Goal: Task Accomplishment & Management: Complete application form

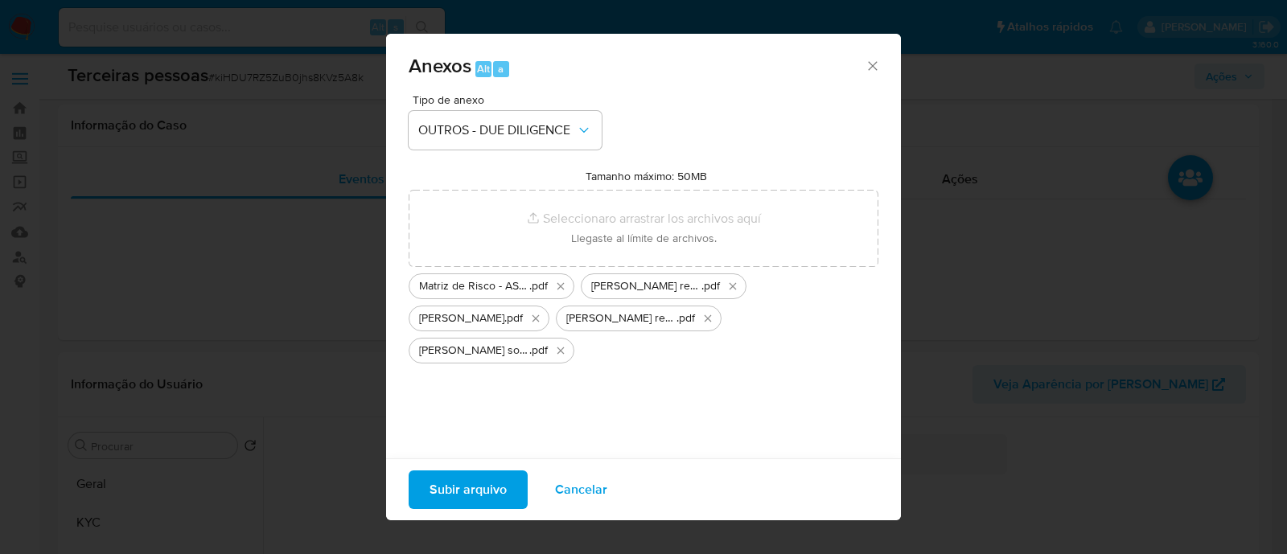
select select "10"
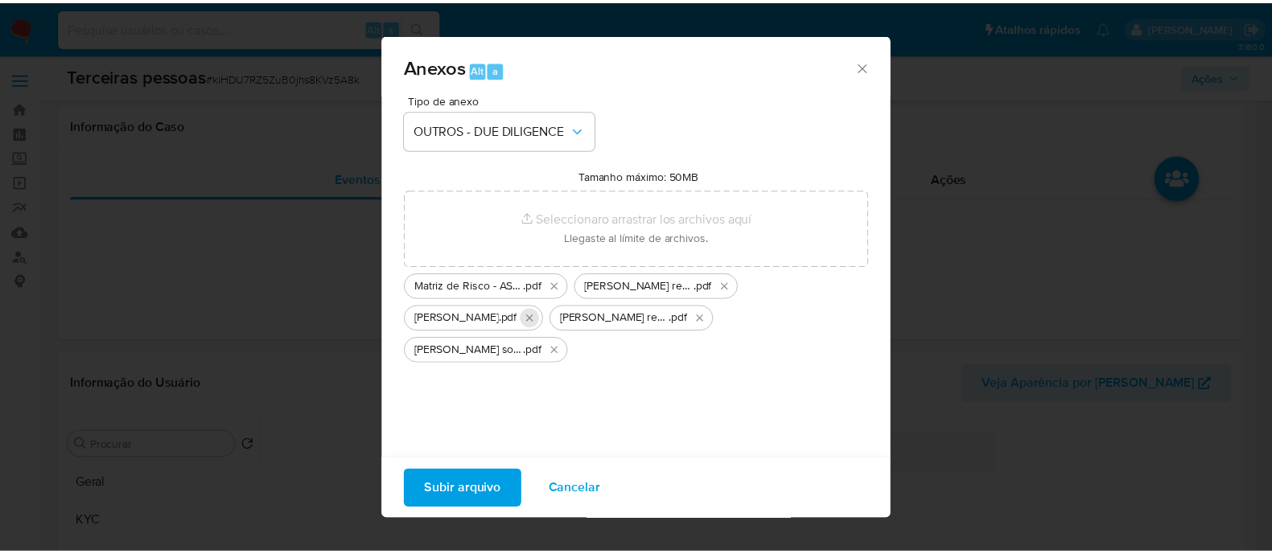
scroll to position [503, 0]
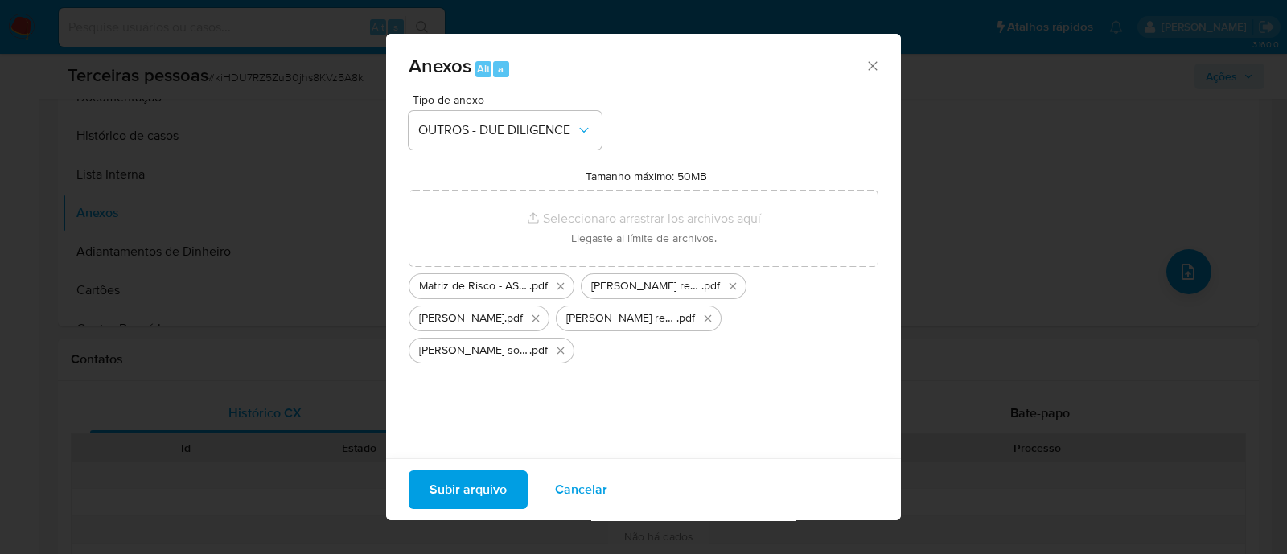
click at [501, 481] on span "Subir arquivo" at bounding box center [468, 489] width 77 height 35
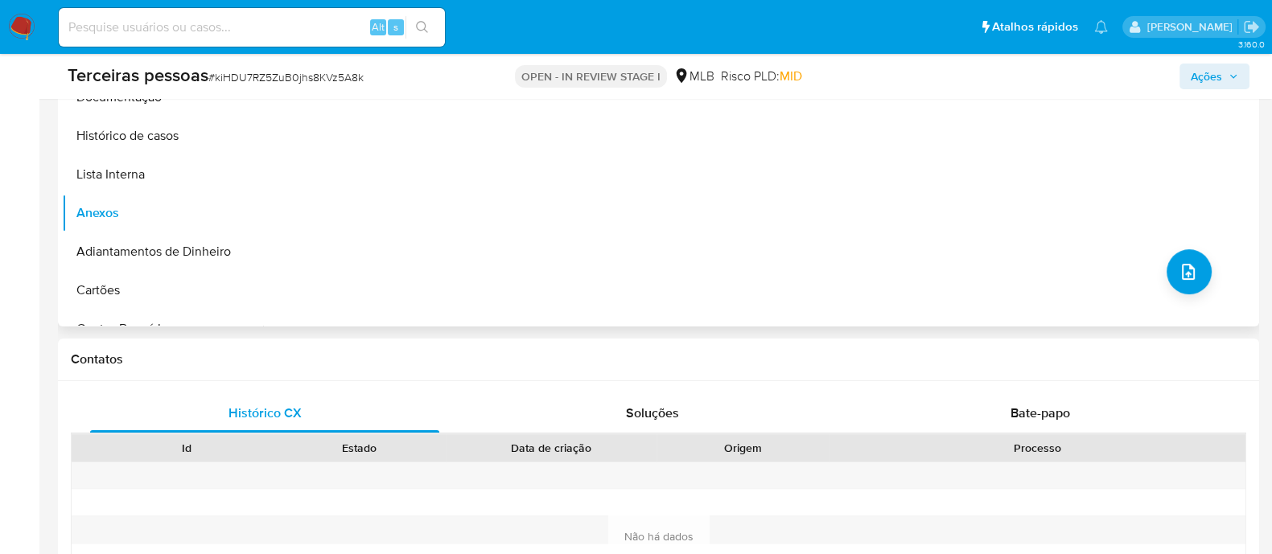
click at [772, 273] on div "Nenhum dado disponível" at bounding box center [759, 121] width 992 height 412
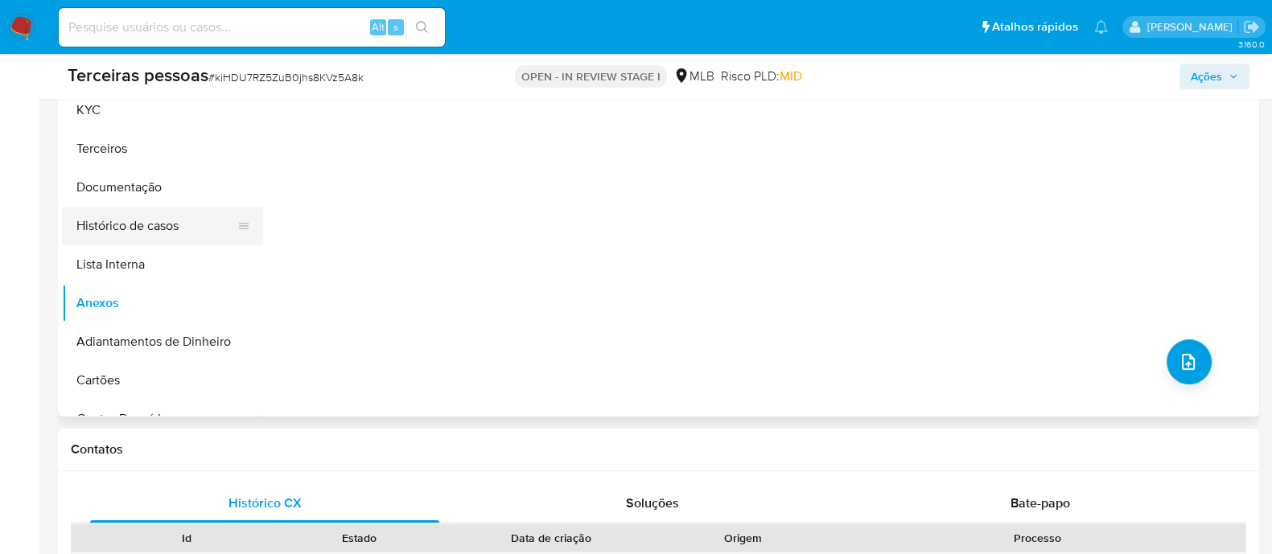
scroll to position [302, 0]
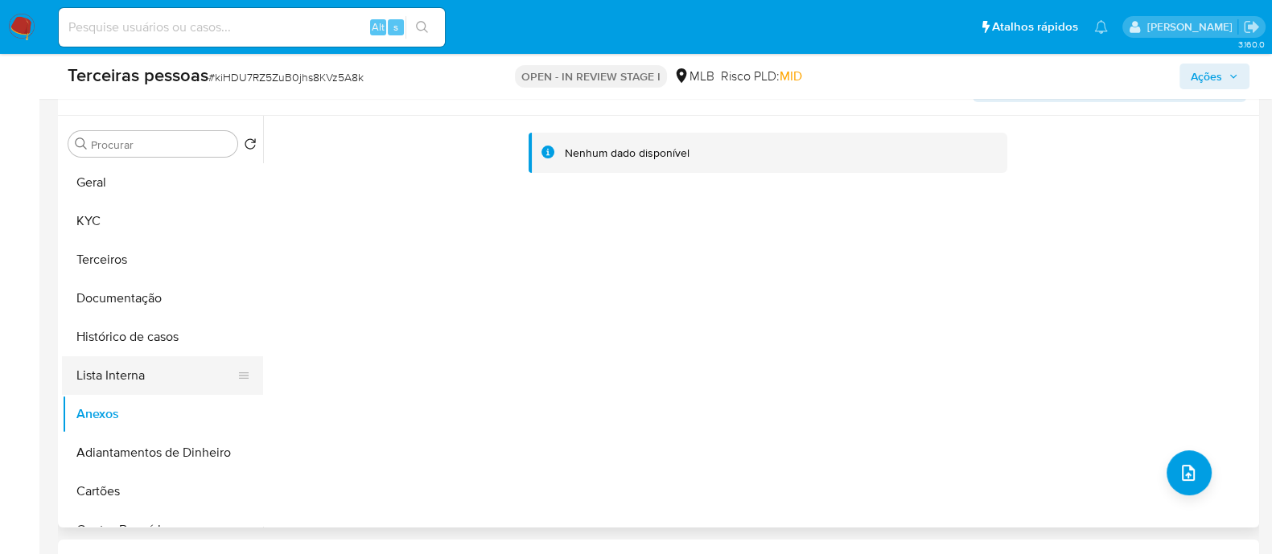
click at [163, 387] on button "Lista Interna" at bounding box center [156, 375] width 188 height 39
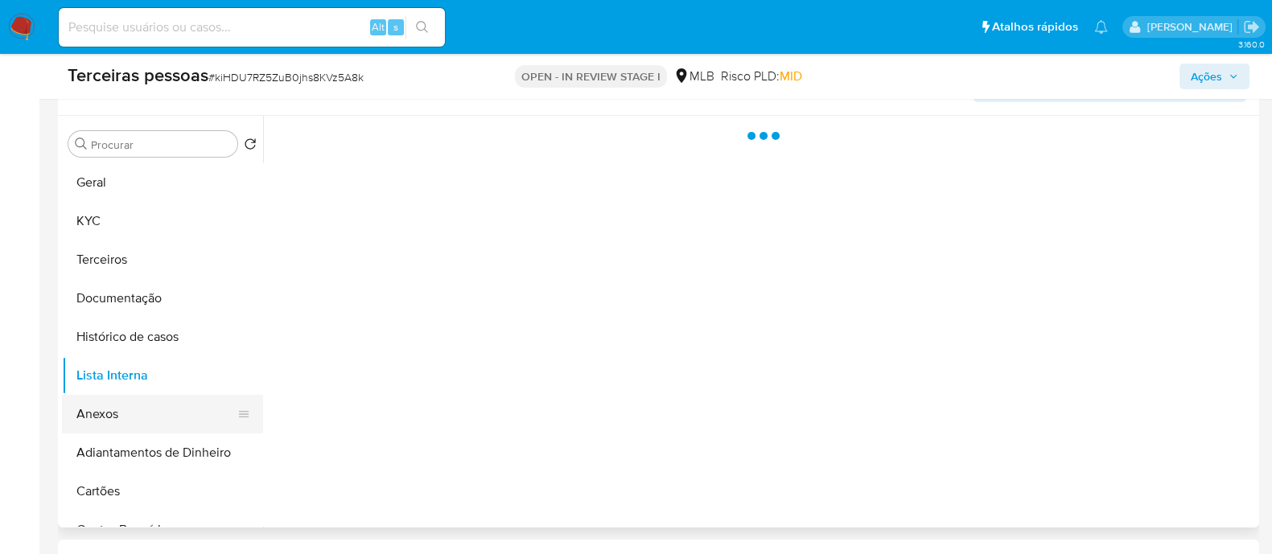
click at [155, 417] on button "Anexos" at bounding box center [156, 414] width 188 height 39
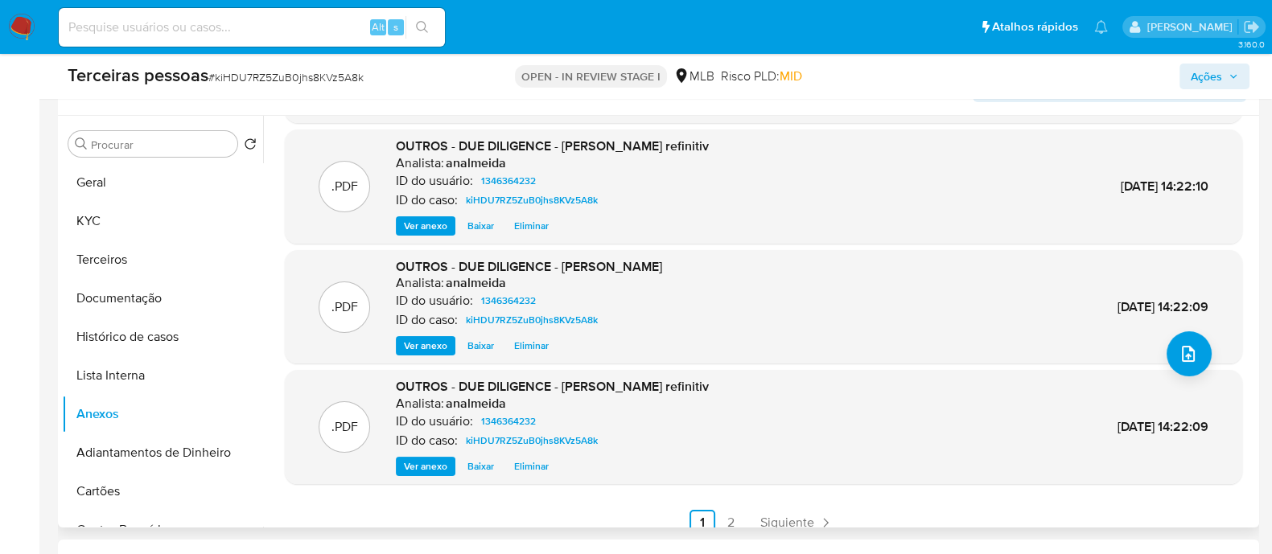
scroll to position [135, 0]
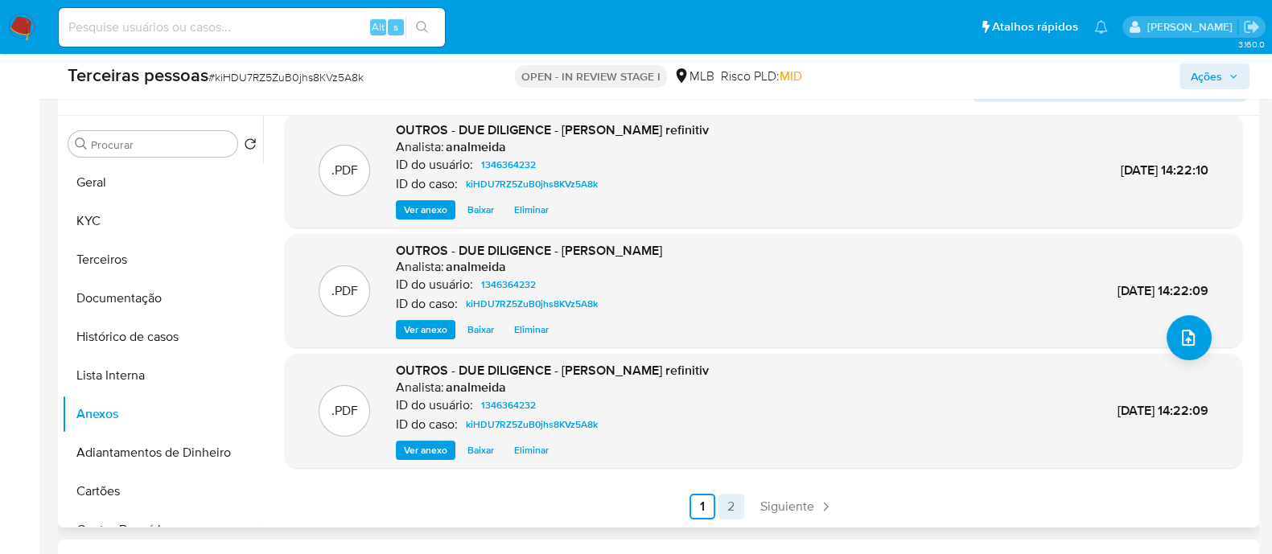
click at [723, 512] on link "2" at bounding box center [732, 507] width 26 height 26
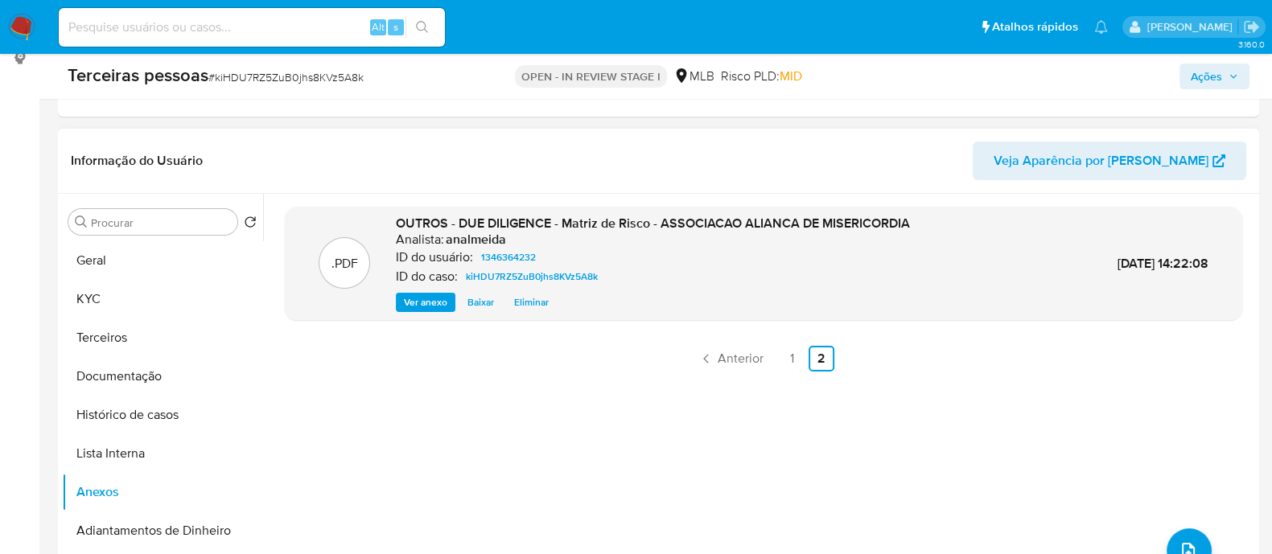
scroll to position [100, 0]
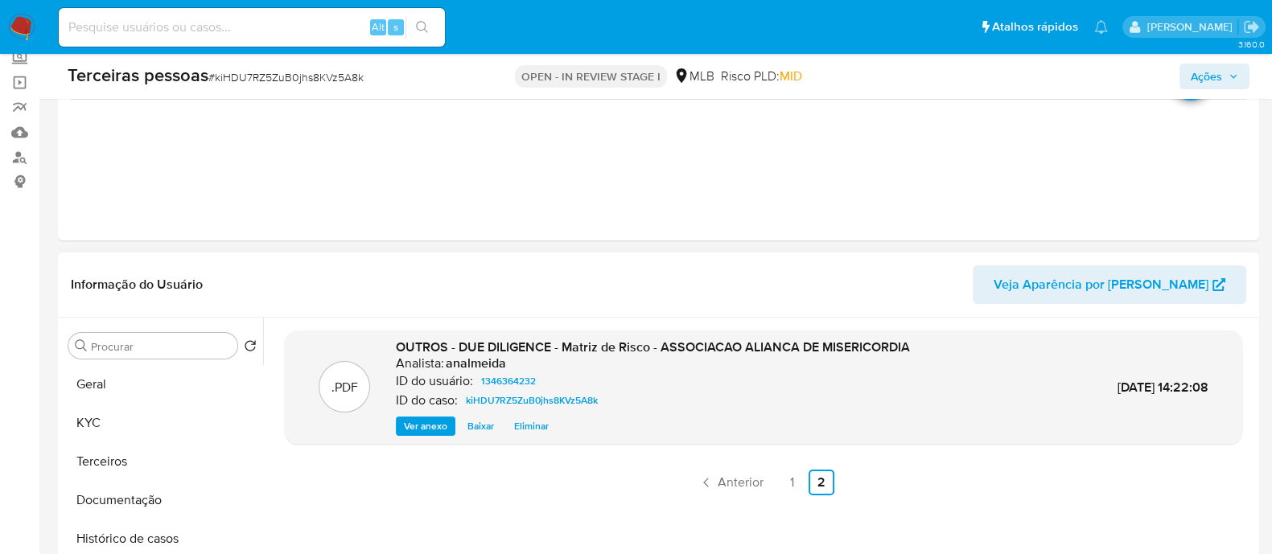
click at [978, 486] on ul "Anterior 1 2 Siguiente" at bounding box center [764, 483] width 958 height 26
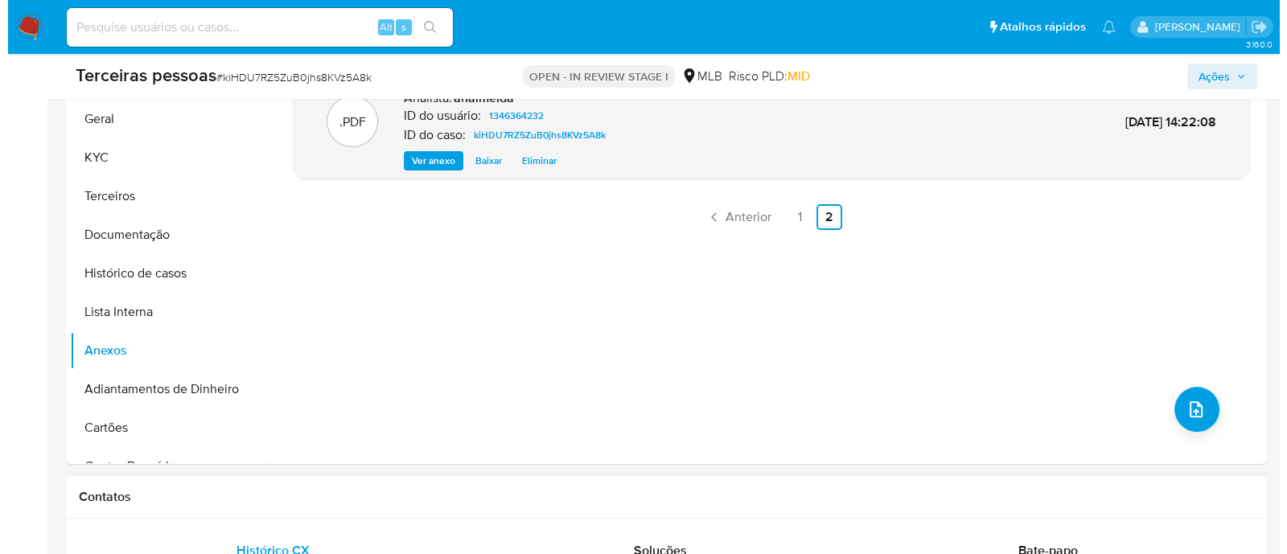
scroll to position [503, 0]
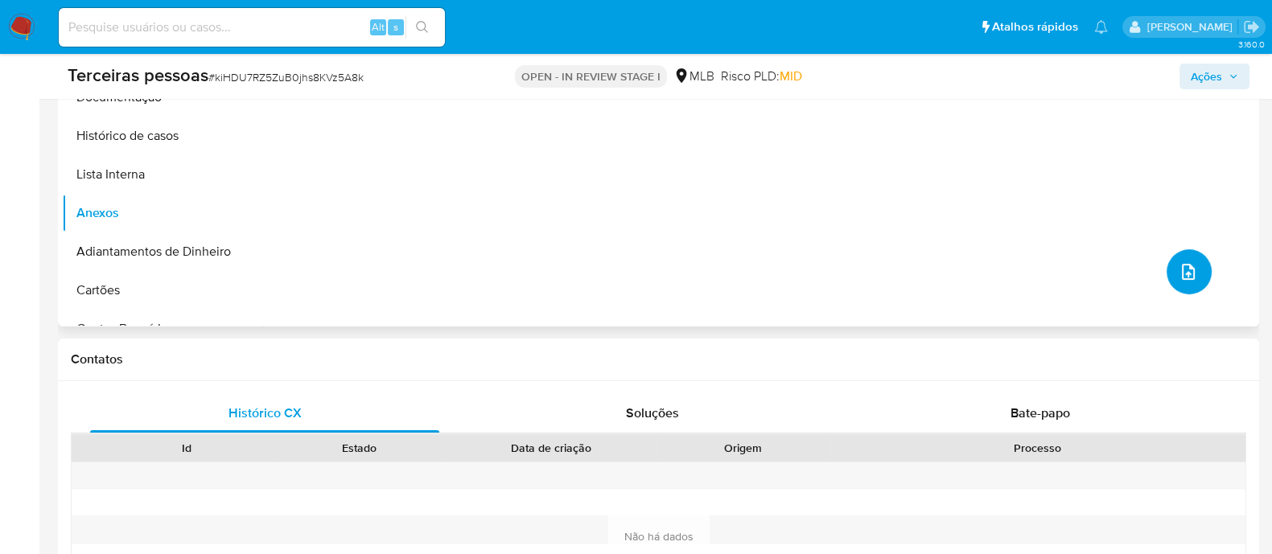
click at [1182, 271] on icon "upload-file" at bounding box center [1188, 272] width 13 height 16
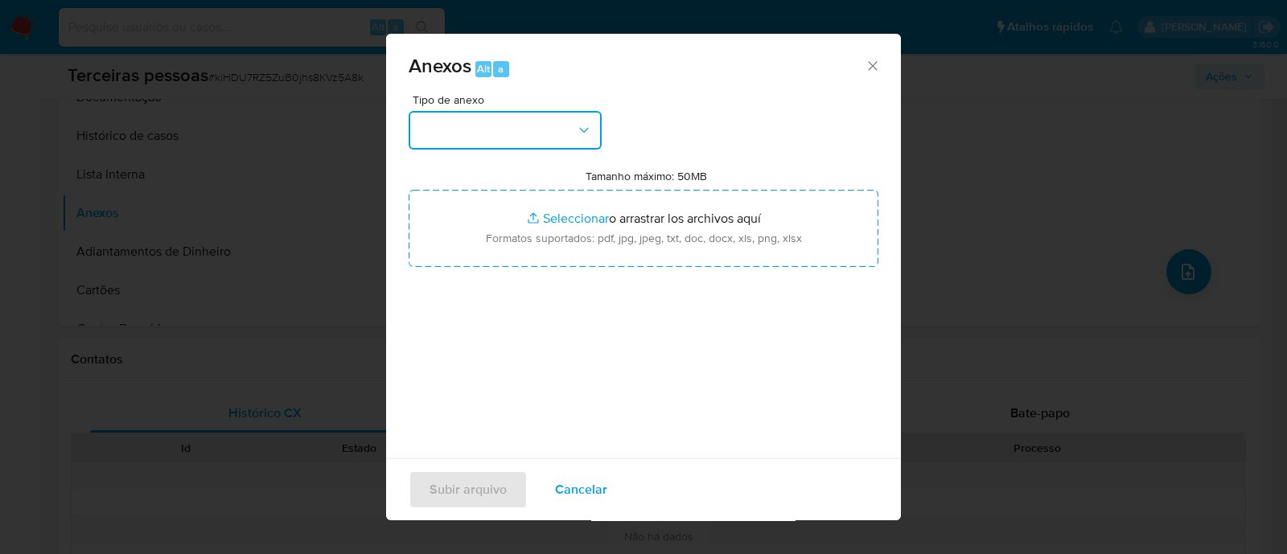
click at [551, 122] on button "button" at bounding box center [505, 130] width 193 height 39
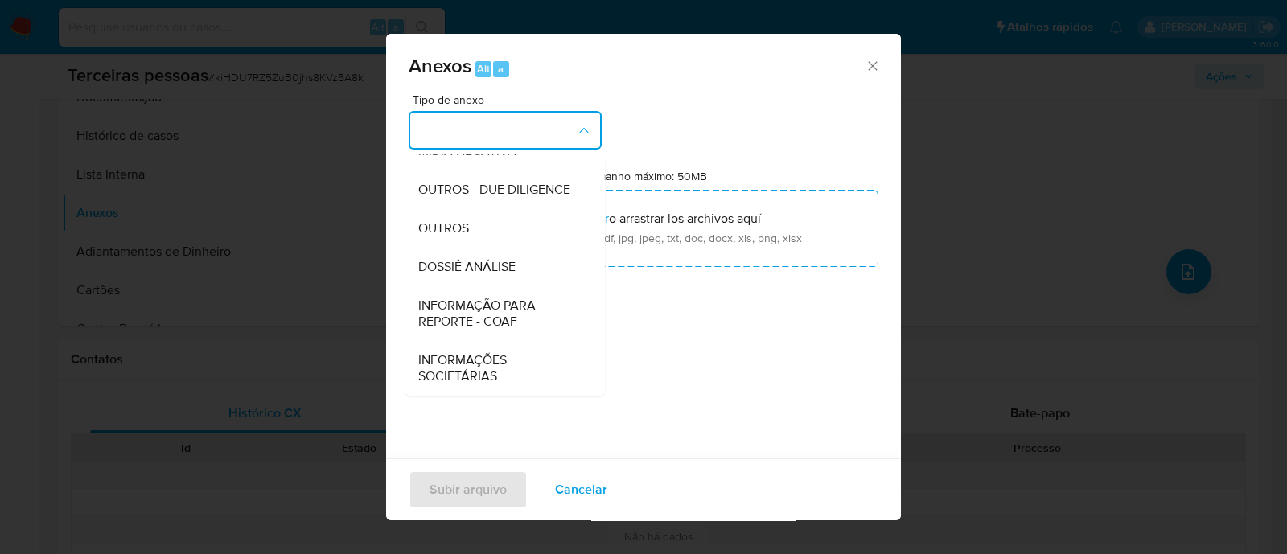
scroll to position [248, 0]
click at [479, 182] on span "OUTROS - DUE DILIGENCE" at bounding box center [494, 190] width 152 height 16
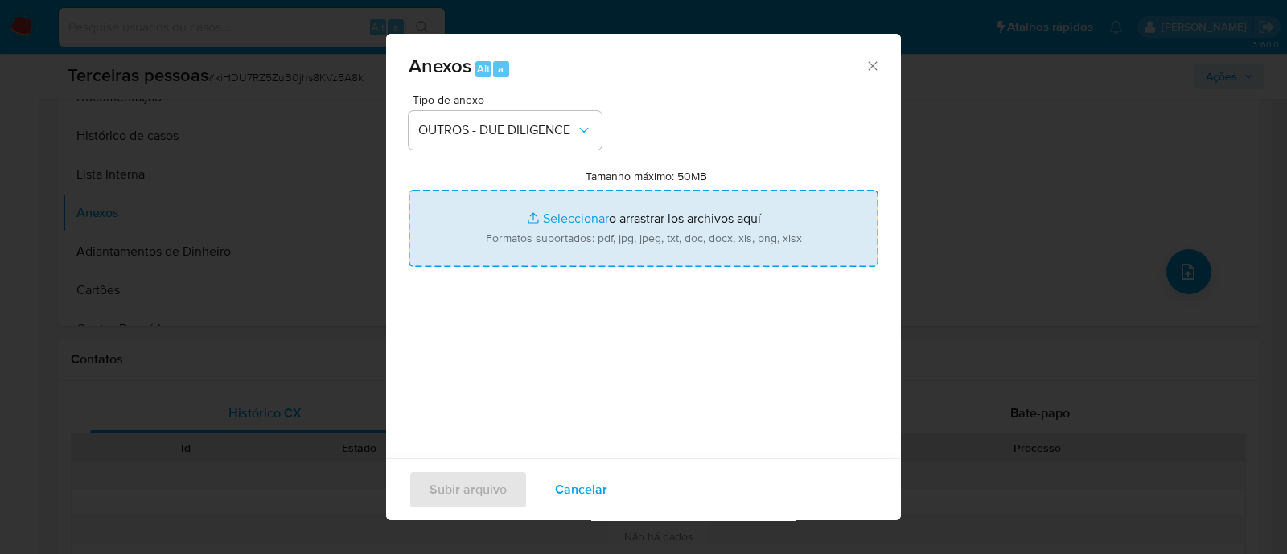
click at [604, 226] on input "Tamanho máximo: 50MB Seleccionar archivos" at bounding box center [644, 228] width 470 height 77
type input "C:\fakepath\EVANDRO HENRIQUE TORLAI refinitiv.pdf"
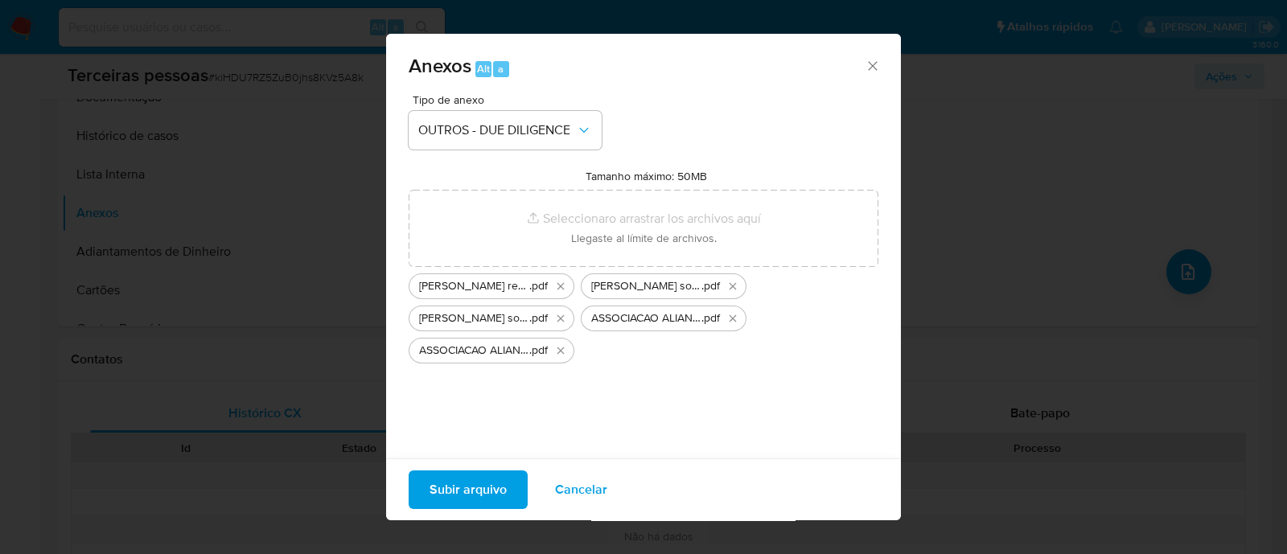
click at [470, 486] on span "Subir arquivo" at bounding box center [468, 489] width 77 height 35
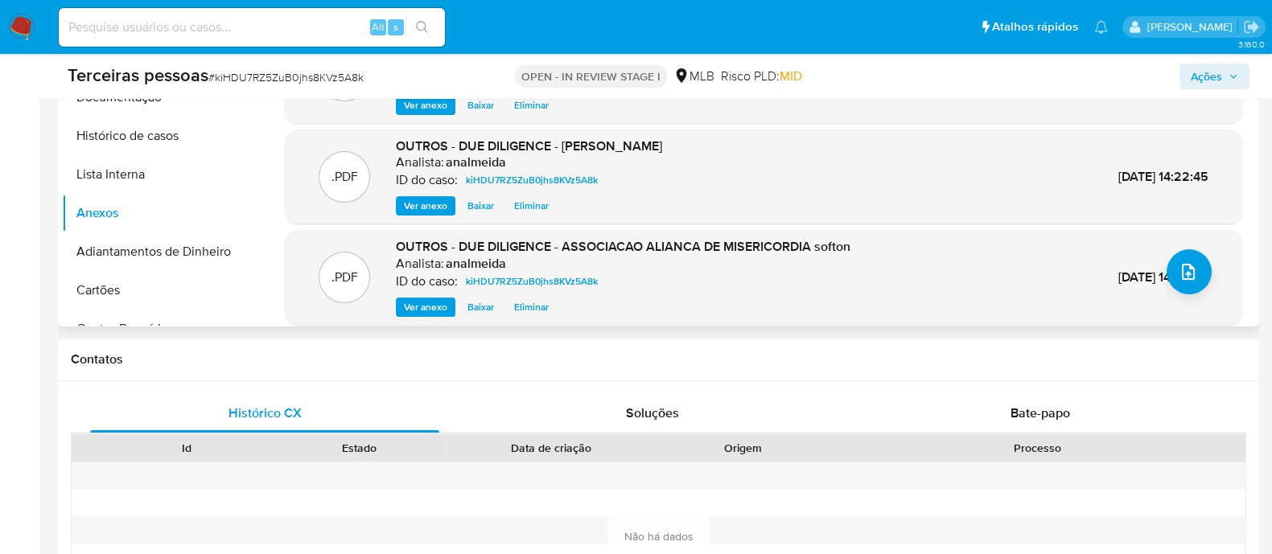
click at [1170, 293] on div ".PDF OUTROS - DUE DILIGENCE - ASSOCIACAO ALIANCA DE MISERICORDIA softon Analist…" at bounding box center [763, 277] width 941 height 79
click at [1170, 276] on button "upload-file" at bounding box center [1189, 271] width 45 height 45
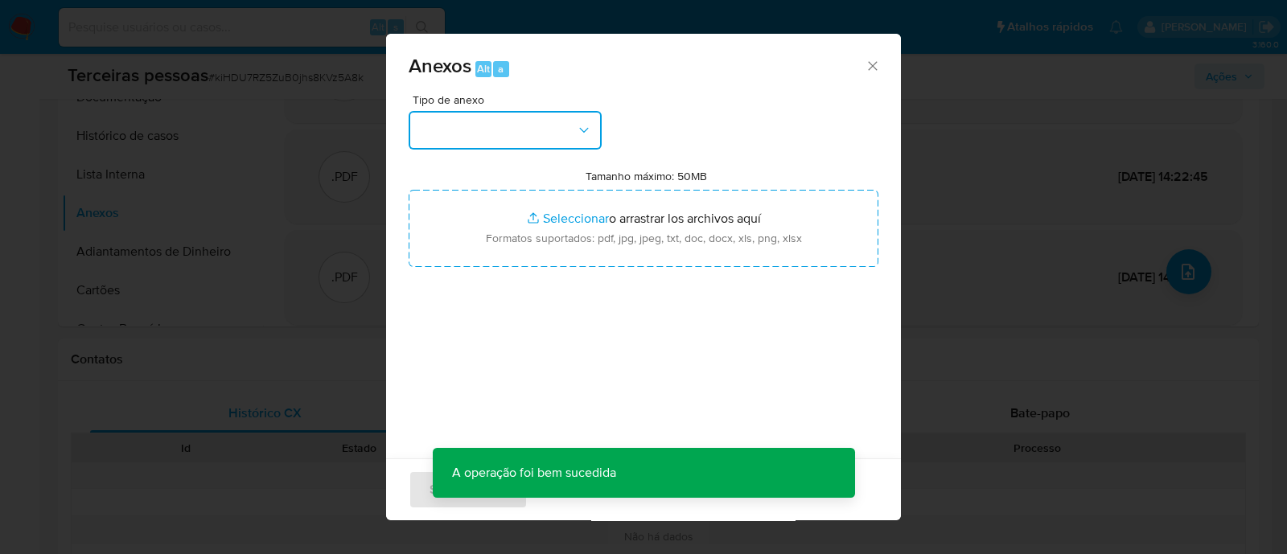
click at [546, 121] on button "button" at bounding box center [505, 130] width 193 height 39
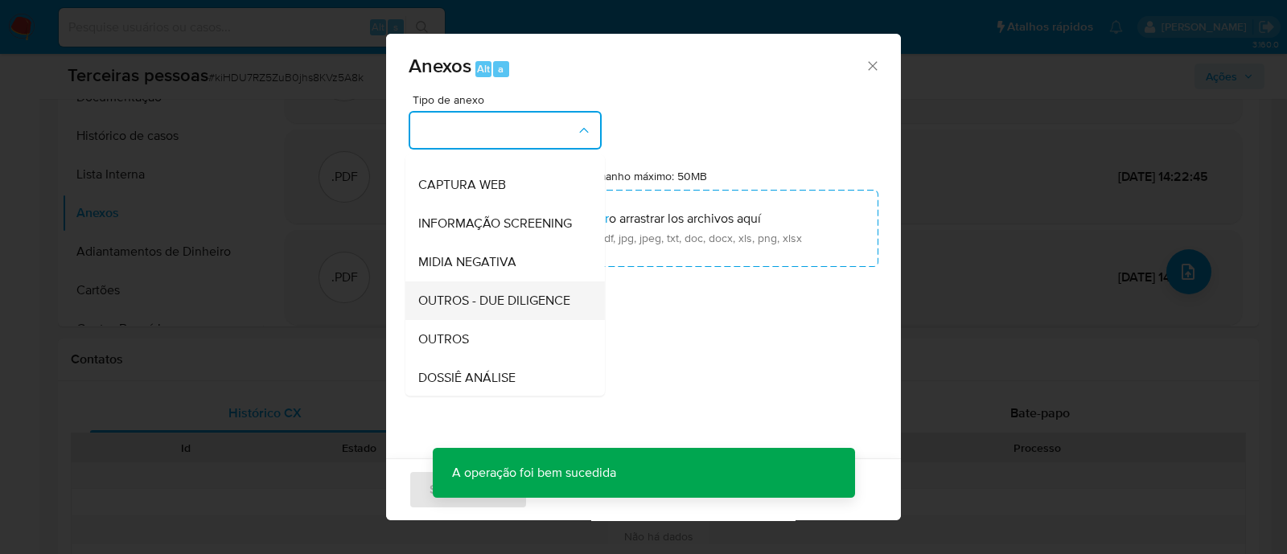
scroll to position [200, 0]
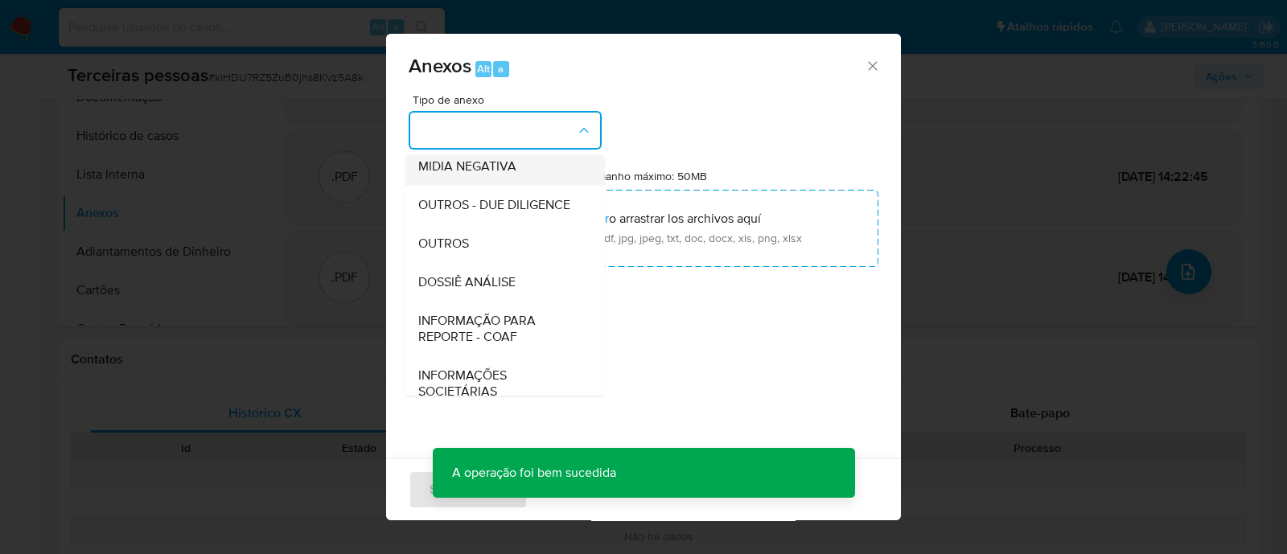
click at [509, 173] on span "MIDIA NEGATIVA" at bounding box center [467, 167] width 98 height 16
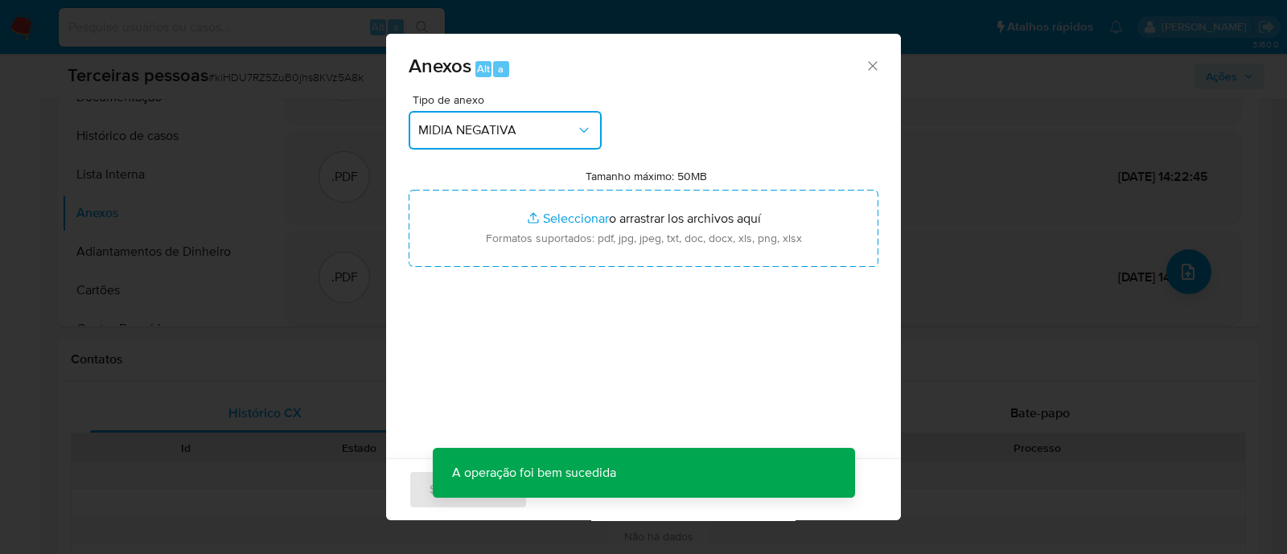
click at [574, 142] on button "MIDIA NEGATIVA" at bounding box center [505, 130] width 193 height 39
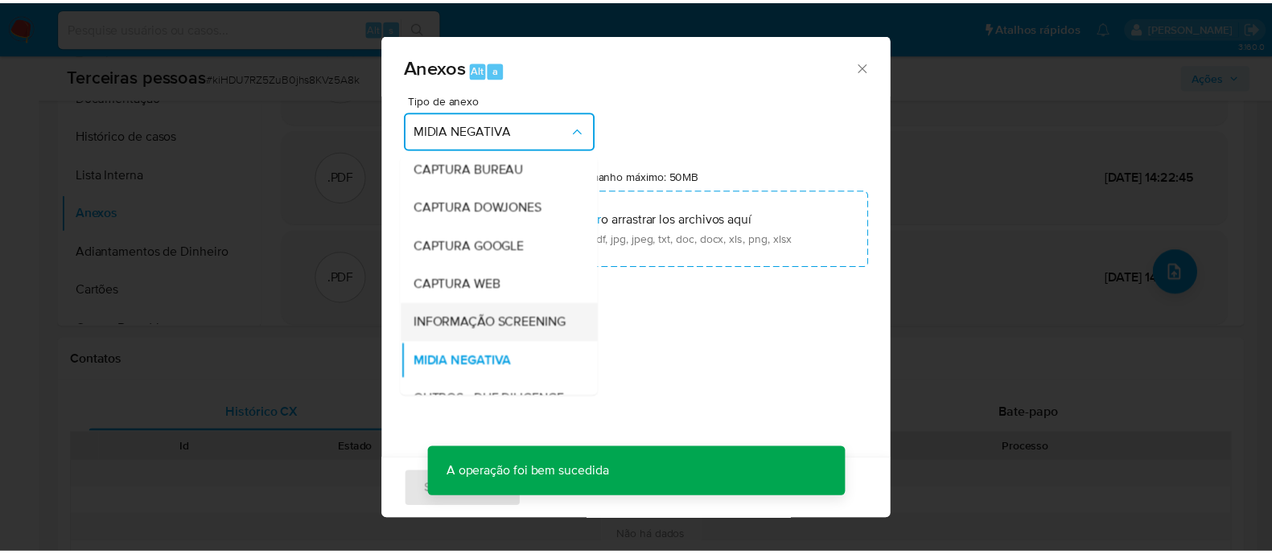
scroll to position [248, 0]
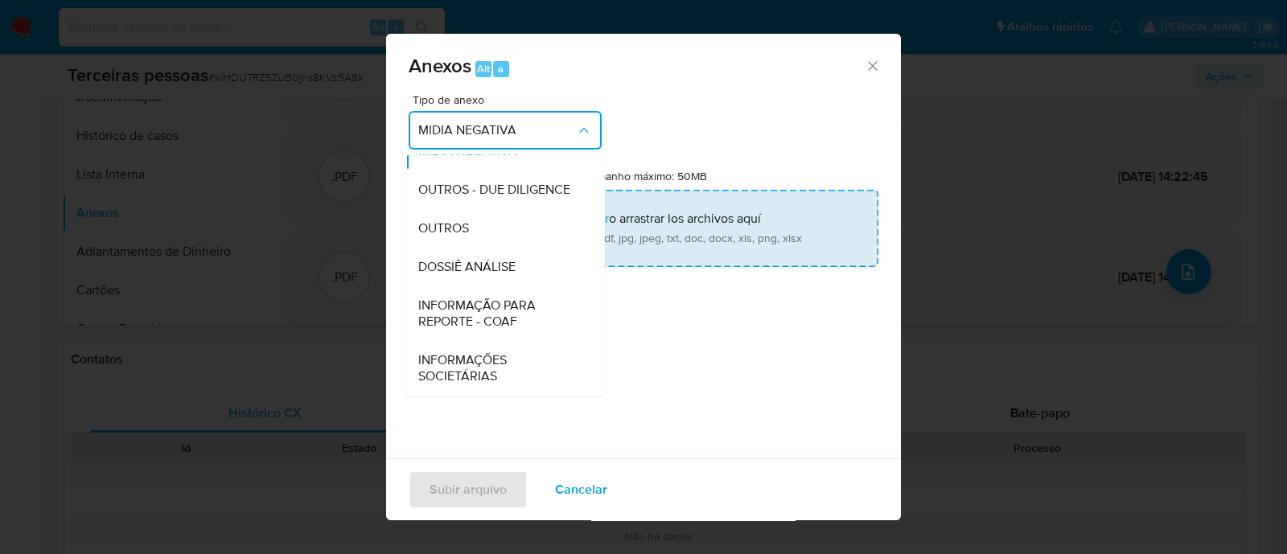
drag, startPoint x: 480, startPoint y: 189, endPoint x: 586, endPoint y: 203, distance: 106.3
click at [483, 188] on span "OUTROS - DUE DILIGENCE" at bounding box center [494, 190] width 152 height 16
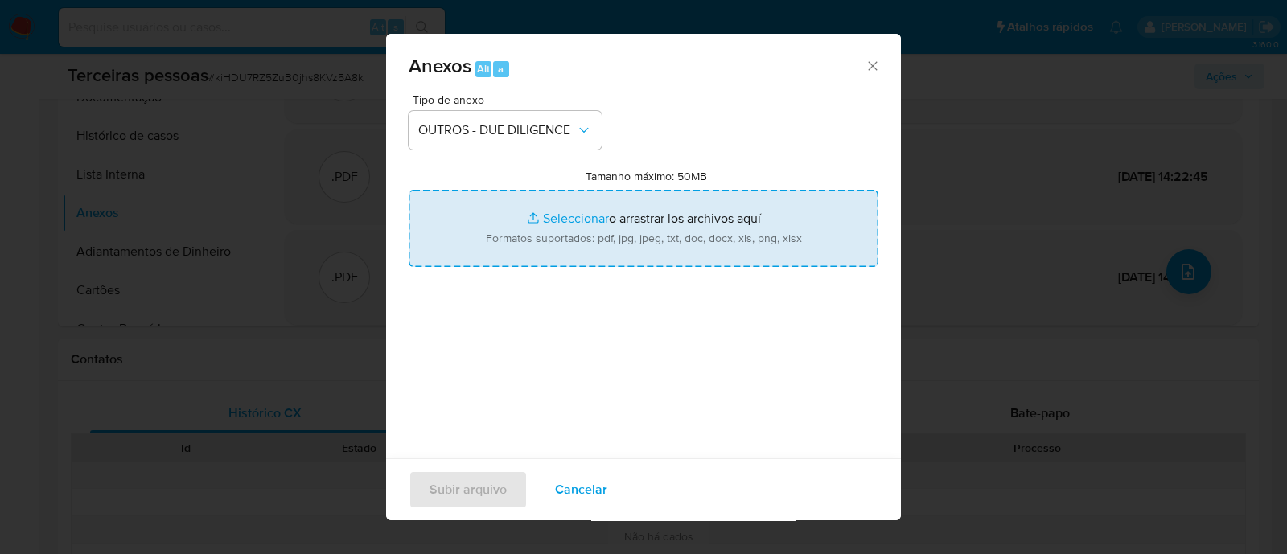
click at [712, 223] on input "Tamanho máximo: 50MB Seleccionar archivos" at bounding box center [644, 228] width 470 height 77
type input "C:\fakepath\Ata-n.°-721.241-de-11.03.2025-Alteracao-Estatuto-Social - Alianca d…"
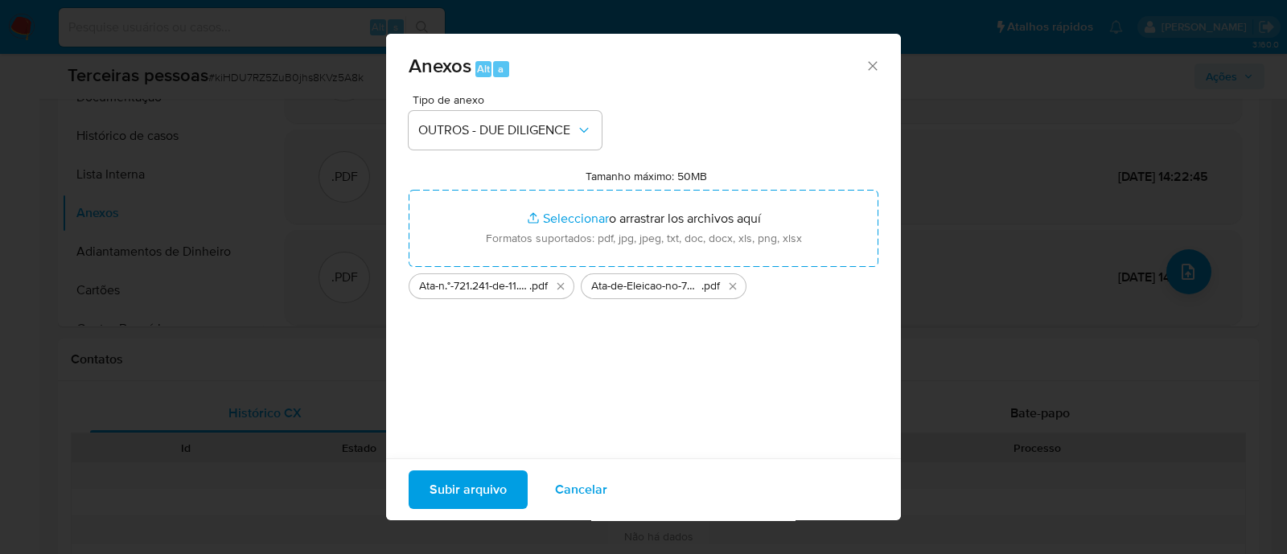
click at [488, 492] on span "Subir arquivo" at bounding box center [468, 489] width 77 height 35
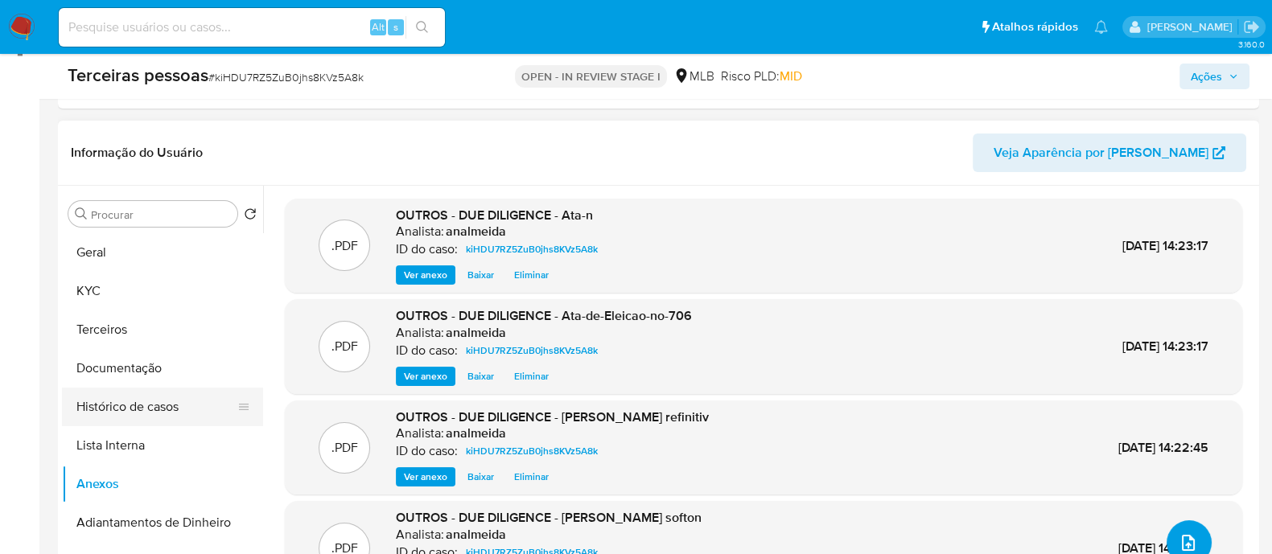
scroll to position [302, 0]
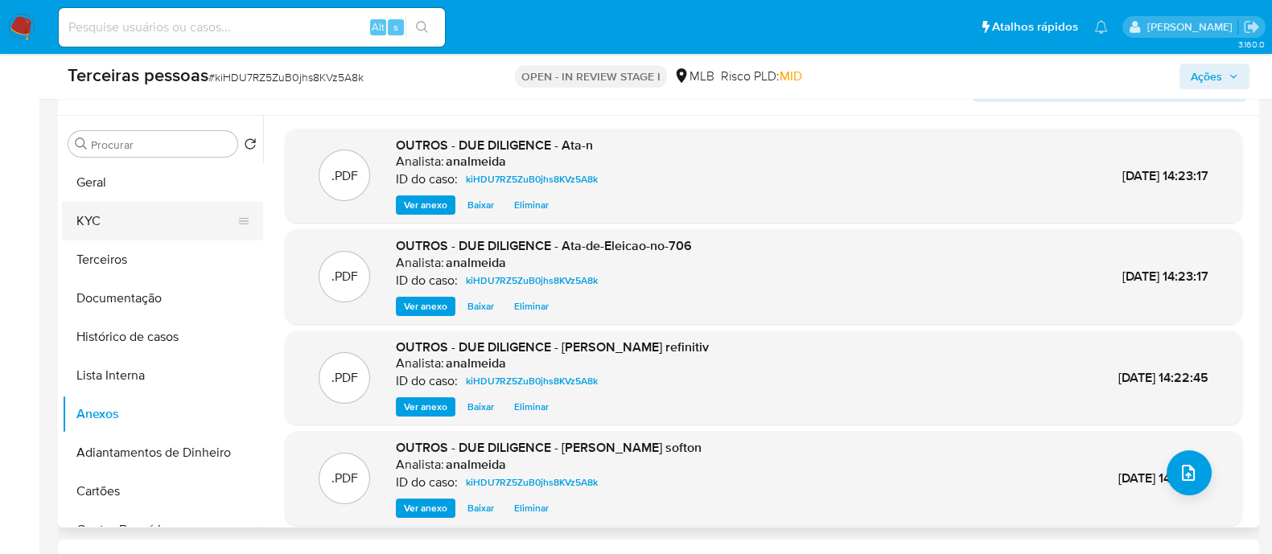
click at [138, 219] on button "KYC" at bounding box center [156, 221] width 188 height 39
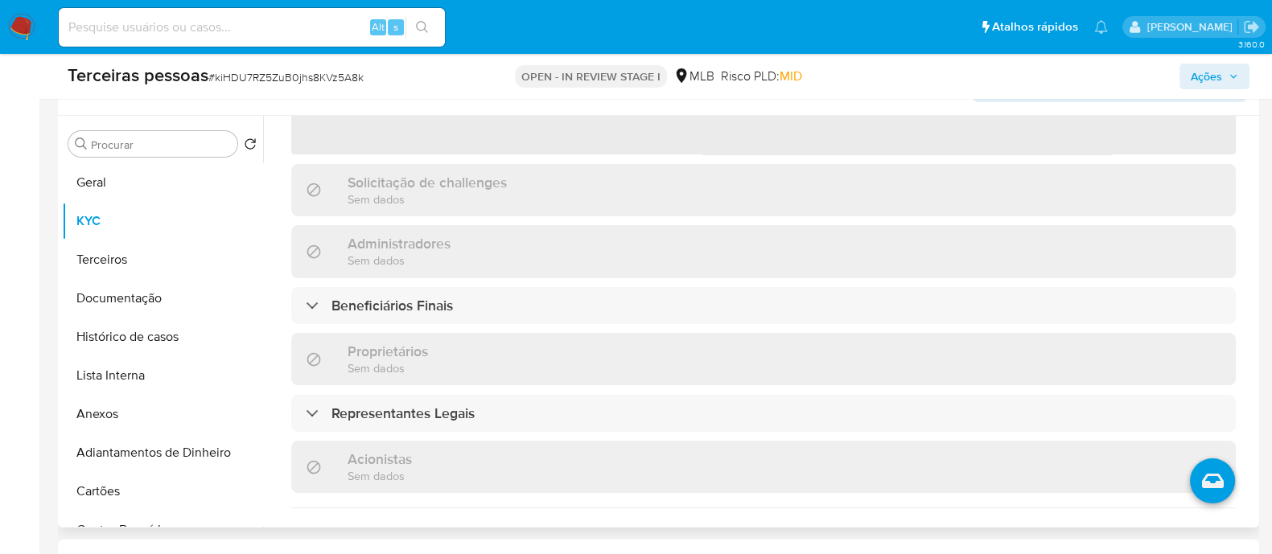
scroll to position [704, 0]
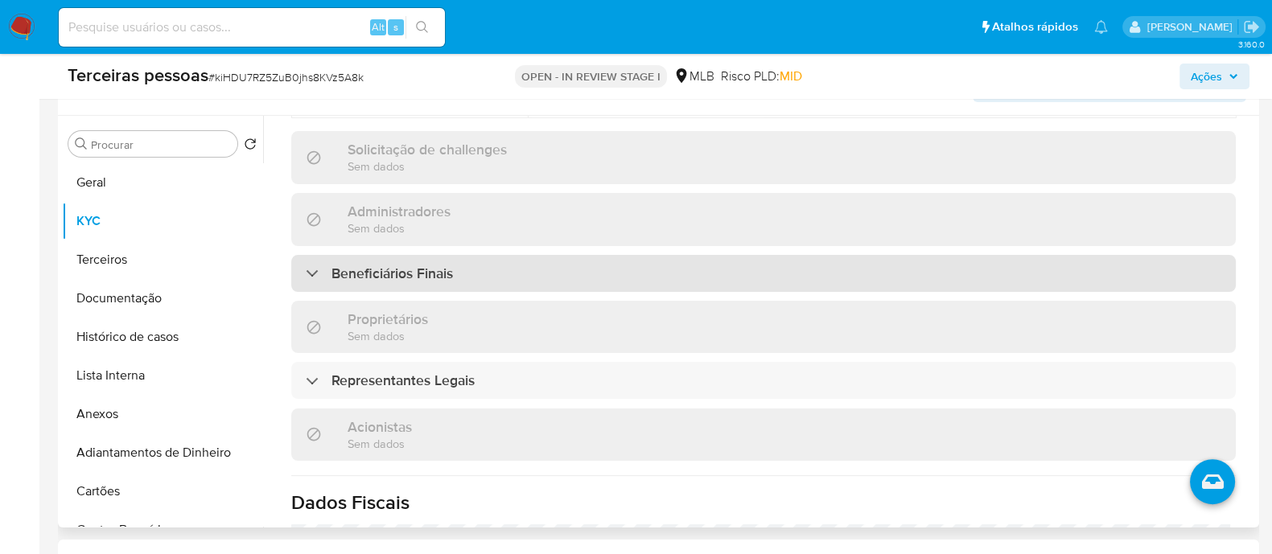
click at [706, 255] on div "Beneficiários Finais" at bounding box center [763, 273] width 945 height 37
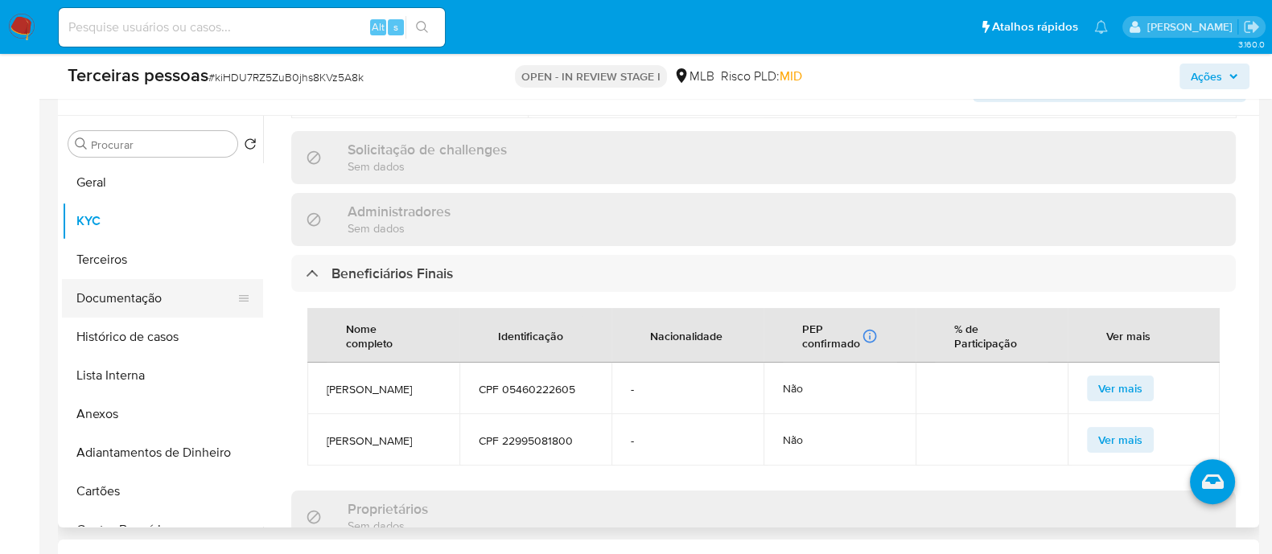
click at [133, 287] on button "Documentação" at bounding box center [156, 298] width 188 height 39
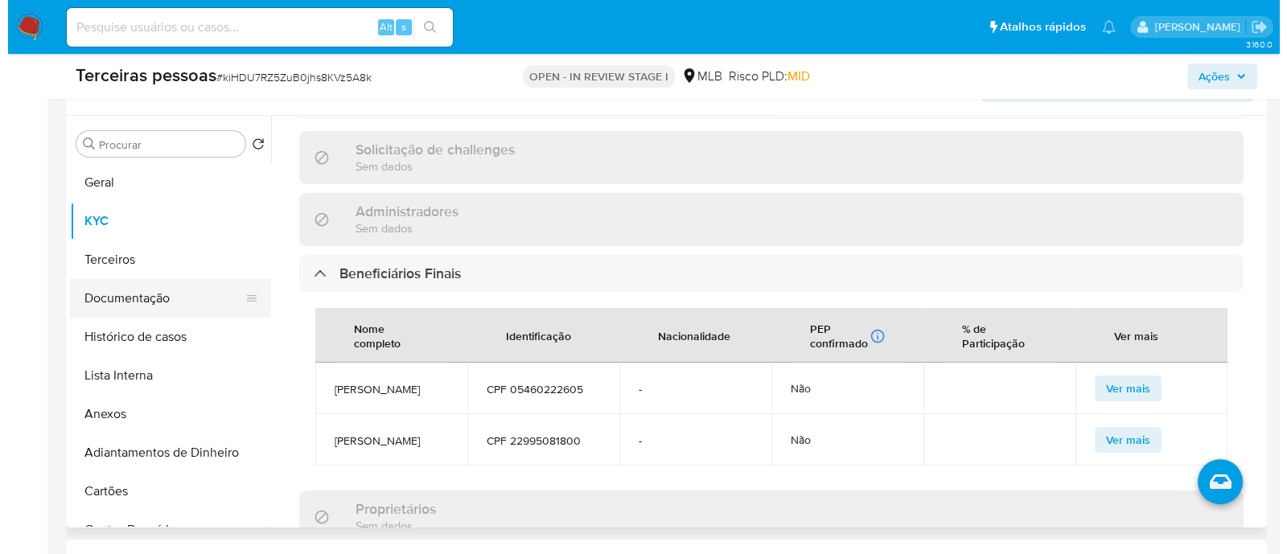
scroll to position [0, 0]
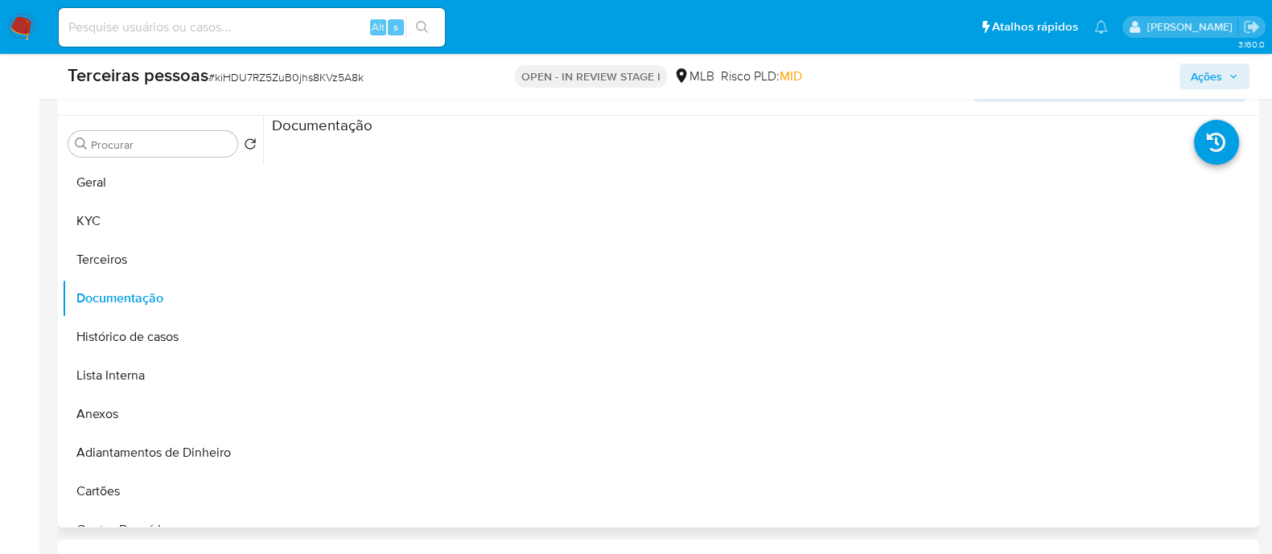
click at [480, 294] on ul at bounding box center [395, 367] width 246 height 463
click at [133, 248] on button "Terceiros" at bounding box center [156, 260] width 188 height 39
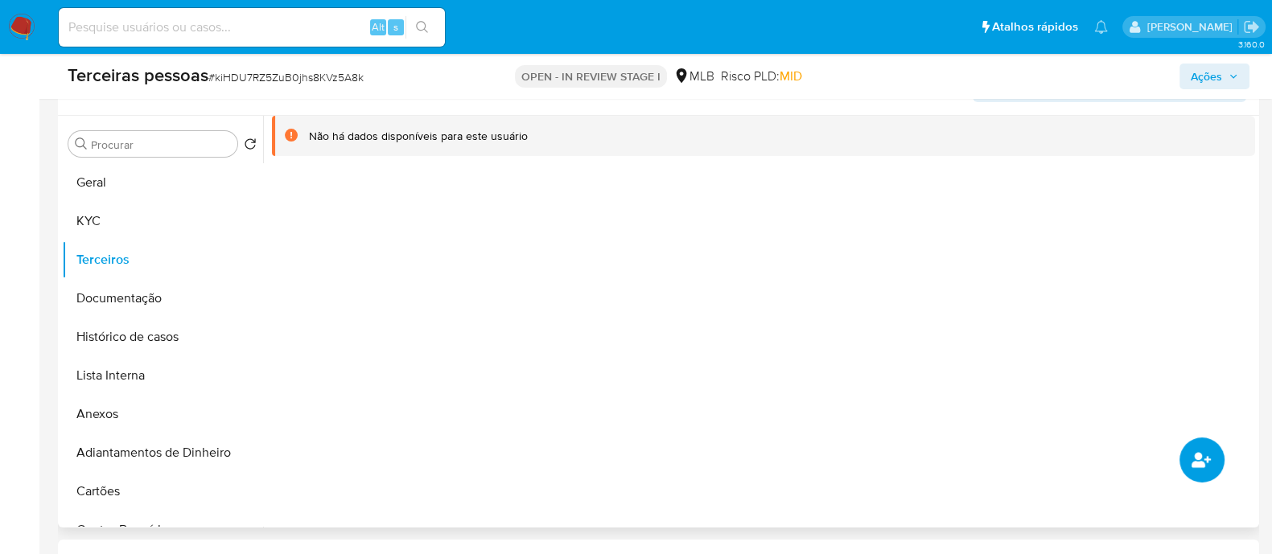
click at [1214, 454] on button "common.add_complementary_information" at bounding box center [1202, 460] width 45 height 45
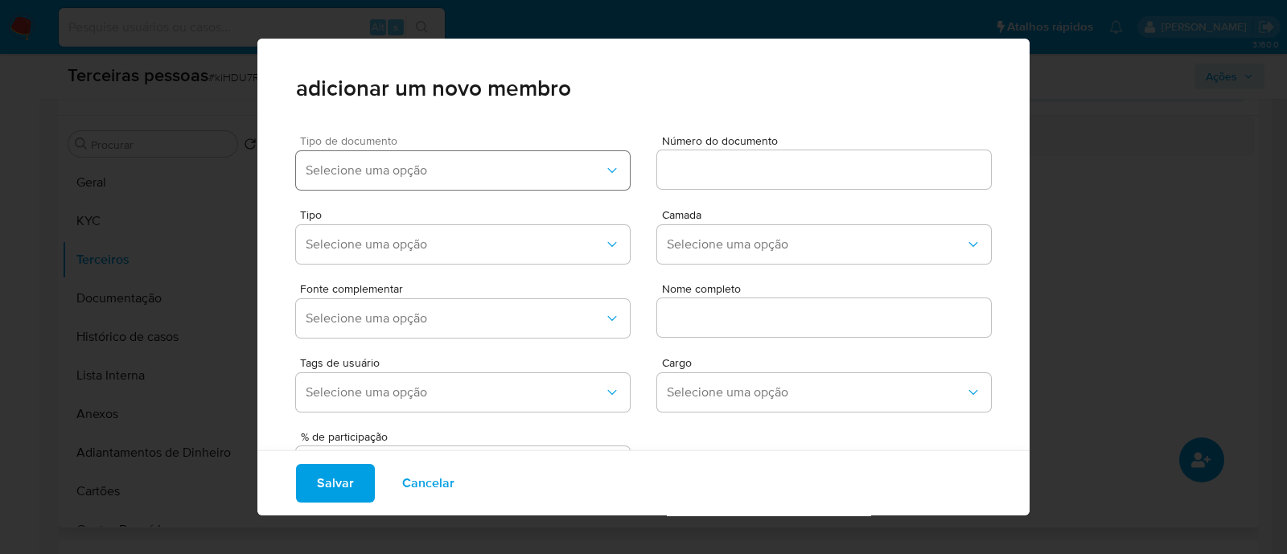
click at [433, 176] on span "Selecione uma opção" at bounding box center [455, 171] width 299 height 16
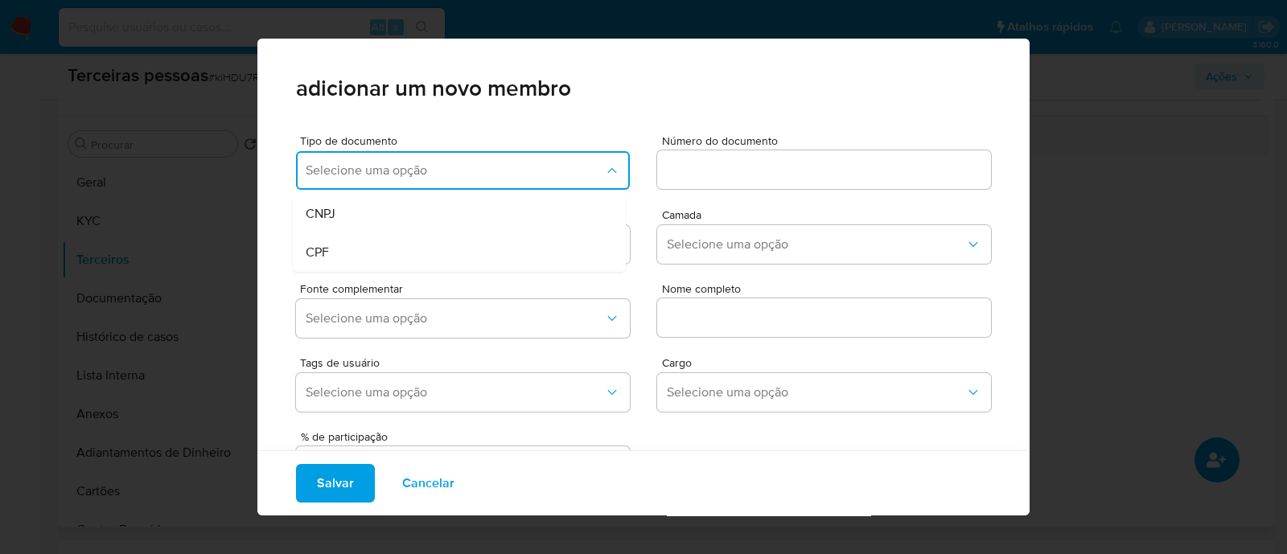
drag, startPoint x: 385, startPoint y: 242, endPoint x: 684, endPoint y: 172, distance: 307.4
click at [398, 243] on div "CPF" at bounding box center [429, 252] width 246 height 39
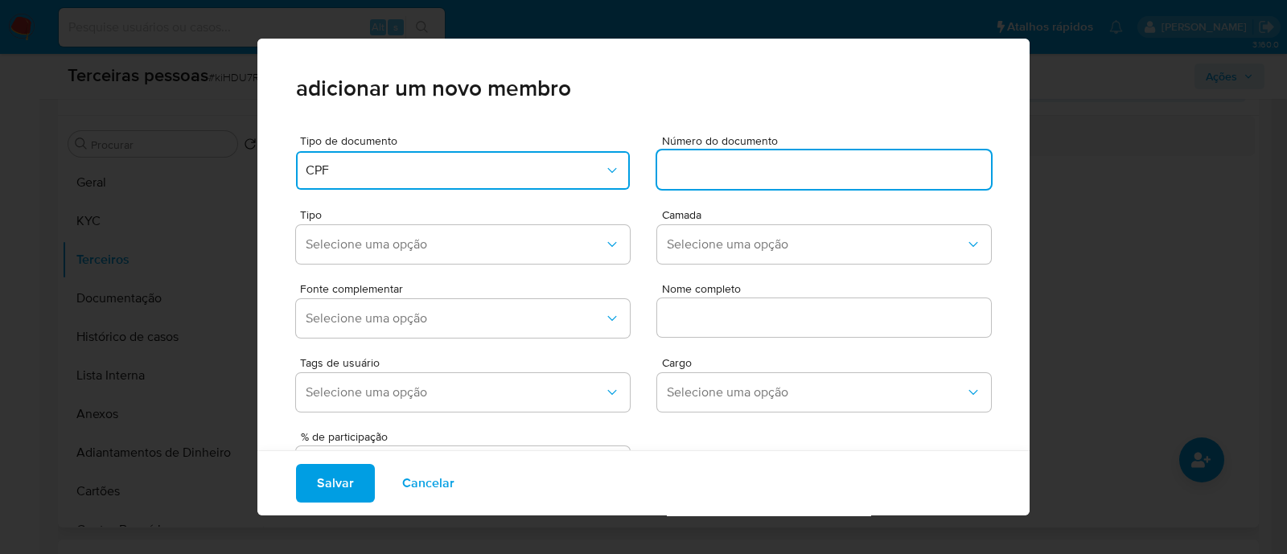
click at [717, 167] on input at bounding box center [824, 169] width 334 height 21
type input "05460222605"
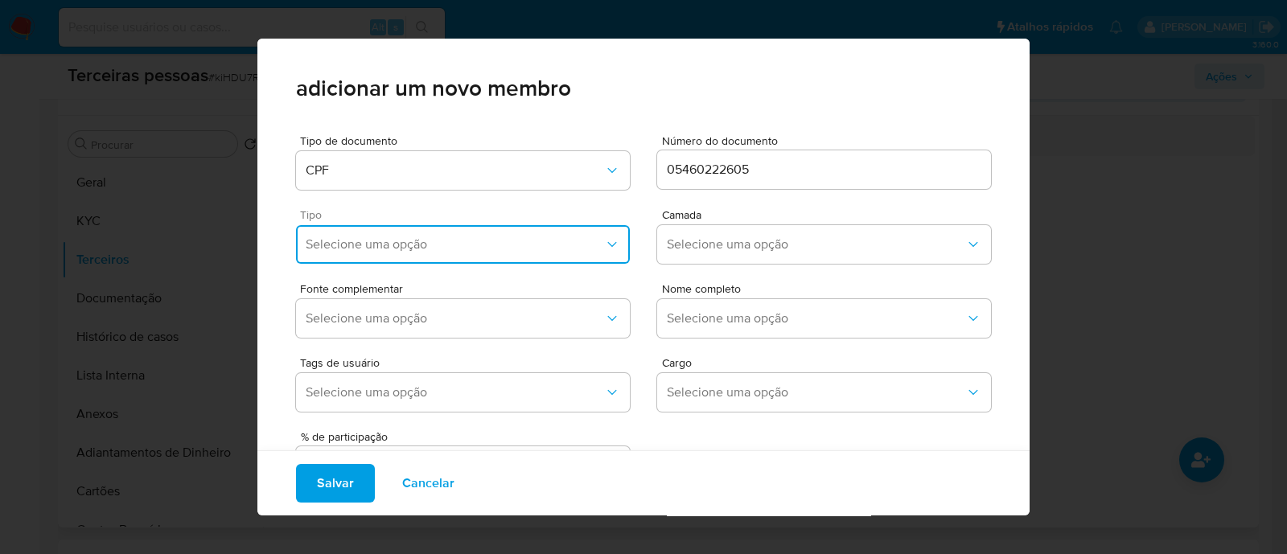
click at [382, 249] on span "Selecione uma opção" at bounding box center [455, 245] width 299 height 16
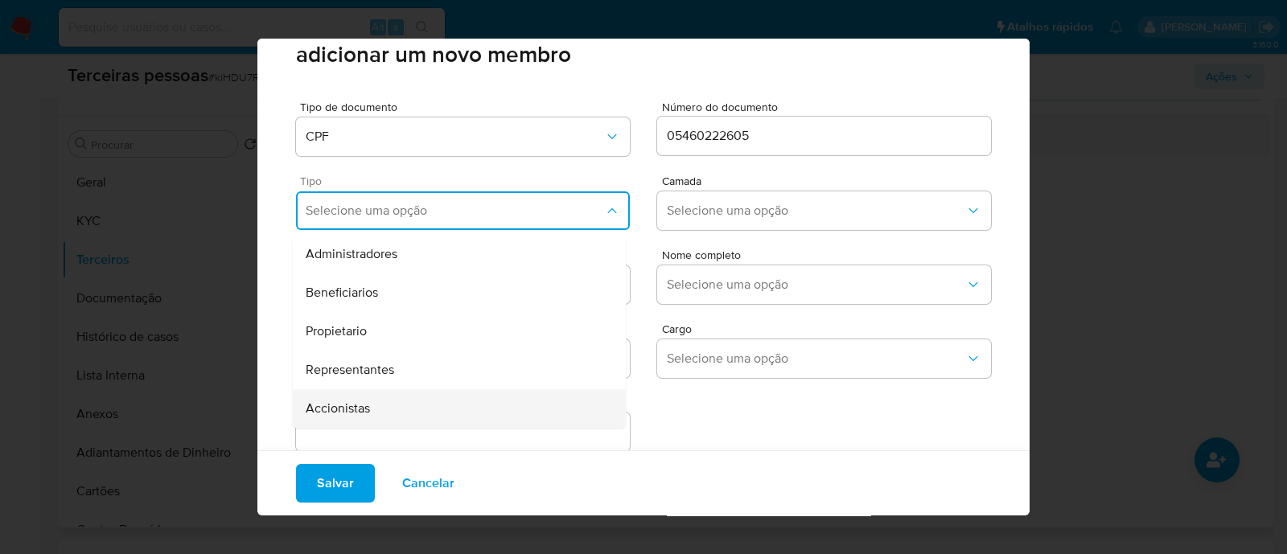
scroll to position [66, 0]
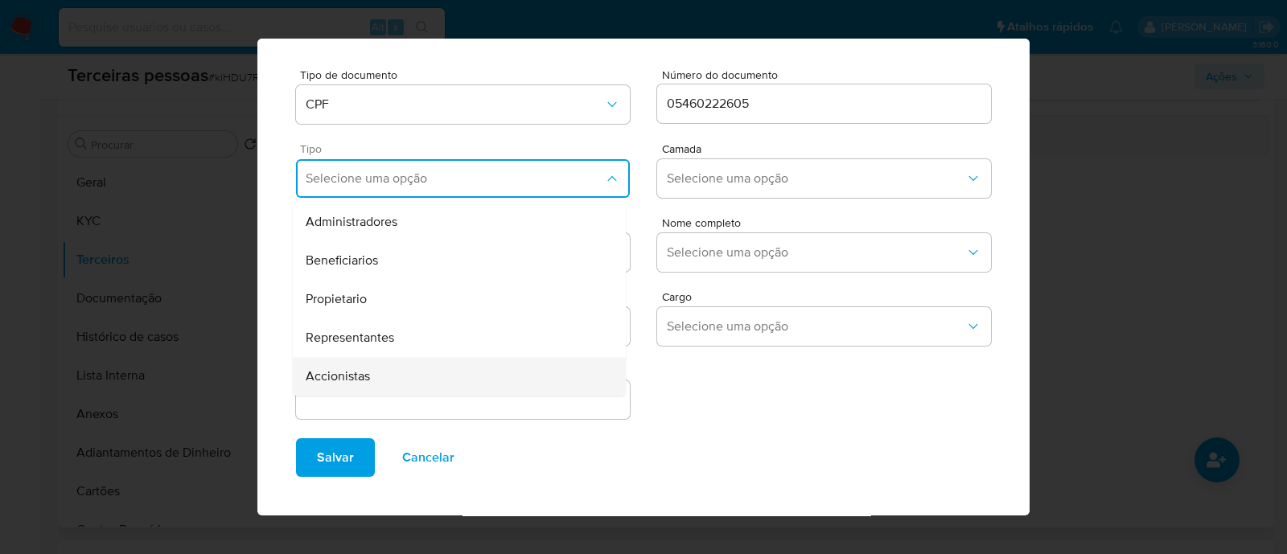
click at [411, 389] on div "Accionistas" at bounding box center [429, 376] width 246 height 39
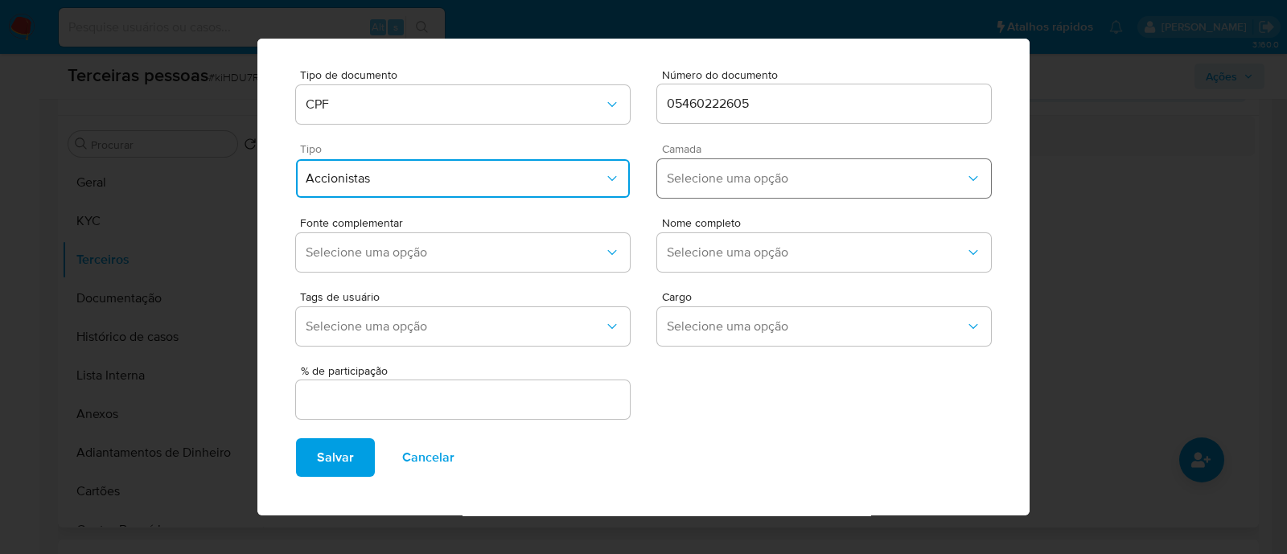
click at [748, 187] on button "Selecione uma opção" at bounding box center [824, 178] width 334 height 39
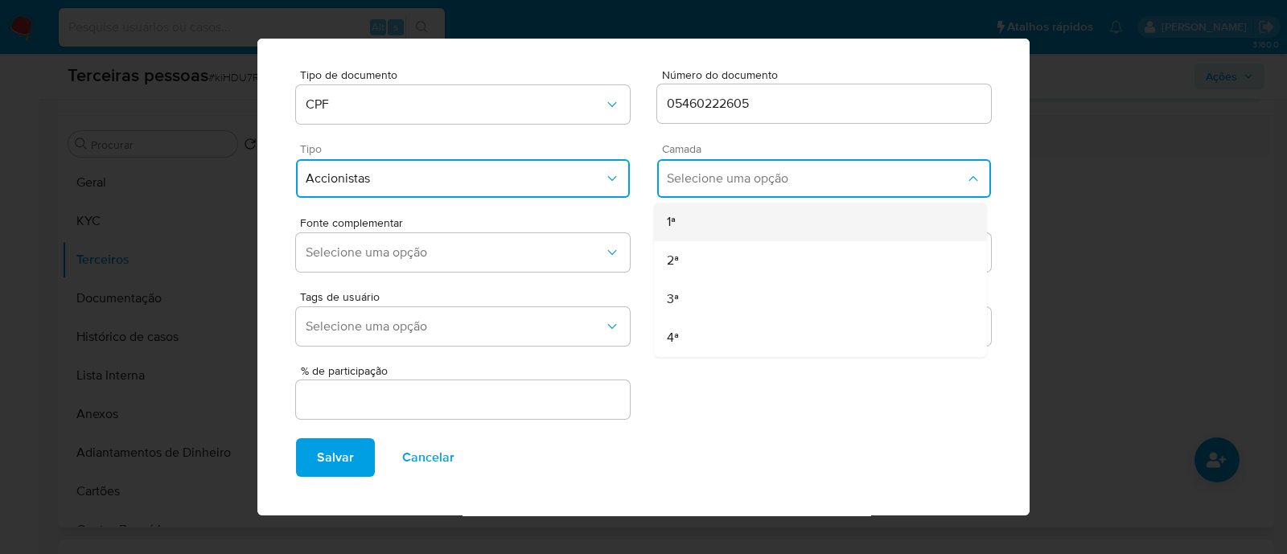
click at [673, 212] on div "1ª" at bounding box center [790, 222] width 246 height 39
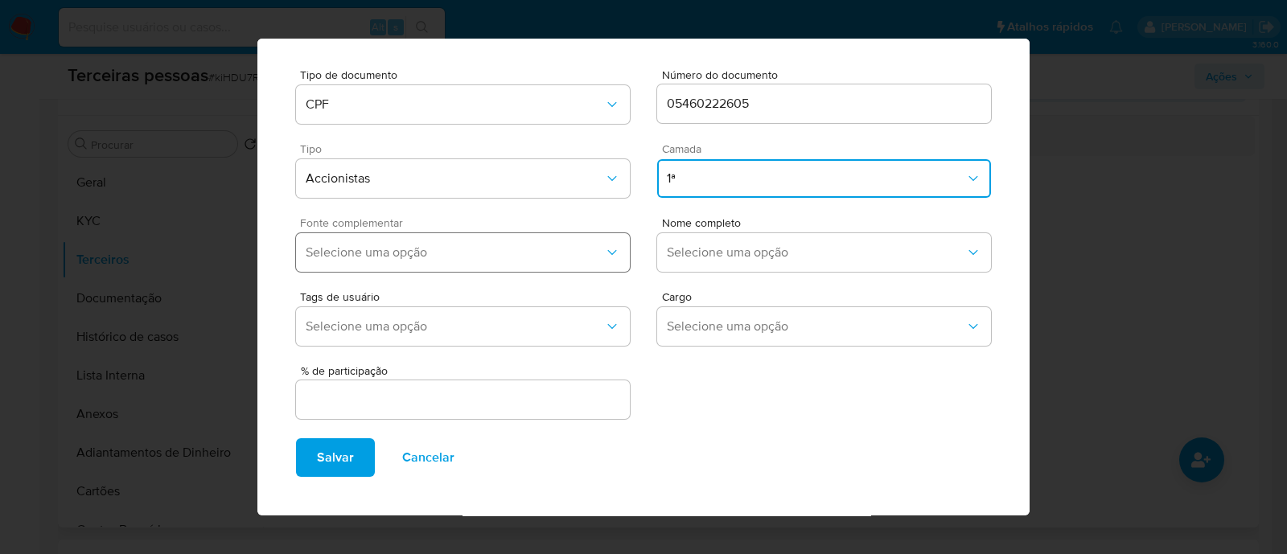
click at [536, 253] on span "Selecione uma opção" at bounding box center [455, 253] width 299 height 16
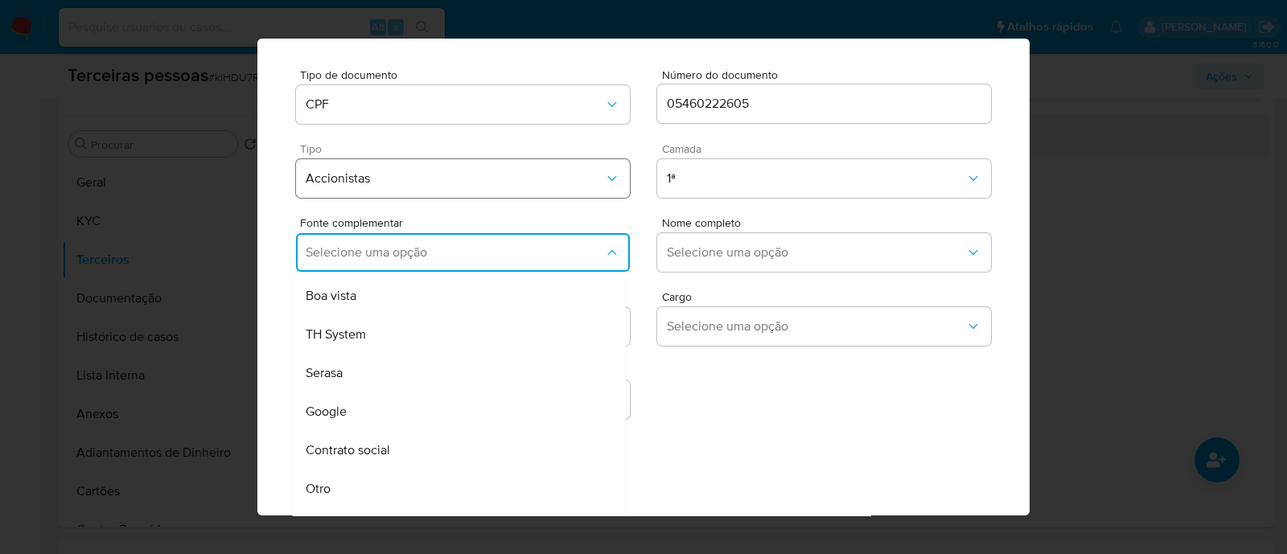
click at [491, 182] on span "Accionistas" at bounding box center [455, 179] width 299 height 16
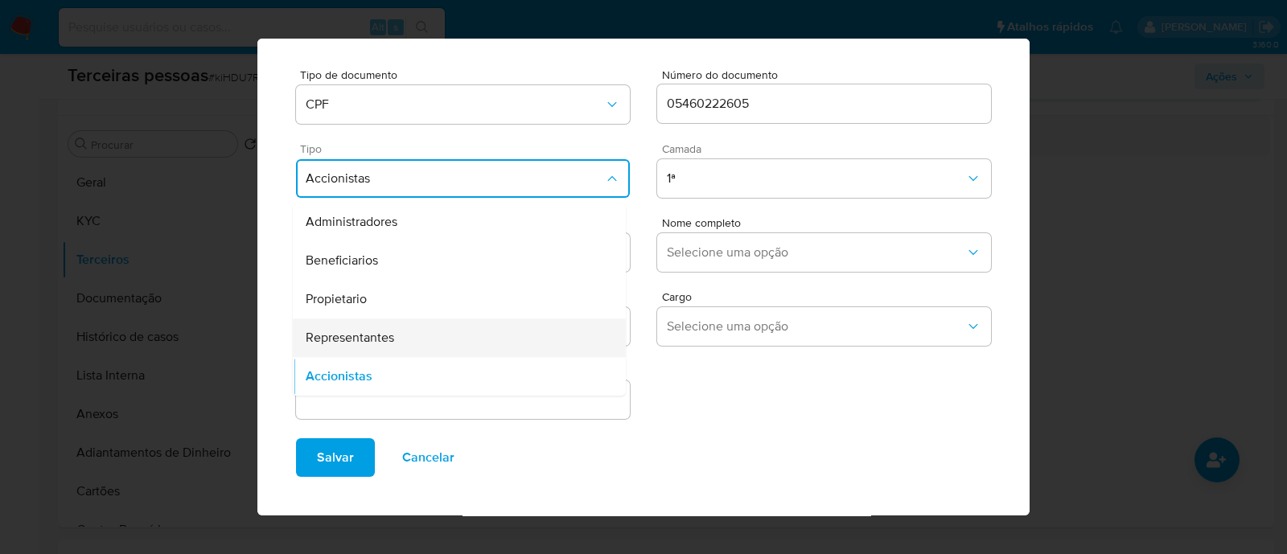
click at [439, 350] on div "Representantes" at bounding box center [429, 338] width 246 height 39
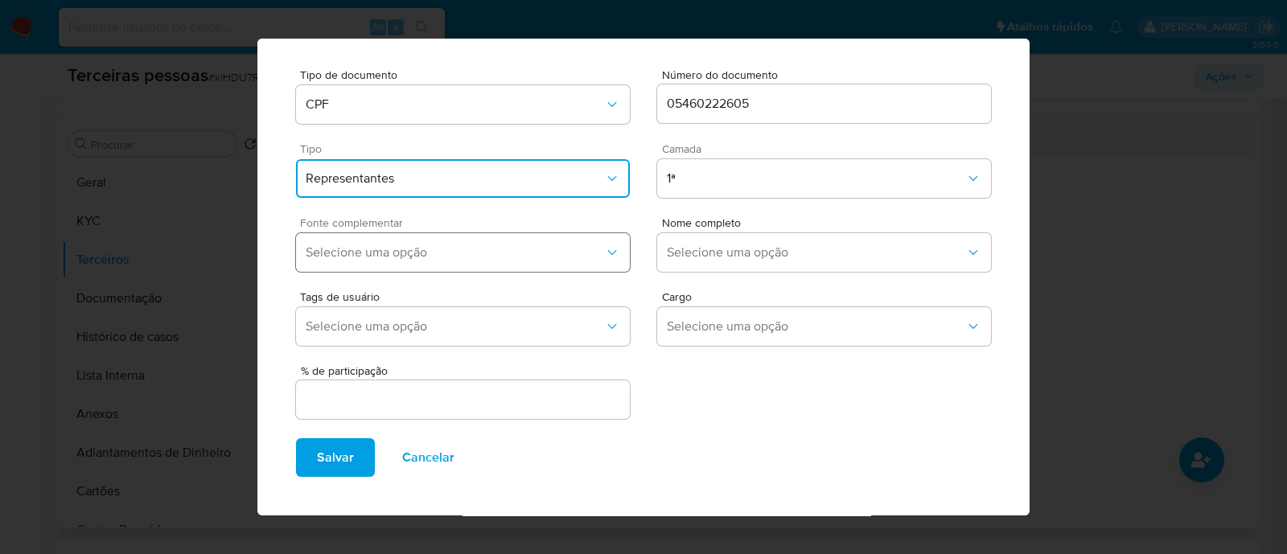
click at [451, 243] on button "Selecione uma opção" at bounding box center [463, 252] width 334 height 39
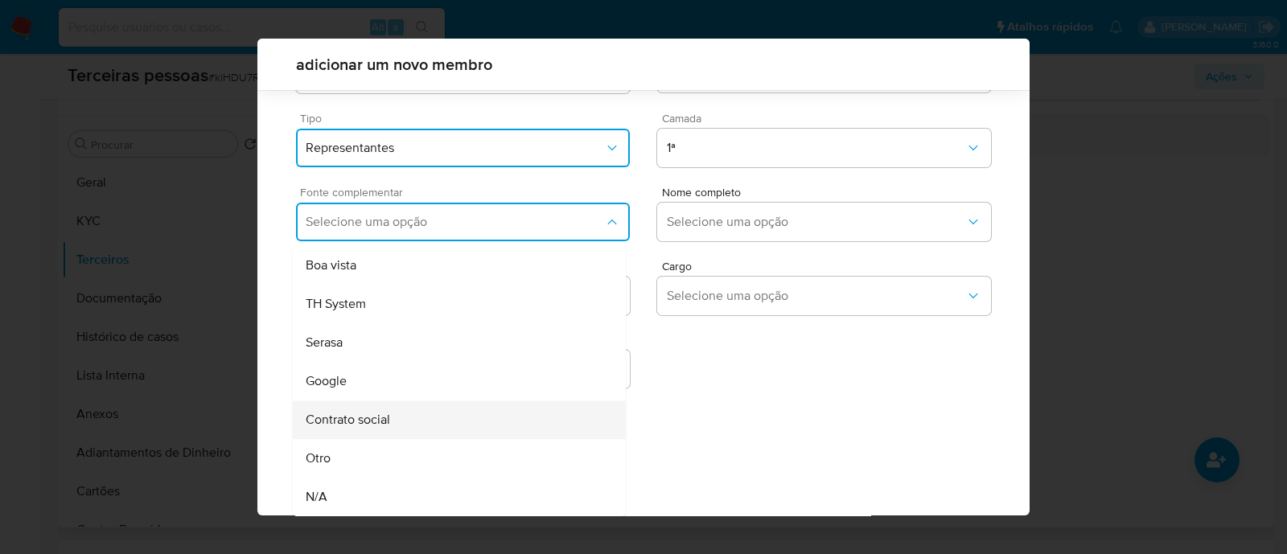
click at [391, 435] on div "Contrato social" at bounding box center [429, 420] width 246 height 39
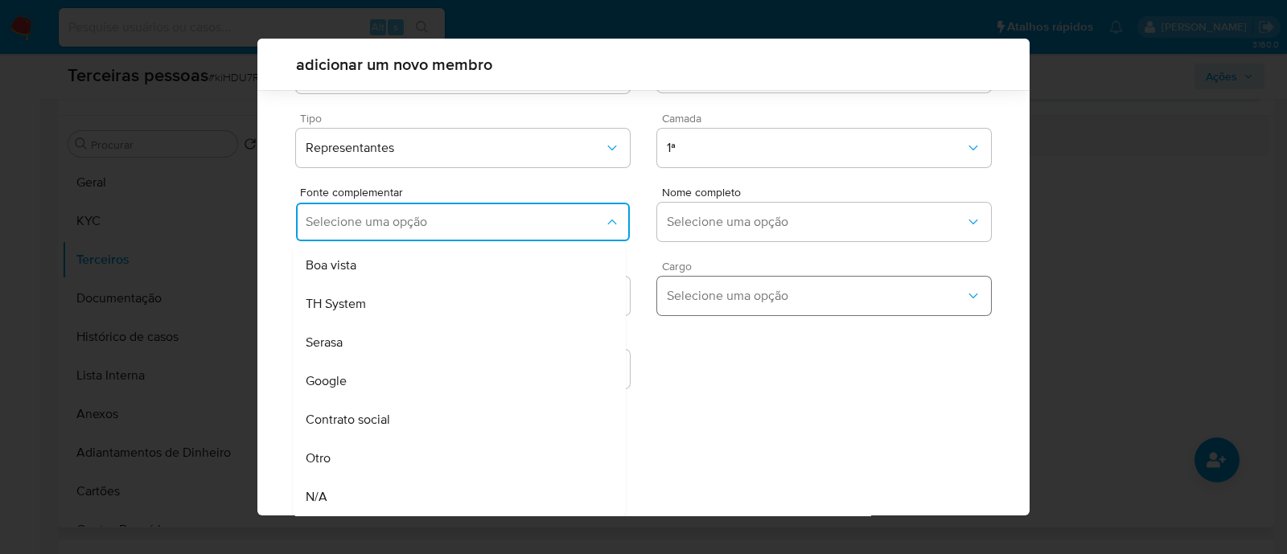
scroll to position [59, 0]
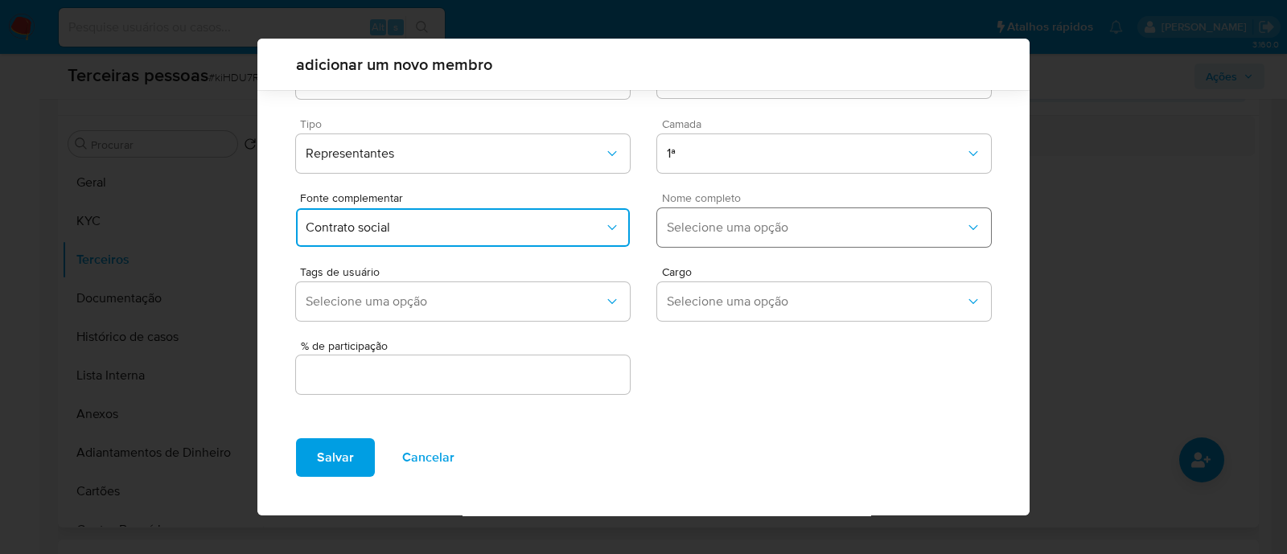
click at [752, 218] on button "Selecione uma opção" at bounding box center [824, 227] width 334 height 39
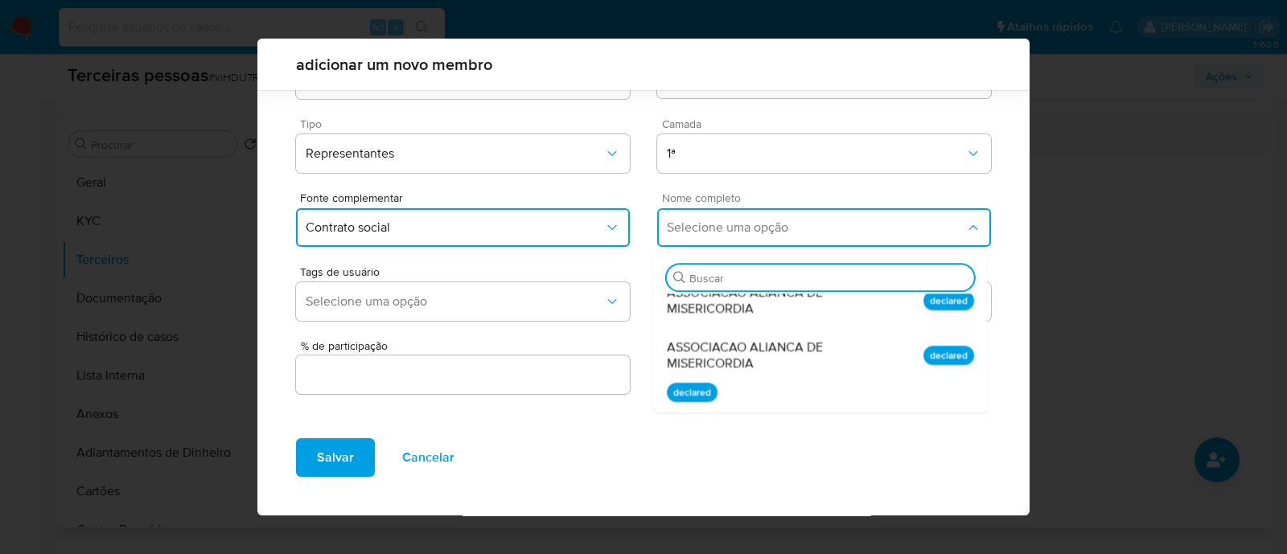
scroll to position [1106, 0]
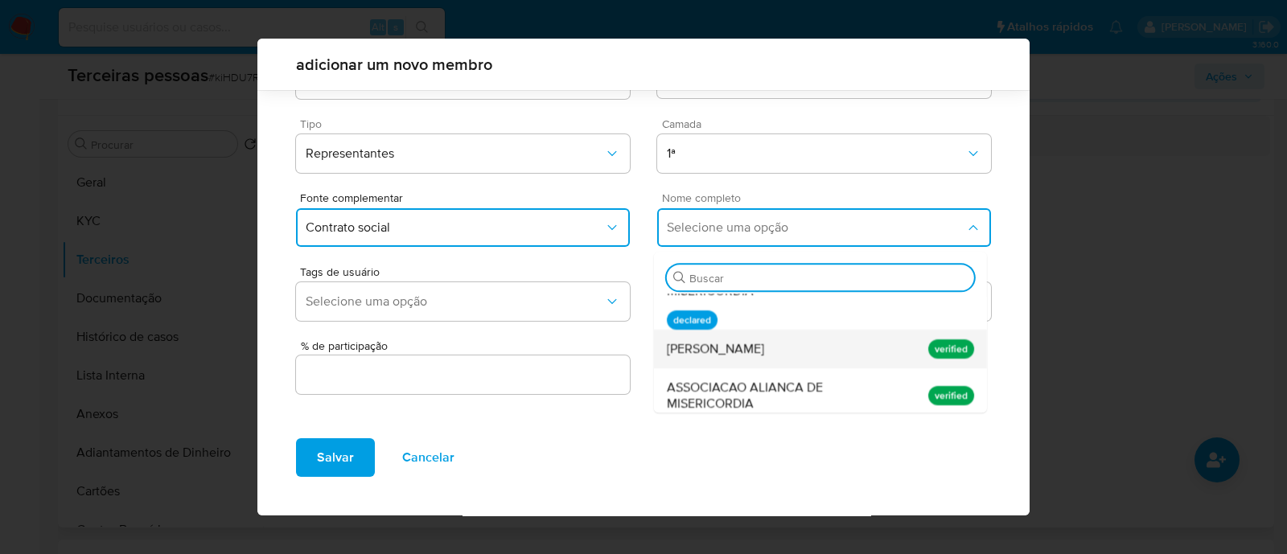
click at [929, 343] on p "verified" at bounding box center [952, 349] width 46 height 19
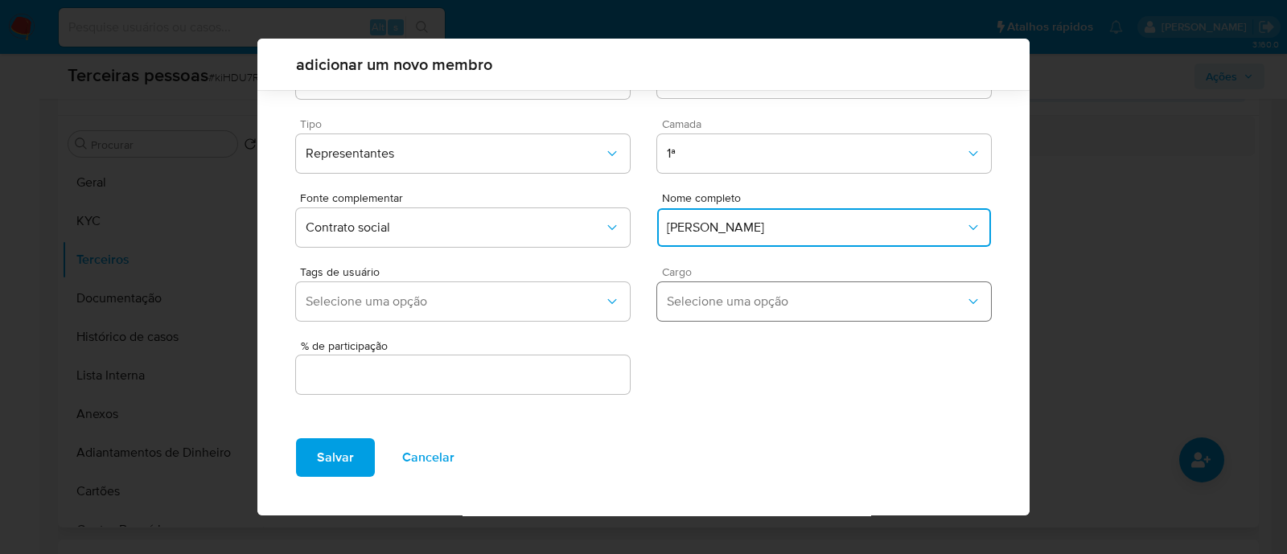
click at [699, 295] on span "Selecione uma opção" at bounding box center [816, 302] width 299 height 16
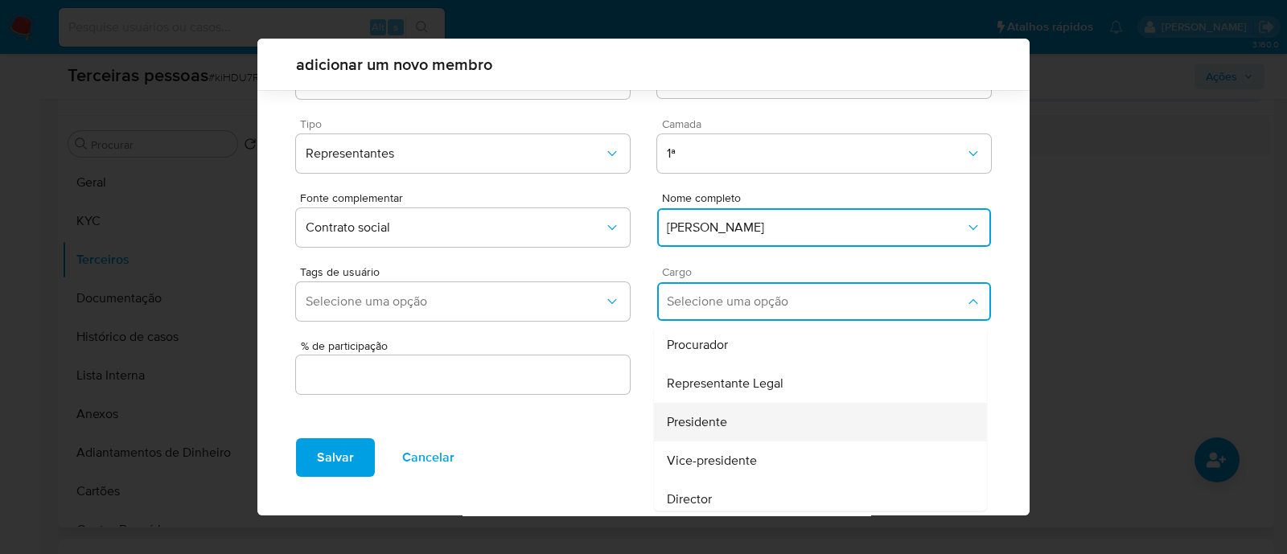
click at [707, 422] on span "Presidente" at bounding box center [697, 422] width 60 height 16
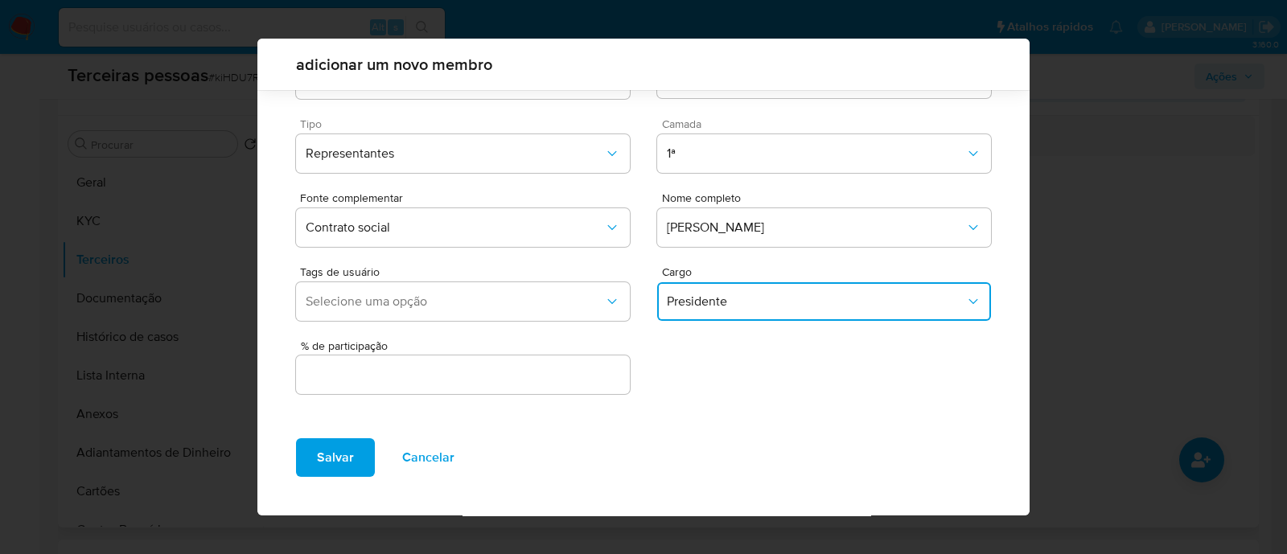
click at [574, 426] on div "Salvar Cancelar" at bounding box center [643, 471] width 772 height 90
click at [573, 393] on div "% de participação" at bounding box center [463, 368] width 334 height 57
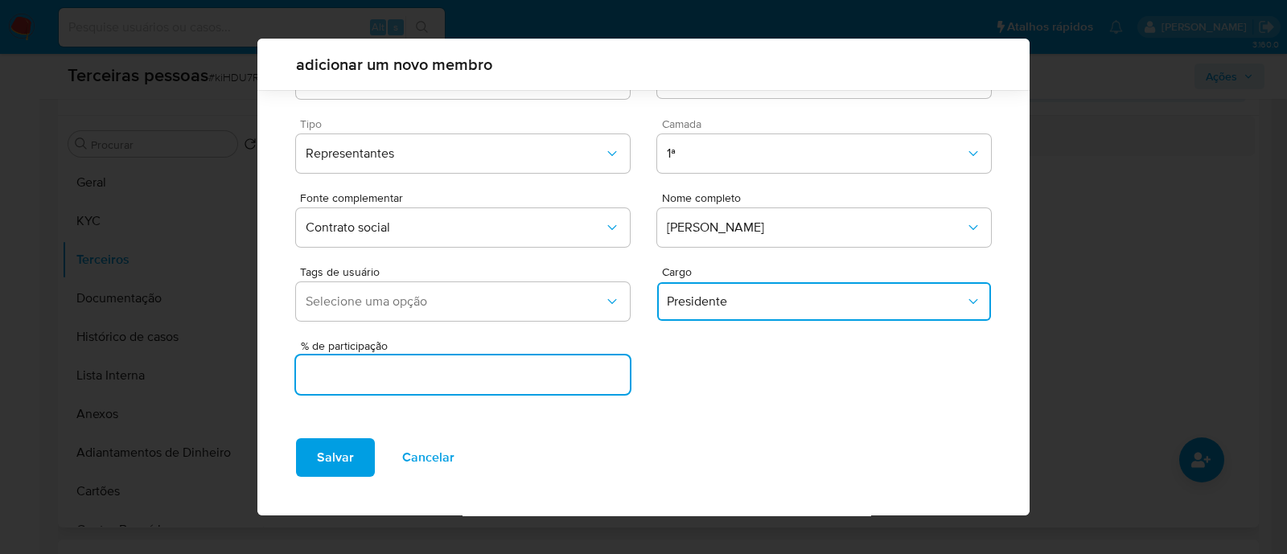
click at [574, 380] on input "text" at bounding box center [463, 375] width 334 height 21
type input "0"
click at [323, 460] on span "Salvar" at bounding box center [335, 457] width 37 height 35
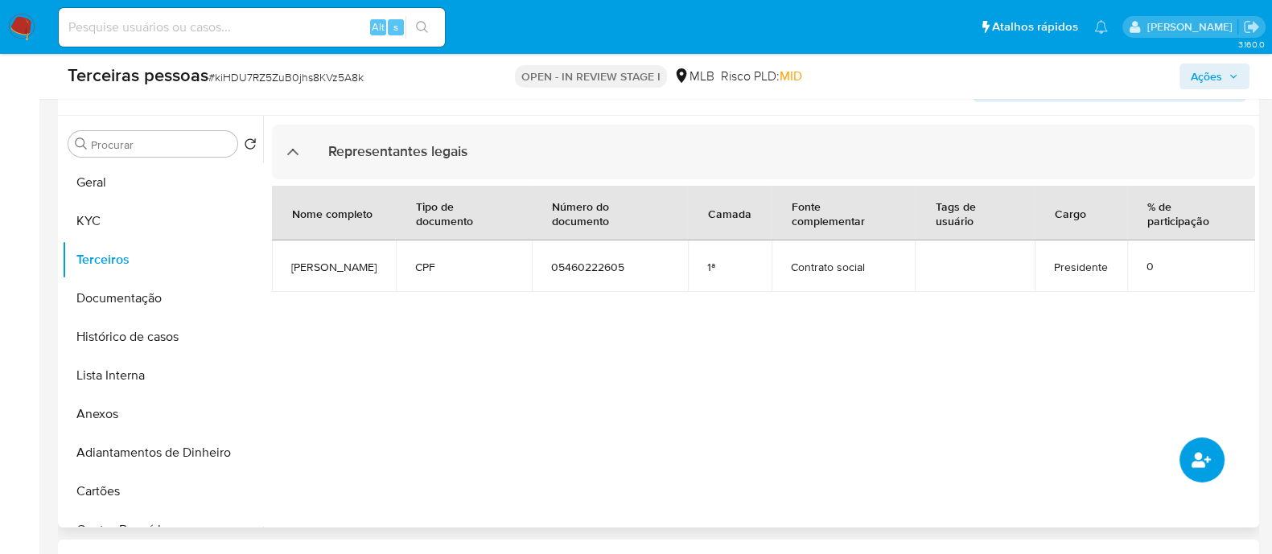
click at [1198, 467] on icon "common.add_complementary_information" at bounding box center [1201, 459] width 19 height 15
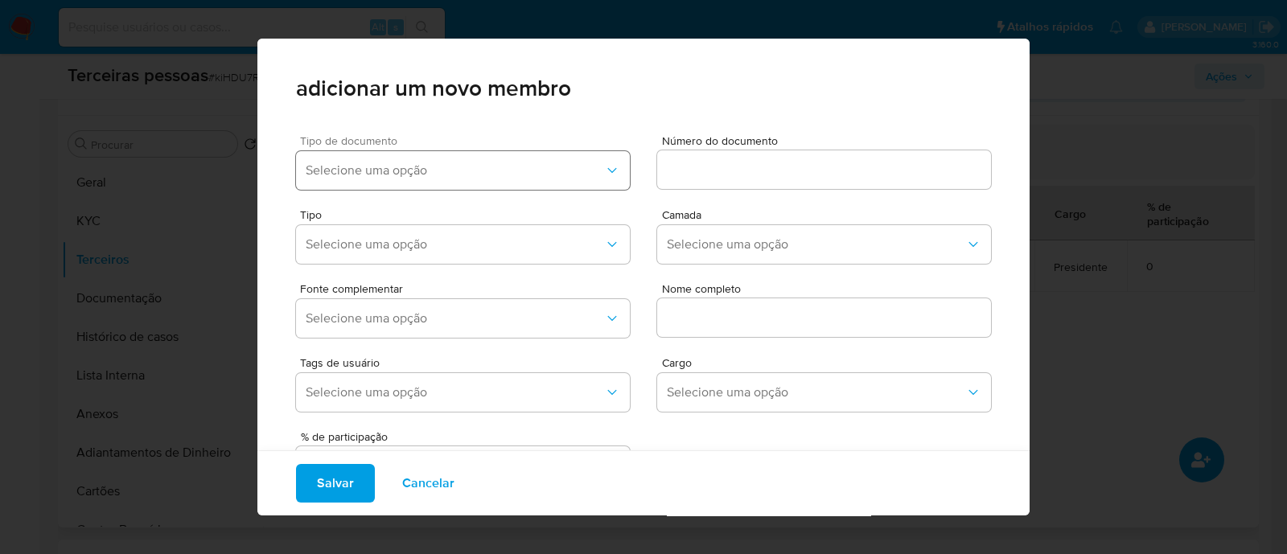
click at [377, 183] on button "Selecione uma opção" at bounding box center [463, 170] width 334 height 39
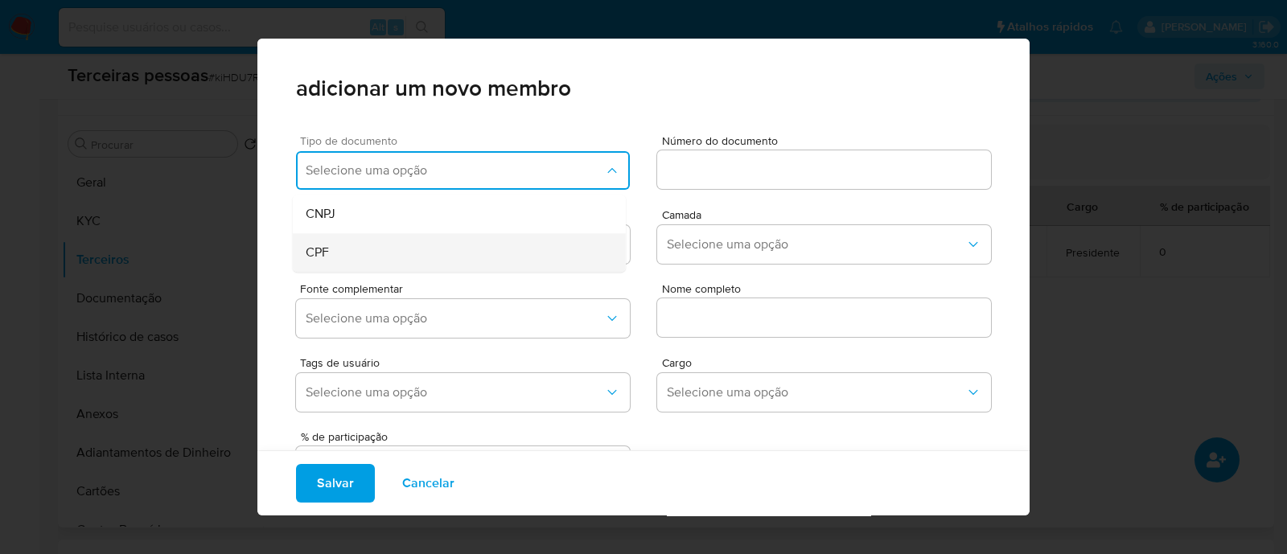
click at [358, 246] on div "CPF" at bounding box center [429, 252] width 246 height 39
drag, startPoint x: 778, startPoint y: 150, endPoint x: 777, endPoint y: 171, distance: 20.9
click at [778, 159] on div at bounding box center [824, 169] width 334 height 39
click at [777, 172] on input at bounding box center [824, 169] width 334 height 21
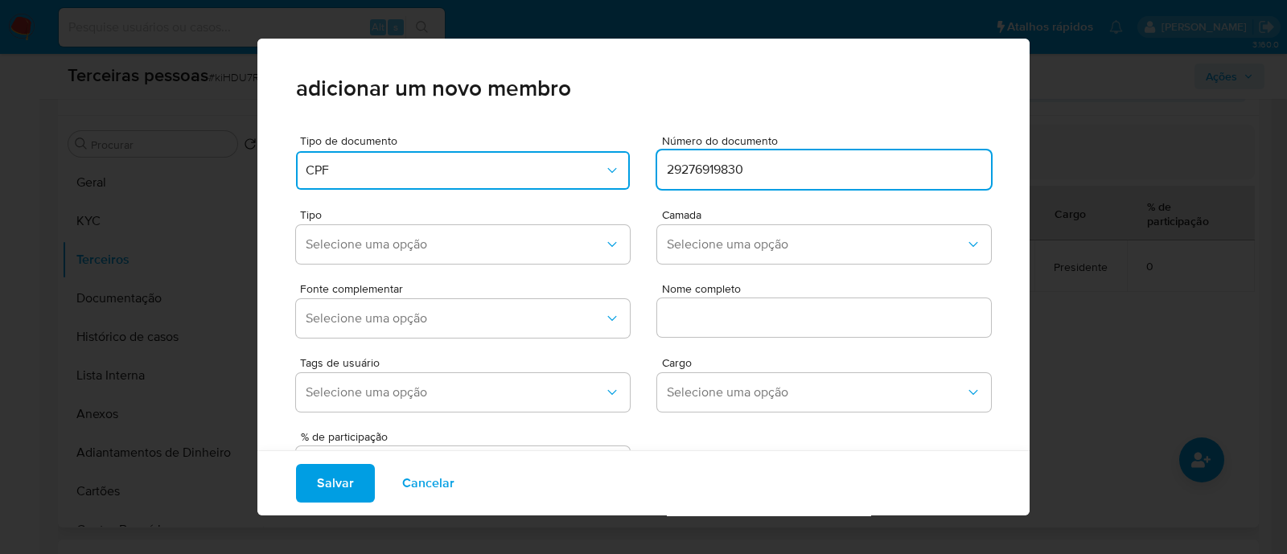
type input "29276919830"
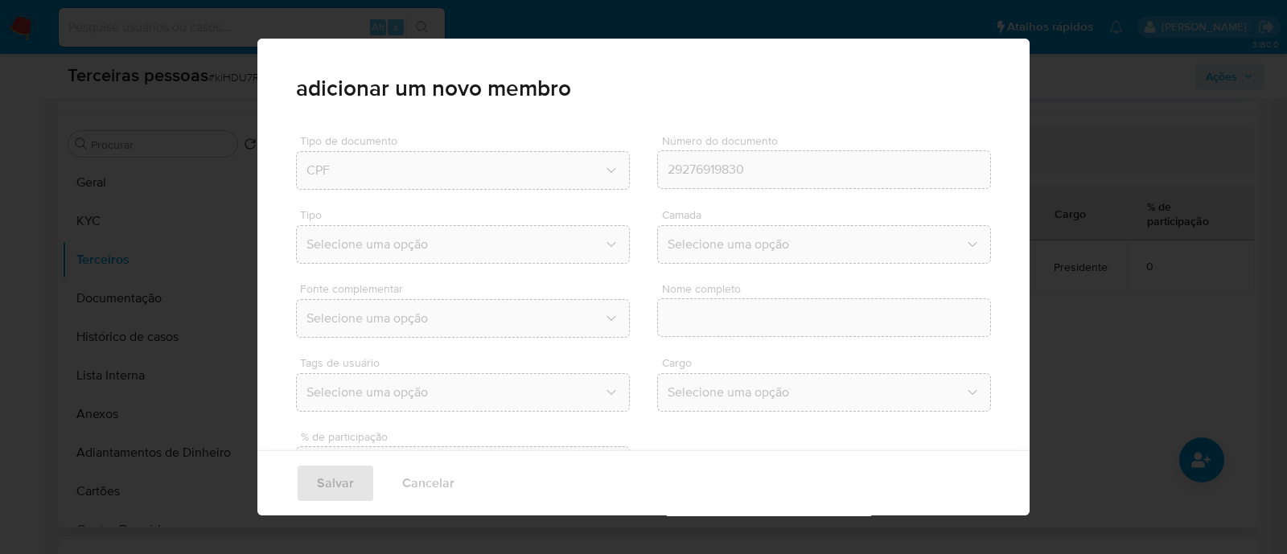
type input "Evandro Henrique Torlai"
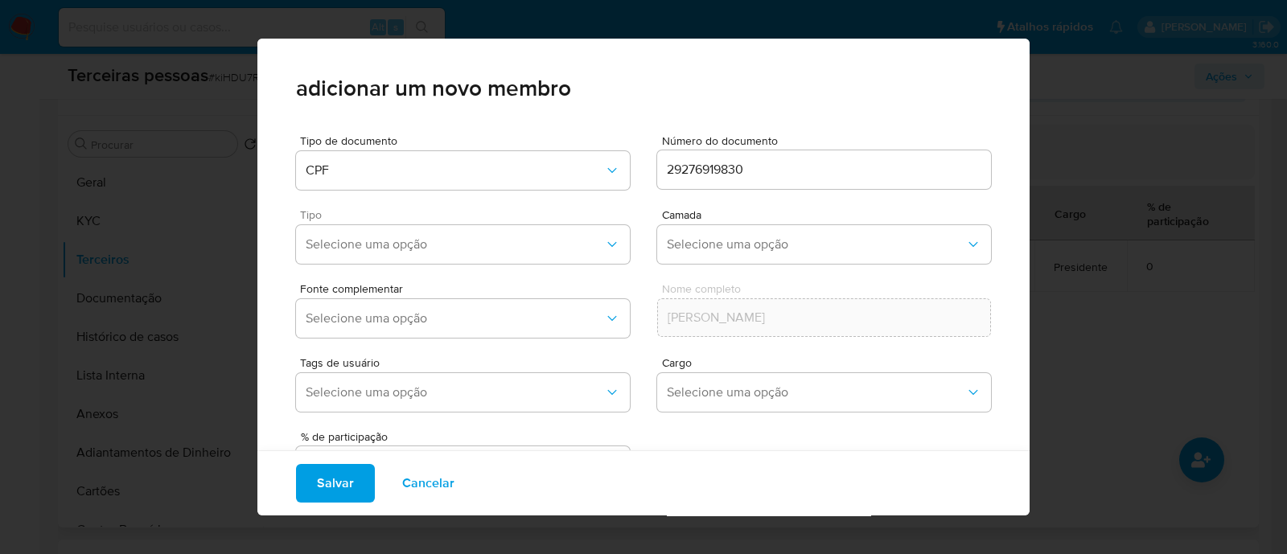
click at [470, 207] on div "Tipo Selecione uma opção Camada Selecione uma opção" at bounding box center [643, 233] width 695 height 74
click at [455, 230] on button "Selecione uma opção" at bounding box center [463, 244] width 334 height 39
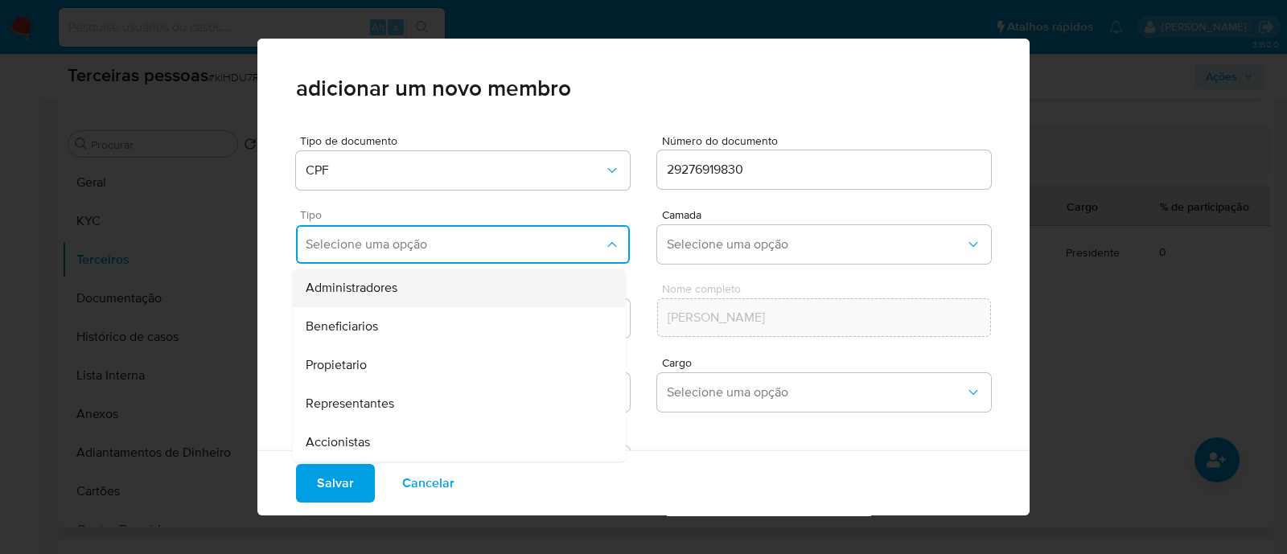
scroll to position [66, 0]
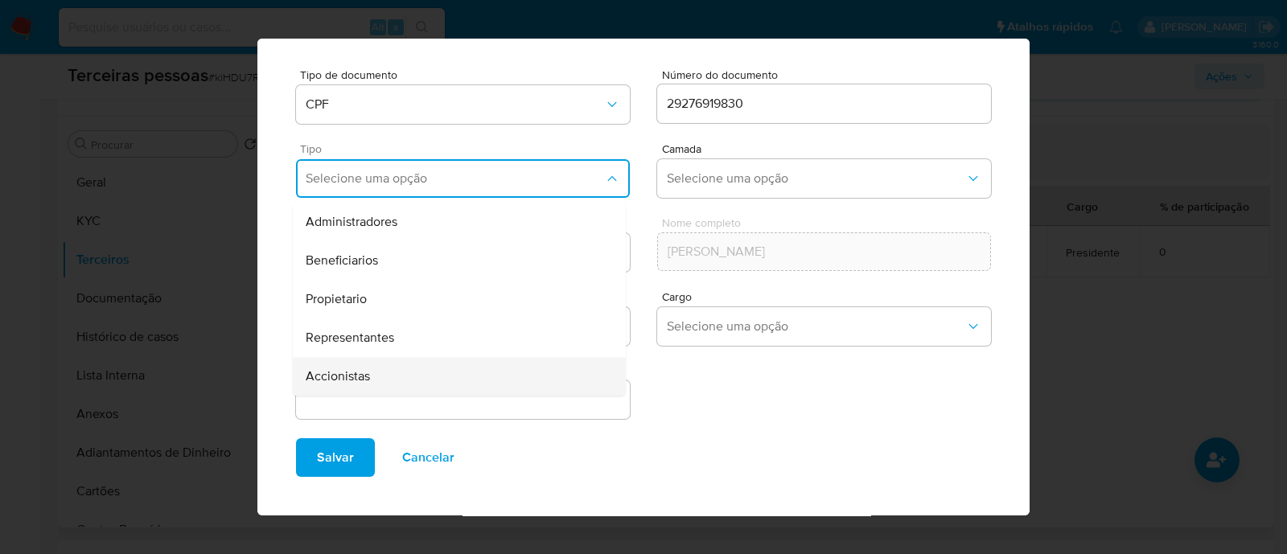
click at [482, 370] on div "Accionistas" at bounding box center [429, 376] width 246 height 39
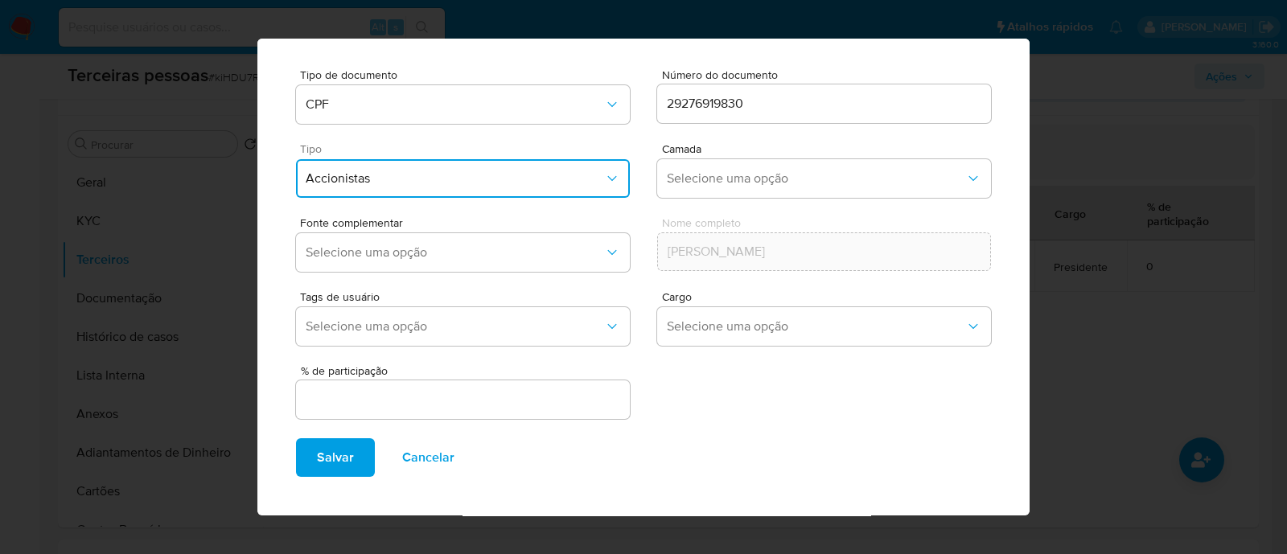
click at [468, 175] on span "Accionistas" at bounding box center [455, 179] width 299 height 16
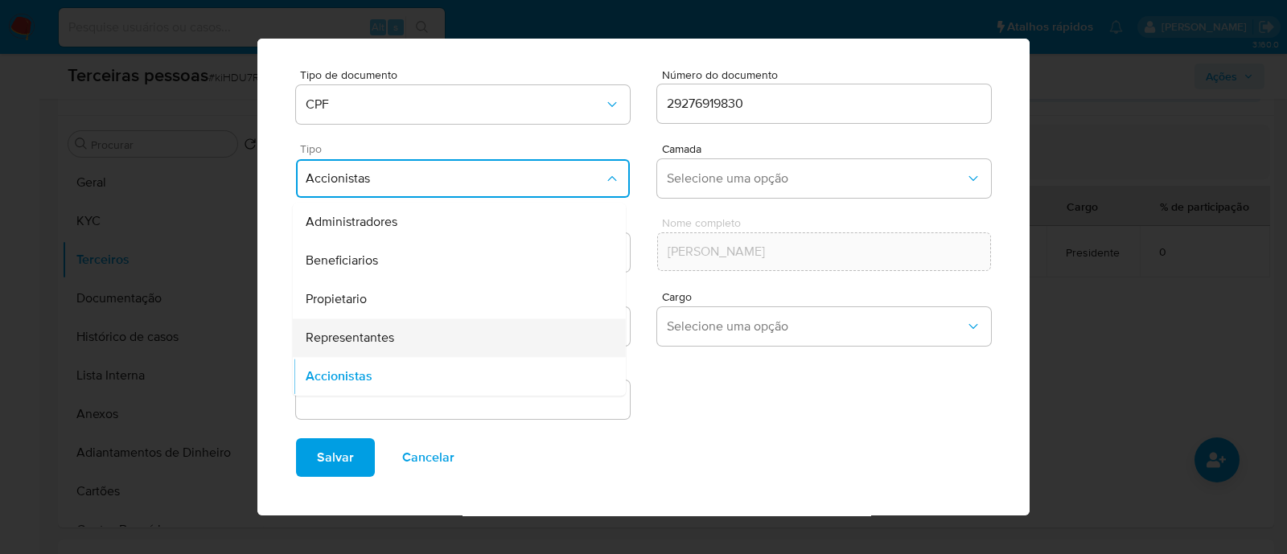
click at [443, 332] on div "Representantes" at bounding box center [429, 338] width 246 height 39
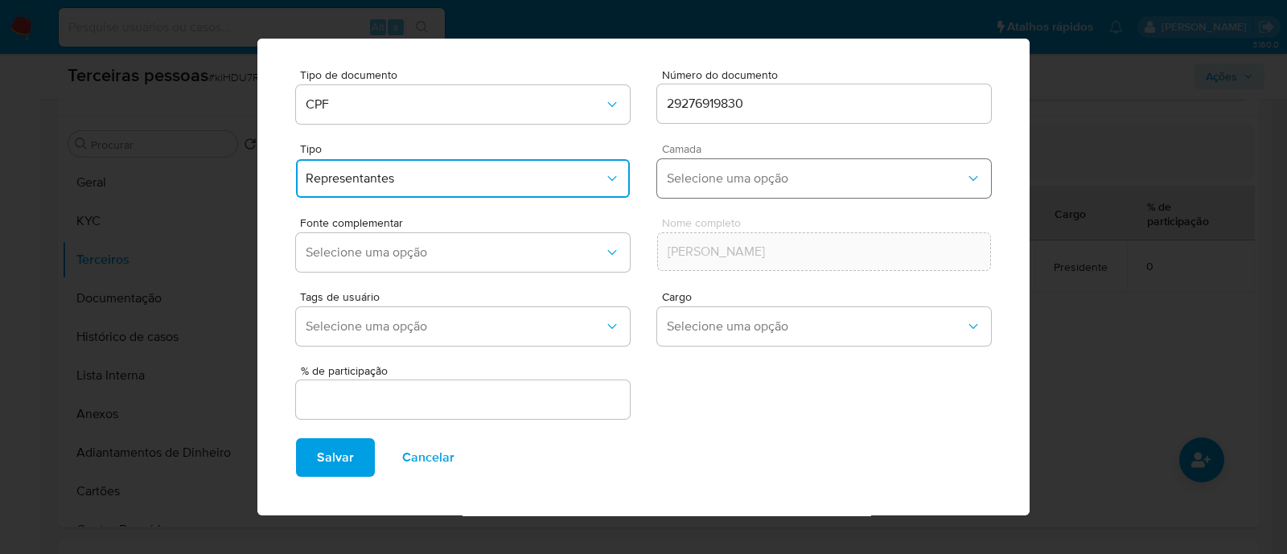
drag, startPoint x: 700, startPoint y: 159, endPoint x: 702, endPoint y: 190, distance: 31.5
click at [701, 159] on button "Selecione uma opção" at bounding box center [824, 178] width 334 height 39
click at [691, 239] on div "1ª" at bounding box center [790, 222] width 246 height 39
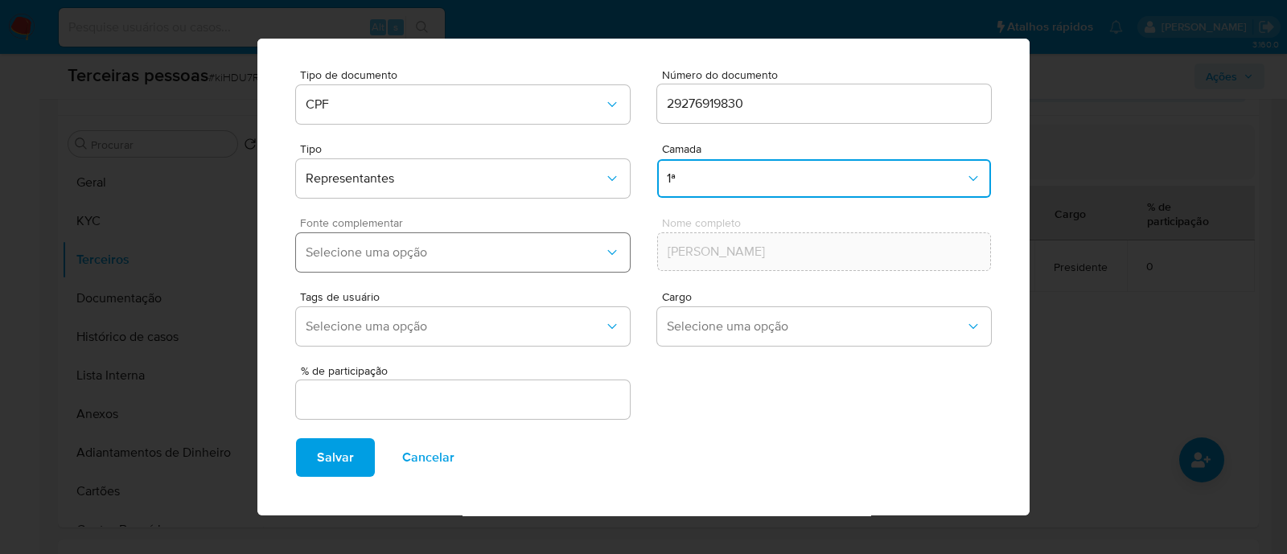
drag, startPoint x: 501, startPoint y: 252, endPoint x: 491, endPoint y: 270, distance: 21.3
click at [500, 253] on span "Selecione uma opção" at bounding box center [455, 253] width 299 height 16
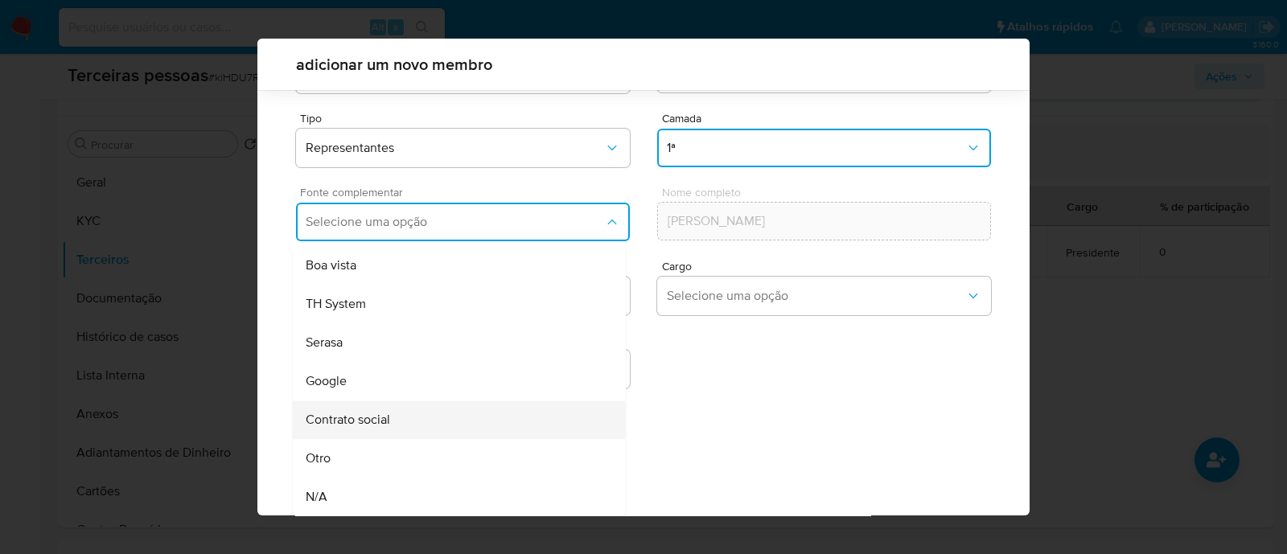
click at [452, 414] on div "Contrato social" at bounding box center [429, 420] width 246 height 39
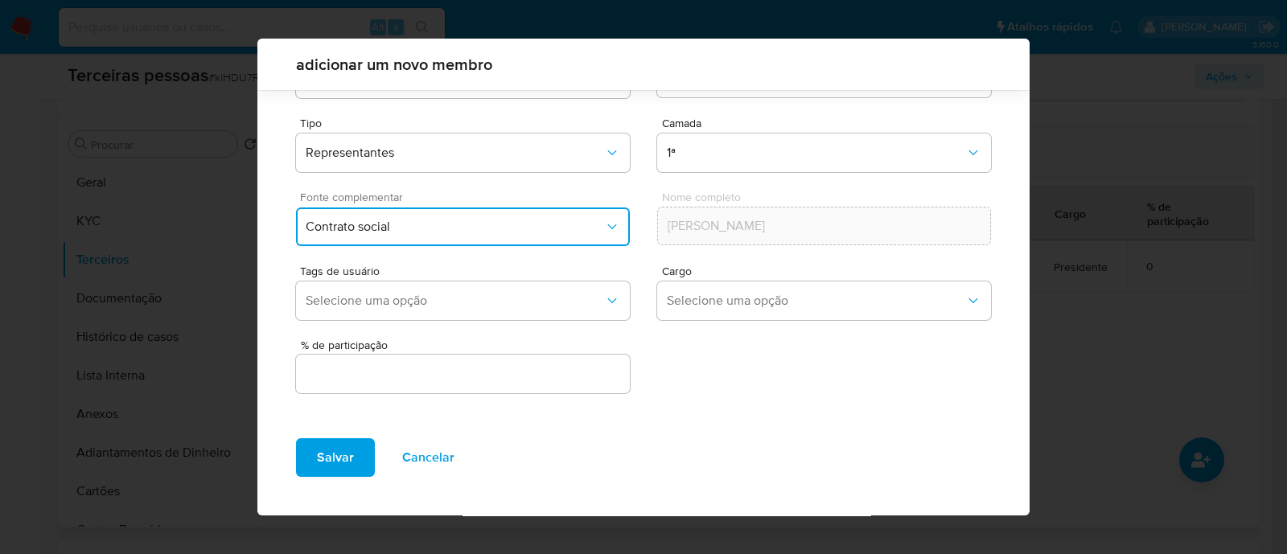
scroll to position [59, 0]
click at [801, 306] on span "Selecione uma opção" at bounding box center [816, 302] width 299 height 16
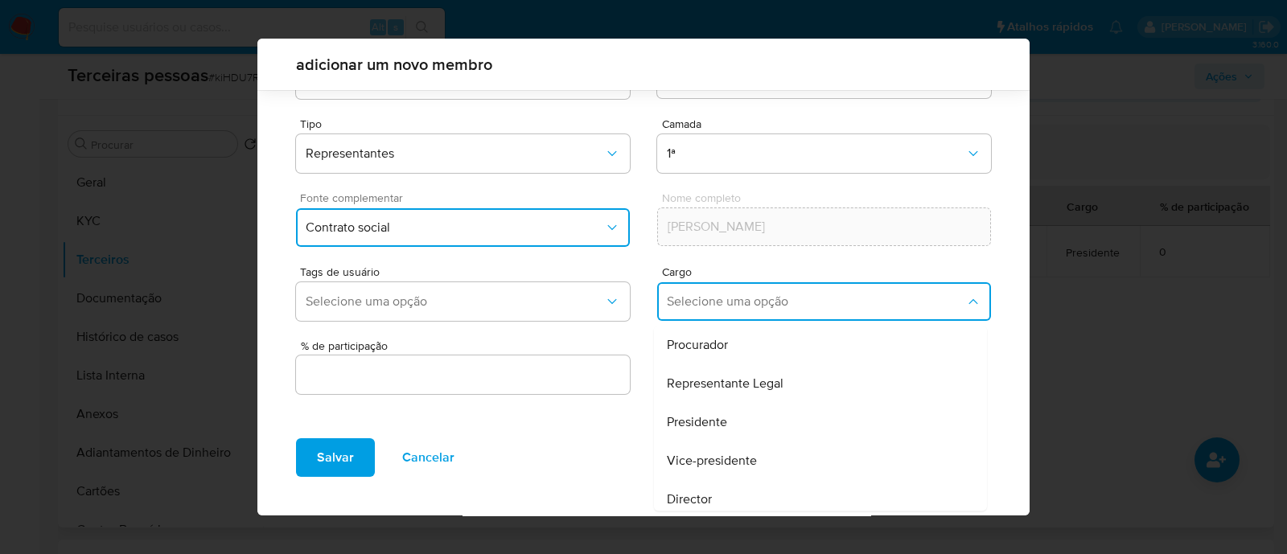
drag, startPoint x: 722, startPoint y: 463, endPoint x: 583, endPoint y: 459, distance: 138.5
click at [720, 463] on span "Vice-presidente" at bounding box center [712, 461] width 90 height 16
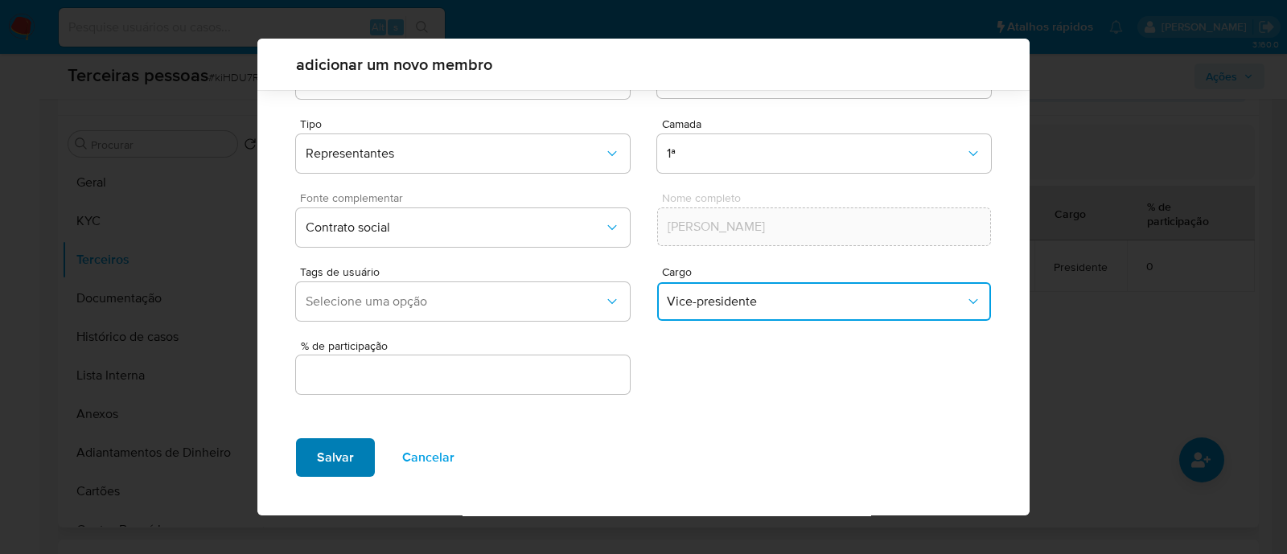
click at [350, 469] on span "Salvar" at bounding box center [335, 457] width 37 height 35
click at [525, 359] on div at bounding box center [463, 375] width 334 height 39
click at [536, 372] on input "text" at bounding box center [463, 375] width 334 height 21
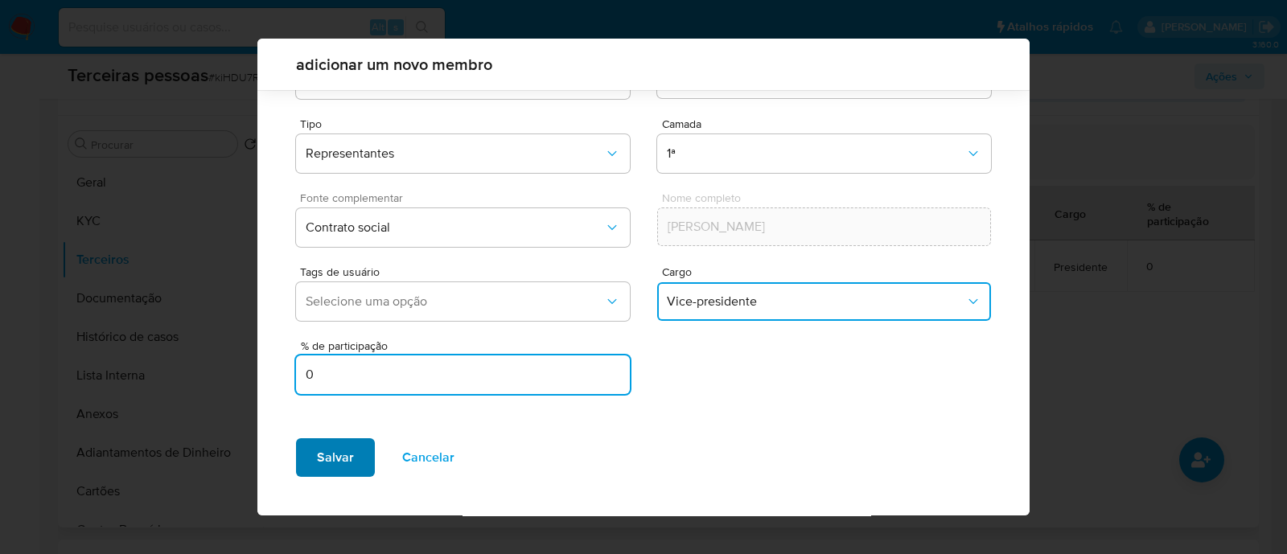
type input "0"
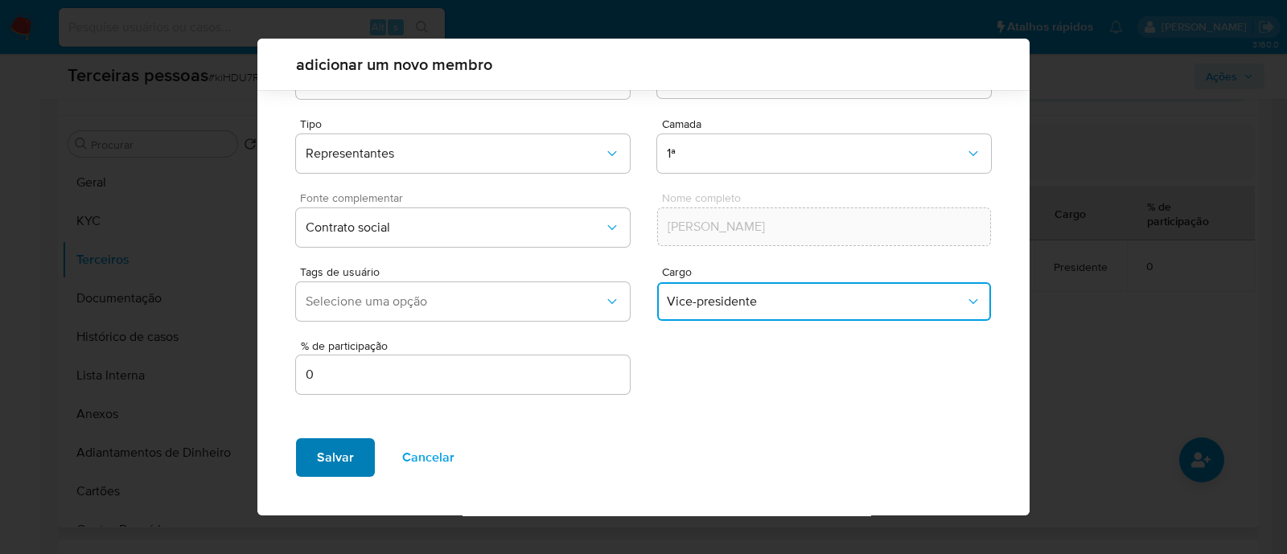
click at [322, 469] on span "Salvar" at bounding box center [335, 457] width 37 height 35
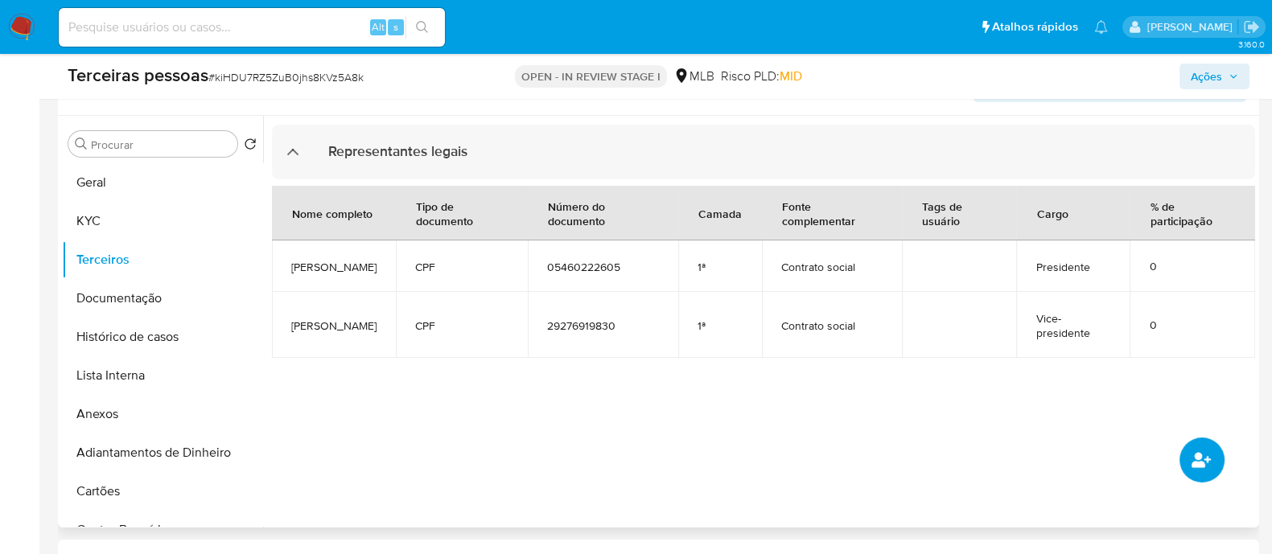
click at [1217, 473] on button "common.add_complementary_information" at bounding box center [1202, 460] width 45 height 45
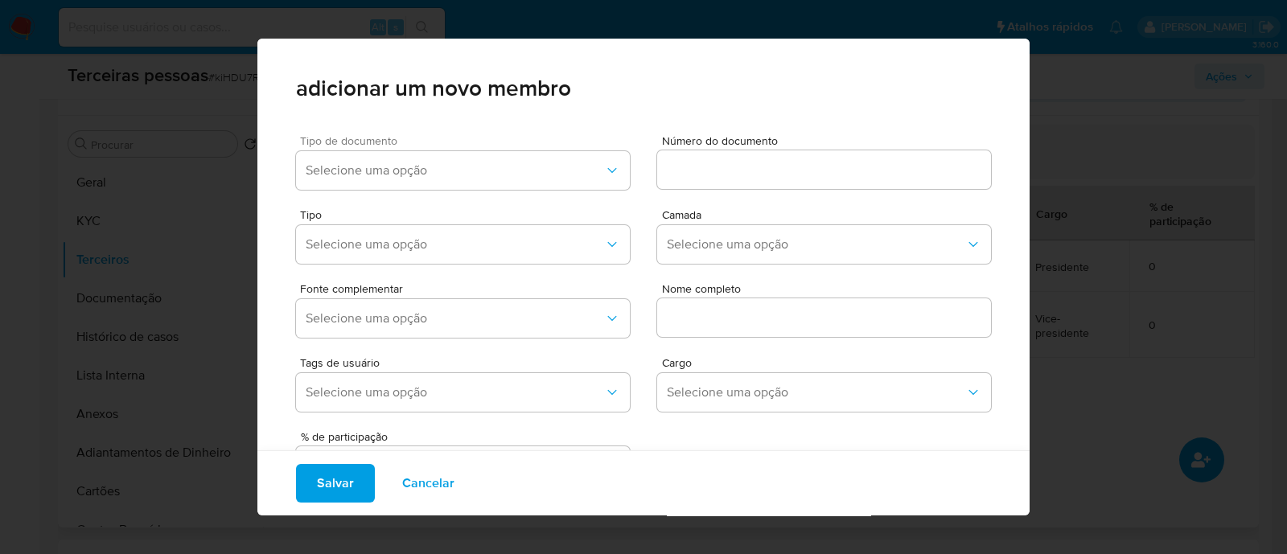
click at [370, 138] on span "Tipo de documento" at bounding box center [467, 140] width 334 height 11
click at [366, 175] on span "Selecione uma opção" at bounding box center [455, 171] width 299 height 16
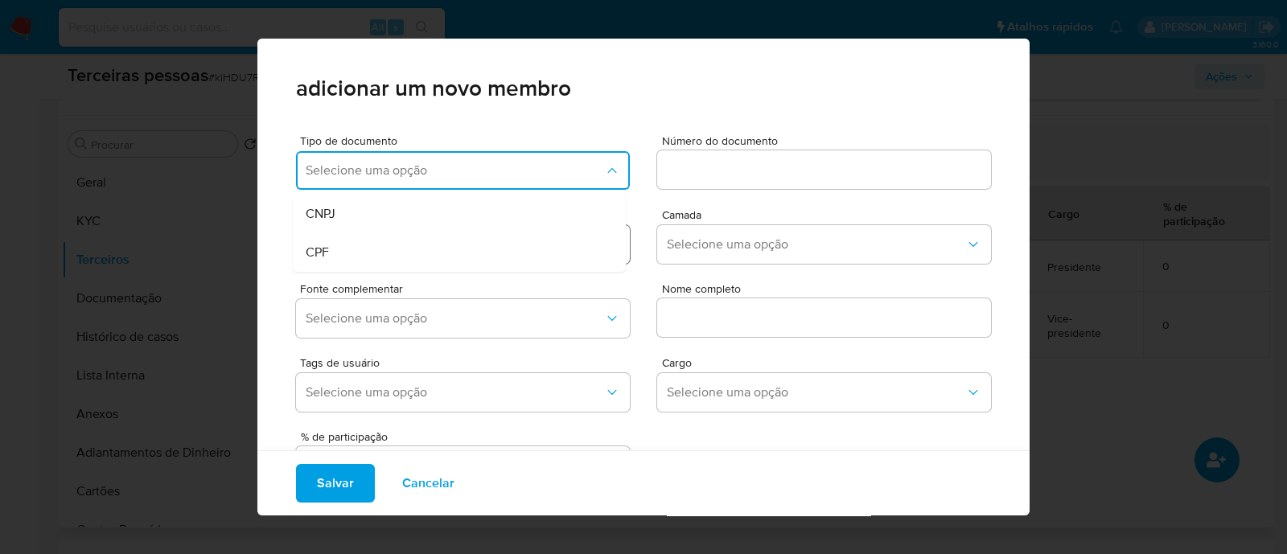
click at [383, 260] on div "CPF" at bounding box center [429, 252] width 246 height 39
click at [686, 162] on input at bounding box center [824, 169] width 334 height 21
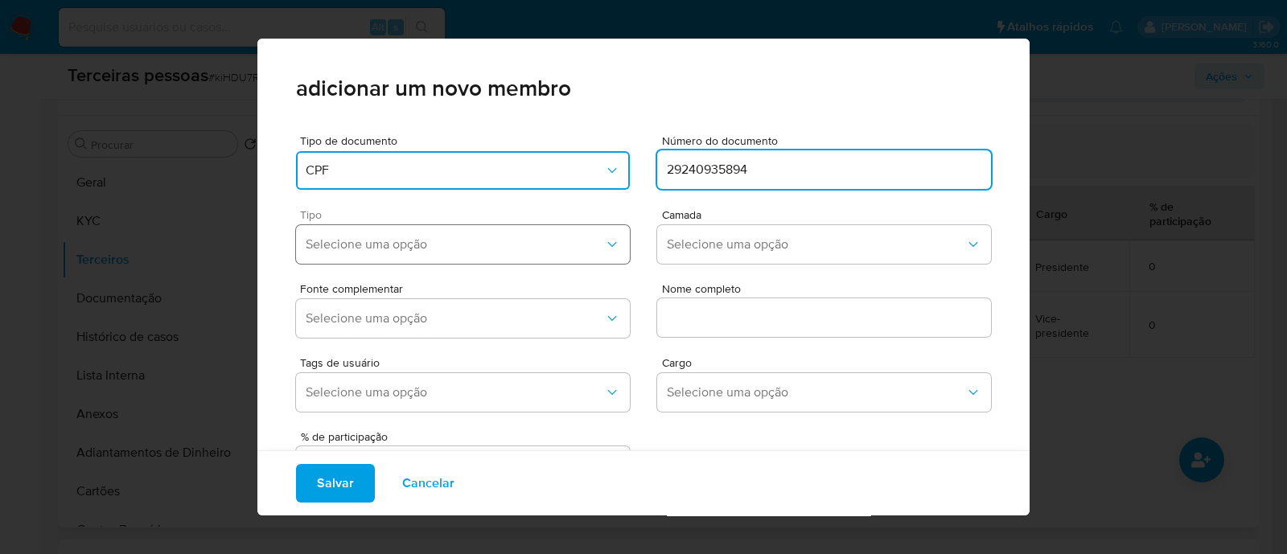
type input "29240935894"
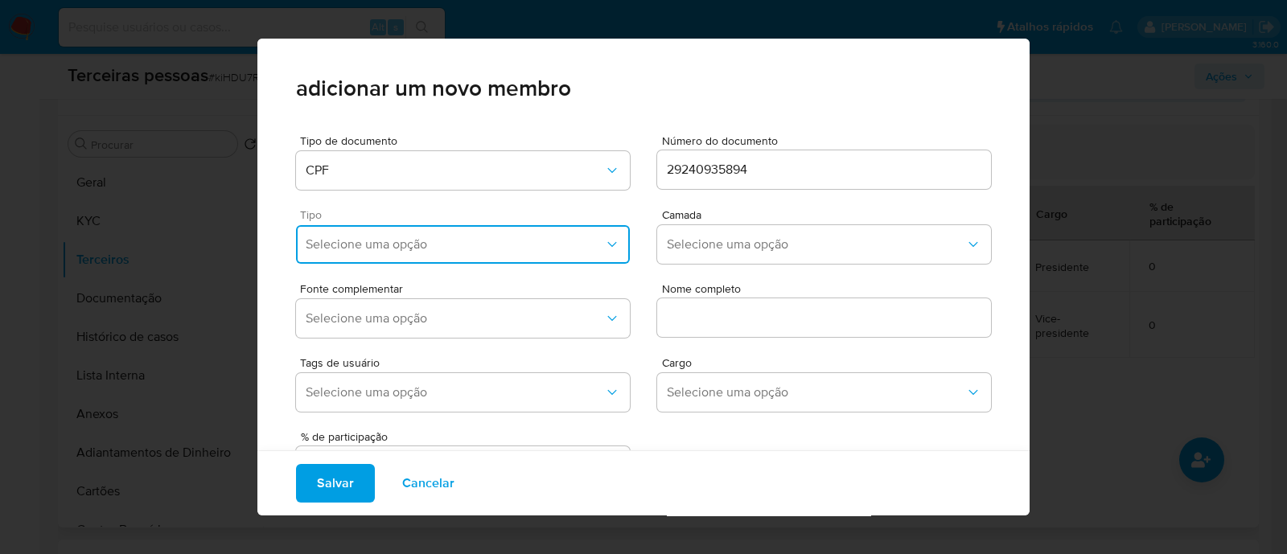
click at [414, 245] on span "Selecione uma opção" at bounding box center [455, 245] width 299 height 16
click at [388, 437] on div "Accionistas" at bounding box center [429, 442] width 246 height 39
click at [541, 240] on span "Accionistas" at bounding box center [455, 245] width 299 height 16
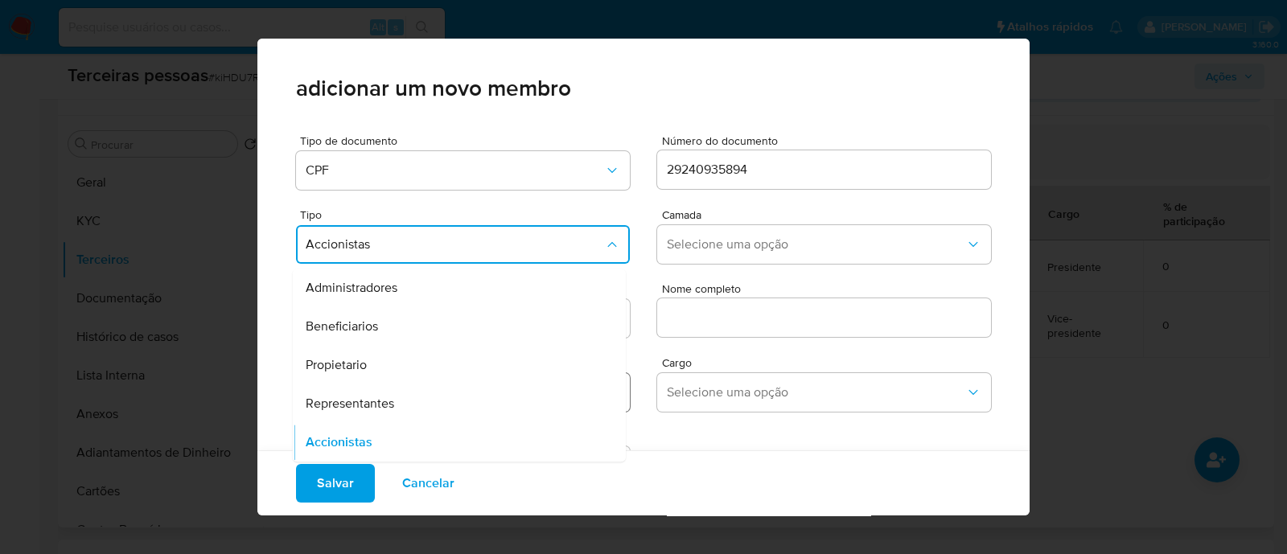
drag, startPoint x: 400, startPoint y: 393, endPoint x: 484, endPoint y: 395, distance: 84.5
click at [401, 393] on div "Representantes" at bounding box center [429, 404] width 246 height 39
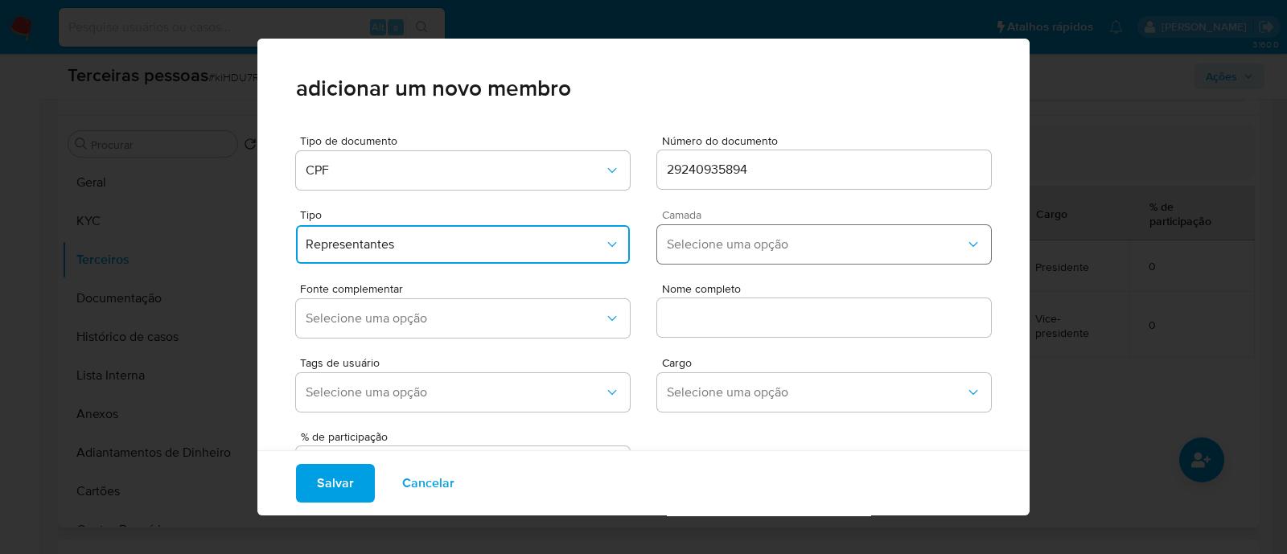
click at [750, 256] on div "Camada Selecione uma opção" at bounding box center [824, 239] width 334 height 61
drag, startPoint x: 737, startPoint y: 263, endPoint x: 694, endPoint y: 301, distance: 57.0
click at [736, 263] on div "Camada Selecione uma opção" at bounding box center [824, 239] width 334 height 61
click at [674, 223] on div "Camada Selecione uma opção" at bounding box center [824, 239] width 334 height 61
drag, startPoint x: 683, startPoint y: 274, endPoint x: 688, endPoint y: 241, distance: 33.3
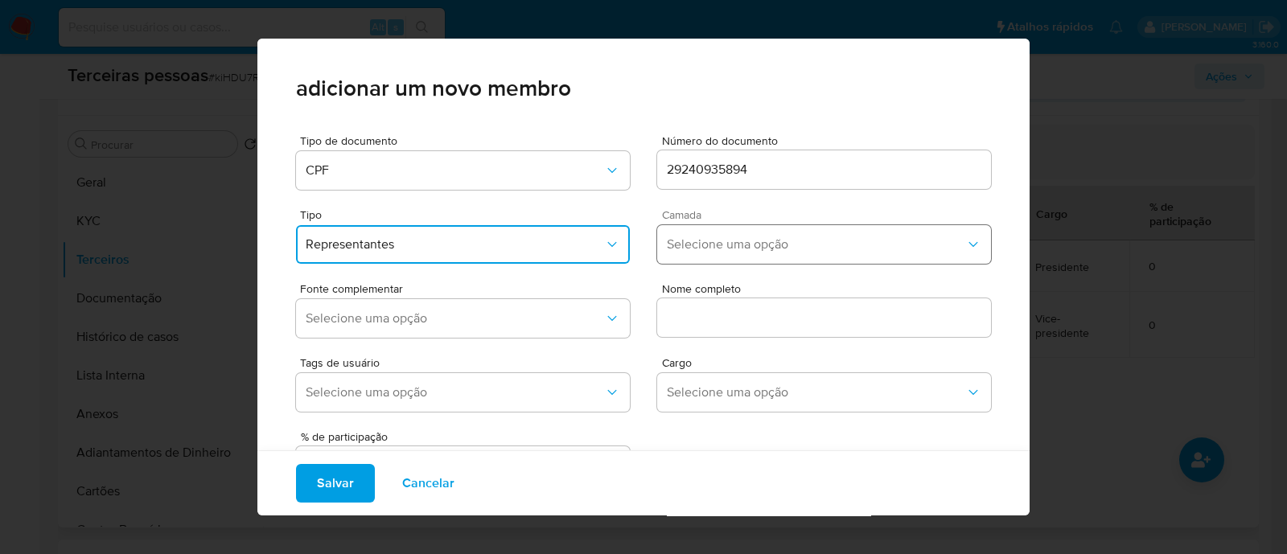
click at [682, 267] on div "Tipo de documento CPF Número do documento 29240935894 Tipo Representantes Camad…" at bounding box center [643, 305] width 695 height 366
click at [688, 241] on span "Selecione uma opção" at bounding box center [816, 245] width 299 height 16
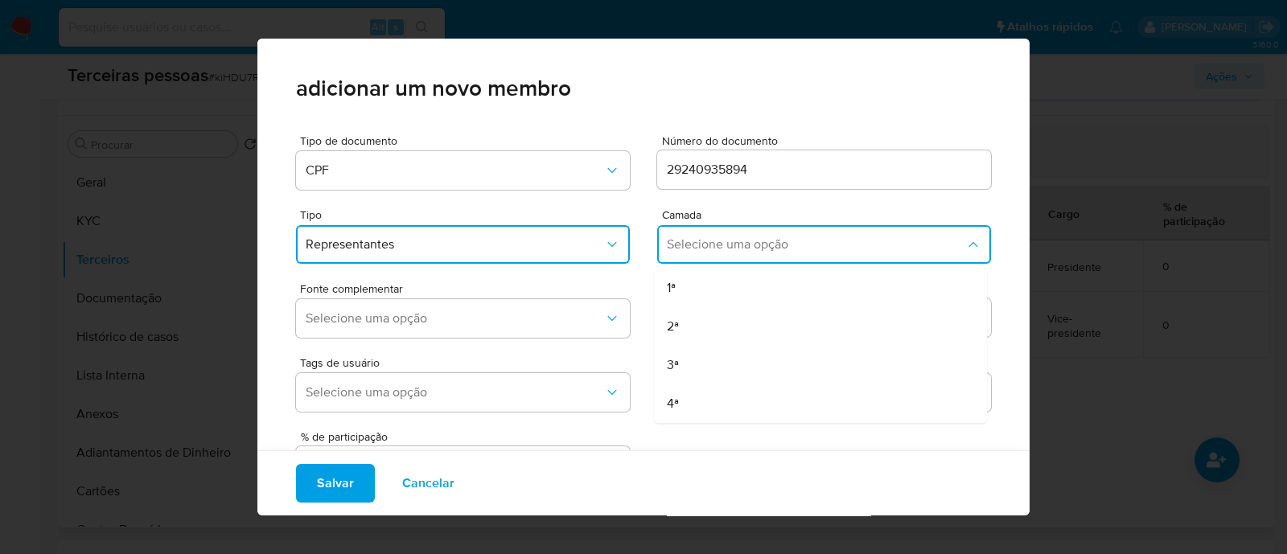
click at [707, 282] on div "1ª" at bounding box center [790, 288] width 246 height 39
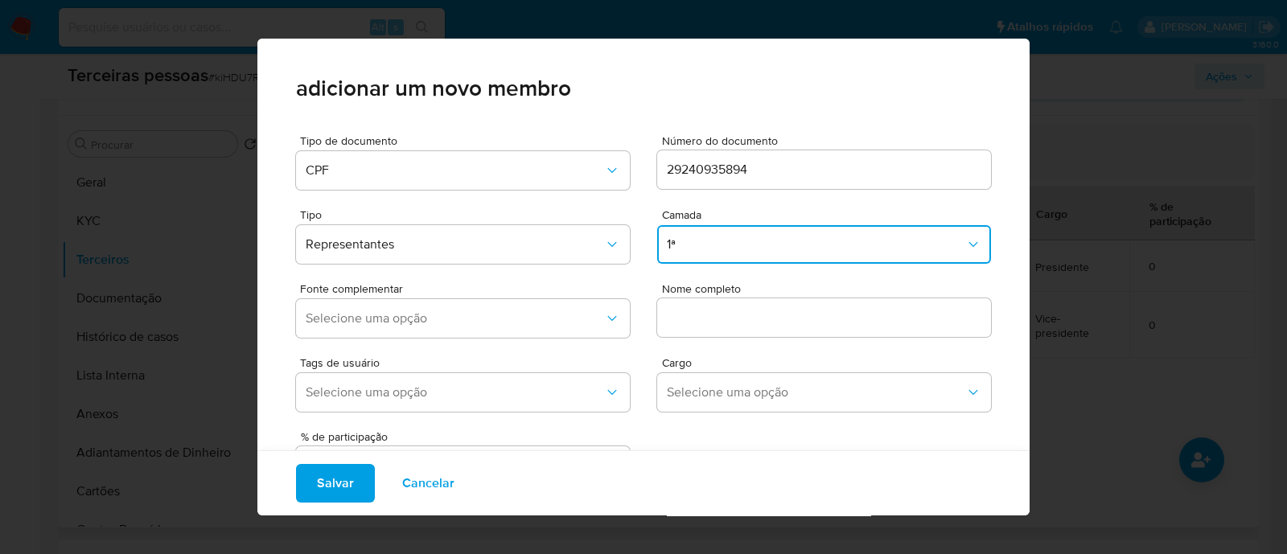
scroll to position [66, 0]
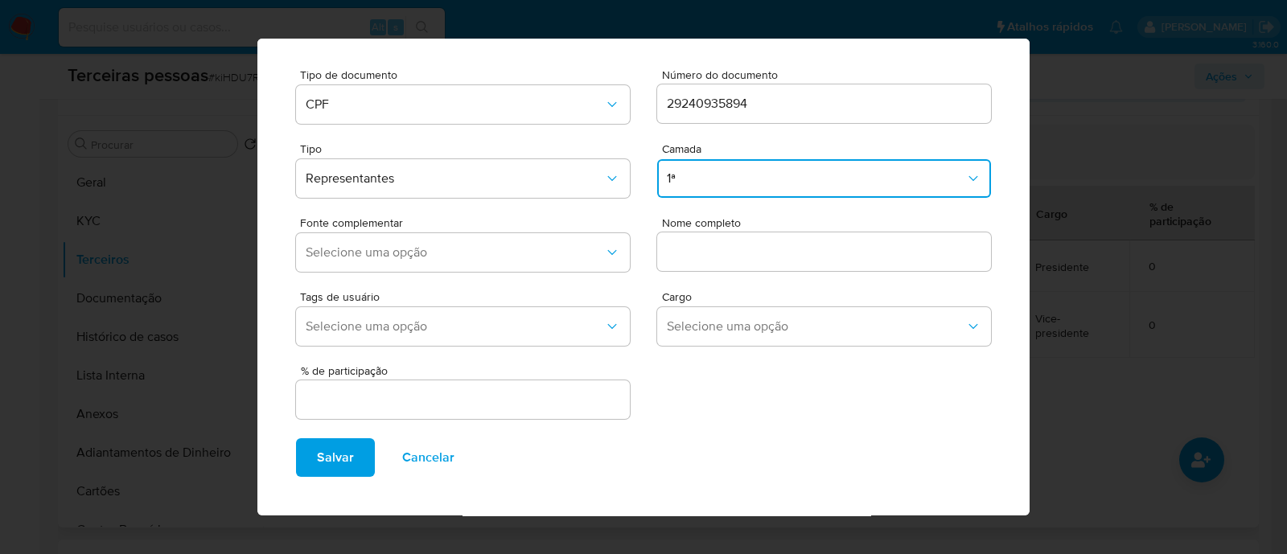
click at [616, 208] on div "Fonte complementar Selecione uma opção Nome completo" at bounding box center [643, 241] width 695 height 74
click at [531, 253] on span "Selecione uma opção" at bounding box center [455, 253] width 299 height 16
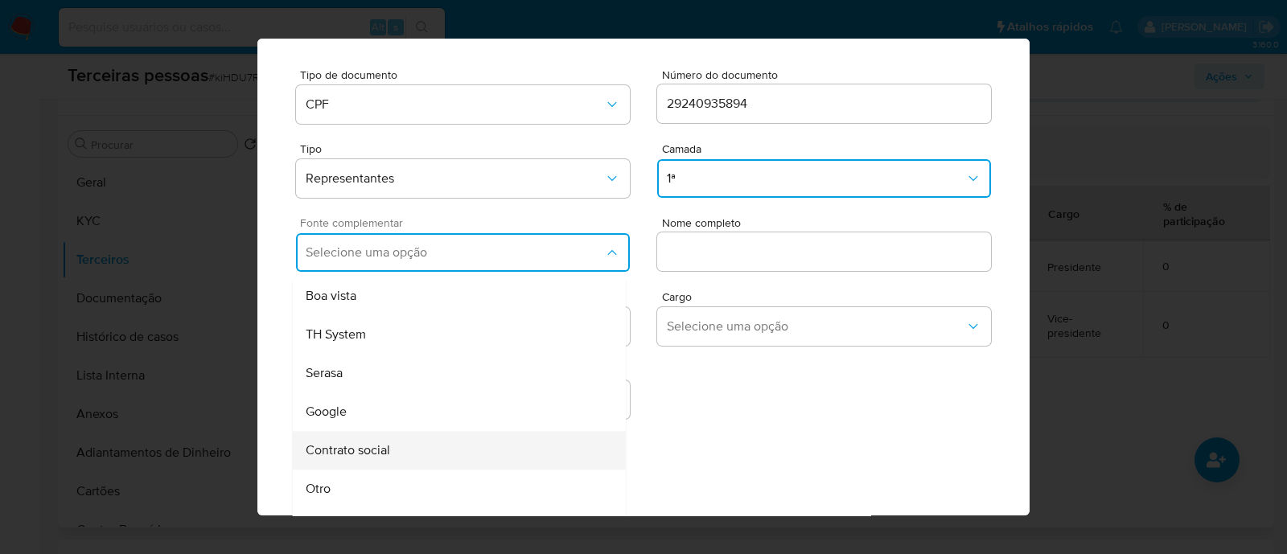
click at [426, 463] on div "Contrato social" at bounding box center [429, 450] width 246 height 39
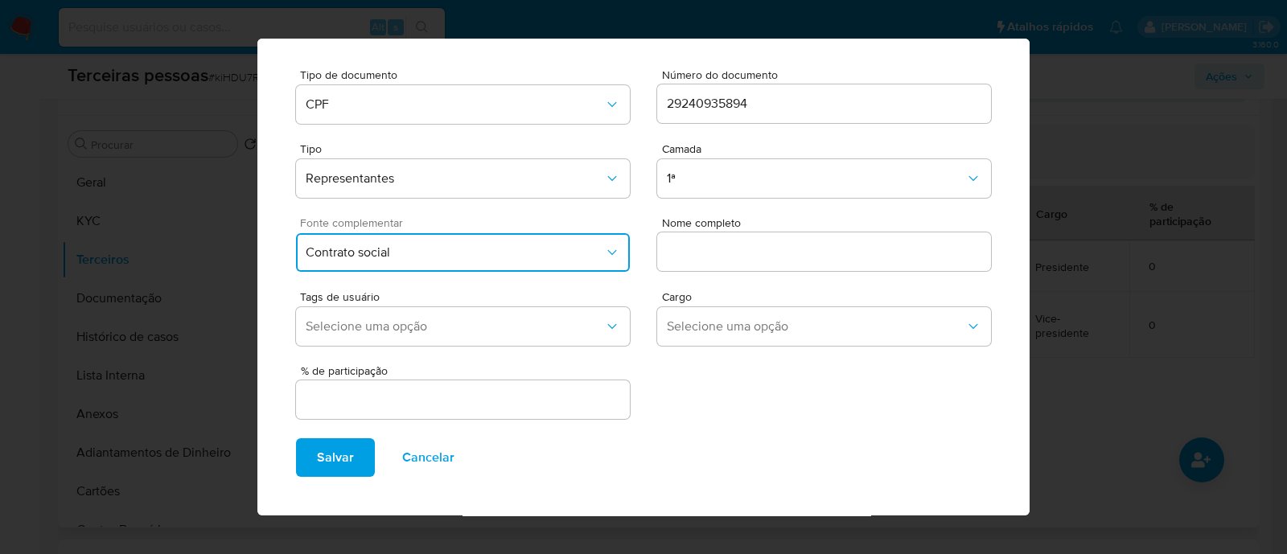
click at [745, 226] on span "Nome completo" at bounding box center [829, 223] width 334 height 12
click at [745, 241] on input "text" at bounding box center [824, 251] width 334 height 21
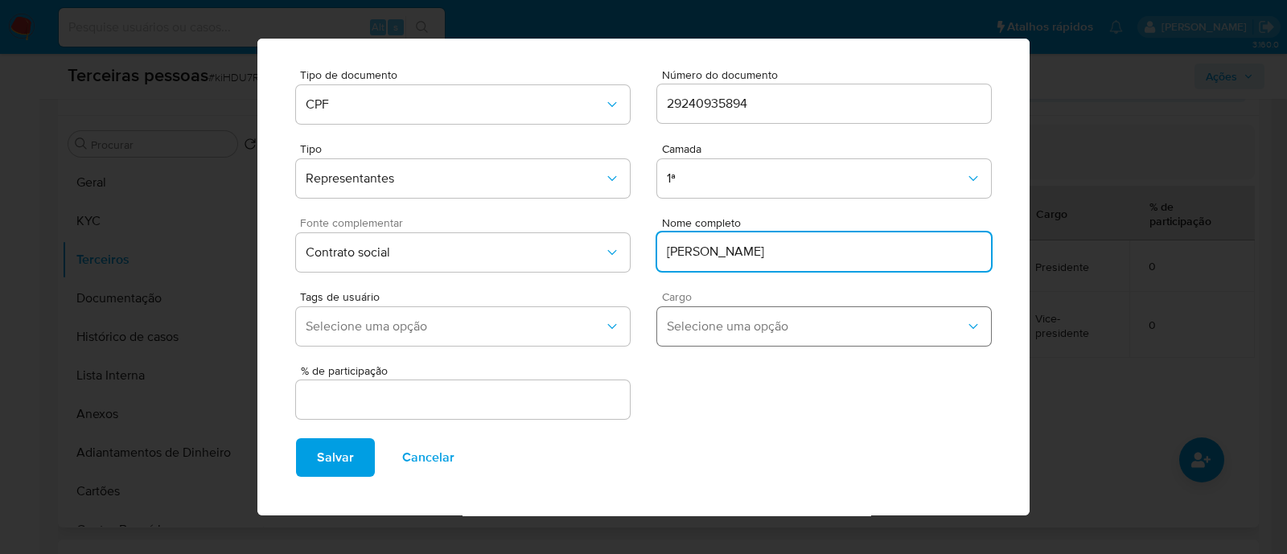
type input "PEDRO DA SILVA MORAIS"
click at [752, 311] on button "Selecione uma opção" at bounding box center [824, 326] width 334 height 39
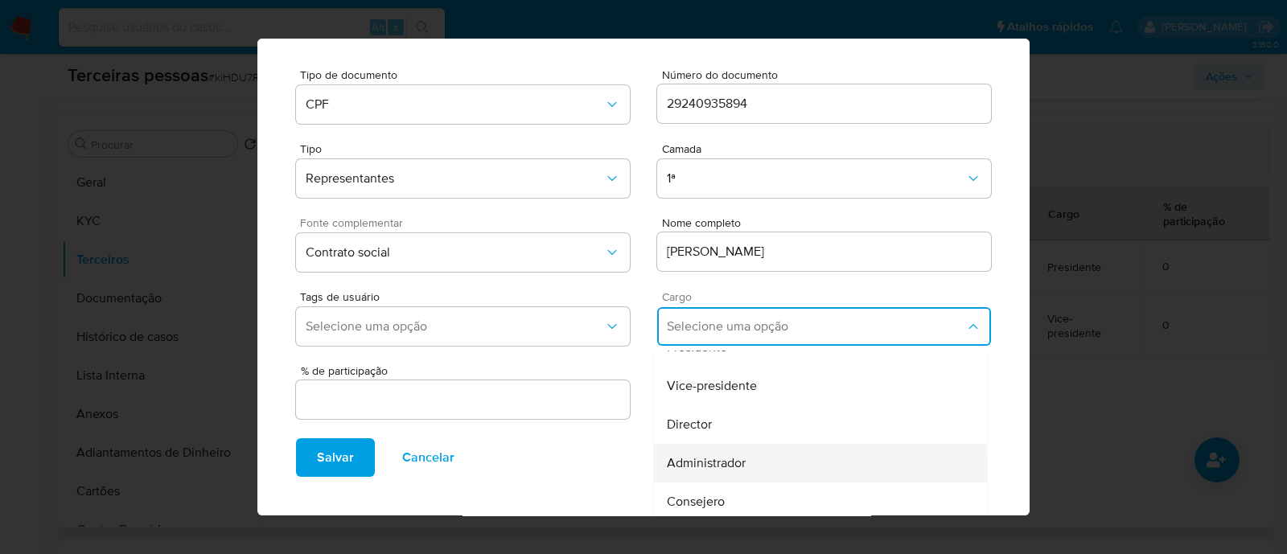
scroll to position [200, 0]
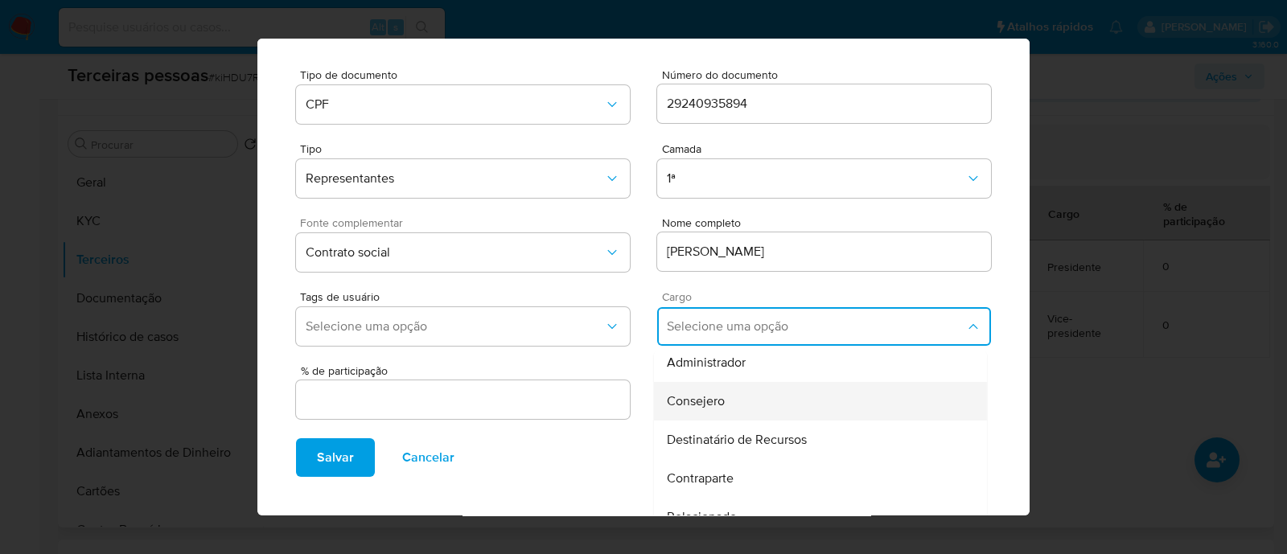
click at [732, 408] on div "Consejero" at bounding box center [790, 401] width 246 height 39
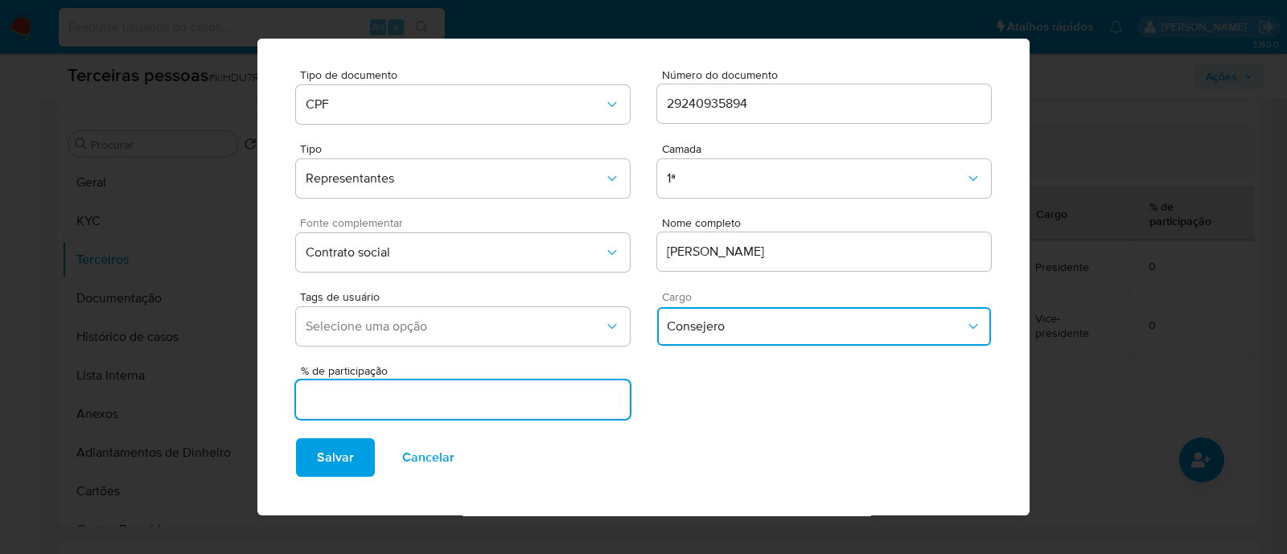
click at [382, 402] on input "text" at bounding box center [463, 399] width 334 height 21
type input "0"
click at [311, 459] on button "Salvar" at bounding box center [335, 458] width 79 height 39
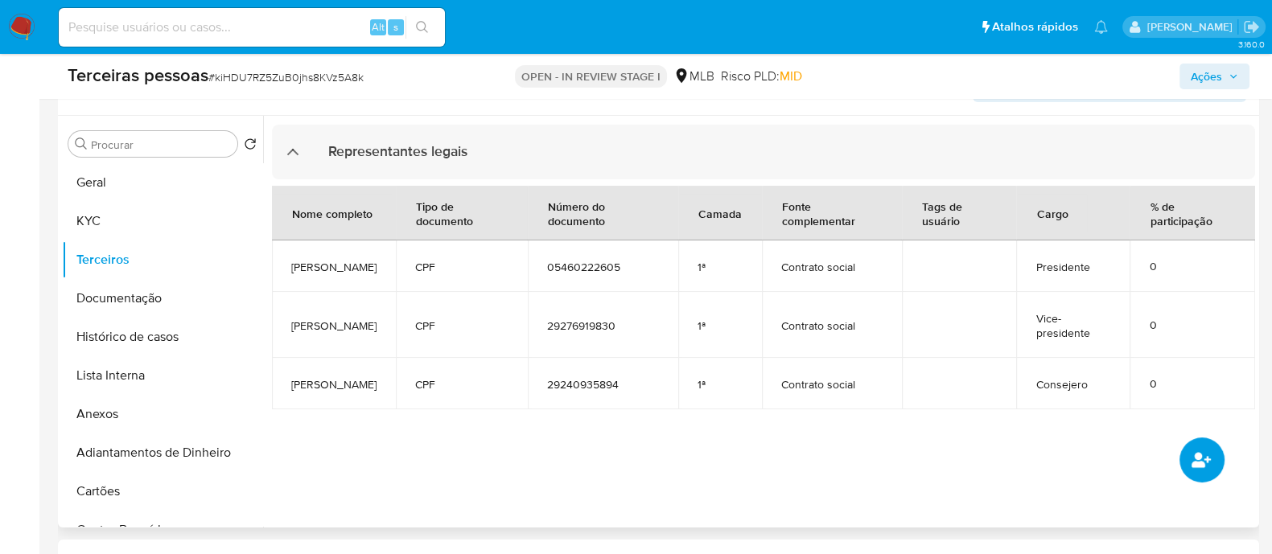
click at [1206, 444] on button "common.add_complementary_information" at bounding box center [1202, 460] width 45 height 45
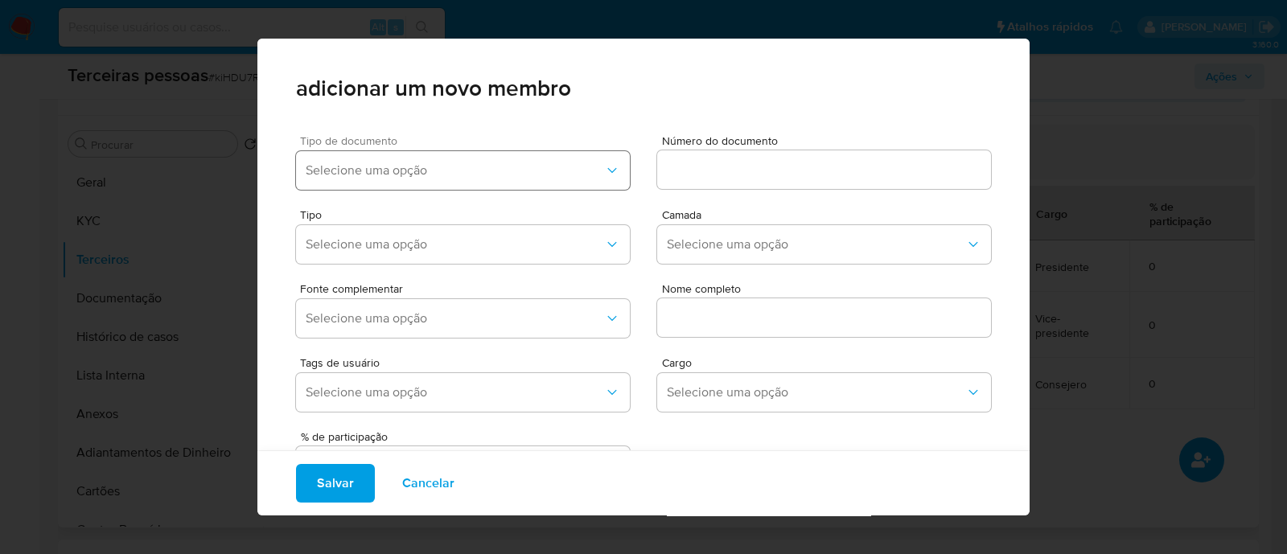
click at [502, 185] on button "Selecione uma opção" at bounding box center [463, 170] width 334 height 39
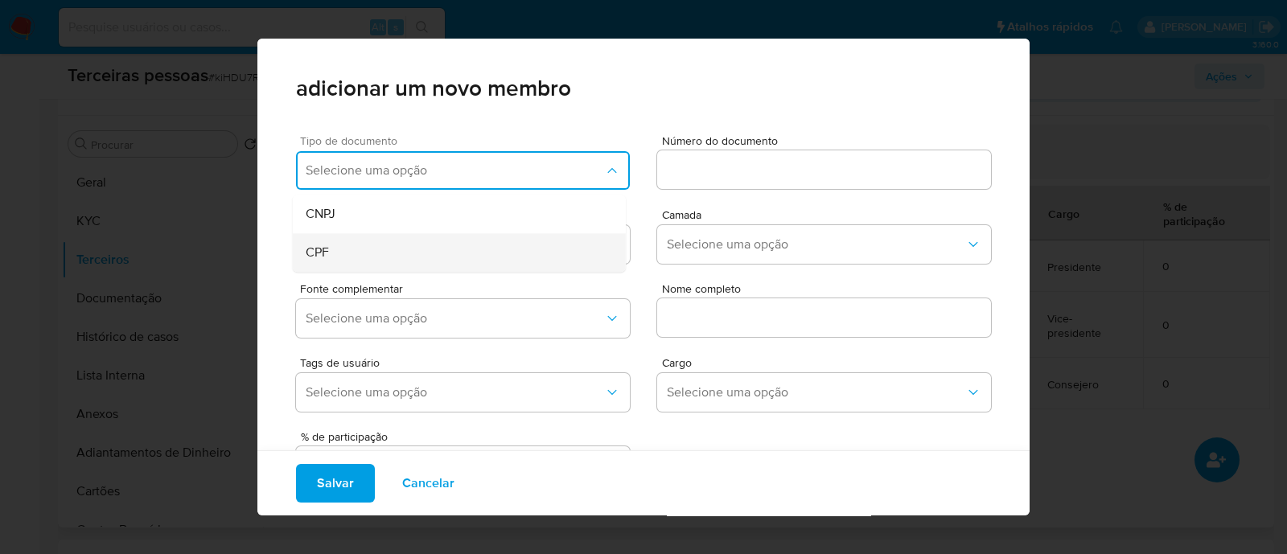
click at [406, 262] on div "CPF" at bounding box center [429, 252] width 246 height 39
click at [694, 181] on div at bounding box center [824, 169] width 334 height 39
click at [723, 177] on input at bounding box center [824, 169] width 334 height 21
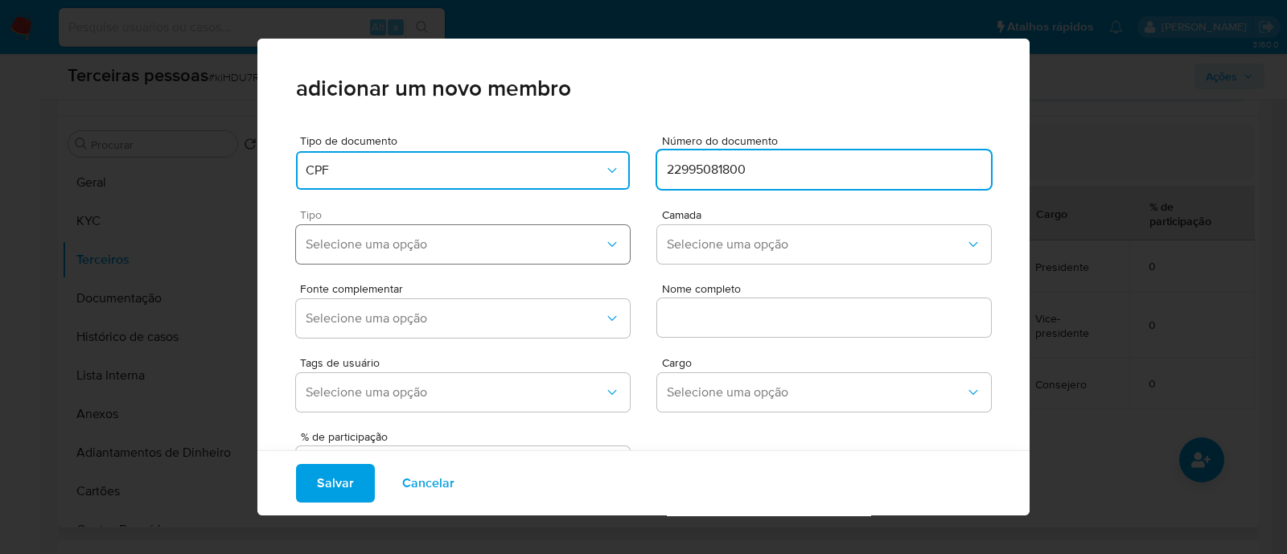
type input "22995081800"
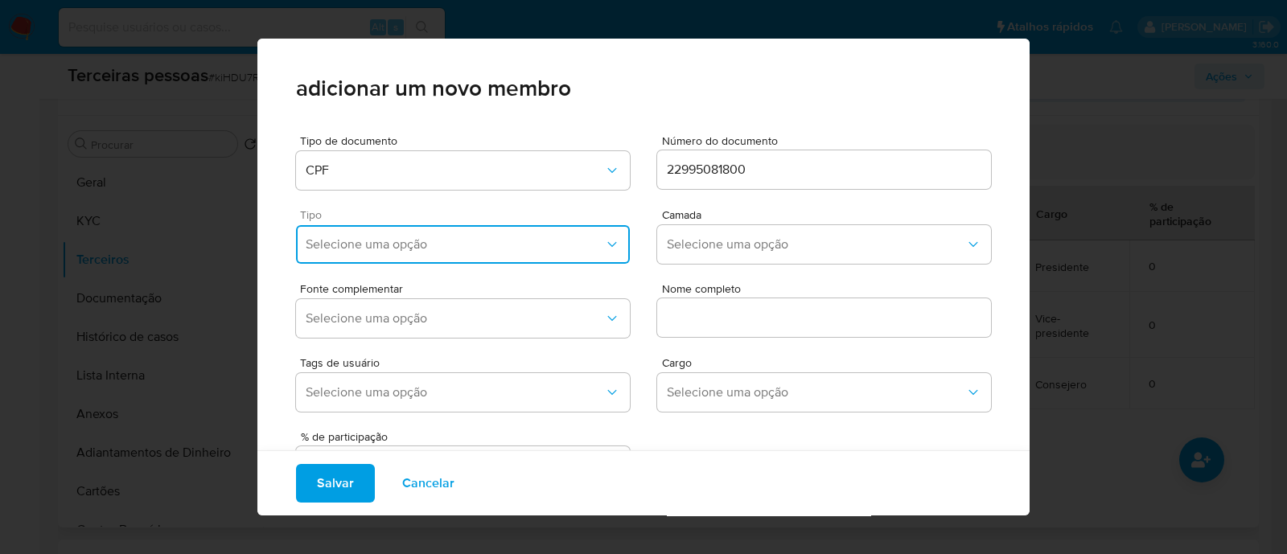
click at [493, 253] on button "Selecione uma opção" at bounding box center [463, 244] width 334 height 39
click at [456, 408] on div "Representantes" at bounding box center [429, 404] width 246 height 39
drag, startPoint x: 672, startPoint y: 235, endPoint x: 688, endPoint y: 251, distance: 22.8
click at [672, 235] on button "Selecione uma opção" at bounding box center [824, 244] width 334 height 39
drag, startPoint x: 702, startPoint y: 271, endPoint x: 690, endPoint y: 245, distance: 28.1
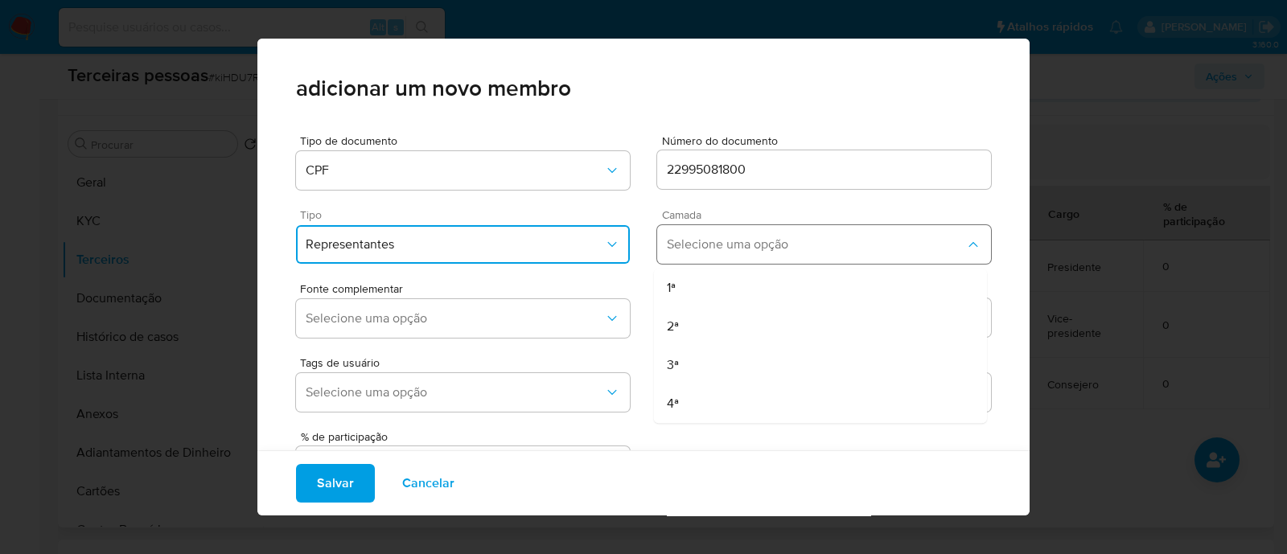
click at [702, 271] on div "1ª" at bounding box center [790, 288] width 246 height 39
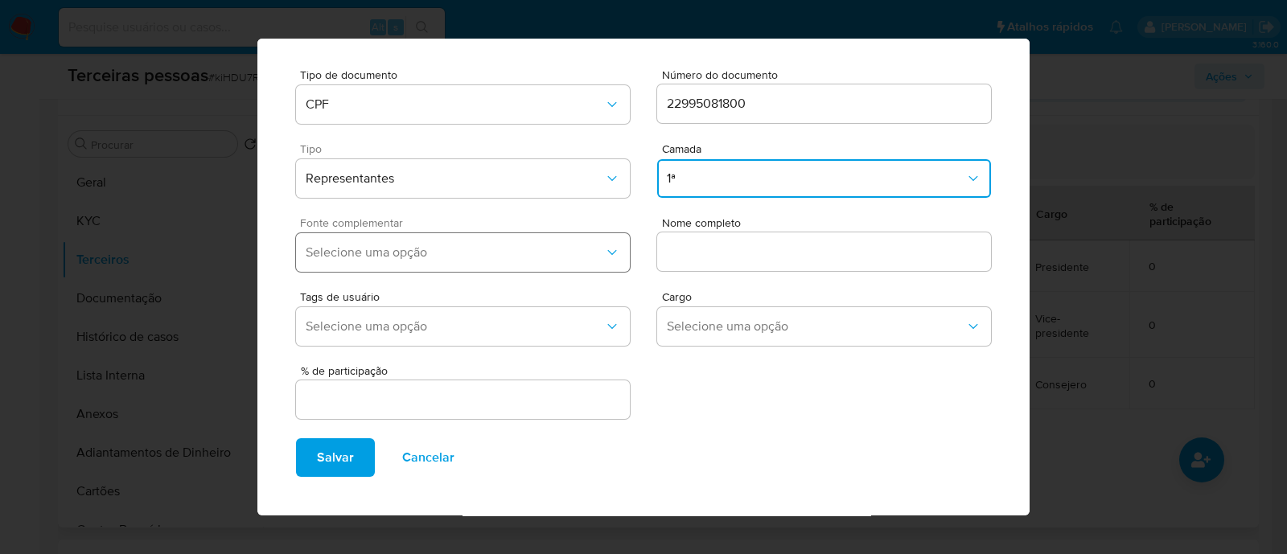
click at [467, 247] on span "Selecione uma opção" at bounding box center [455, 253] width 299 height 16
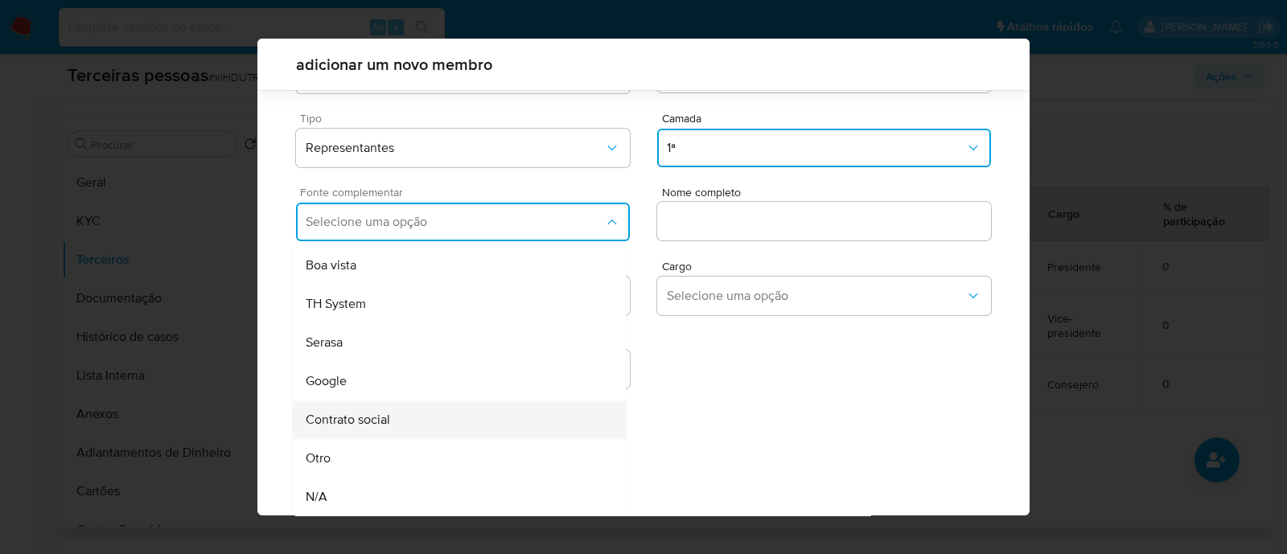
click at [475, 414] on div "Contrato social" at bounding box center [429, 420] width 246 height 39
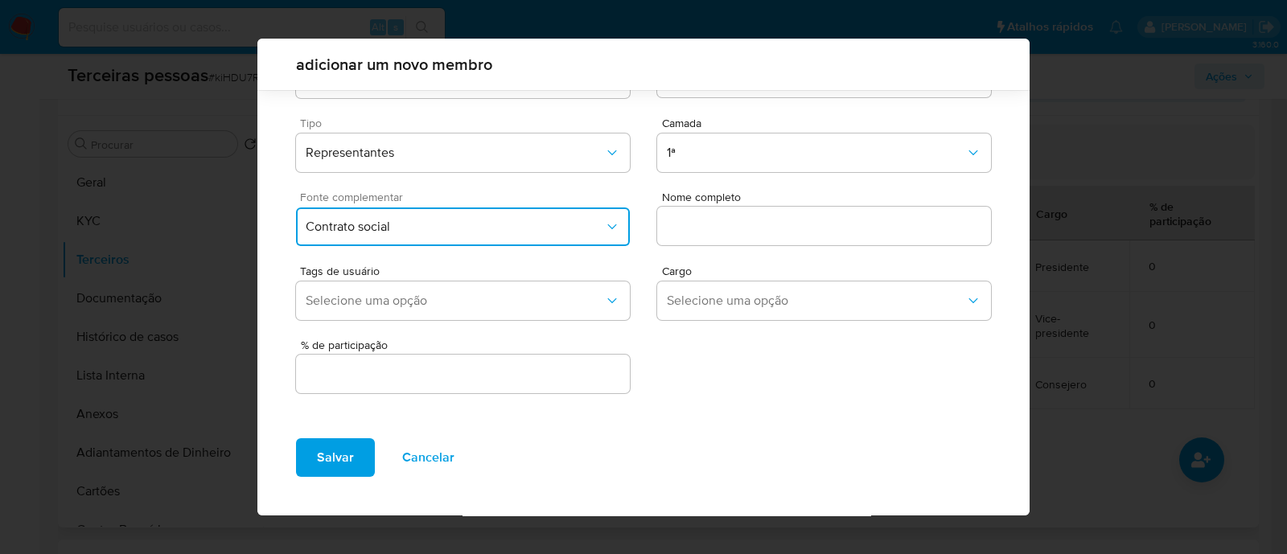
scroll to position [59, 0]
click at [716, 226] on input "text" at bounding box center [824, 226] width 334 height 21
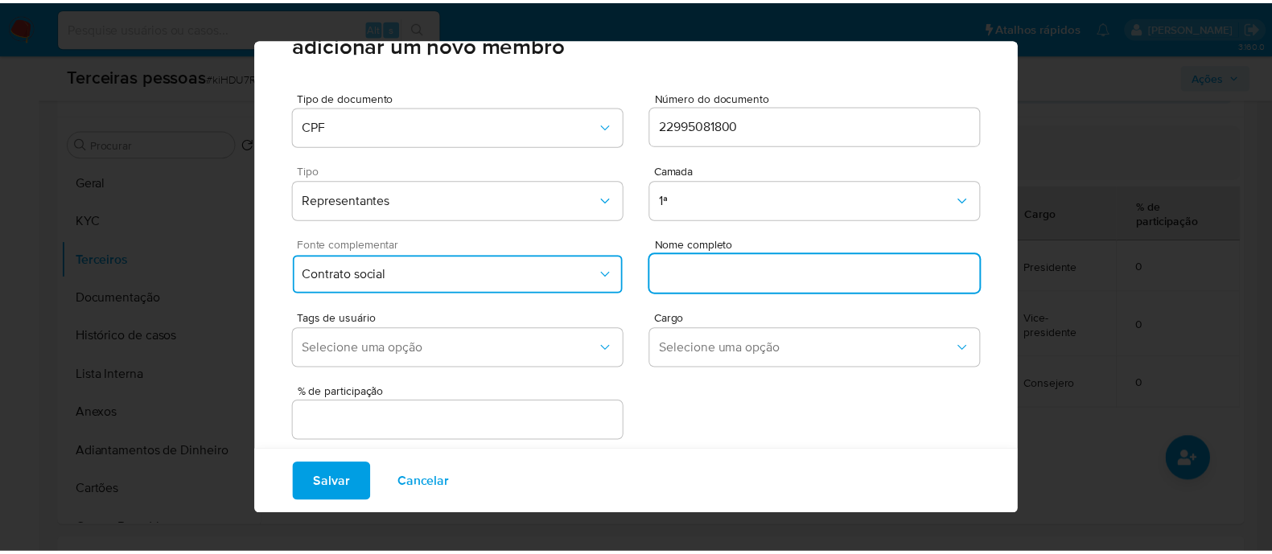
scroll to position [66, 0]
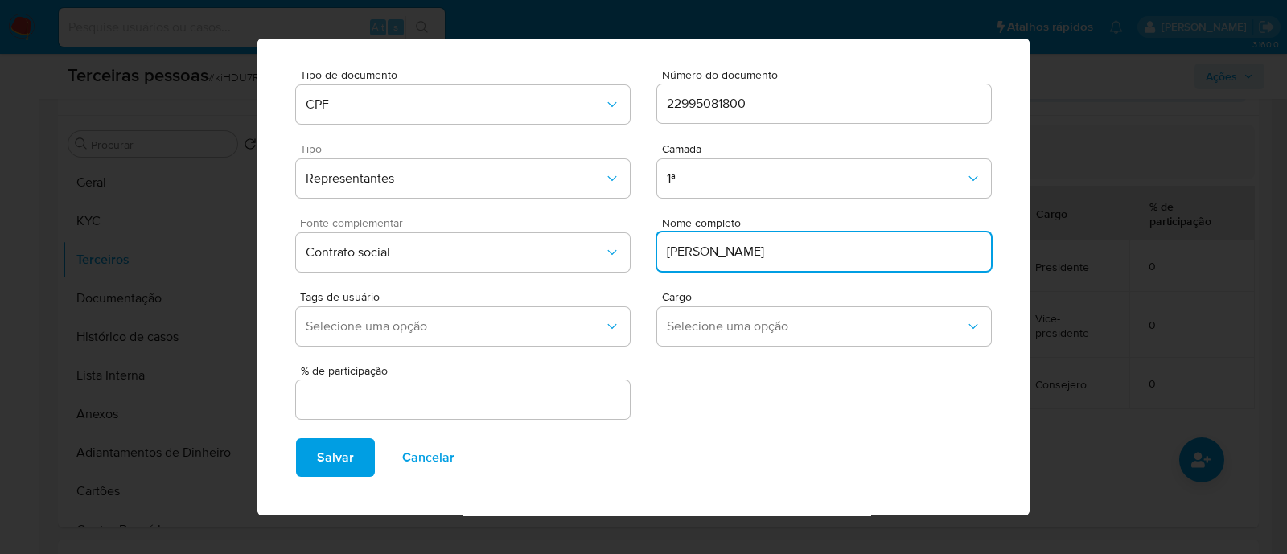
type input "VANESSA DOS SANTOS"
click at [563, 418] on div at bounding box center [463, 400] width 334 height 39
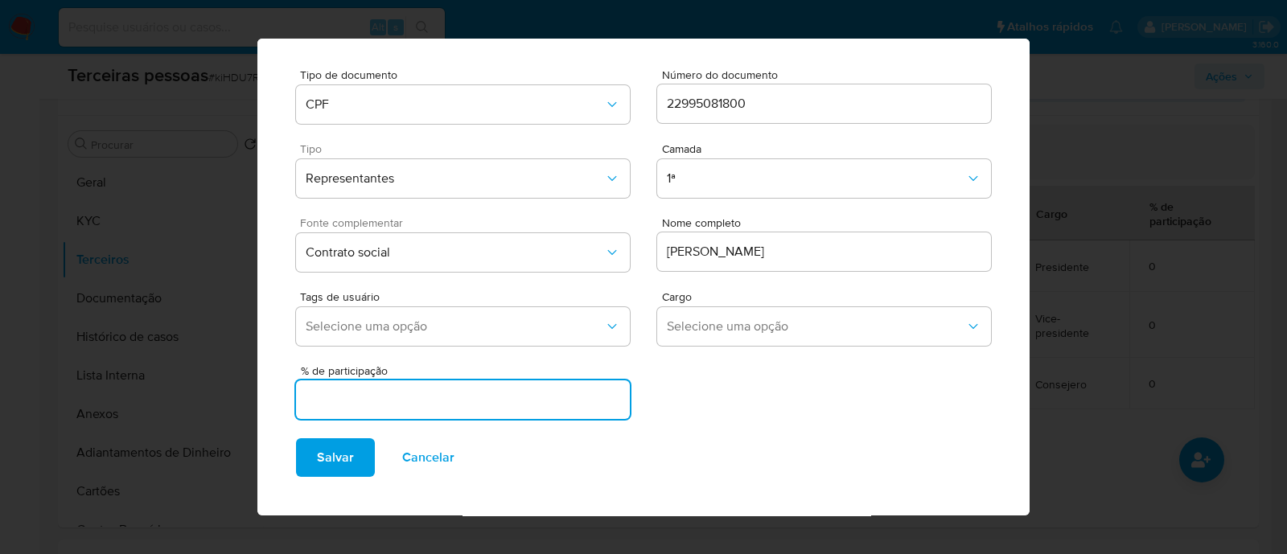
click at [568, 400] on input "text" at bounding box center [463, 399] width 334 height 21
type input "0"
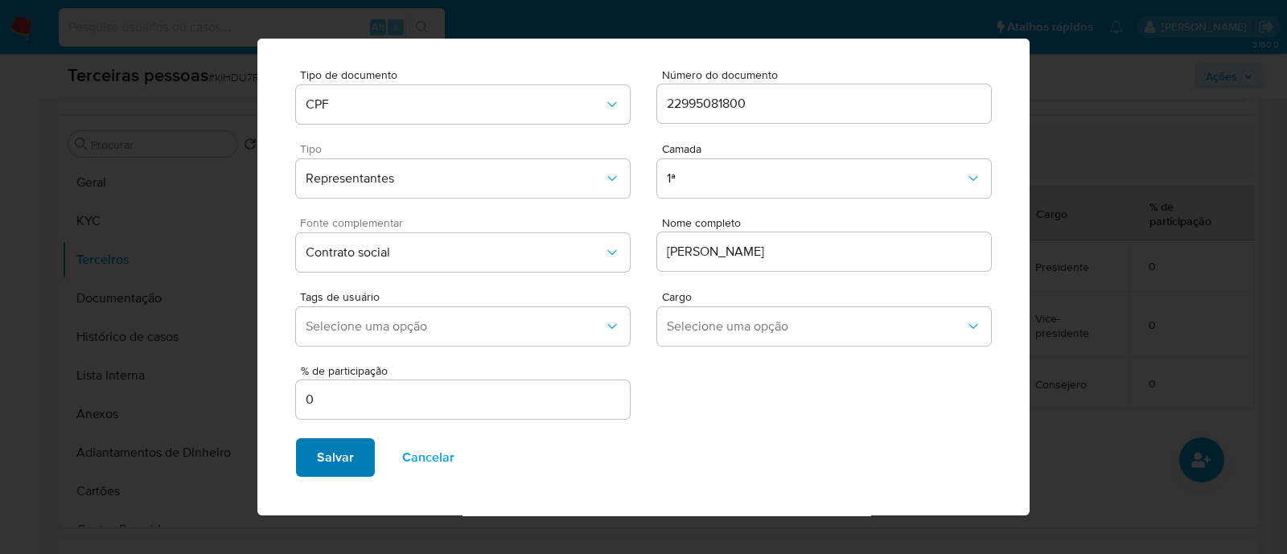
click at [342, 460] on span "Salvar" at bounding box center [335, 457] width 37 height 35
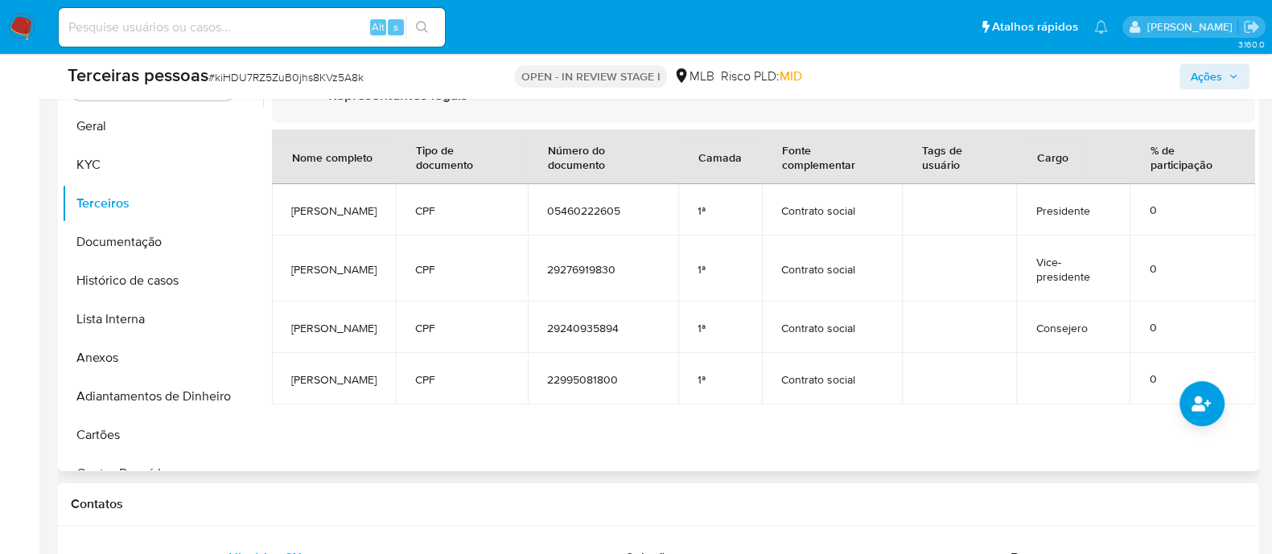
scroll to position [402, 0]
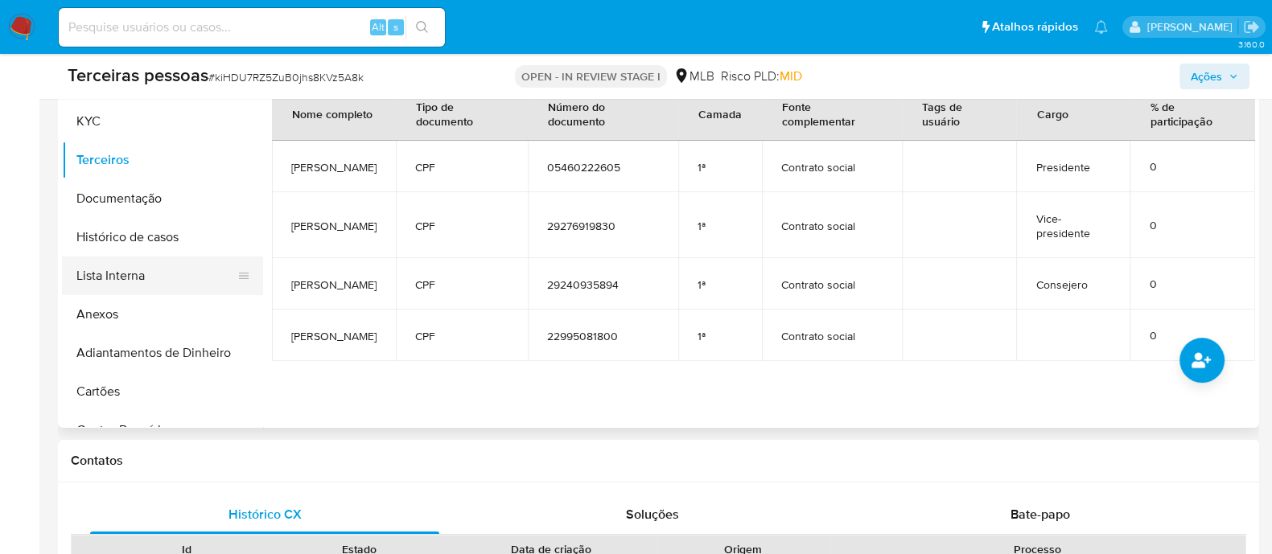
click at [162, 270] on button "Lista Interna" at bounding box center [156, 276] width 188 height 39
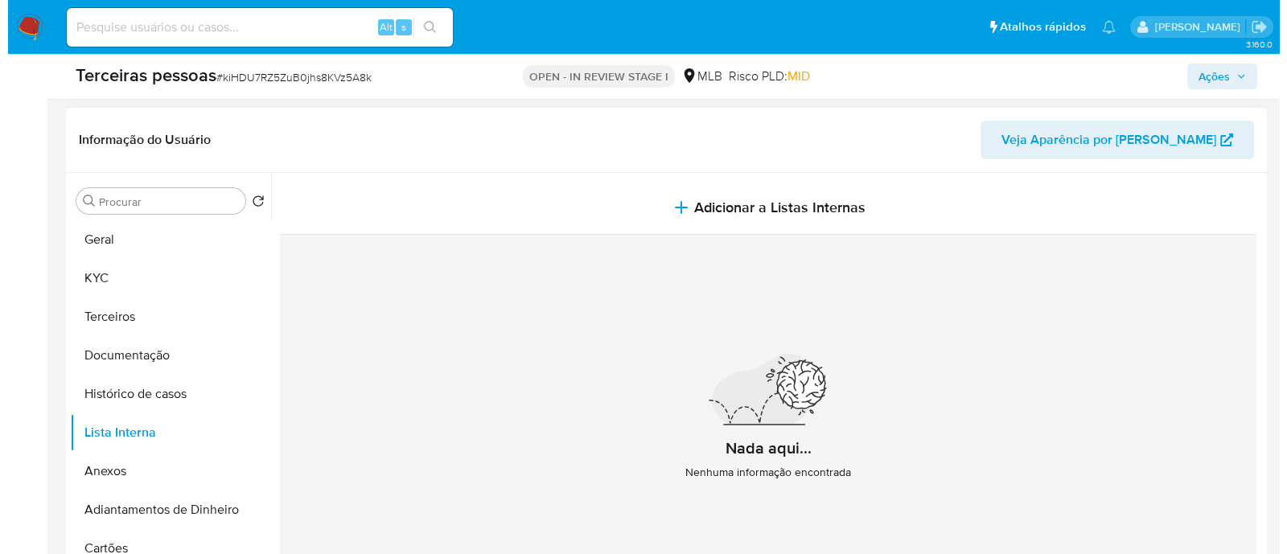
scroll to position [100, 0]
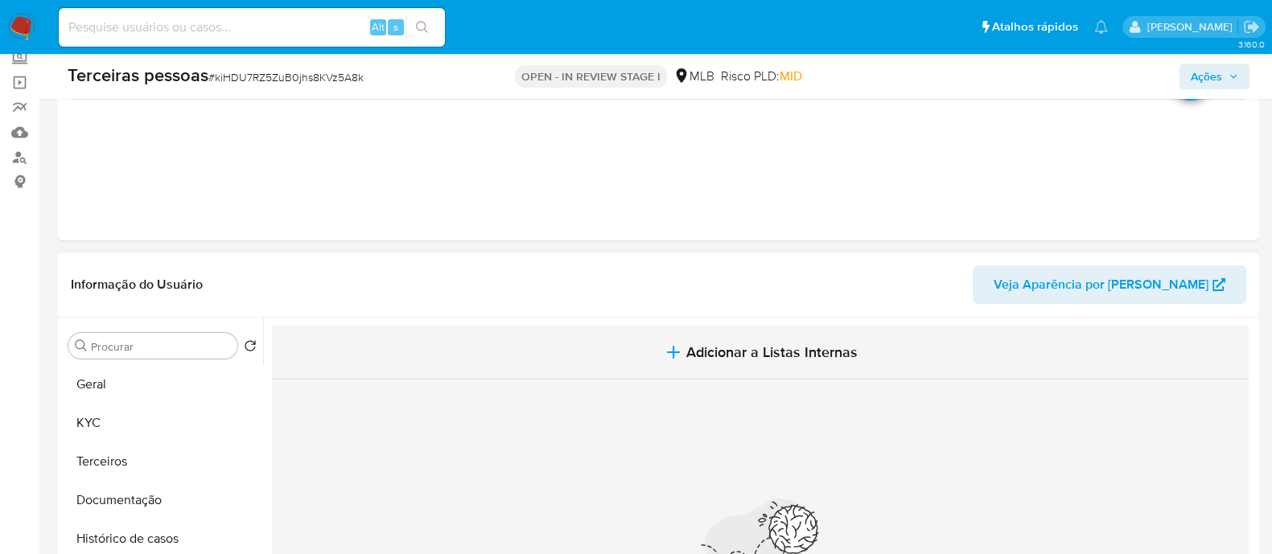
click at [583, 365] on button "Adicionar a Listas Internas" at bounding box center [760, 353] width 977 height 54
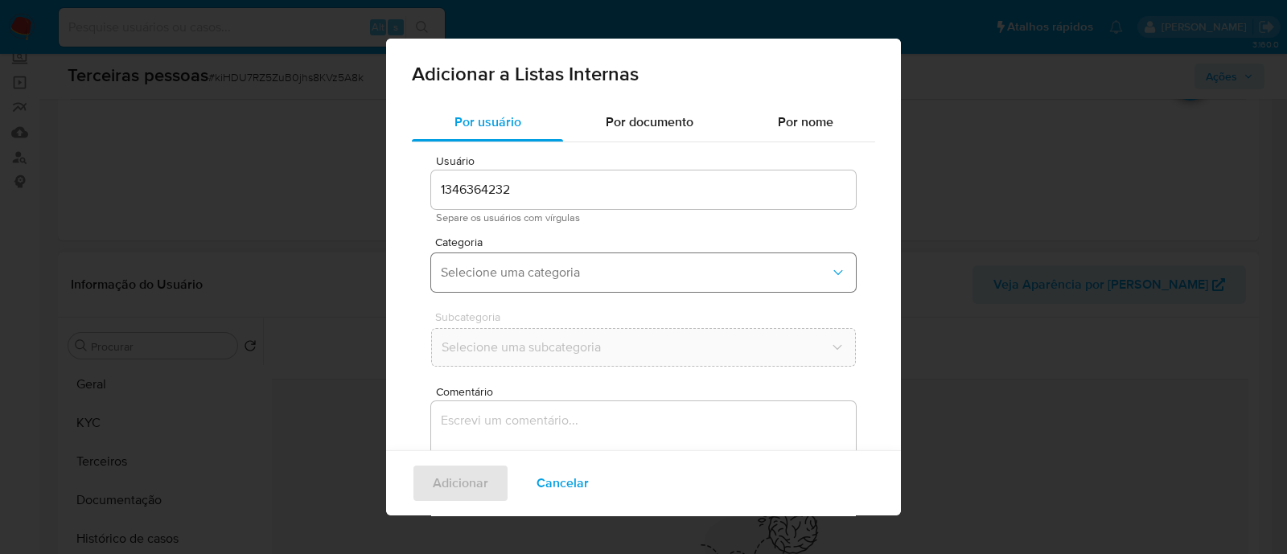
click at [487, 266] on span "Selecione uma categoria" at bounding box center [635, 273] width 389 height 16
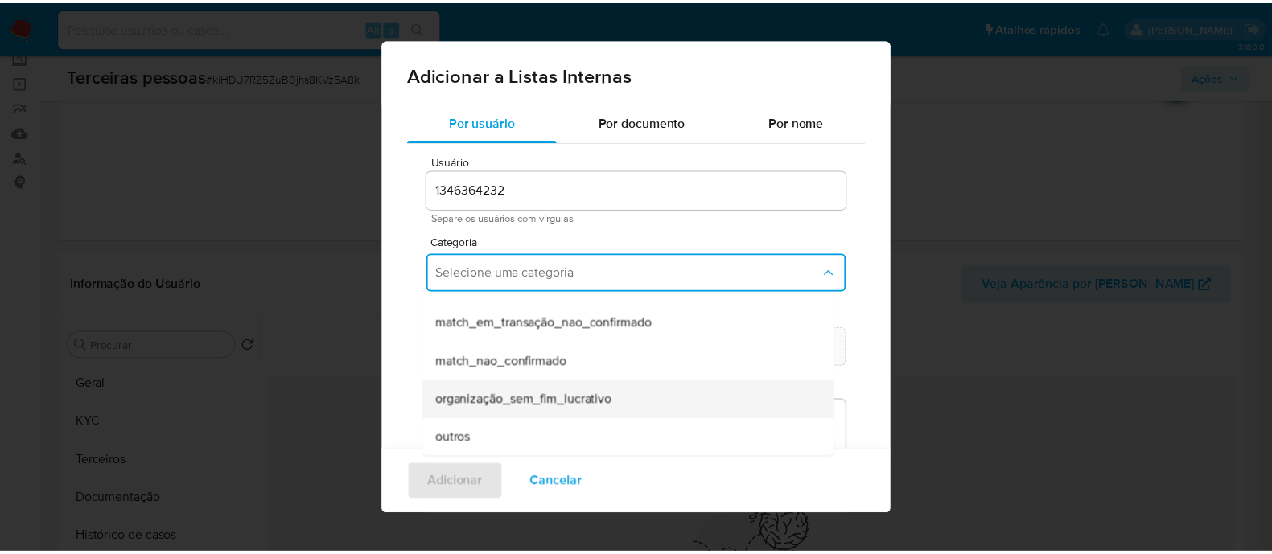
scroll to position [379, 0]
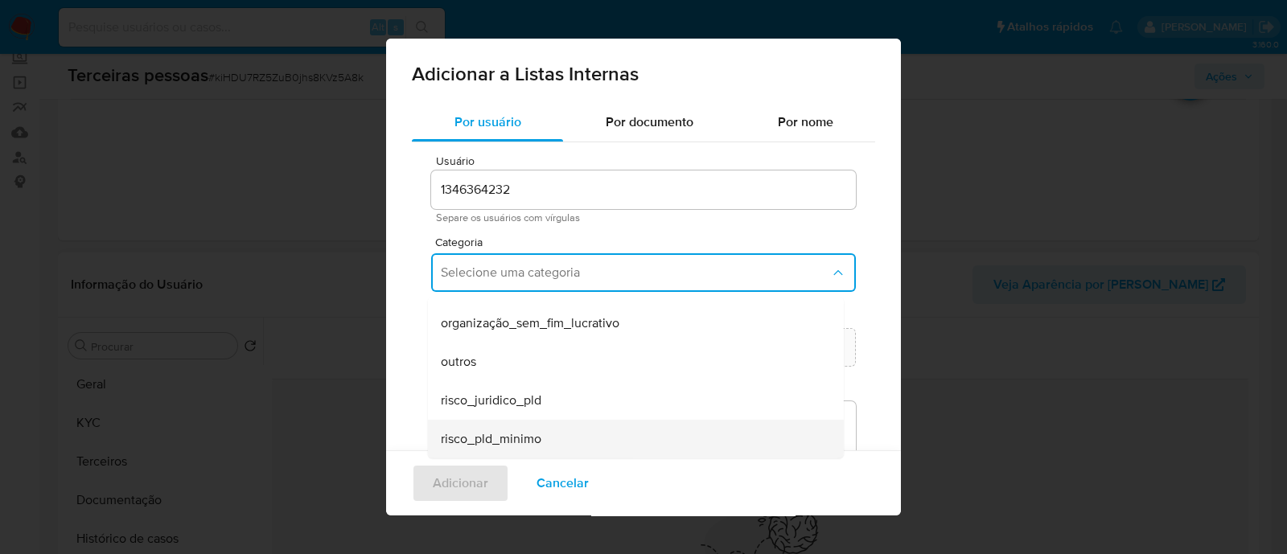
click at [533, 443] on span "risco_pld_minimo" at bounding box center [491, 439] width 101 height 16
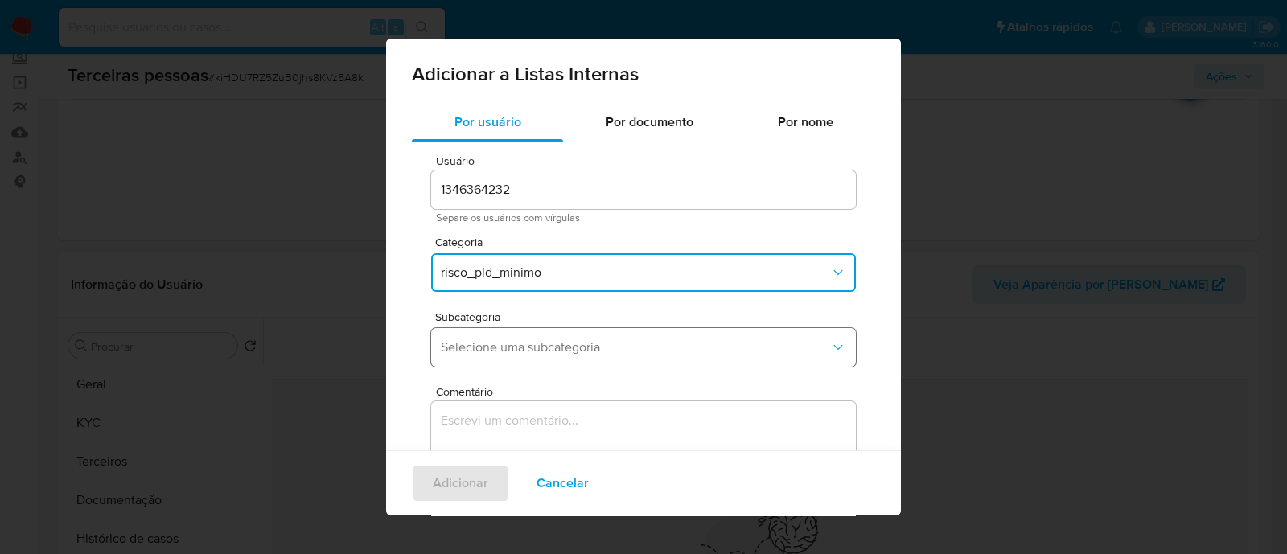
click at [551, 355] on span "Selecione uma subcategoria" at bounding box center [635, 348] width 389 height 16
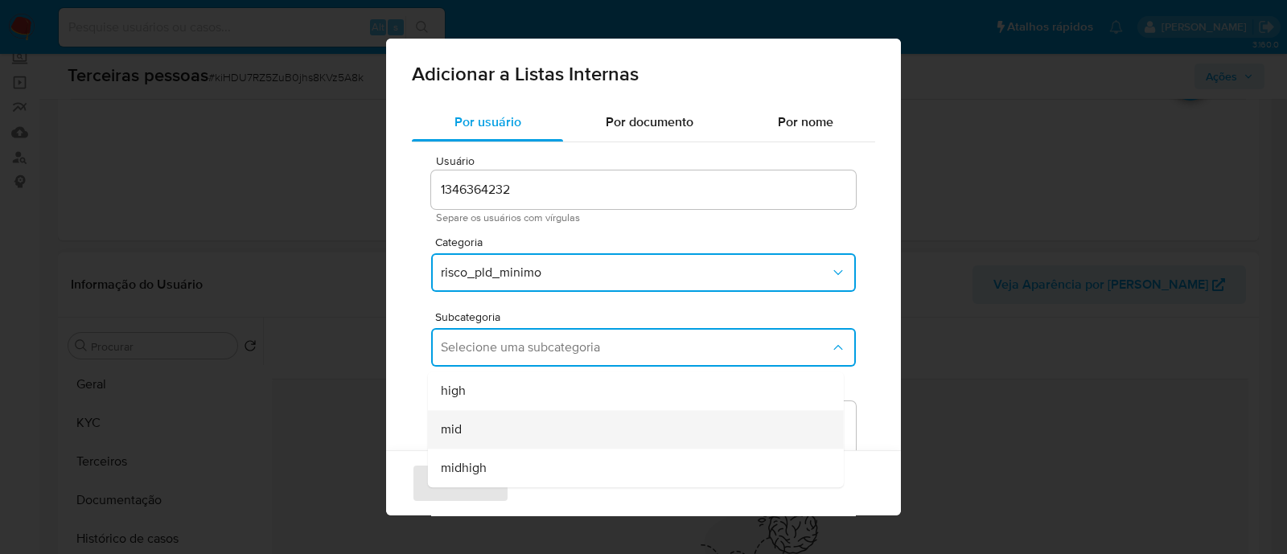
click at [550, 432] on div "mid" at bounding box center [631, 429] width 381 height 39
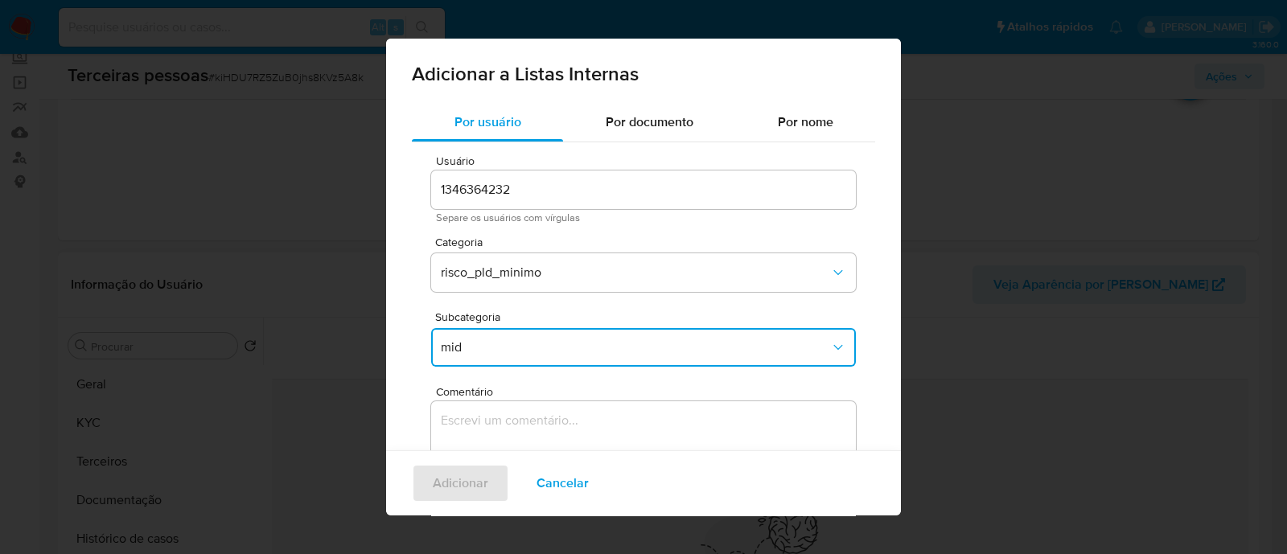
drag, startPoint x: 581, startPoint y: 428, endPoint x: 595, endPoint y: 420, distance: 16.6
click at [587, 423] on textarea "Comentário" at bounding box center [643, 479] width 425 height 154
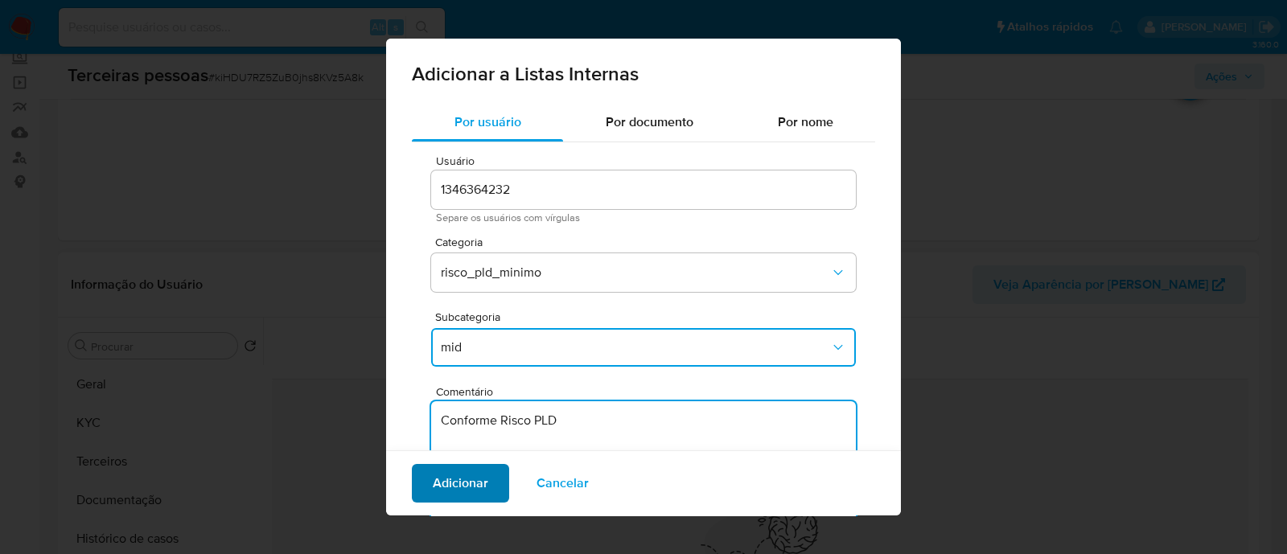
type textarea "Conforme Risco PLD"
click at [472, 480] on span "Adicionar" at bounding box center [461, 483] width 56 height 35
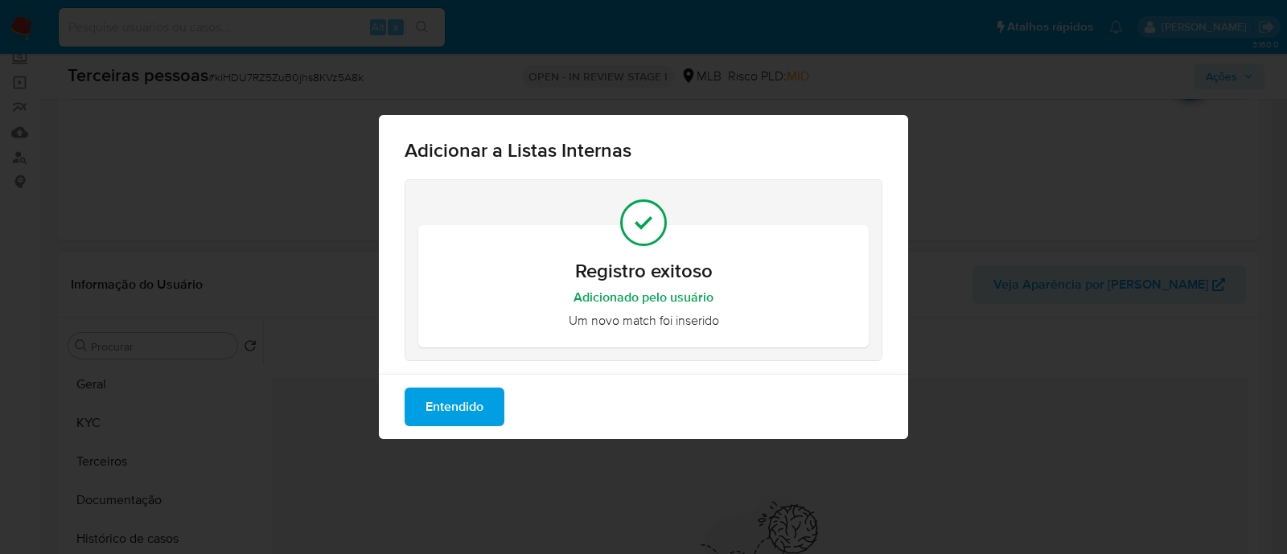
click at [443, 406] on span "Entendido" at bounding box center [455, 406] width 58 height 35
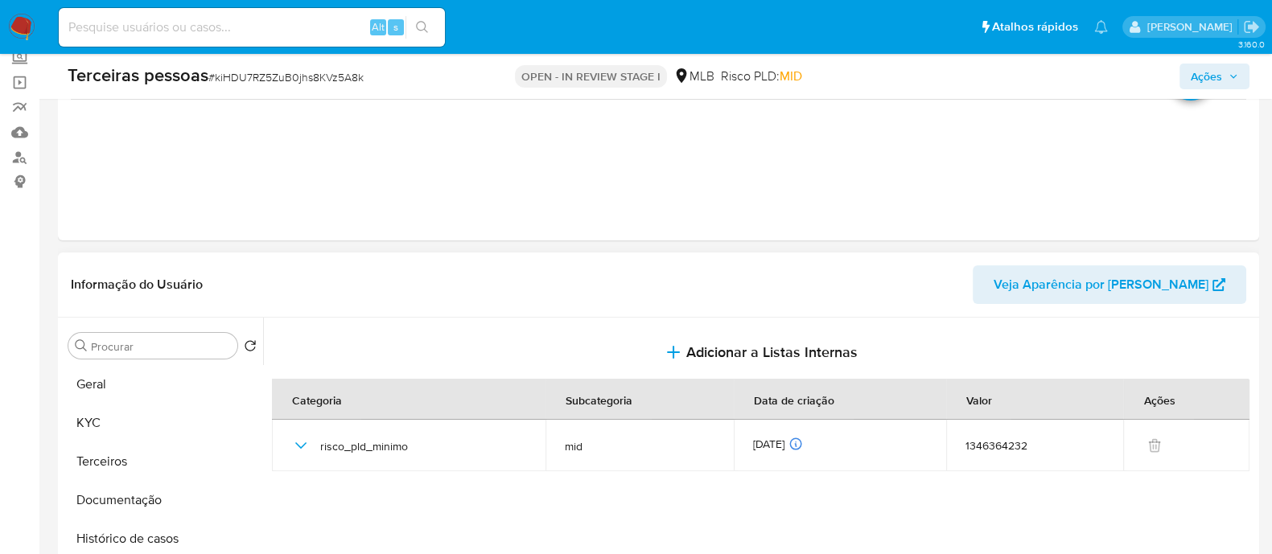
click at [1191, 76] on span "Ações" at bounding box center [1206, 77] width 31 height 26
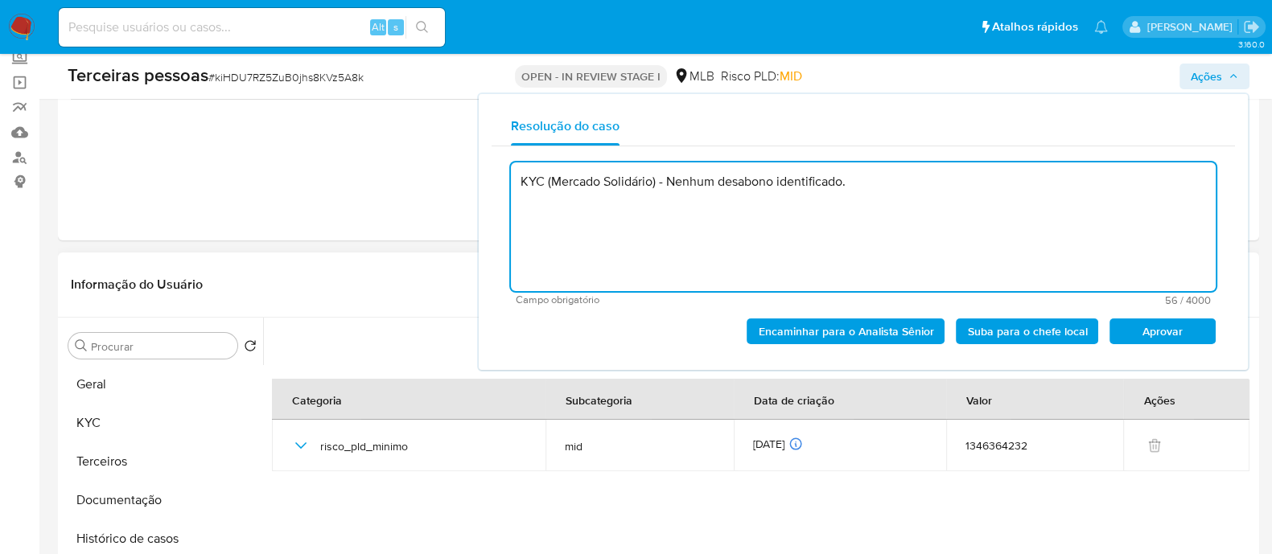
click at [1126, 323] on span "Aprovar" at bounding box center [1163, 331] width 84 height 23
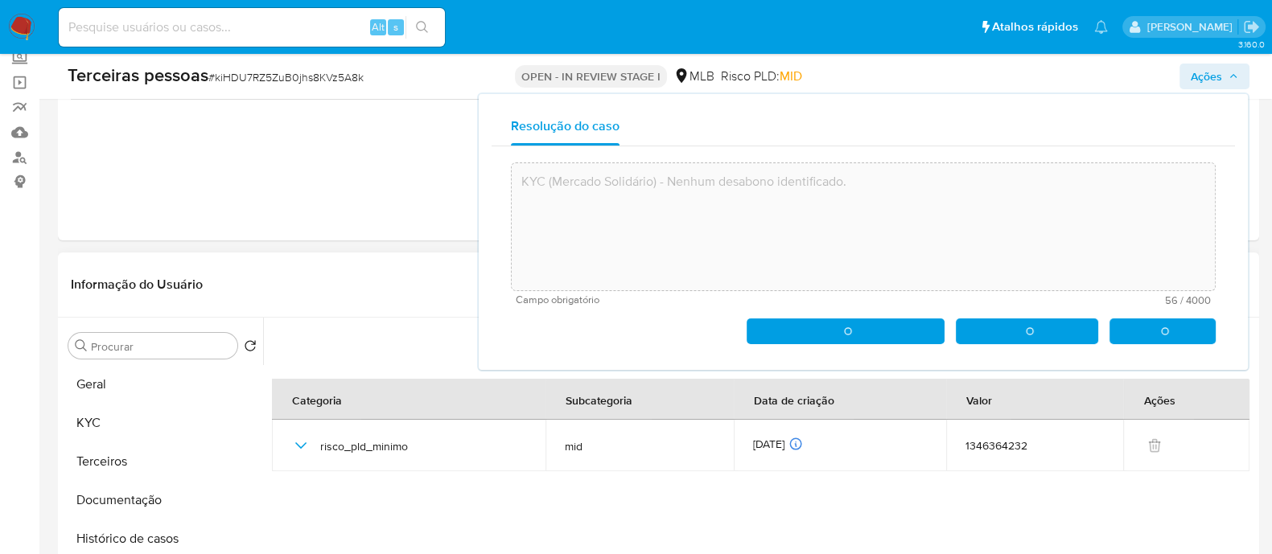
type textarea "KYC (Mercado Solidário) - Nenhum desabono identificado."
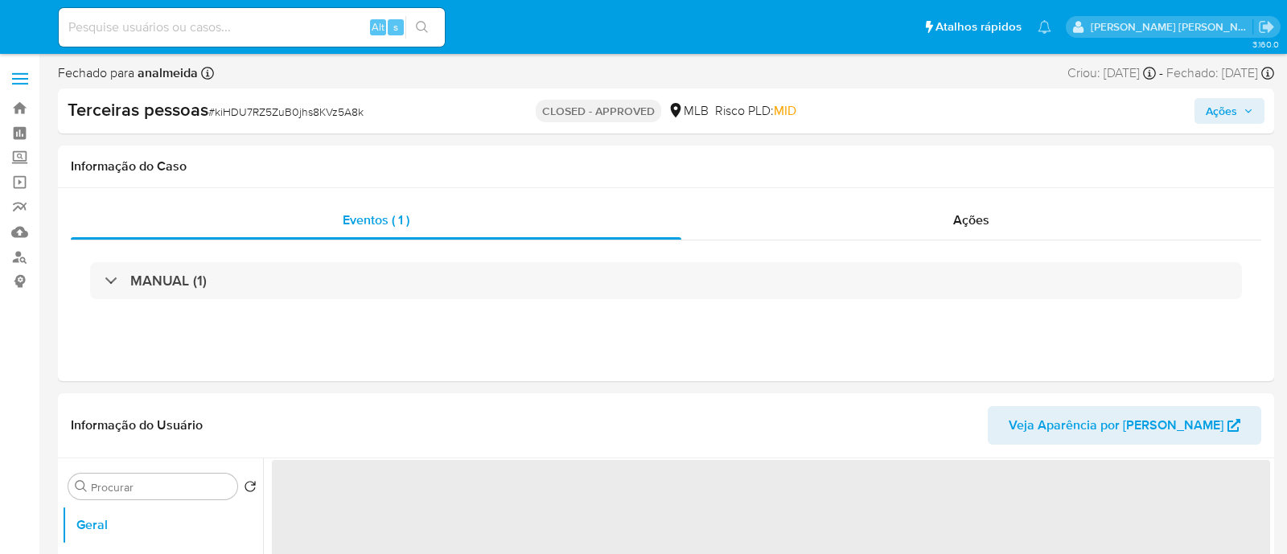
select select "10"
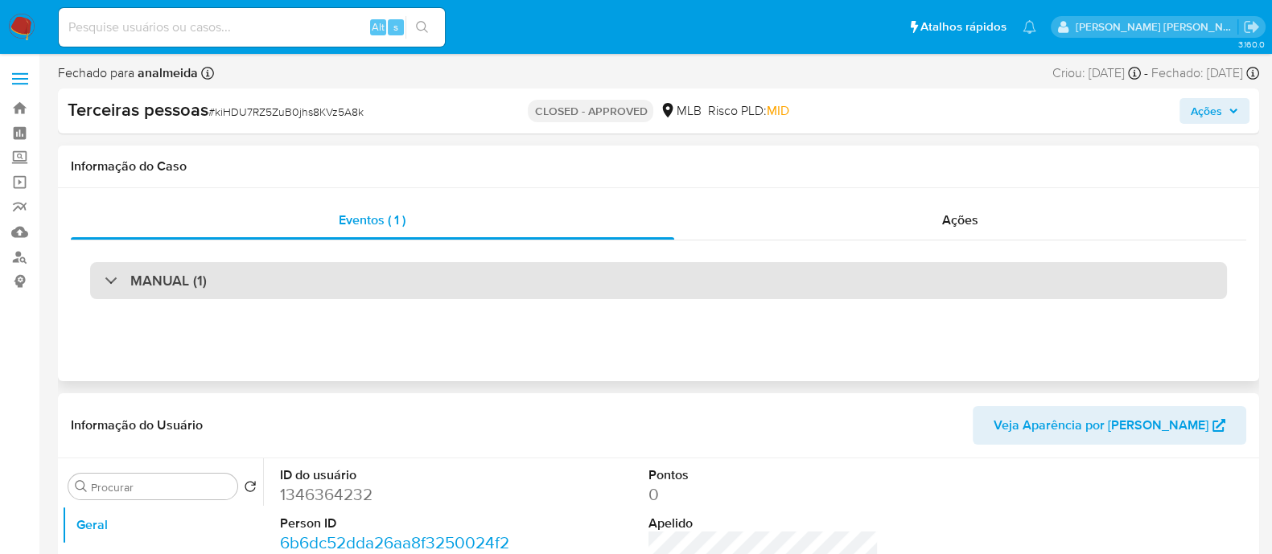
scroll to position [302, 0]
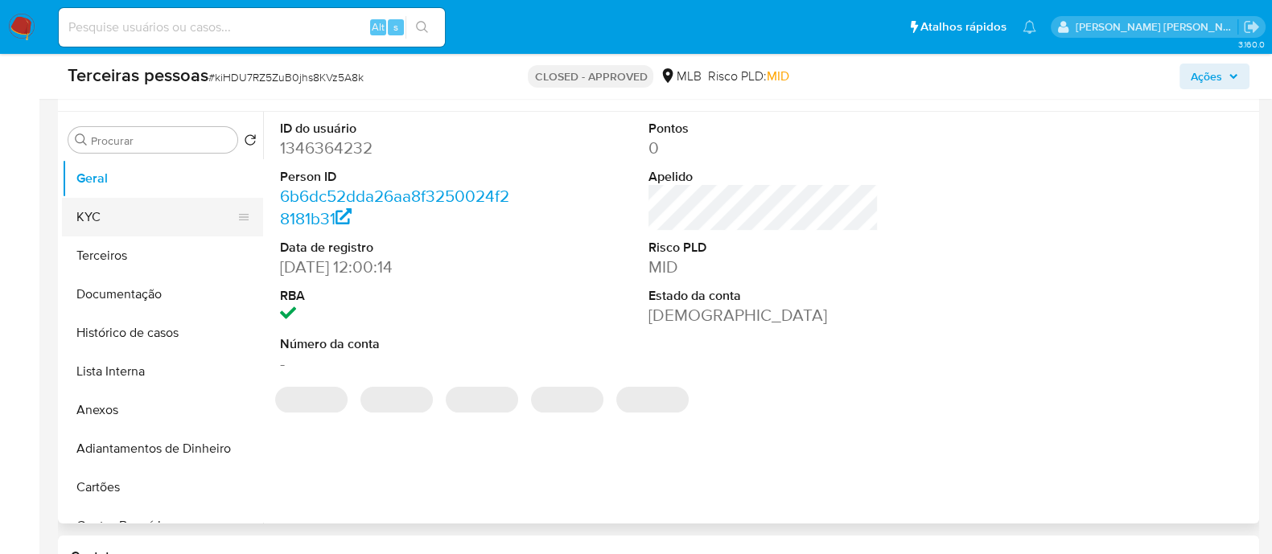
click at [126, 207] on button "KYC" at bounding box center [156, 217] width 188 height 39
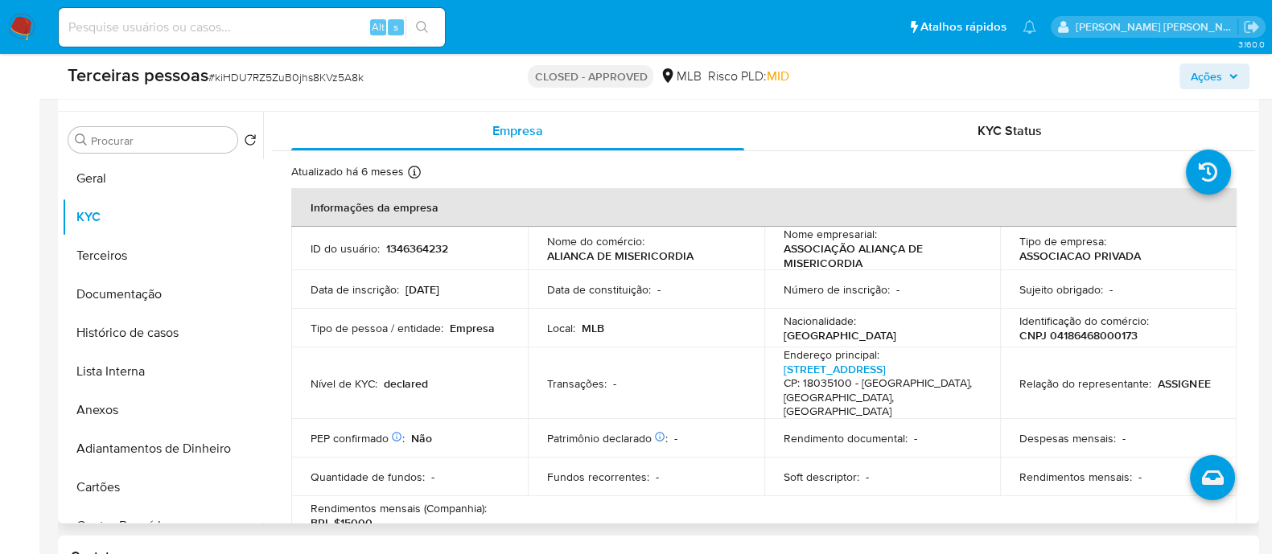
click at [1052, 340] on p "CNPJ 04186468000173" at bounding box center [1079, 335] width 118 height 14
copy p "04186468000173"
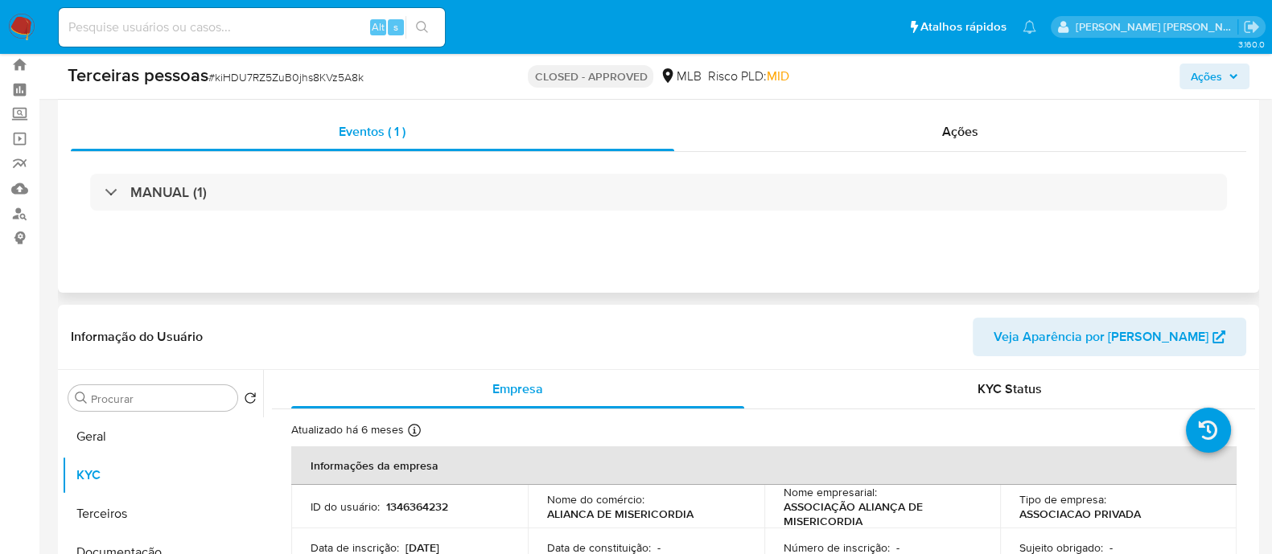
scroll to position [0, 0]
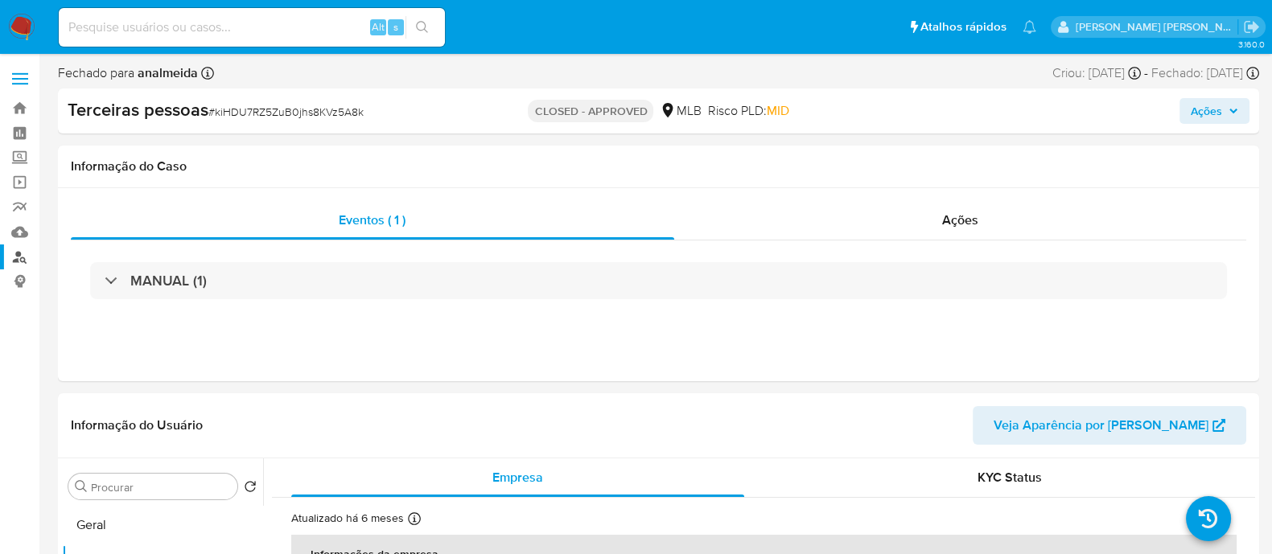
click at [23, 262] on link "Localizador de pessoas" at bounding box center [96, 257] width 192 height 25
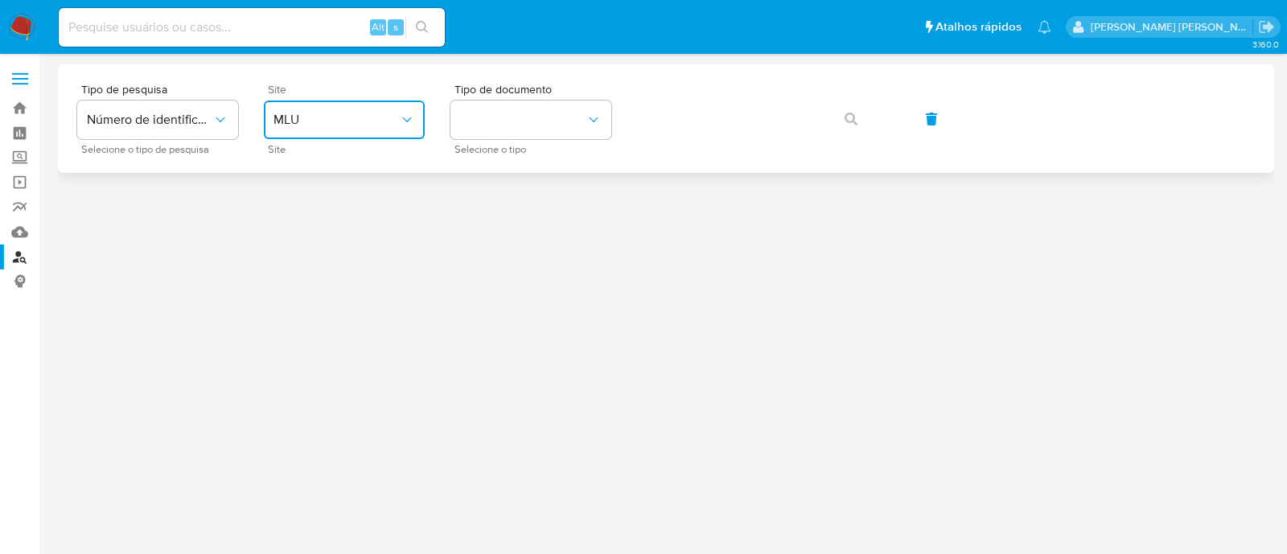
click at [360, 113] on span "MLU" at bounding box center [337, 120] width 126 height 16
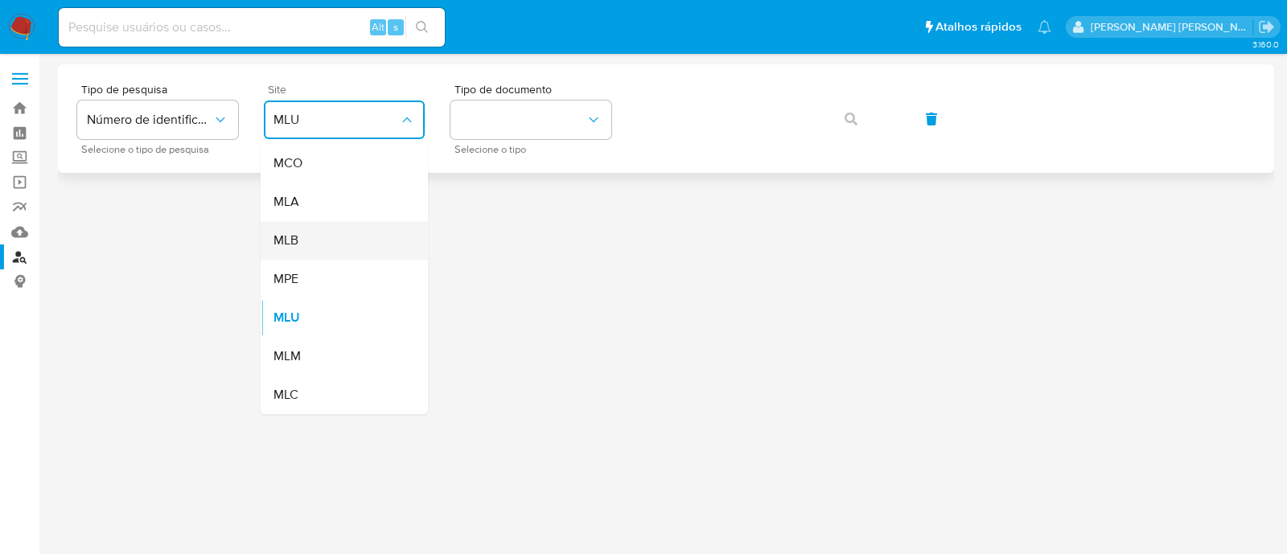
click at [354, 237] on div "MLB" at bounding box center [340, 240] width 132 height 39
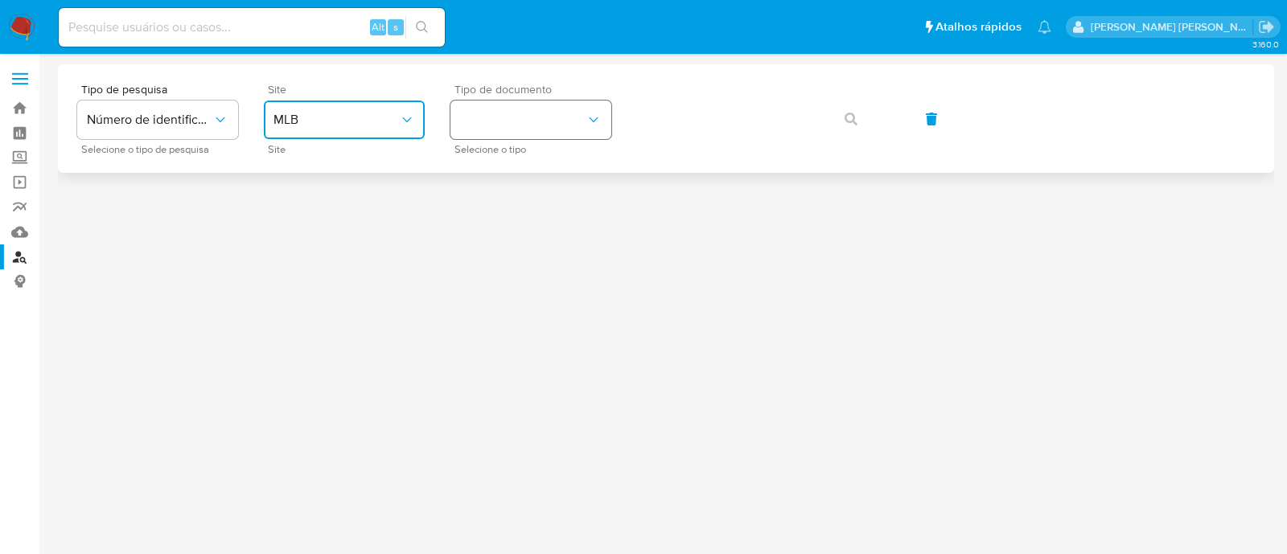
click at [501, 137] on button "identificationType" at bounding box center [531, 120] width 161 height 39
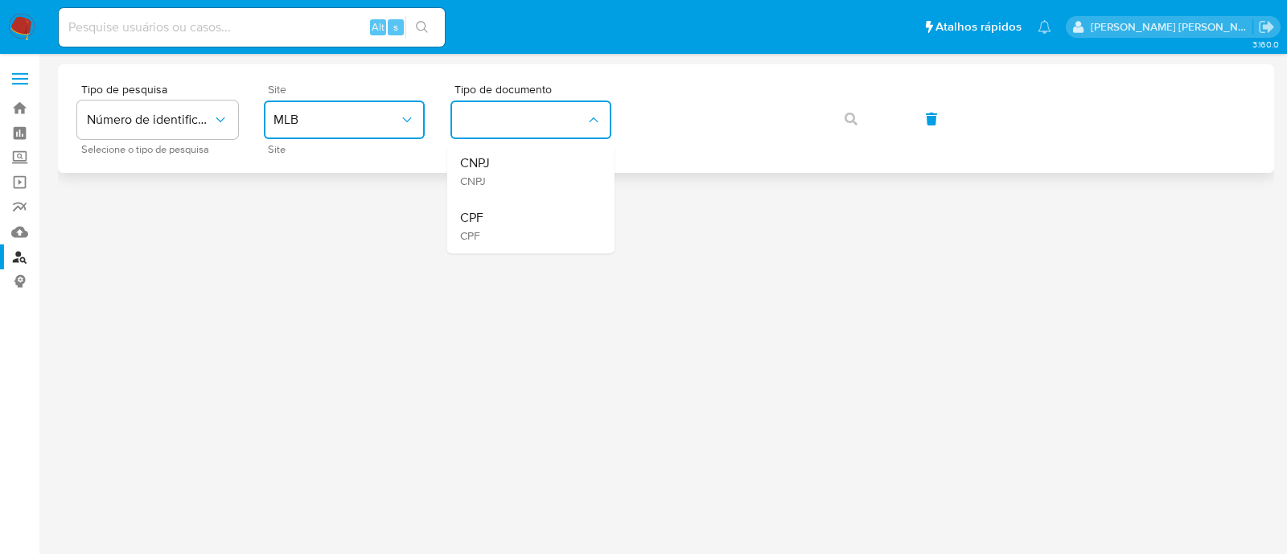
click at [496, 171] on div "CNPJ CNPJ" at bounding box center [526, 171] width 132 height 55
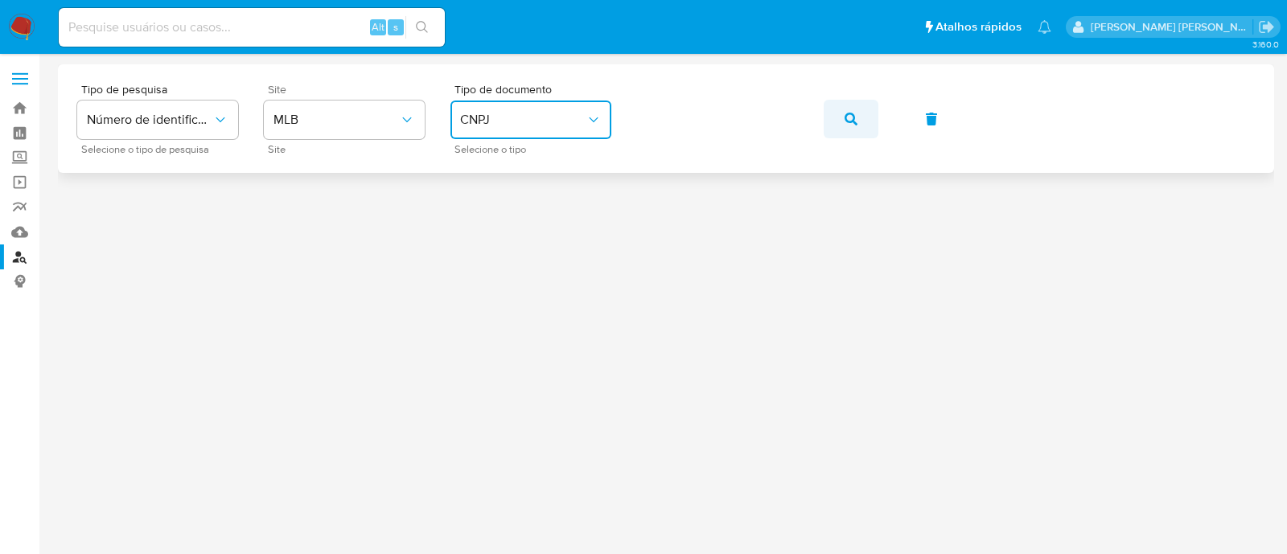
click at [858, 114] on button "button" at bounding box center [851, 119] width 55 height 39
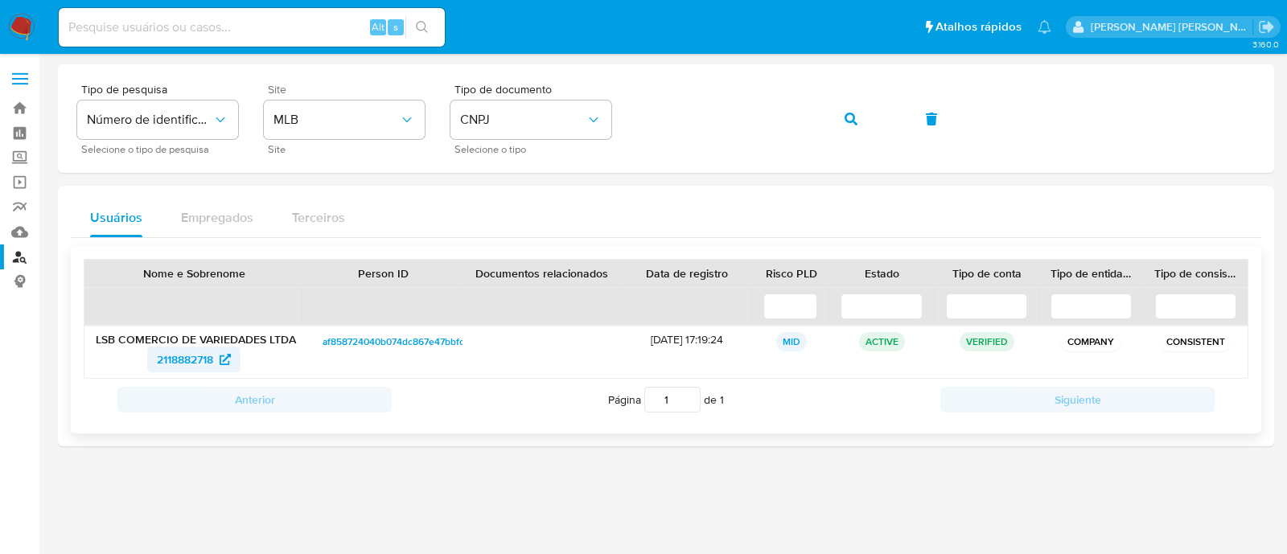
click at [189, 360] on span "2118882718" at bounding box center [185, 360] width 56 height 26
click at [1044, 149] on div "Tipo de pesquisa Número de identificação Selecione o tipo de pesquisa Site MLB …" at bounding box center [666, 119] width 1178 height 70
click at [863, 110] on button "button" at bounding box center [851, 119] width 55 height 39
click at [185, 356] on span "2532466647" at bounding box center [186, 360] width 64 height 26
click at [155, 349] on span "2532466647" at bounding box center [186, 360] width 64 height 26
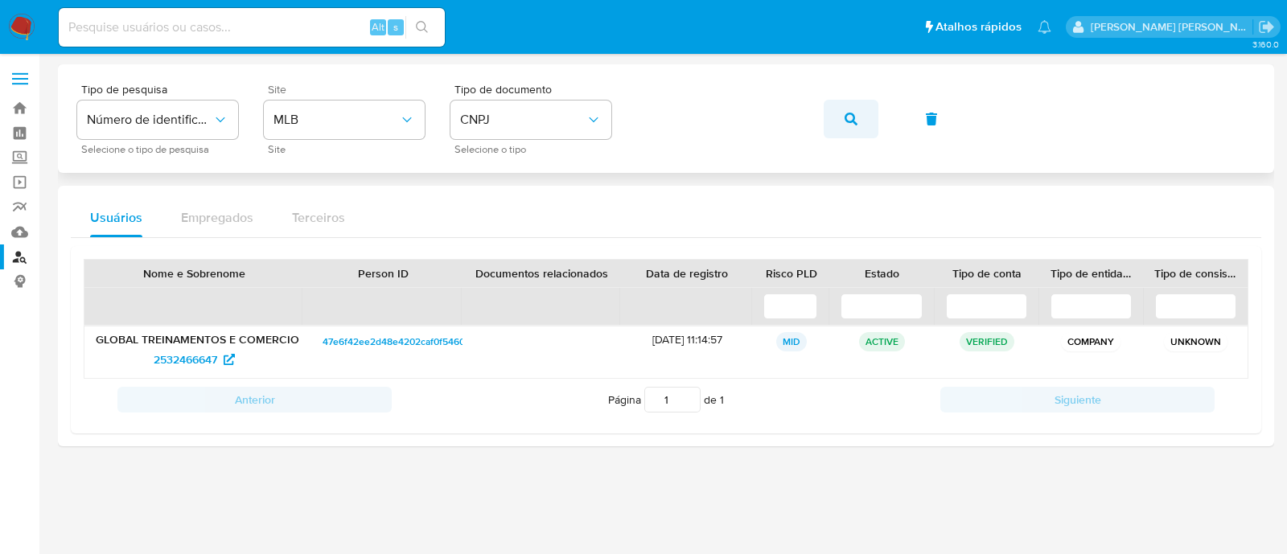
click at [834, 115] on button "button" at bounding box center [851, 119] width 55 height 39
click at [177, 360] on span "2537163638" at bounding box center [184, 360] width 61 height 26
click at [845, 109] on span "button" at bounding box center [851, 118] width 13 height 35
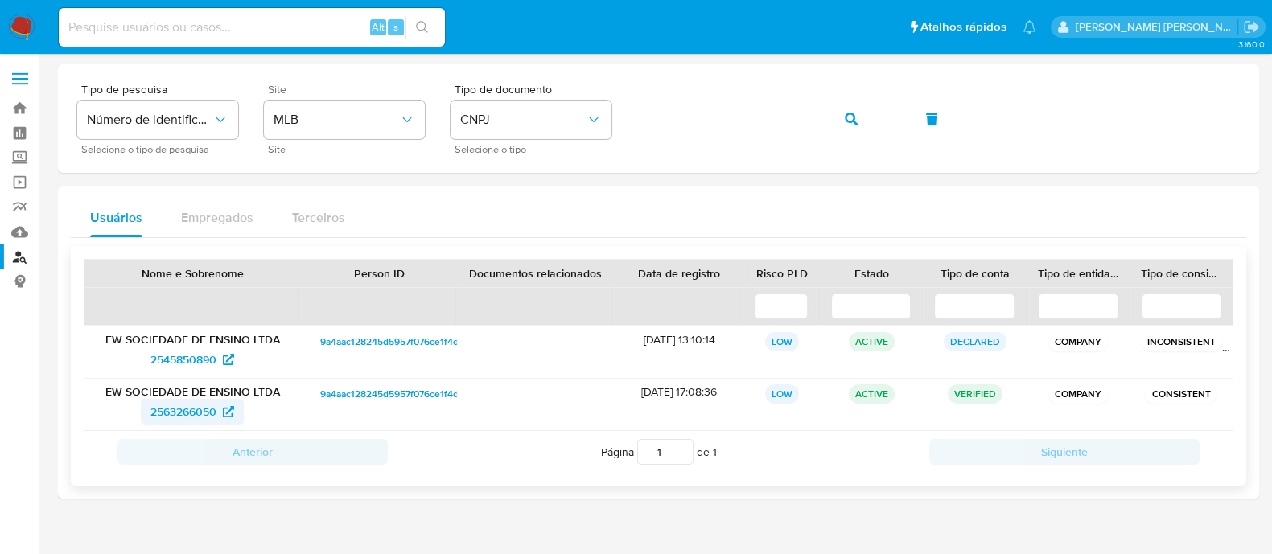
click at [164, 410] on span "2563266050" at bounding box center [183, 412] width 66 height 26
click at [835, 122] on button "button" at bounding box center [851, 119] width 55 height 39
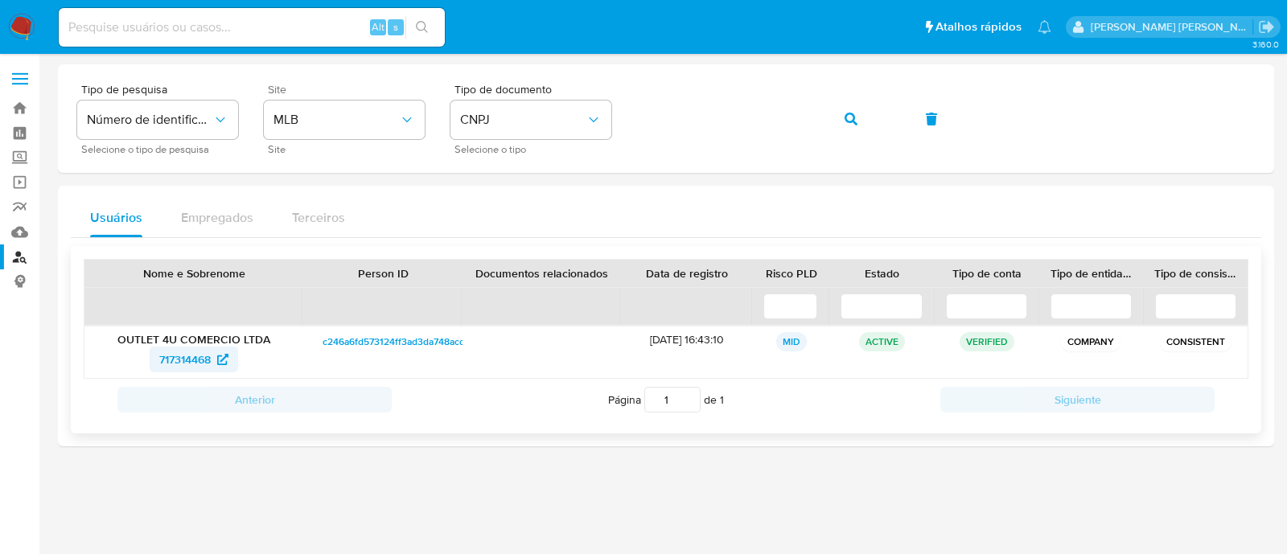
click at [168, 352] on span "717314468" at bounding box center [184, 360] width 51 height 26
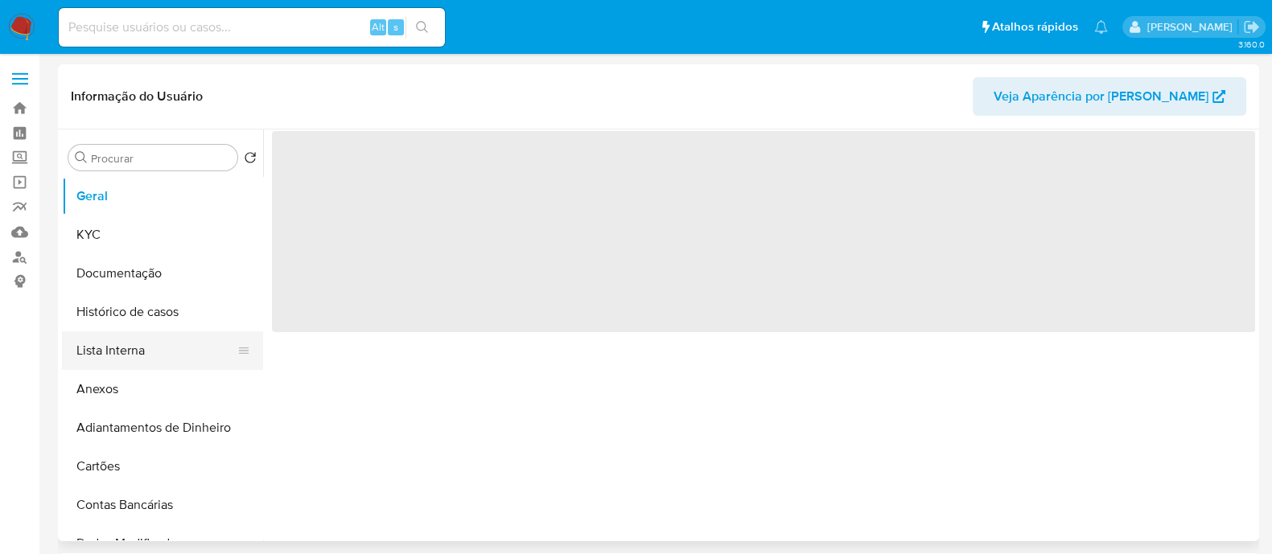
select select "10"
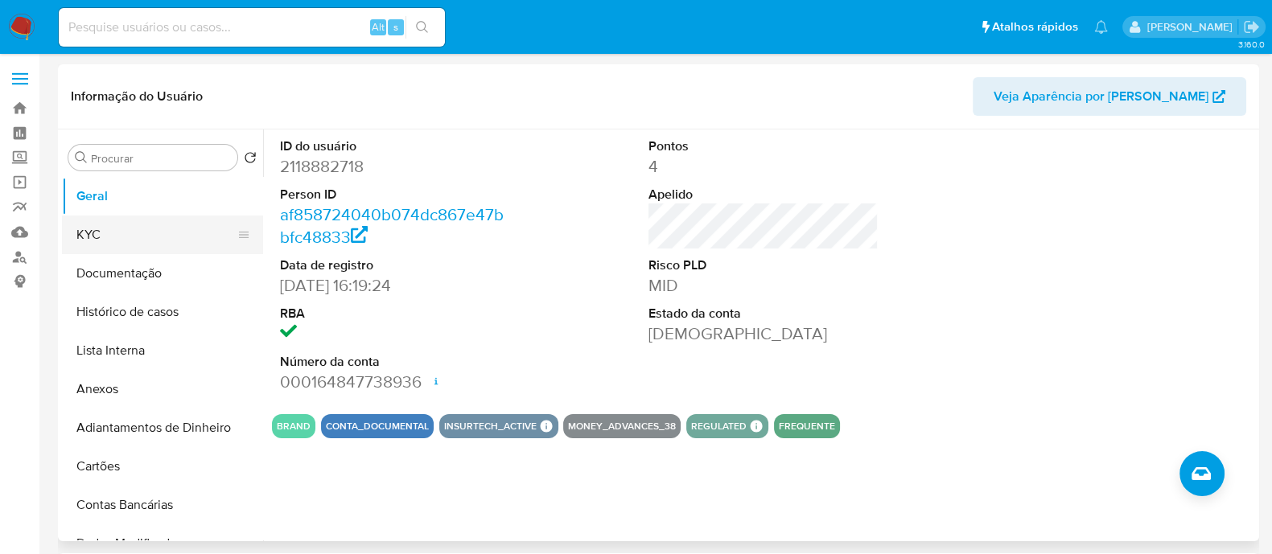
click at [143, 229] on button "KYC" at bounding box center [156, 235] width 188 height 39
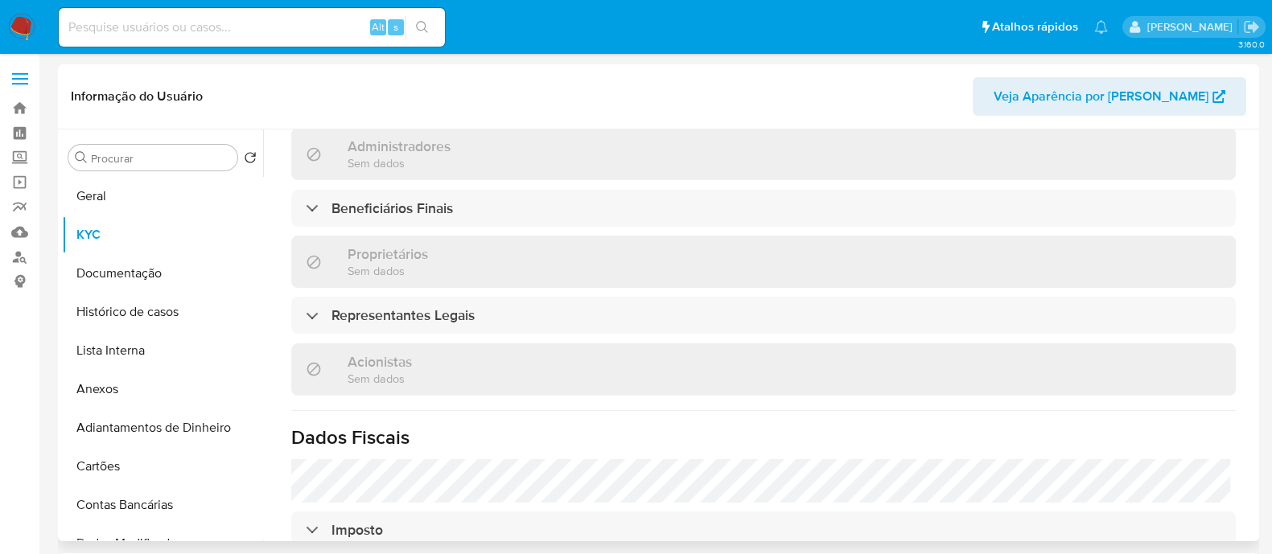
scroll to position [703, 0]
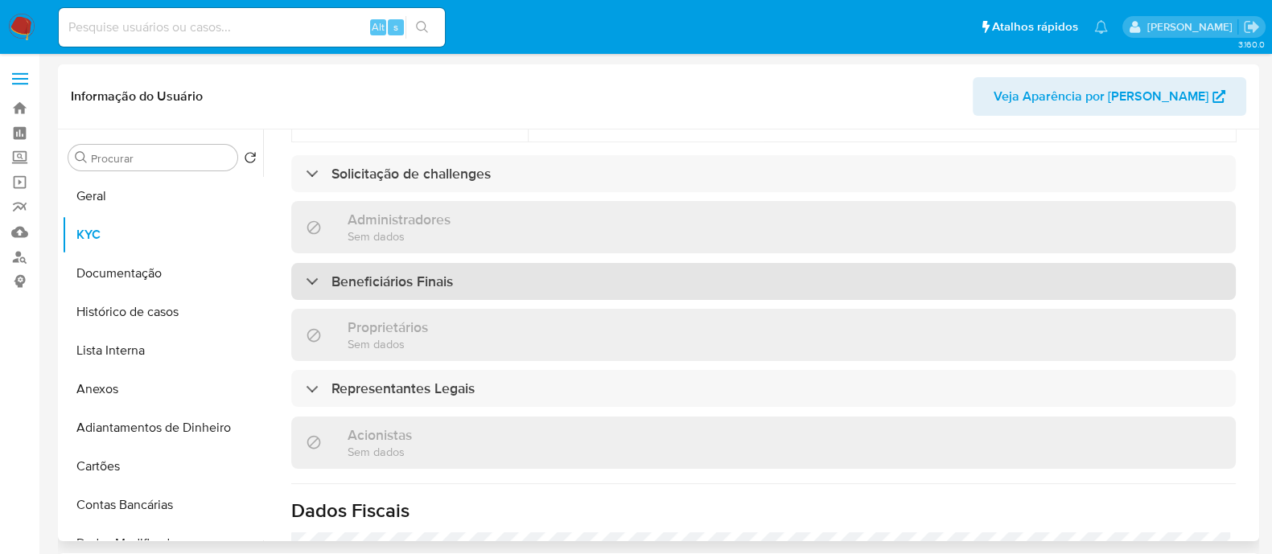
click at [545, 263] on div "Beneficiários Finais" at bounding box center [763, 281] width 945 height 37
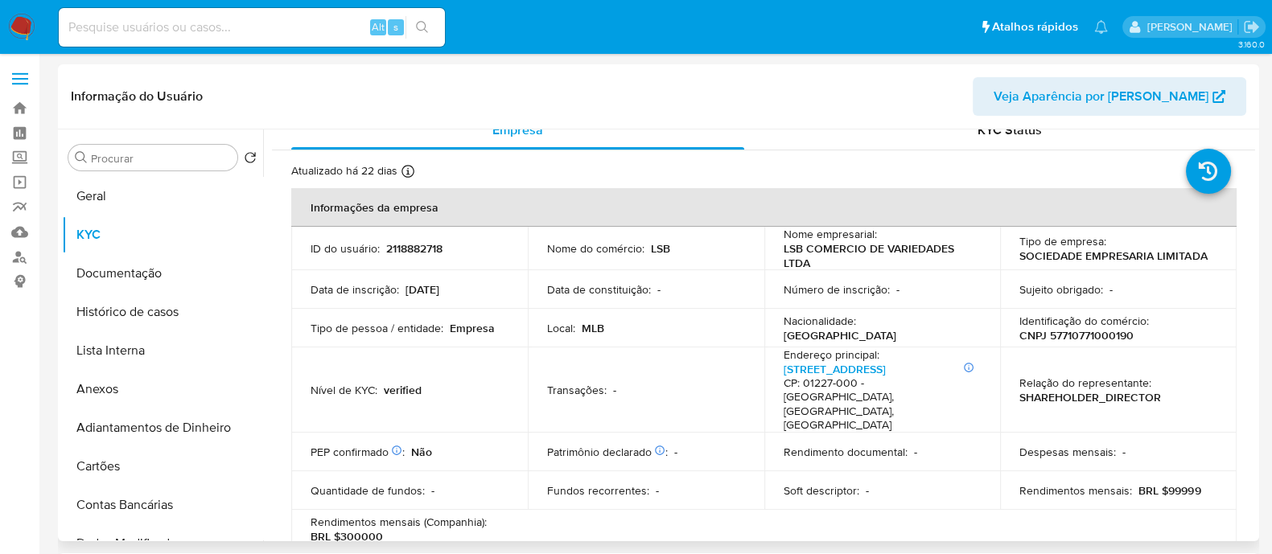
scroll to position [0, 0]
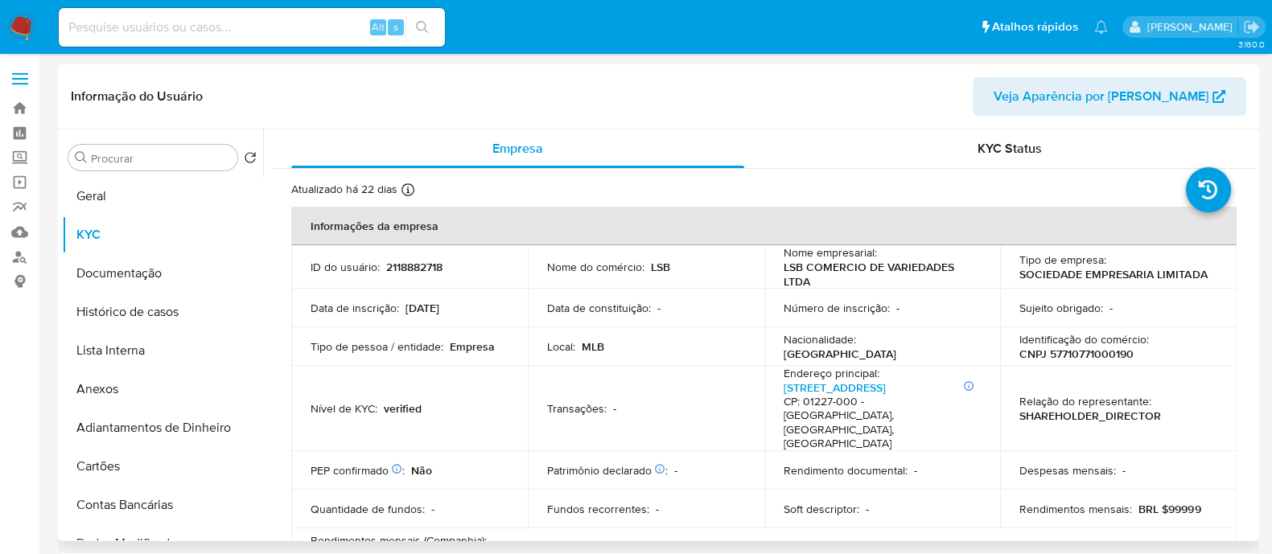
click at [1097, 356] on p "CNPJ 57710771000190" at bounding box center [1077, 354] width 114 height 14
copy p "57710771000190"
click at [133, 269] on button "Documentação" at bounding box center [156, 273] width 188 height 39
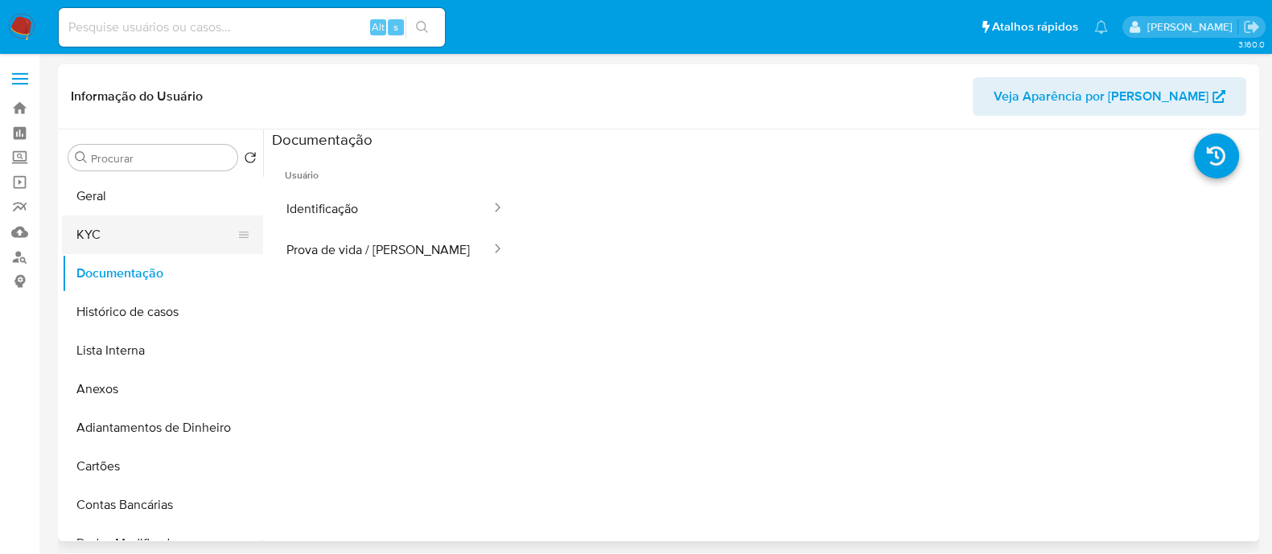
click at [153, 233] on button "KYC" at bounding box center [156, 235] width 188 height 39
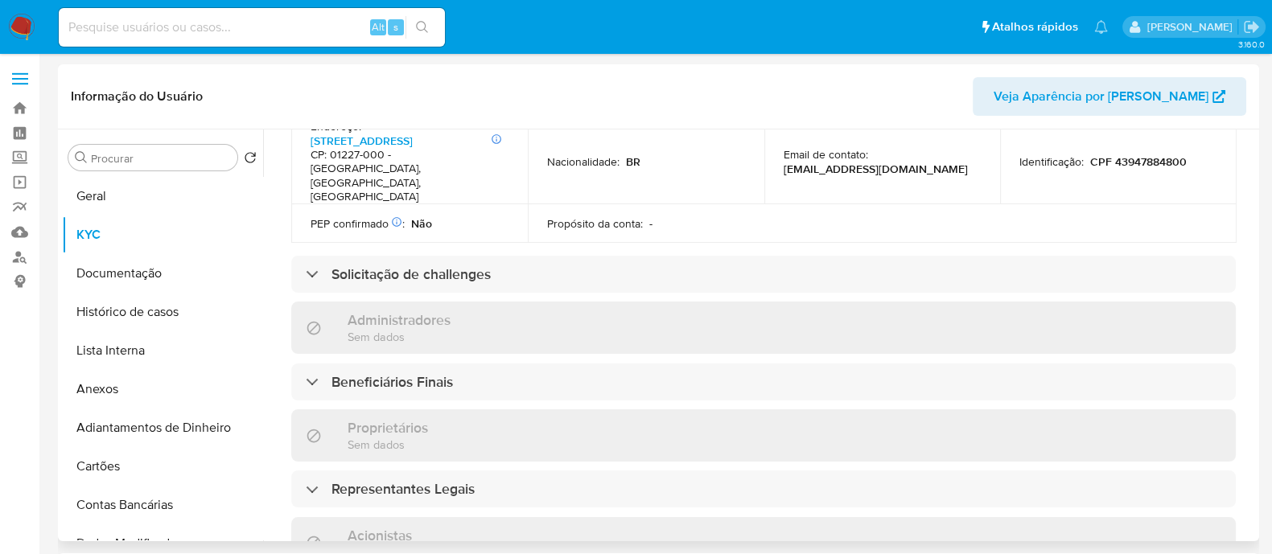
scroll to position [604, 0]
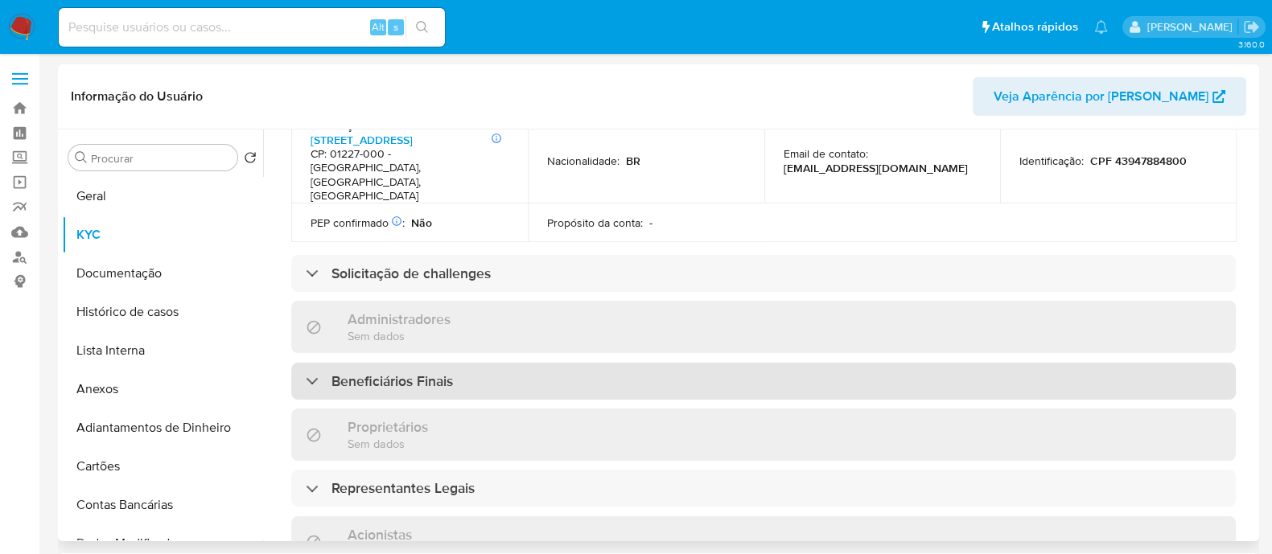
click at [402, 363] on div "Beneficiários Finais" at bounding box center [763, 381] width 945 height 37
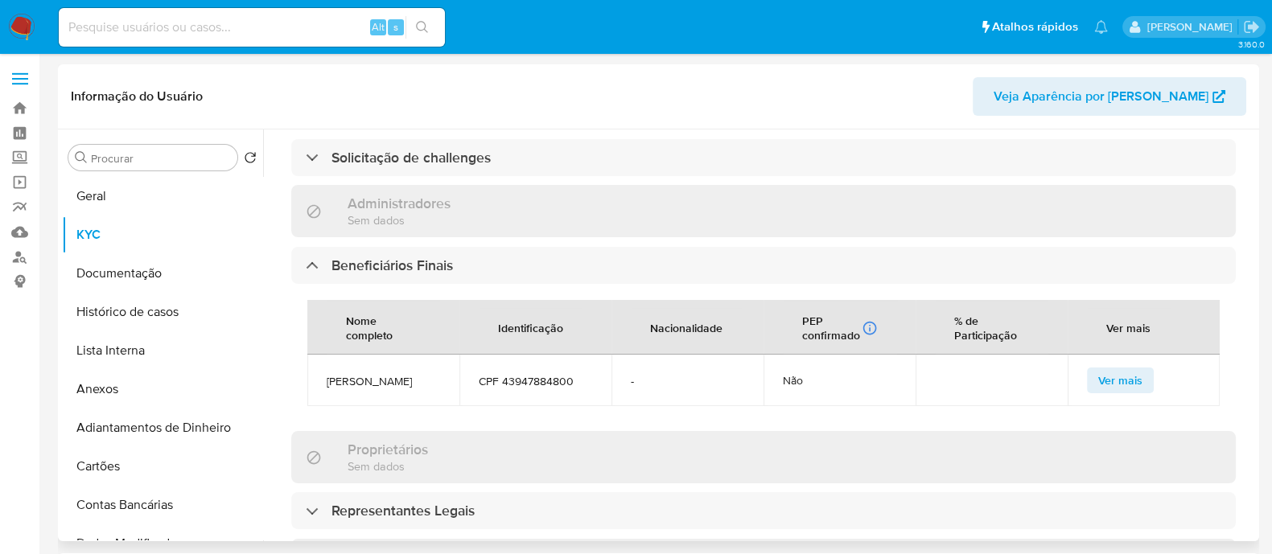
scroll to position [804, 0]
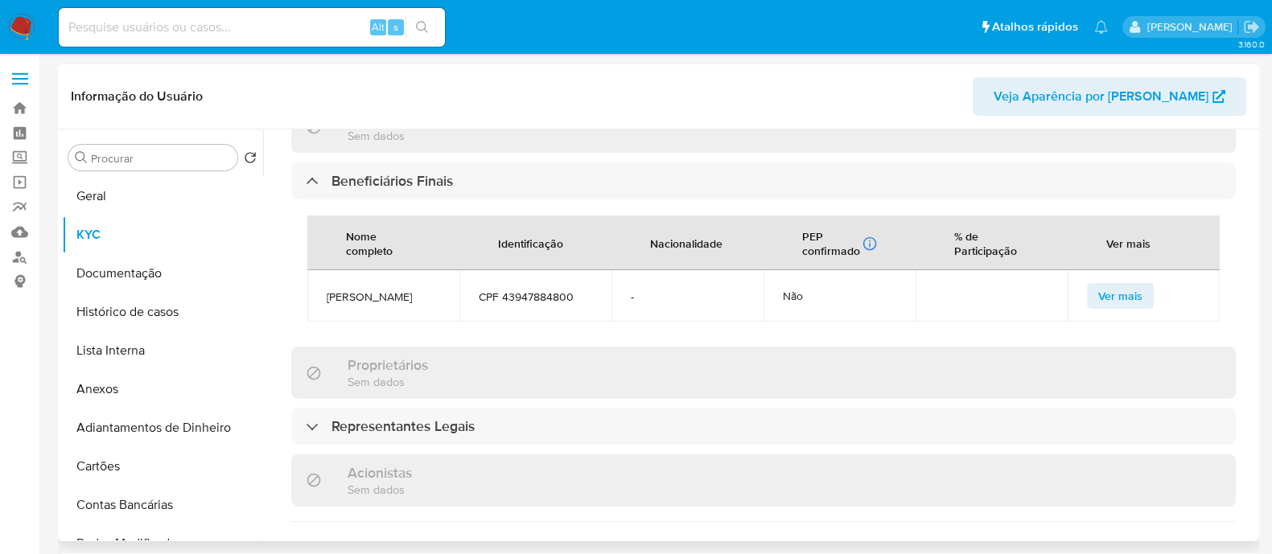
click at [376, 290] on span "NATAN BORER" at bounding box center [383, 297] width 113 height 14
click at [376, 290] on span "[PERSON_NAME]" at bounding box center [383, 297] width 113 height 14
copy span "[PERSON_NAME]"
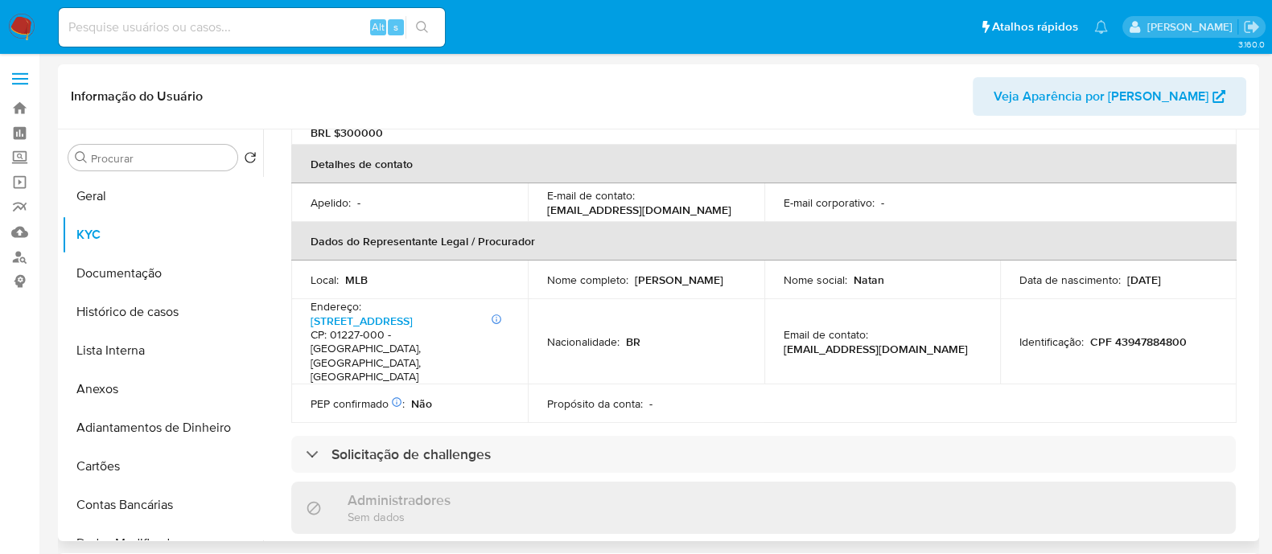
scroll to position [200, 0]
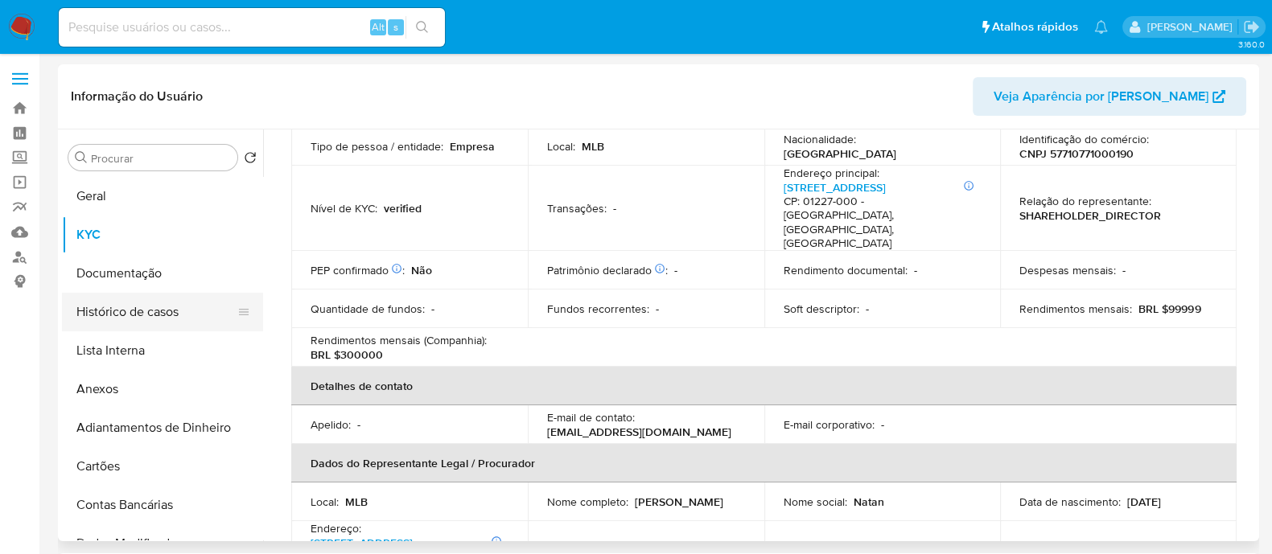
click at [185, 311] on button "Histórico de casos" at bounding box center [156, 312] width 188 height 39
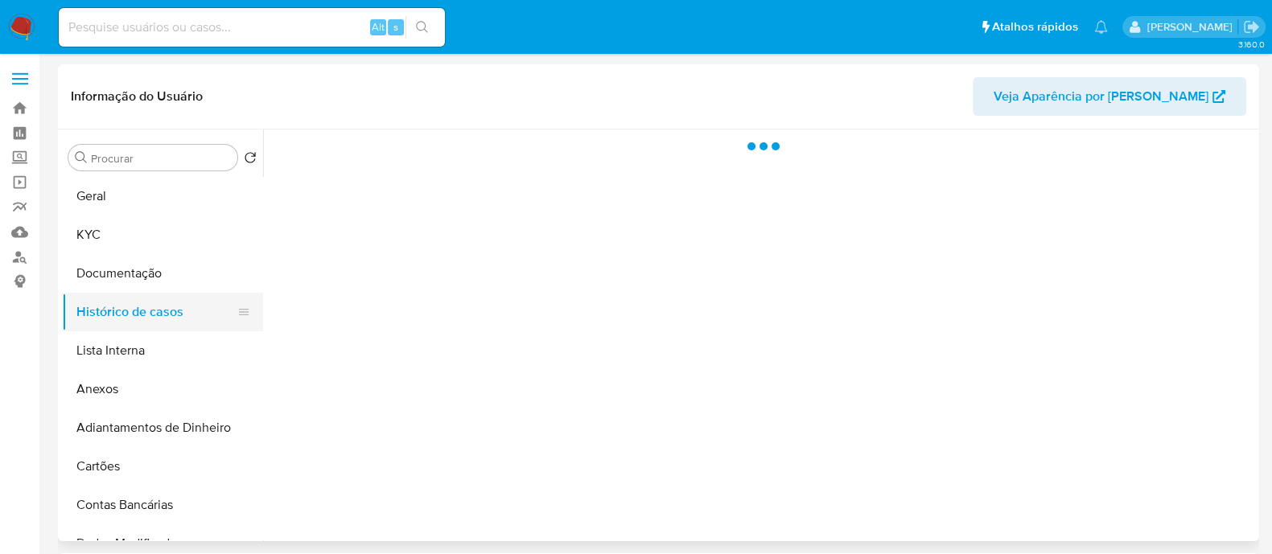
scroll to position [0, 0]
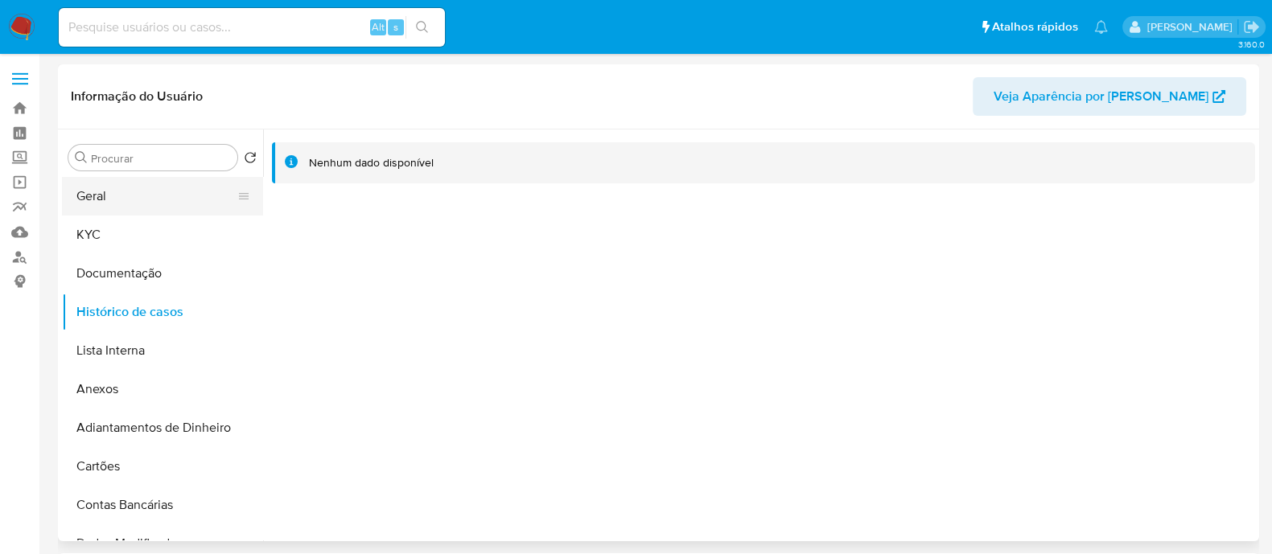
click at [130, 204] on button "Geral" at bounding box center [156, 196] width 188 height 39
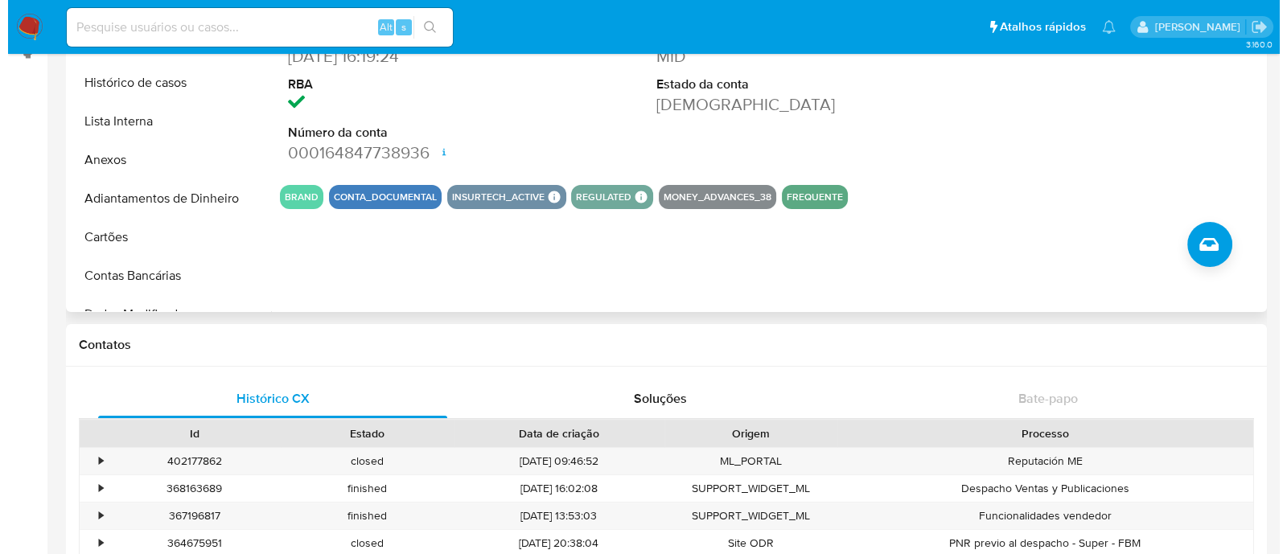
scroll to position [100, 0]
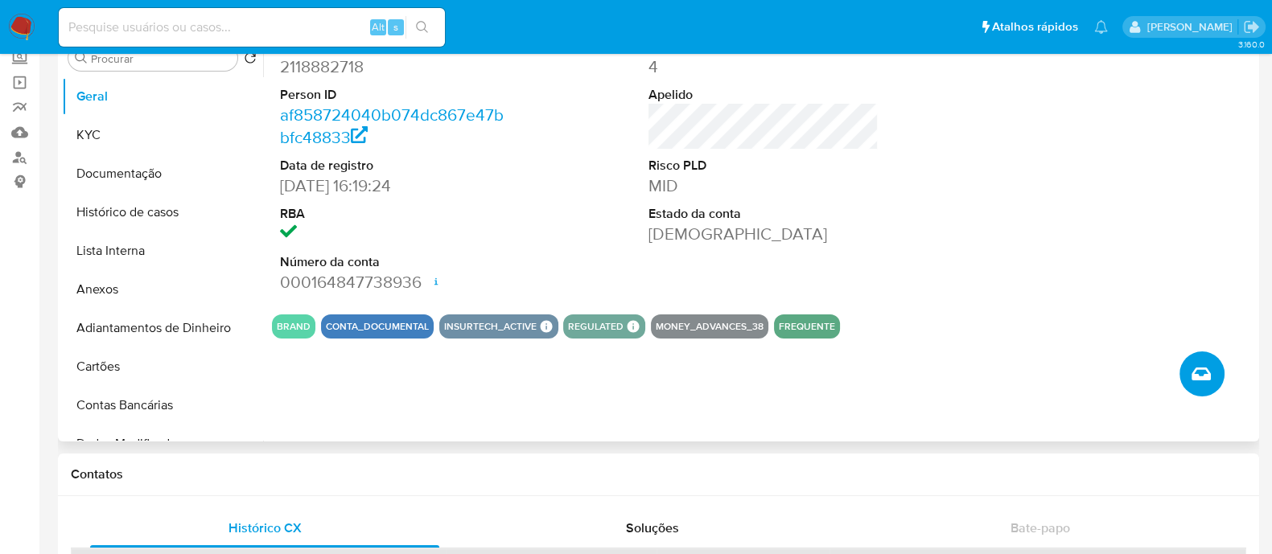
click at [1196, 365] on icon "Criar caso manual" at bounding box center [1201, 374] width 19 height 19
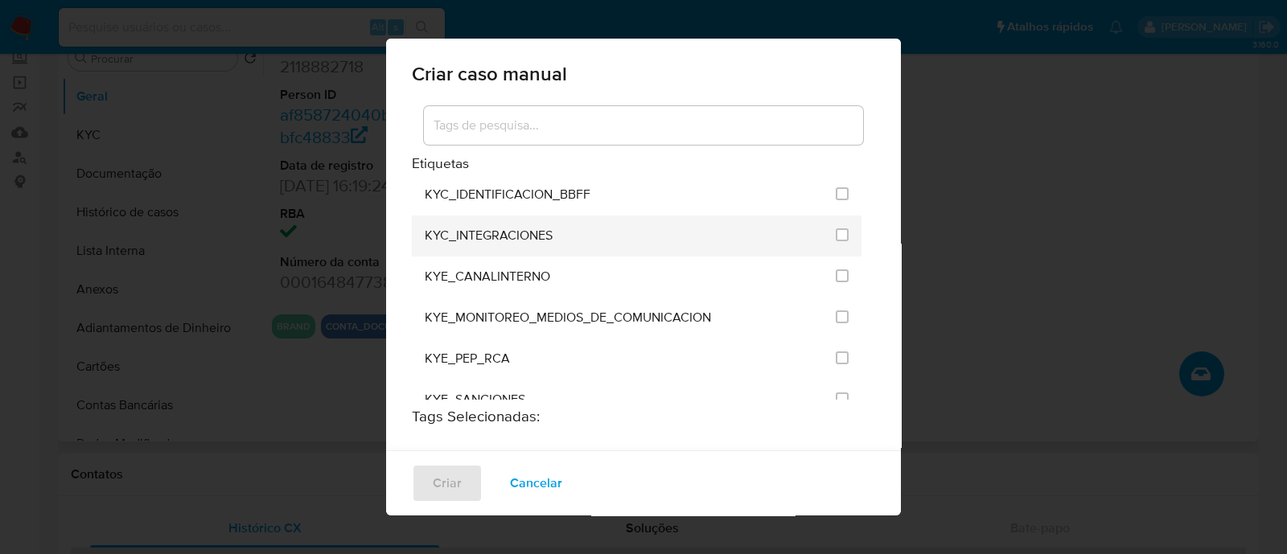
scroll to position [1307, 0]
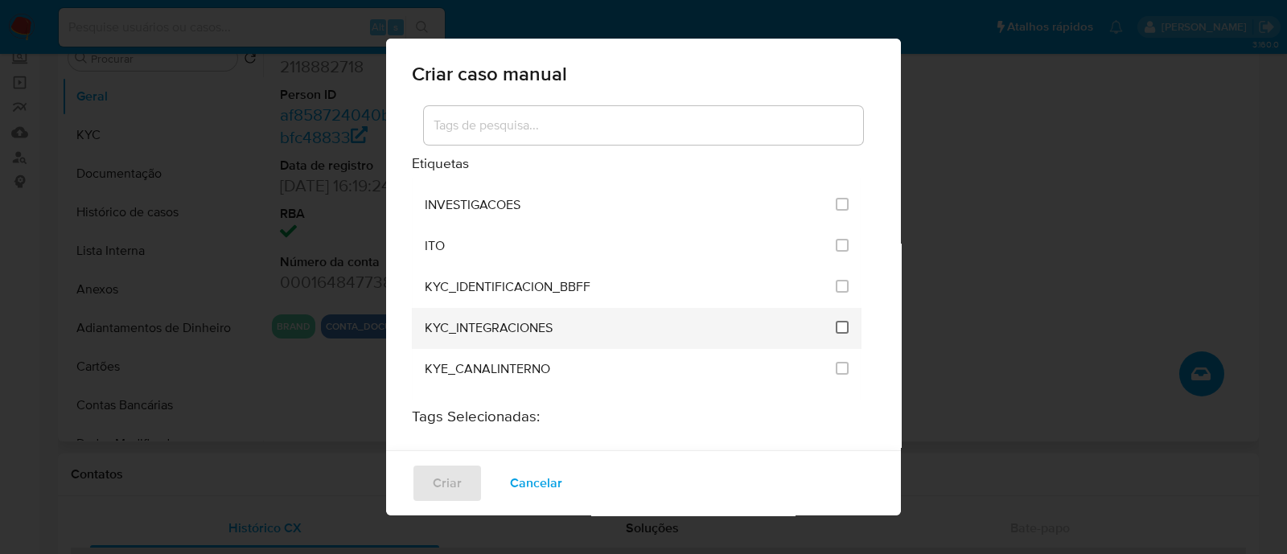
click at [836, 321] on input "2093" at bounding box center [842, 327] width 13 height 13
checkbox input "true"
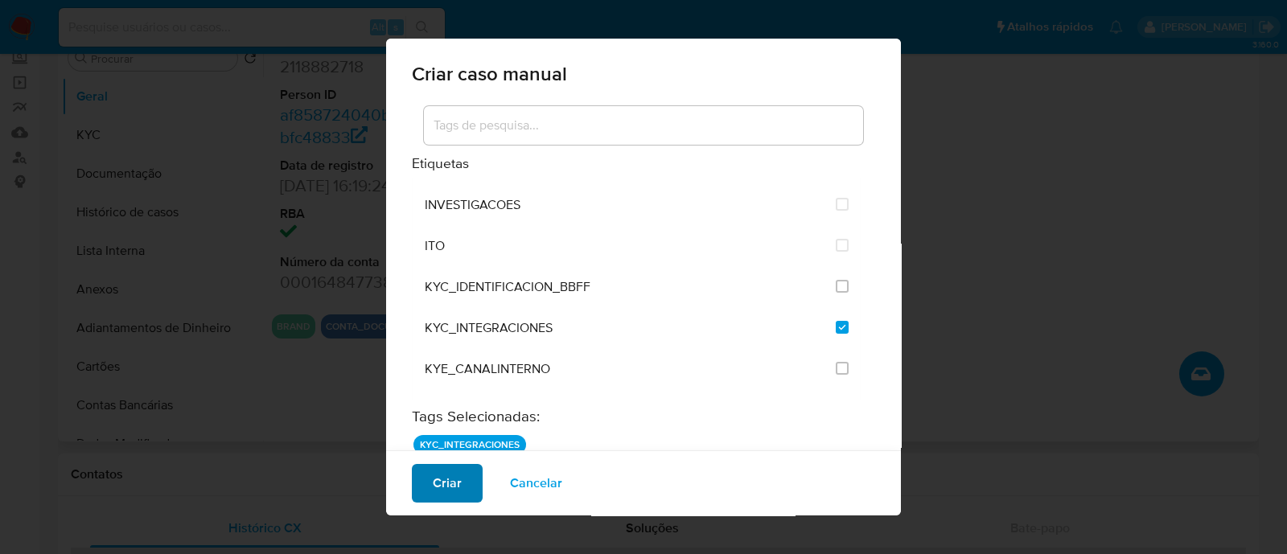
click at [459, 481] on span "Criar" at bounding box center [447, 483] width 29 height 35
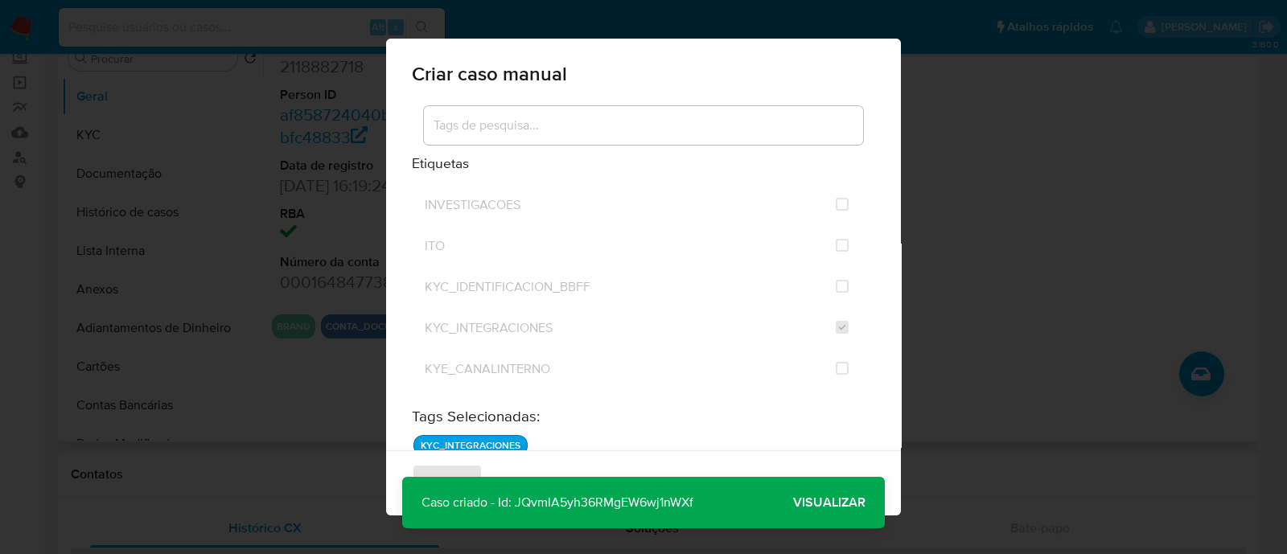
click at [837, 503] on span "Visualizar" at bounding box center [829, 503] width 72 height 0
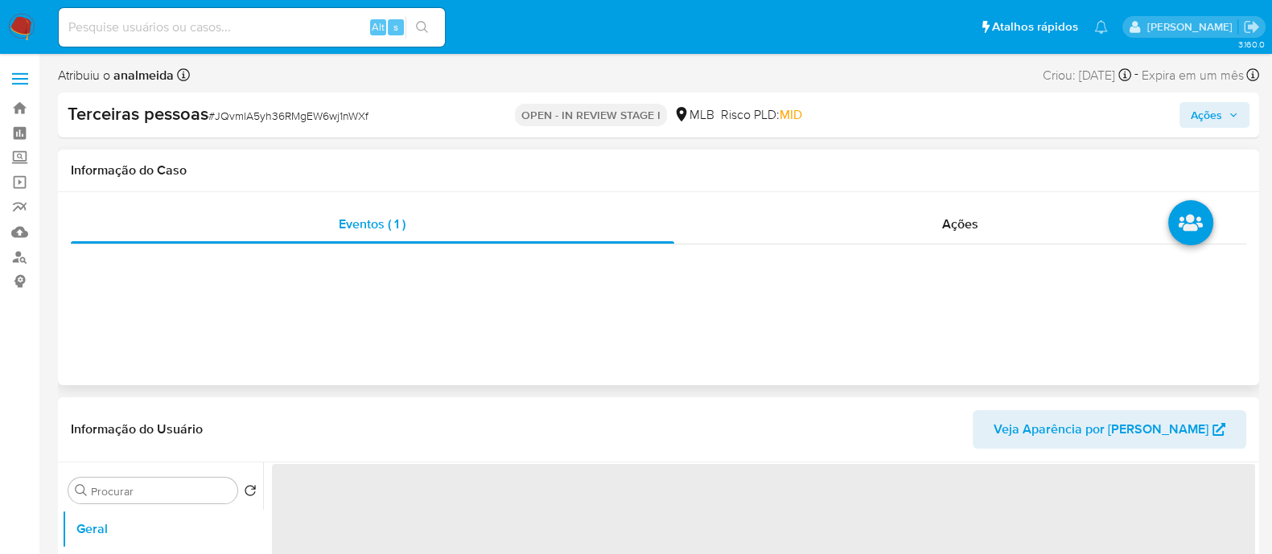
select select "10"
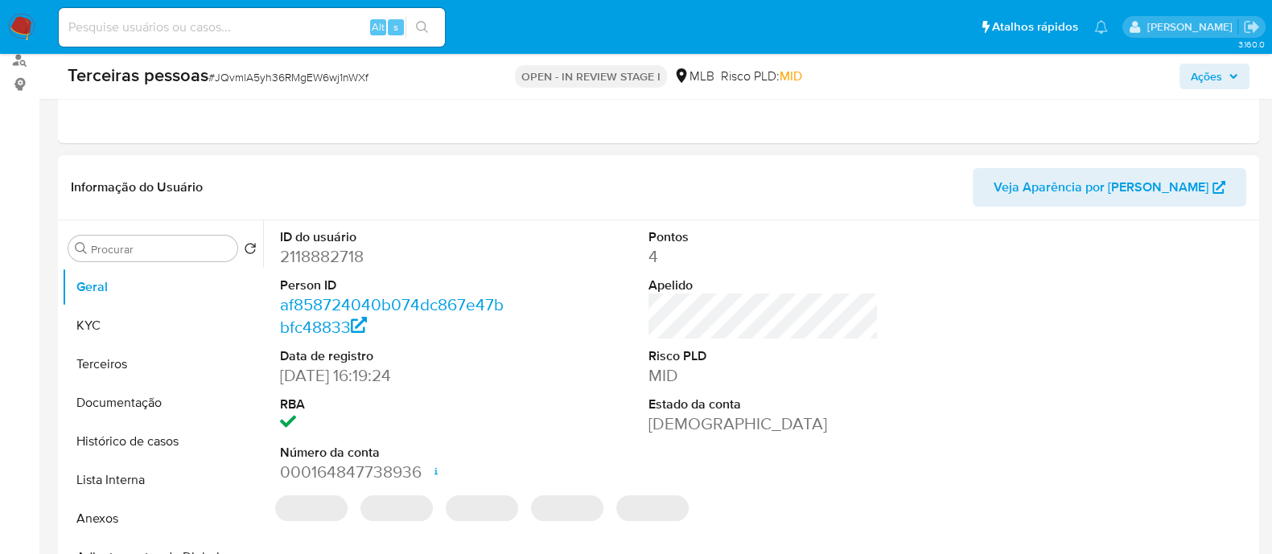
scroll to position [200, 0]
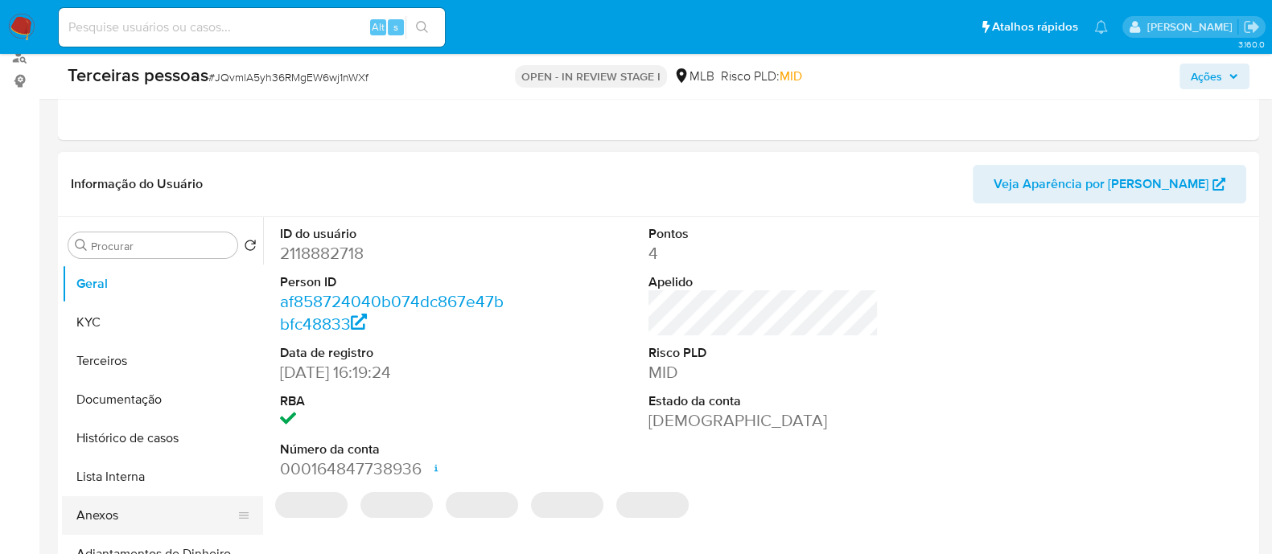
click at [121, 519] on button "Anexos" at bounding box center [156, 515] width 188 height 39
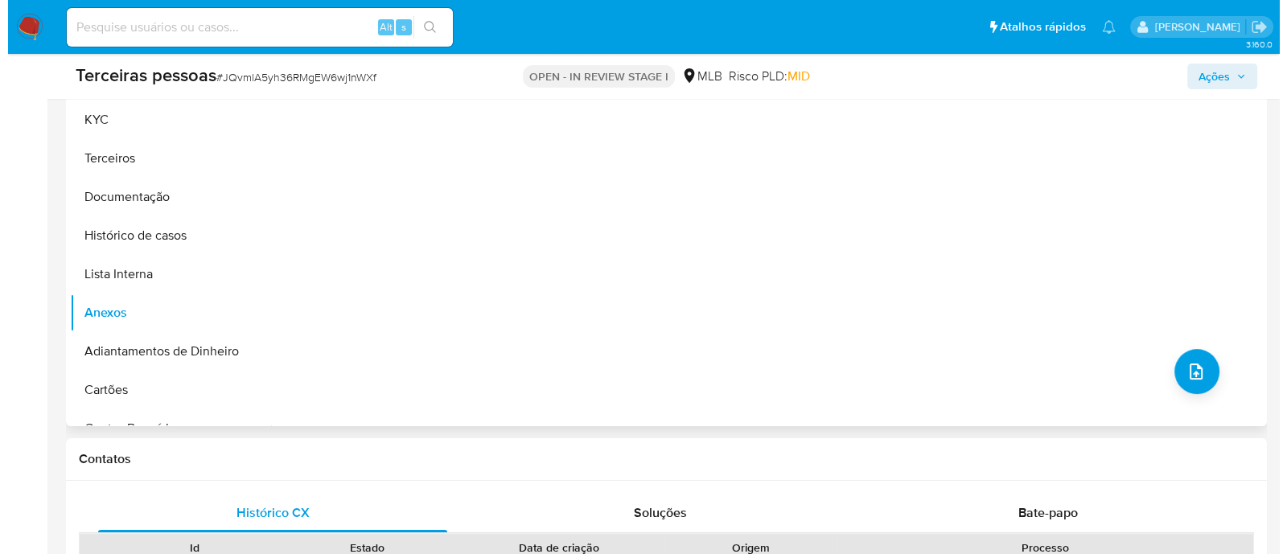
scroll to position [503, 0]
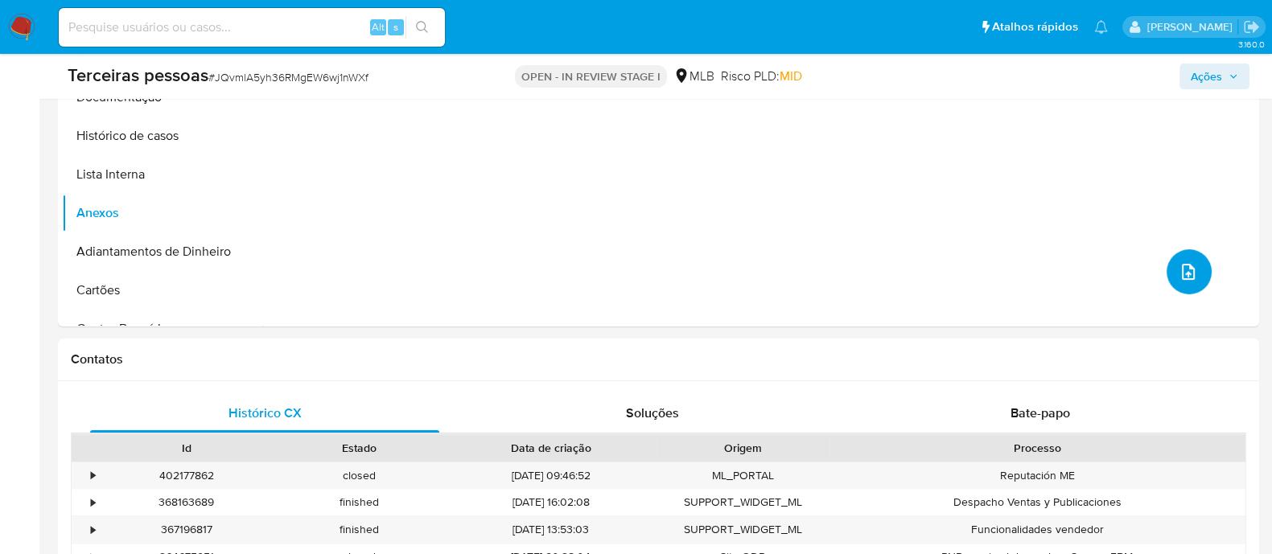
click at [1188, 276] on icon "upload-file" at bounding box center [1188, 271] width 19 height 19
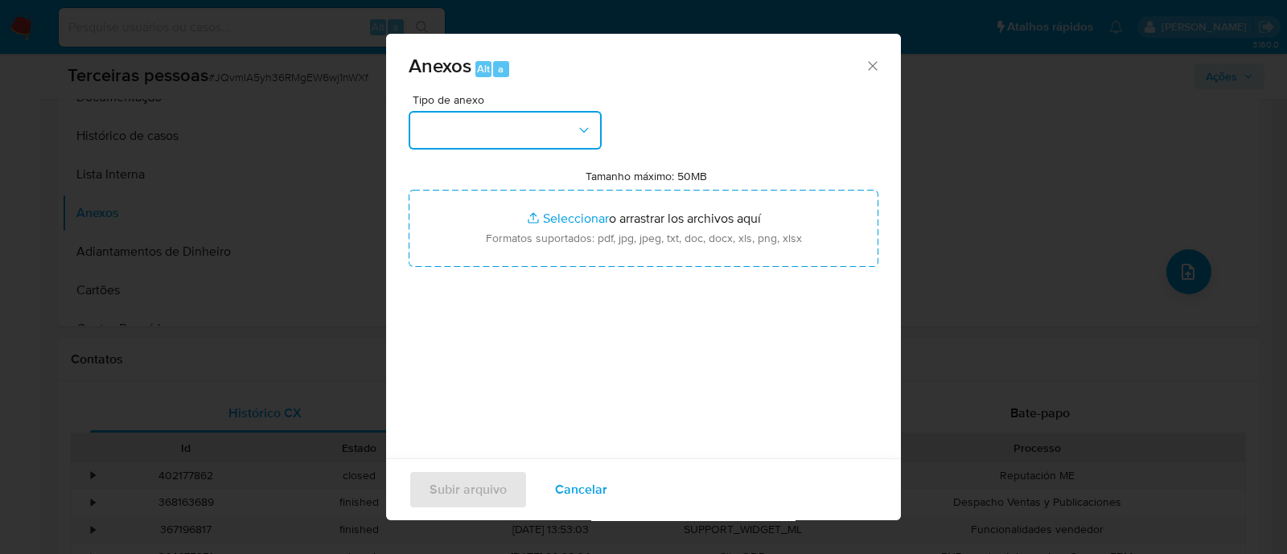
click at [491, 134] on button "button" at bounding box center [505, 130] width 193 height 39
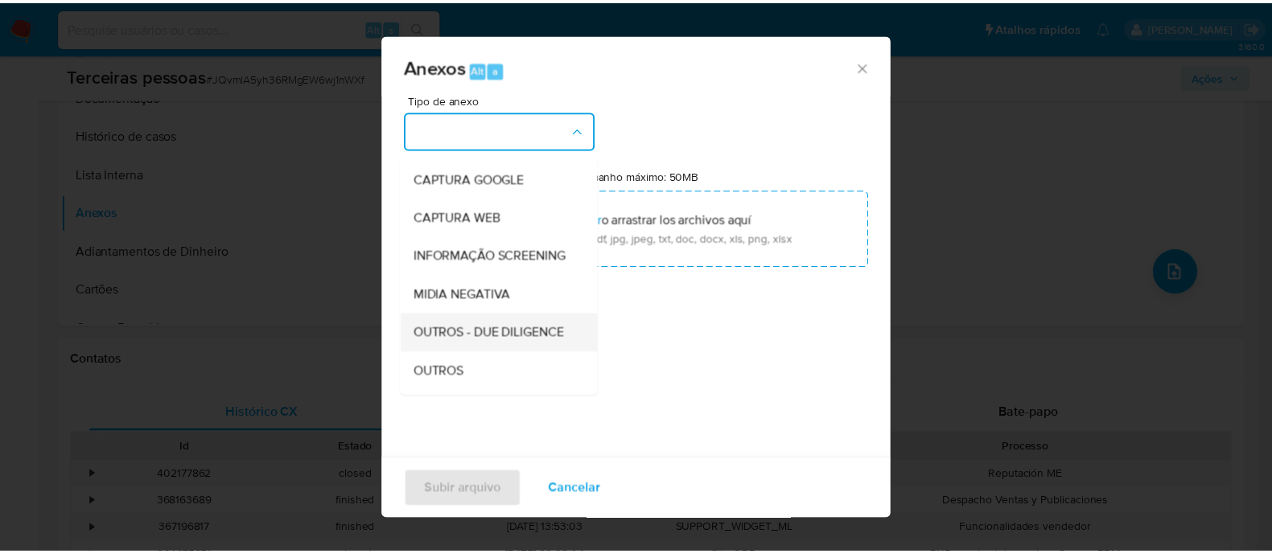
scroll to position [248, 0]
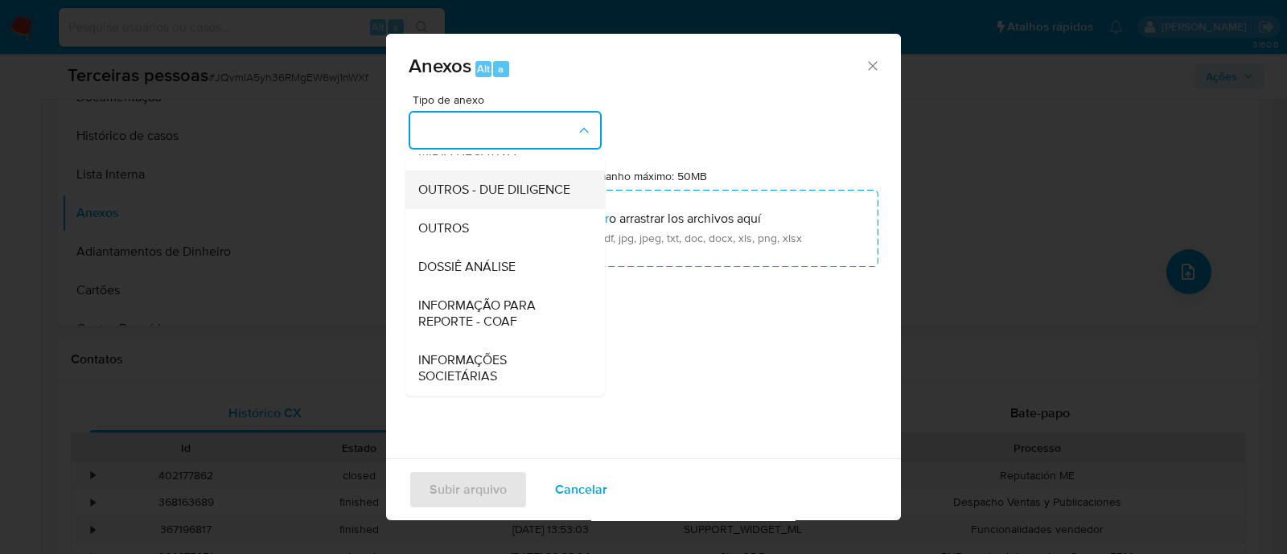
click at [494, 182] on span "OUTROS - DUE DILIGENCE" at bounding box center [494, 190] width 152 height 16
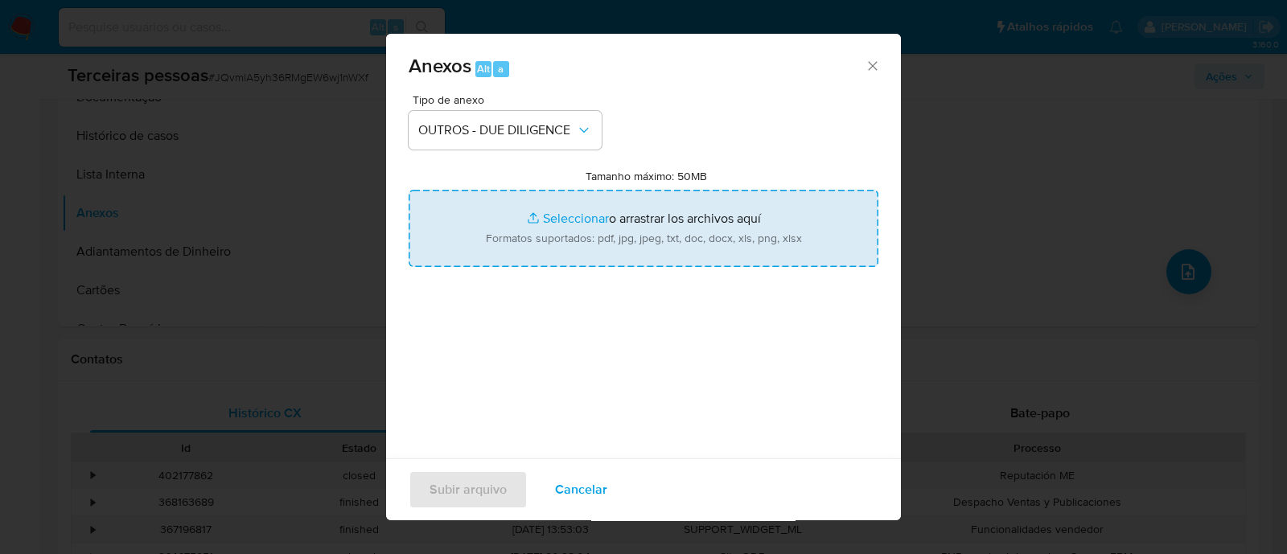
click at [696, 233] on input "Tamanho máximo: 50MB Seleccionar archivos" at bounding box center [644, 228] width 470 height 77
type input "C:\fakepath\Matriz de Risco - LSB COMERCIO DE VARIEDADES LTDA.pdf"
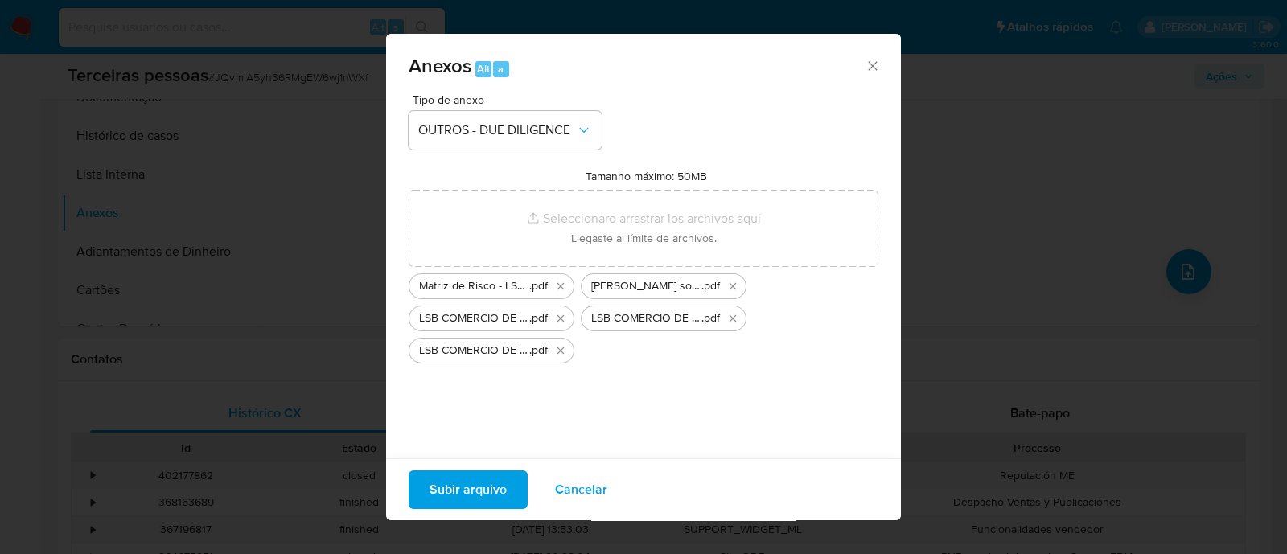
click at [478, 480] on span "Subir arquivo" at bounding box center [468, 489] width 77 height 35
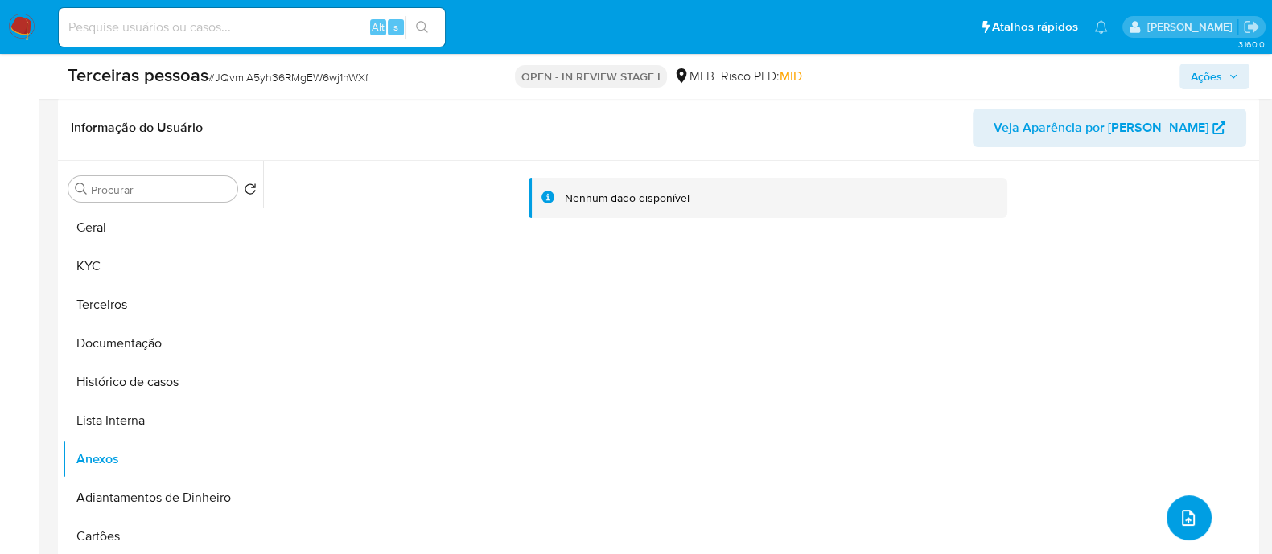
scroll to position [402, 0]
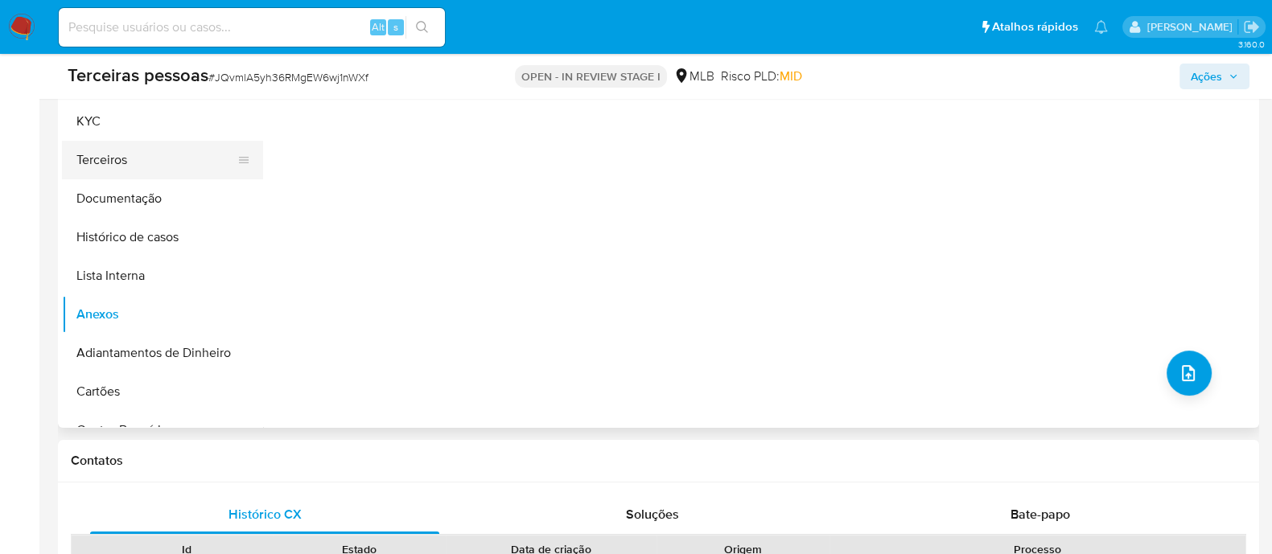
click at [106, 171] on button "Terceiros" at bounding box center [156, 160] width 188 height 39
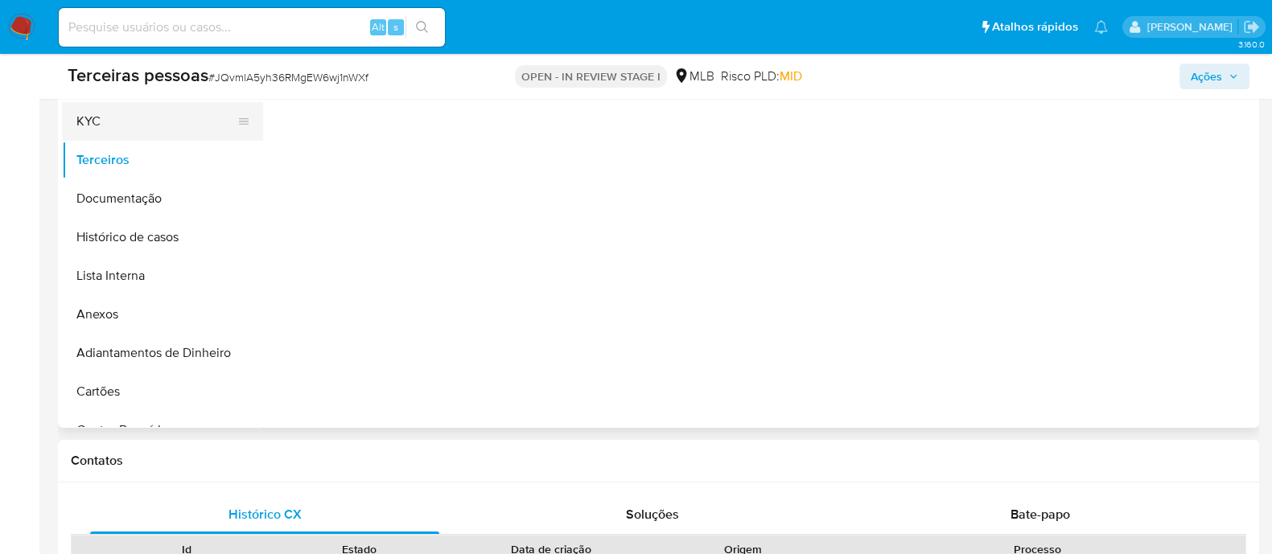
click at [91, 106] on button "KYC" at bounding box center [156, 121] width 188 height 39
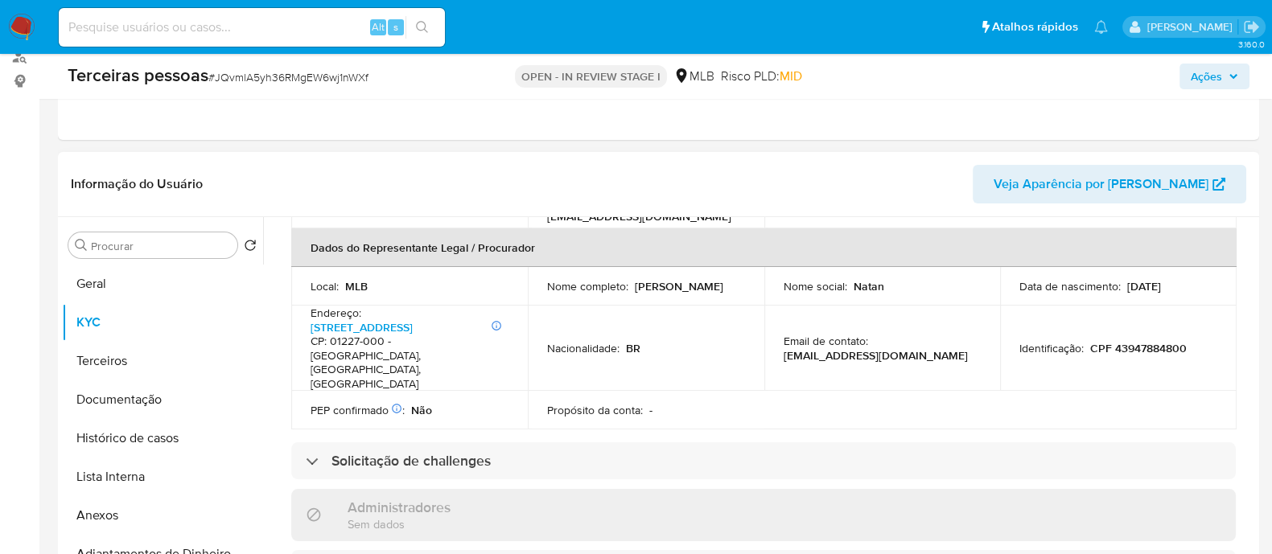
scroll to position [703, 0]
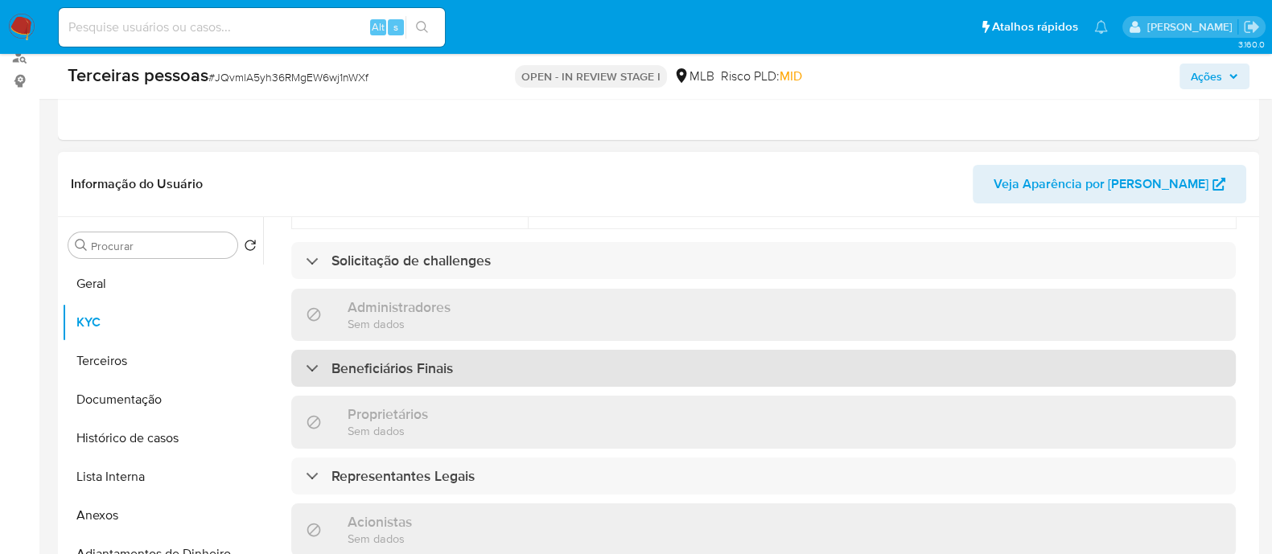
click at [628, 350] on div "Beneficiários Finais" at bounding box center [763, 368] width 945 height 37
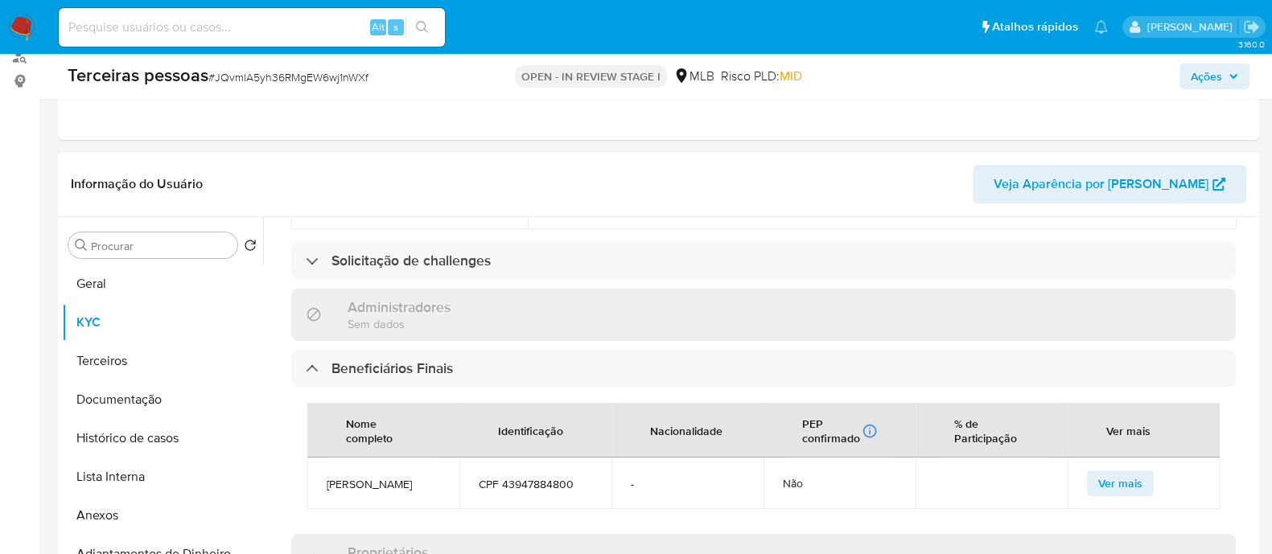
click at [554, 477] on span "CPF 43947884800" at bounding box center [535, 484] width 113 height 14
copy span "43947884800"
click at [110, 368] on button "Terceiros" at bounding box center [156, 361] width 188 height 39
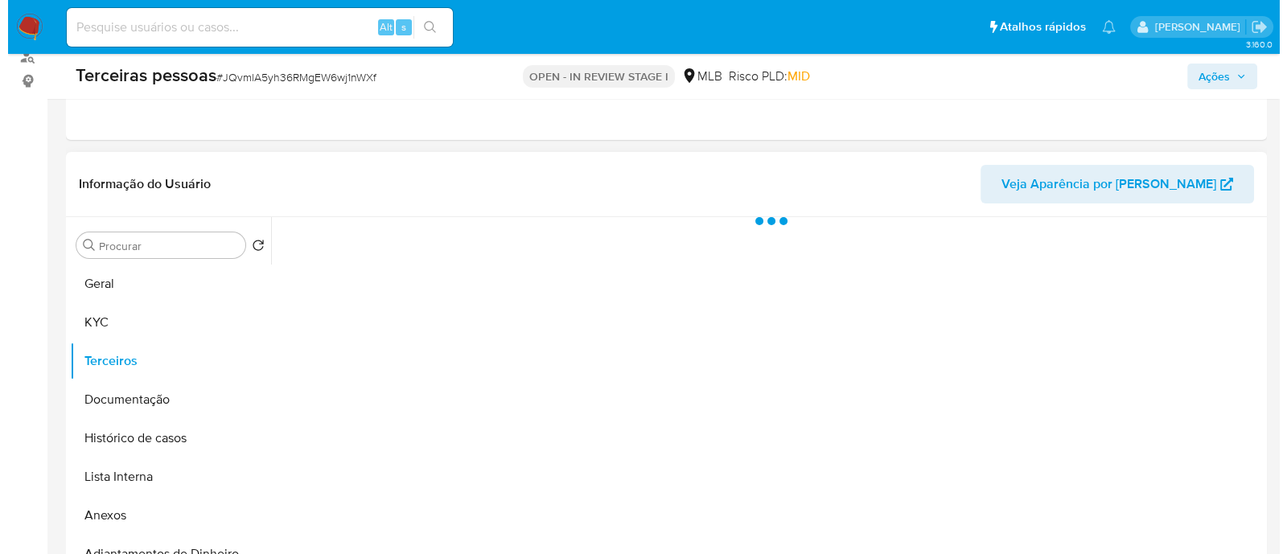
scroll to position [0, 0]
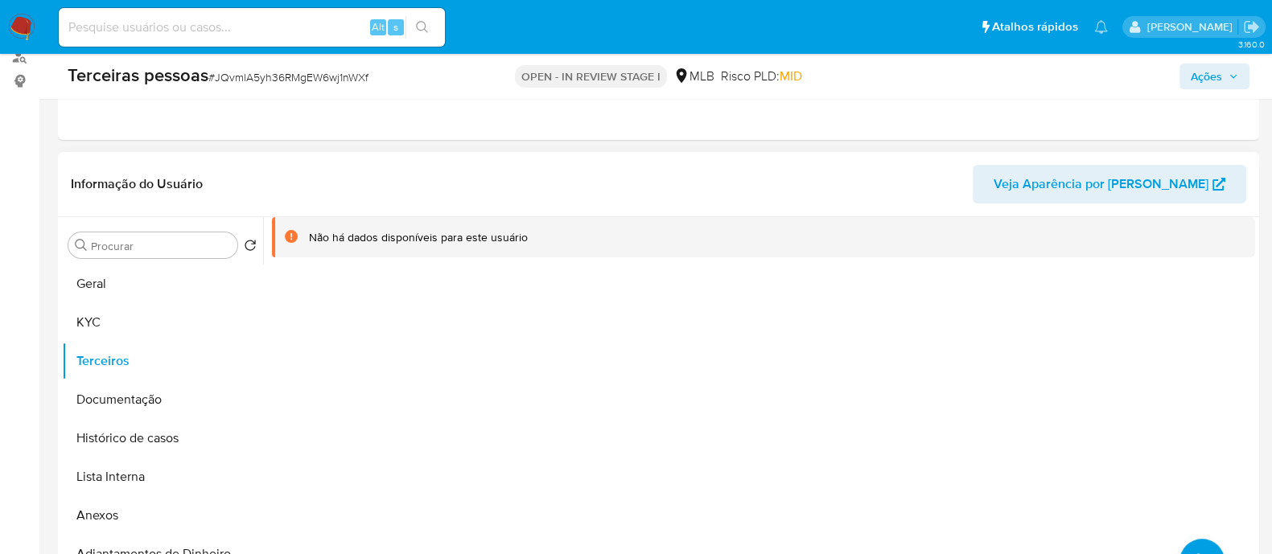
click at [1229, 361] on div at bounding box center [759, 423] width 992 height 412
click at [1187, 547] on button "common.add_complementary_information" at bounding box center [1202, 561] width 45 height 45
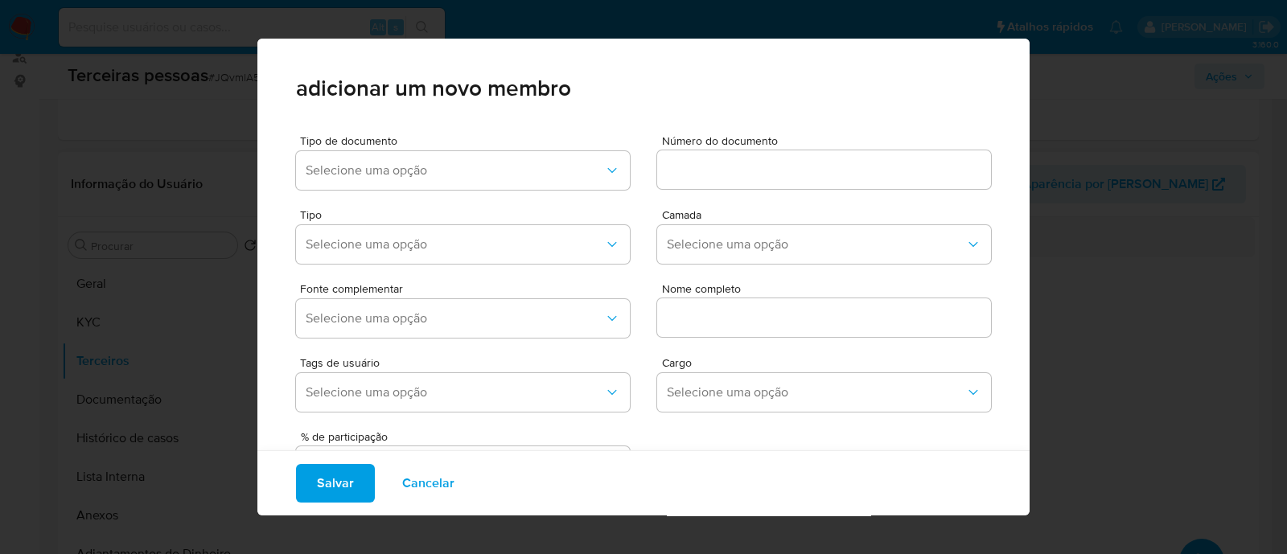
click at [483, 200] on div "Tipo Selecione uma opção Camada Selecione uma opção" at bounding box center [643, 233] width 695 height 74
click at [476, 184] on button "Selecione uma opção" at bounding box center [463, 170] width 334 height 39
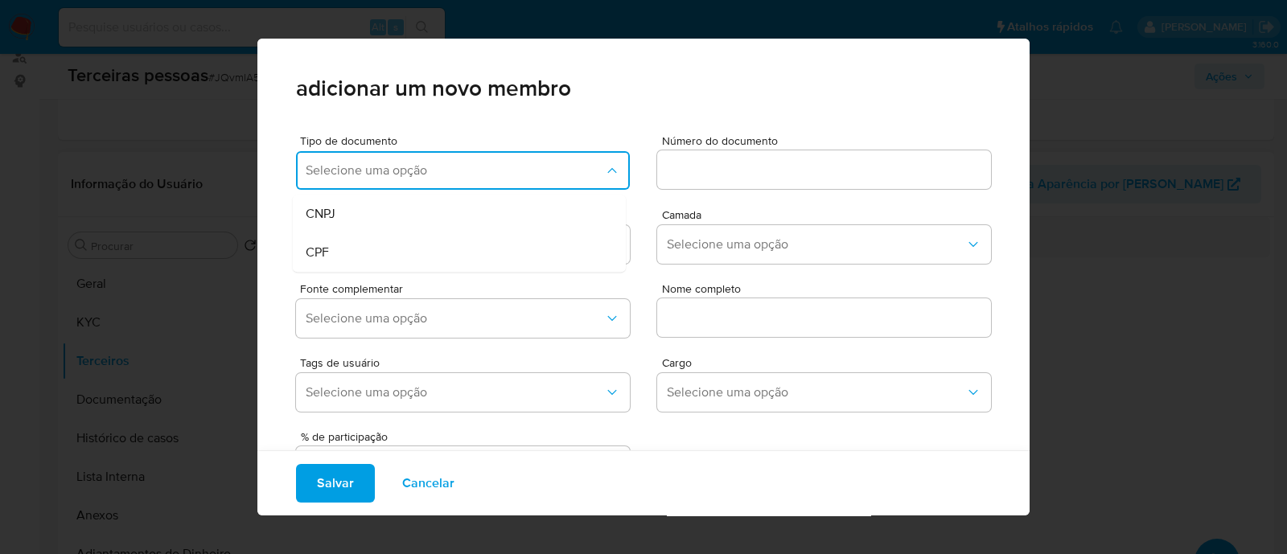
click at [310, 267] on div "CPF" at bounding box center [429, 252] width 246 height 39
click at [755, 146] on span "Número do documento" at bounding box center [829, 141] width 334 height 12
click at [755, 159] on input at bounding box center [824, 169] width 334 height 21
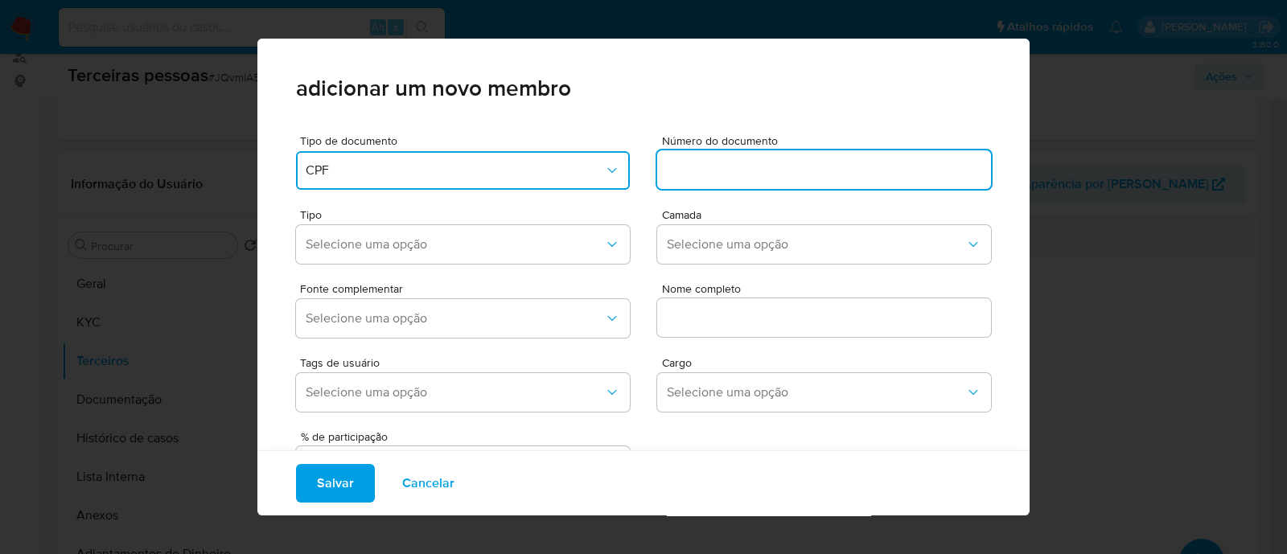
click at [716, 159] on input at bounding box center [824, 169] width 334 height 21
type input "43947884800"
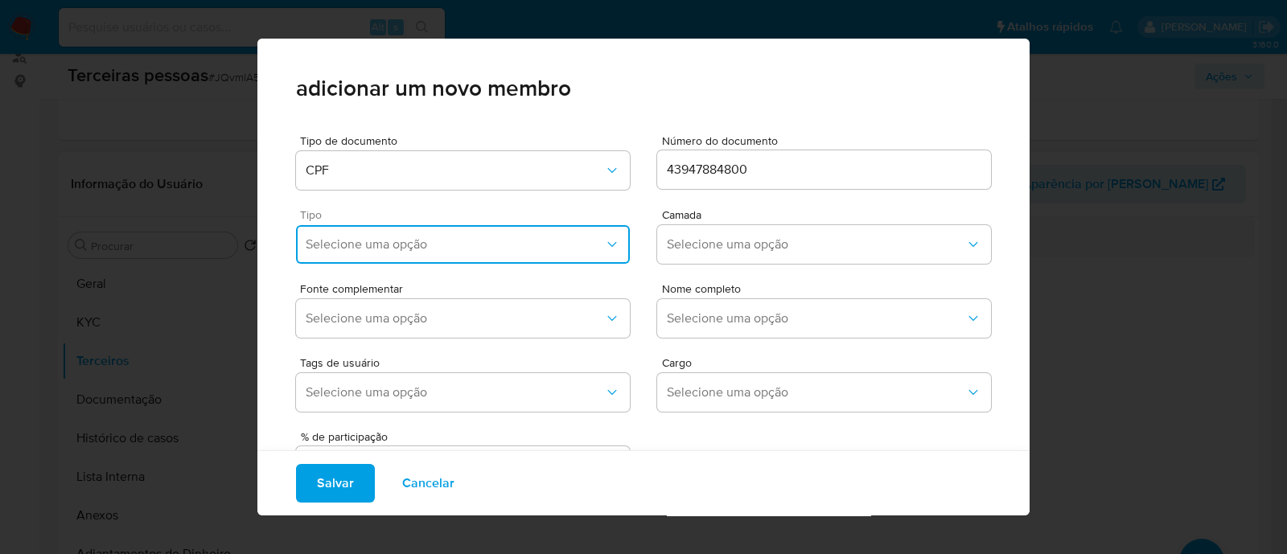
click at [537, 257] on button "Selecione uma opção" at bounding box center [463, 244] width 334 height 39
drag, startPoint x: 496, startPoint y: 437, endPoint x: 723, endPoint y: 265, distance: 285.5
click at [498, 437] on div "Accionistas" at bounding box center [429, 442] width 246 height 39
drag, startPoint x: 740, startPoint y: 220, endPoint x: 735, endPoint y: 234, distance: 14.5
click at [740, 225] on div "Camada Selecione uma opção" at bounding box center [824, 239] width 334 height 61
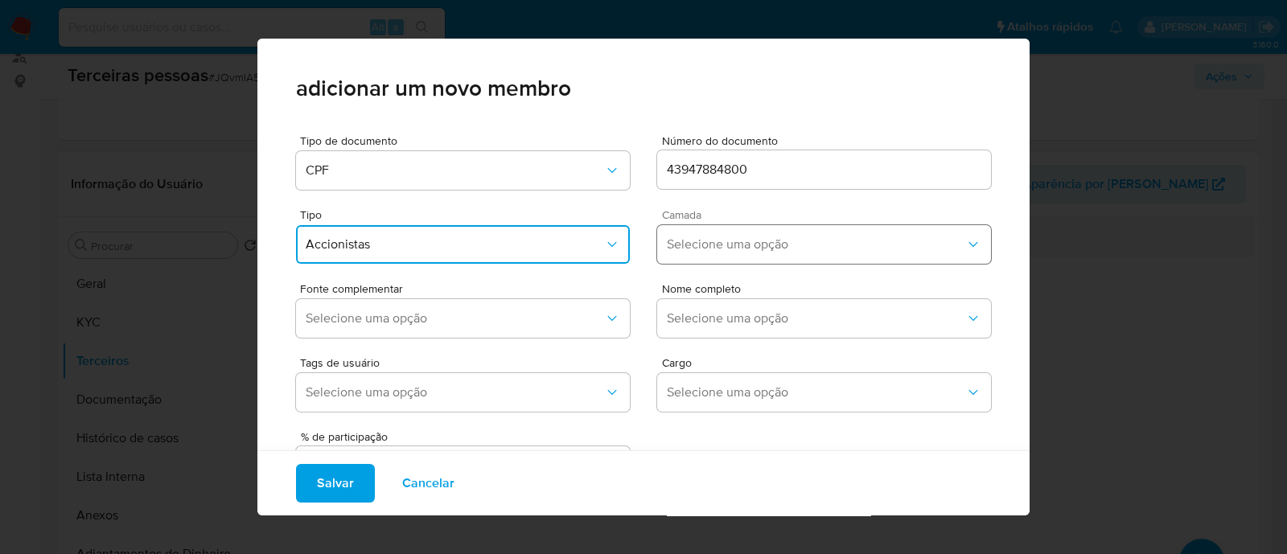
click at [732, 241] on span "Selecione uma opção" at bounding box center [816, 245] width 299 height 16
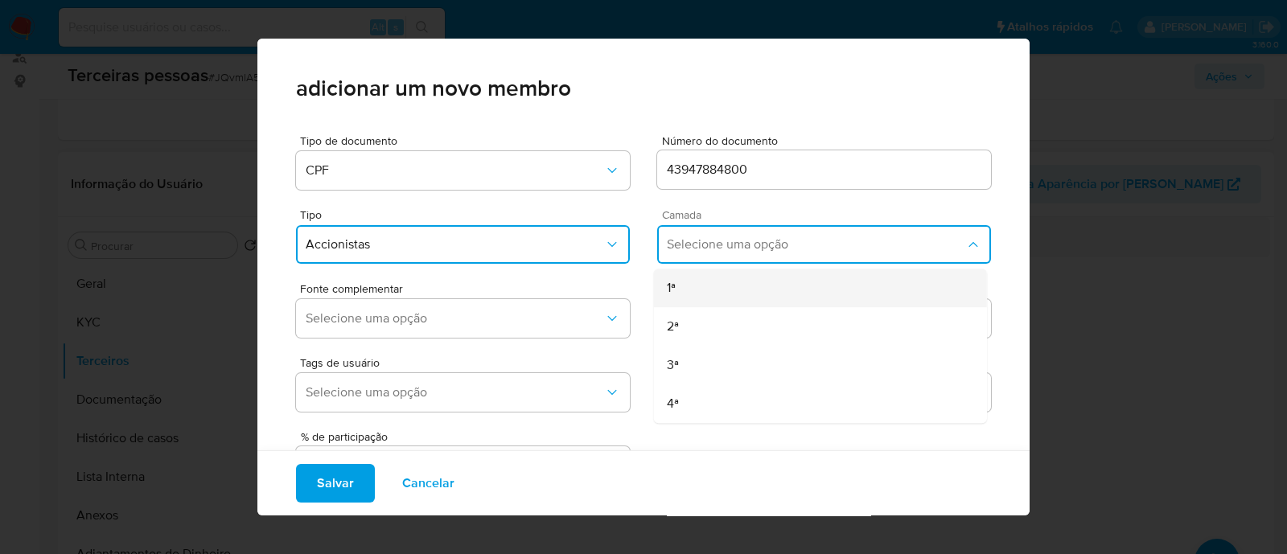
click at [703, 282] on div "1ª" at bounding box center [790, 288] width 246 height 39
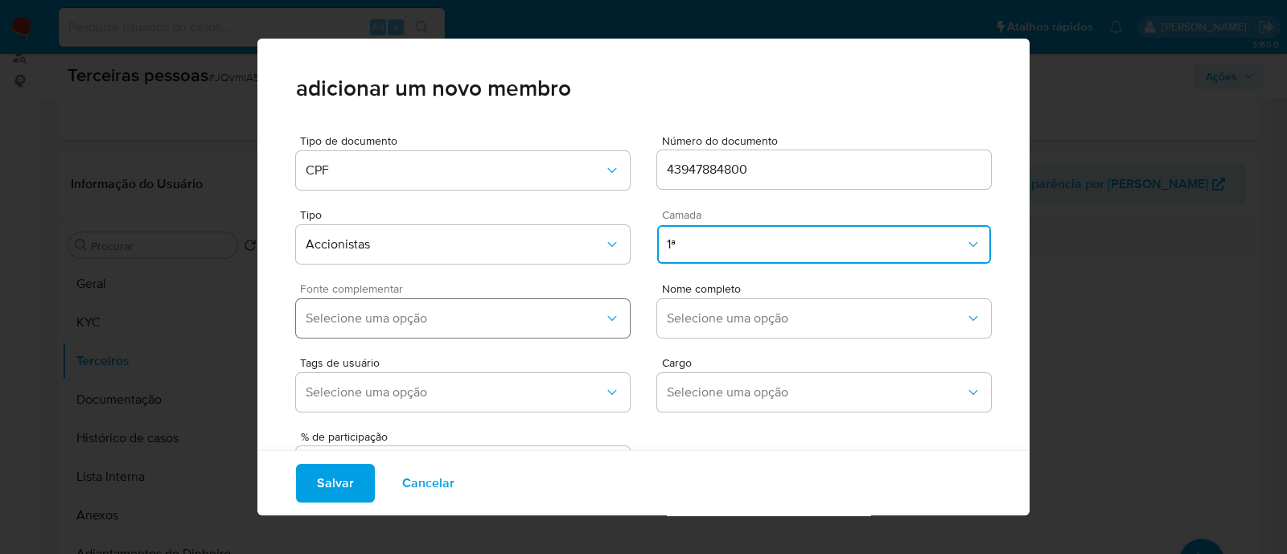
click at [555, 309] on button "Selecione uma opção" at bounding box center [463, 318] width 334 height 39
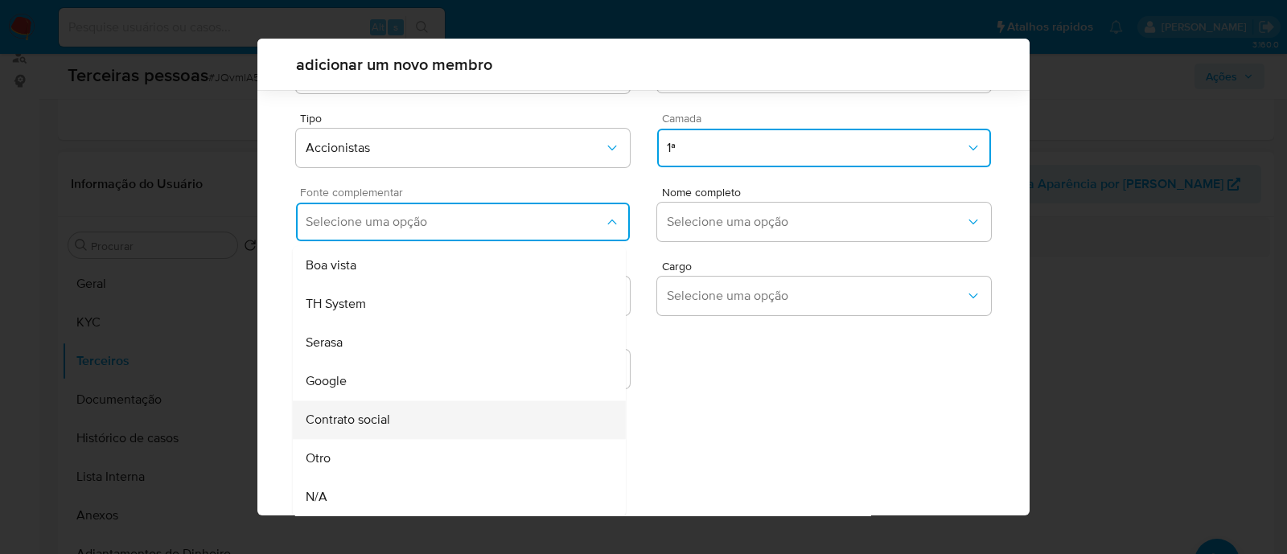
click at [414, 414] on div "Contrato social" at bounding box center [429, 420] width 246 height 39
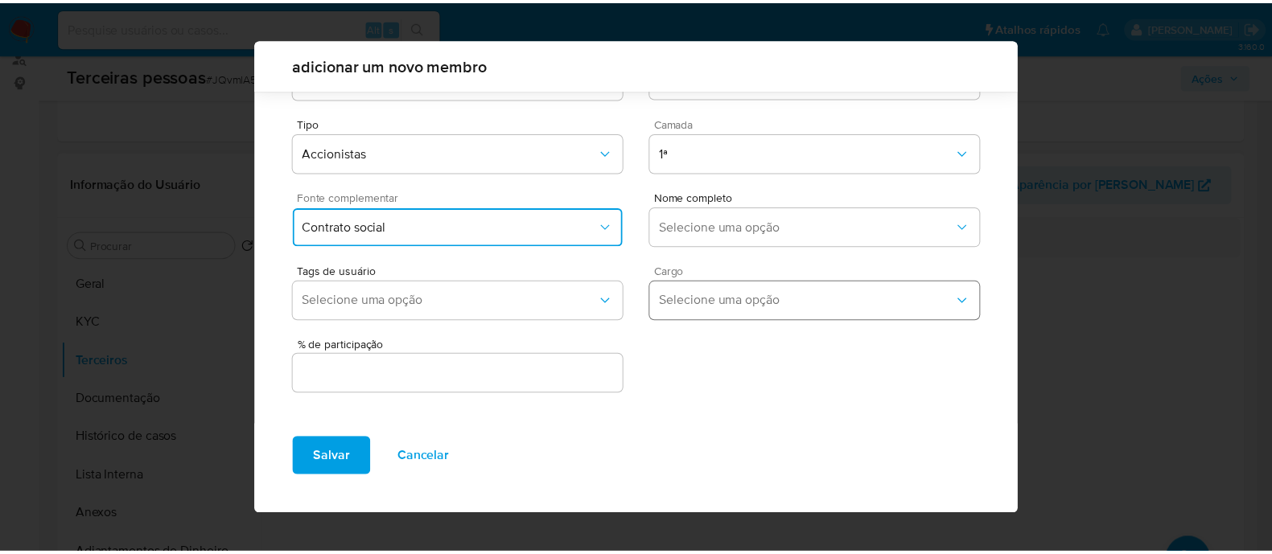
scroll to position [59, 0]
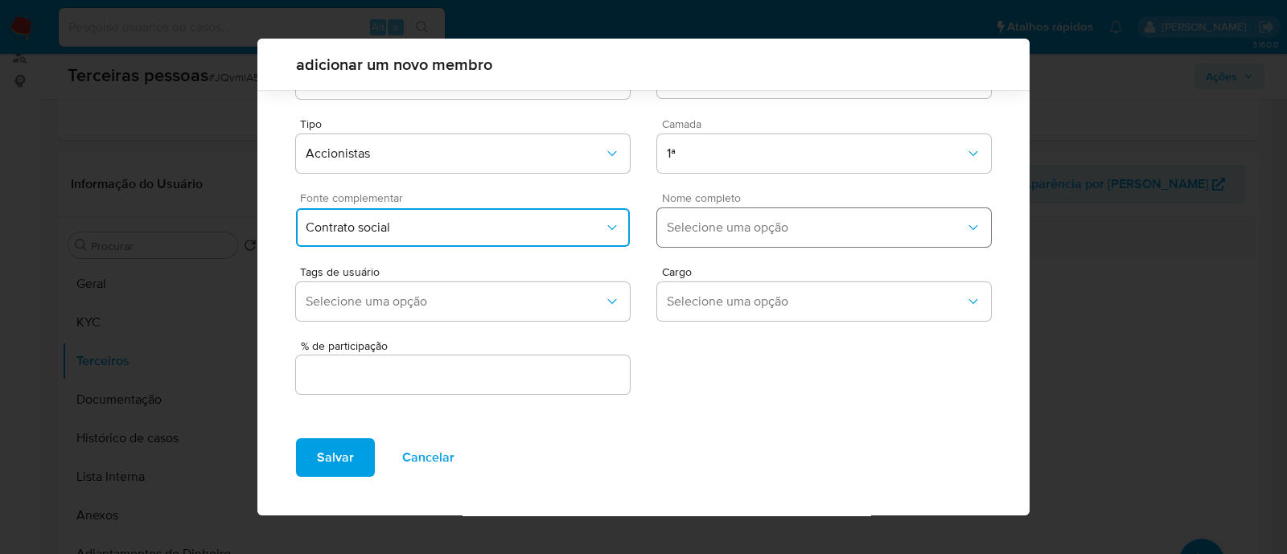
click at [726, 235] on button "Selecione uma opção" at bounding box center [824, 227] width 334 height 39
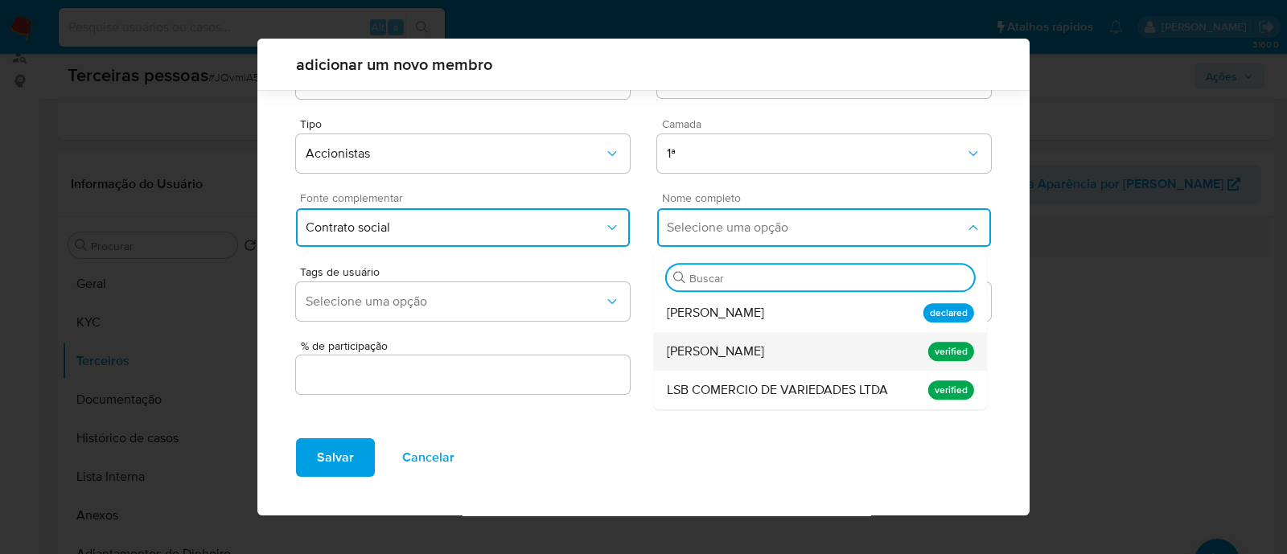
click at [731, 357] on div "Natan Borer" at bounding box center [790, 351] width 246 height 39
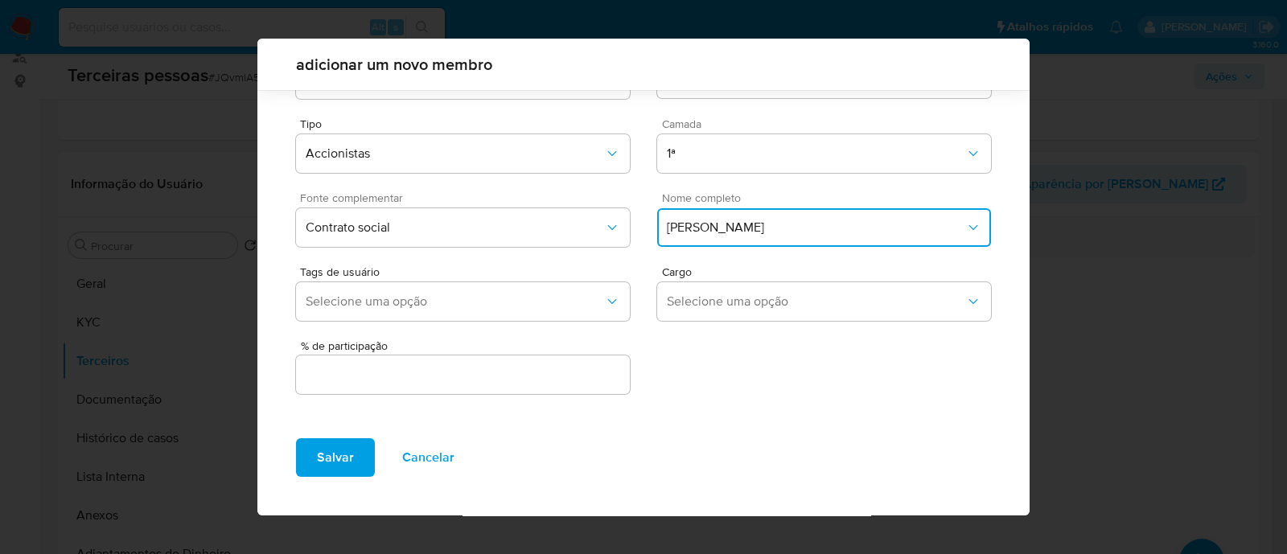
click at [495, 380] on input "text" at bounding box center [463, 375] width 334 height 21
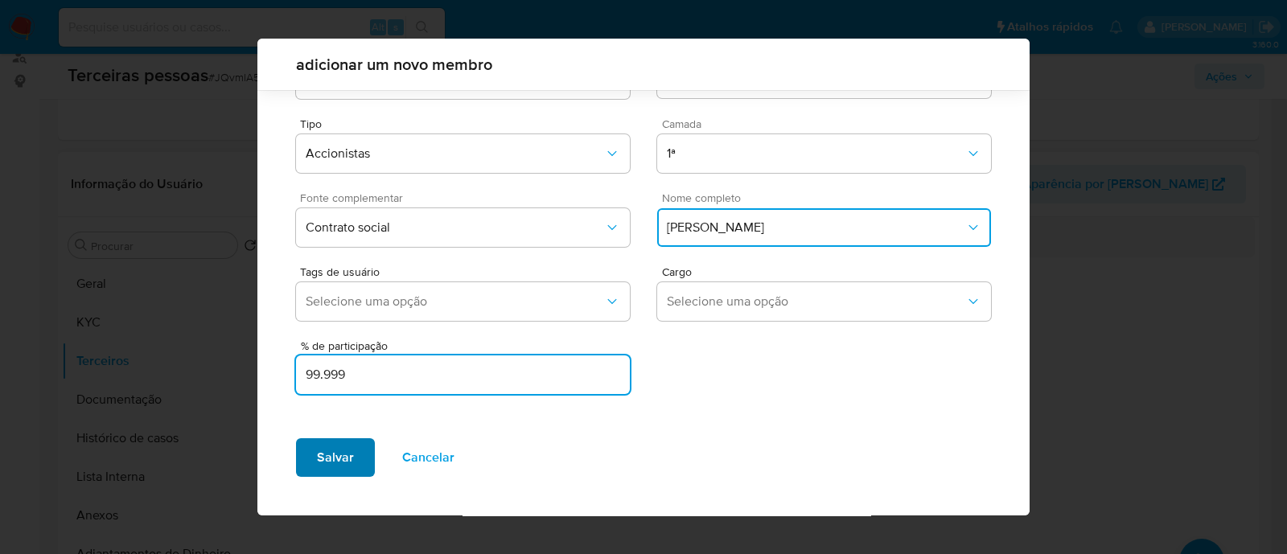
type input "99.999"
click at [328, 459] on span "Salvar" at bounding box center [335, 457] width 37 height 35
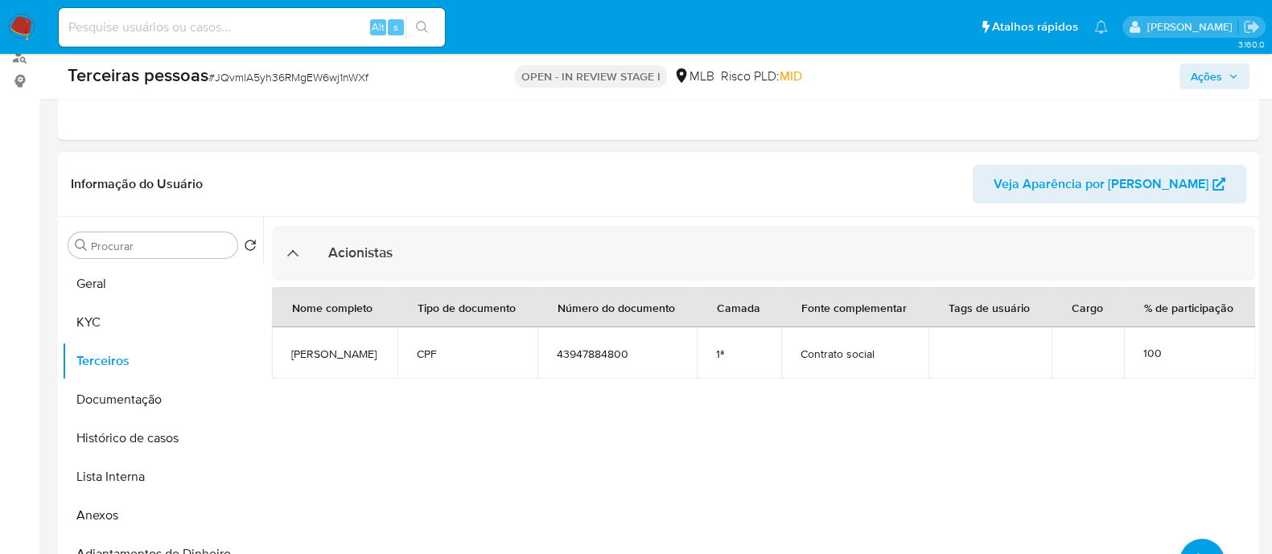
click at [857, 480] on div at bounding box center [759, 423] width 992 height 412
click at [1206, 84] on span "Ações" at bounding box center [1206, 77] width 31 height 26
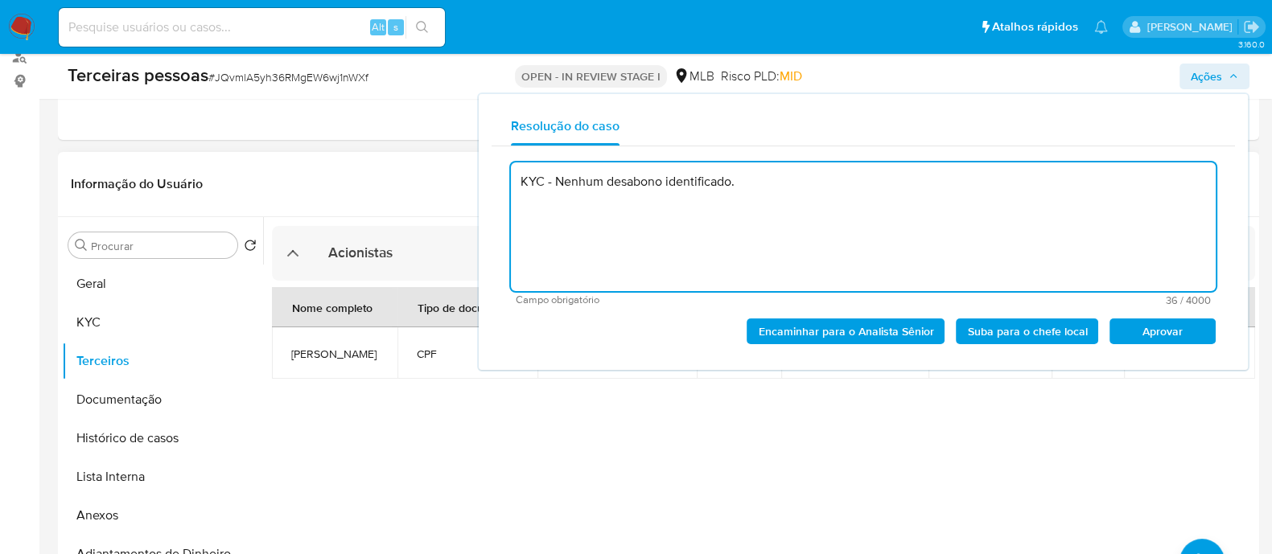
type textarea "KYC - Nenhum desabono identificado."
click at [397, 440] on div at bounding box center [759, 423] width 992 height 412
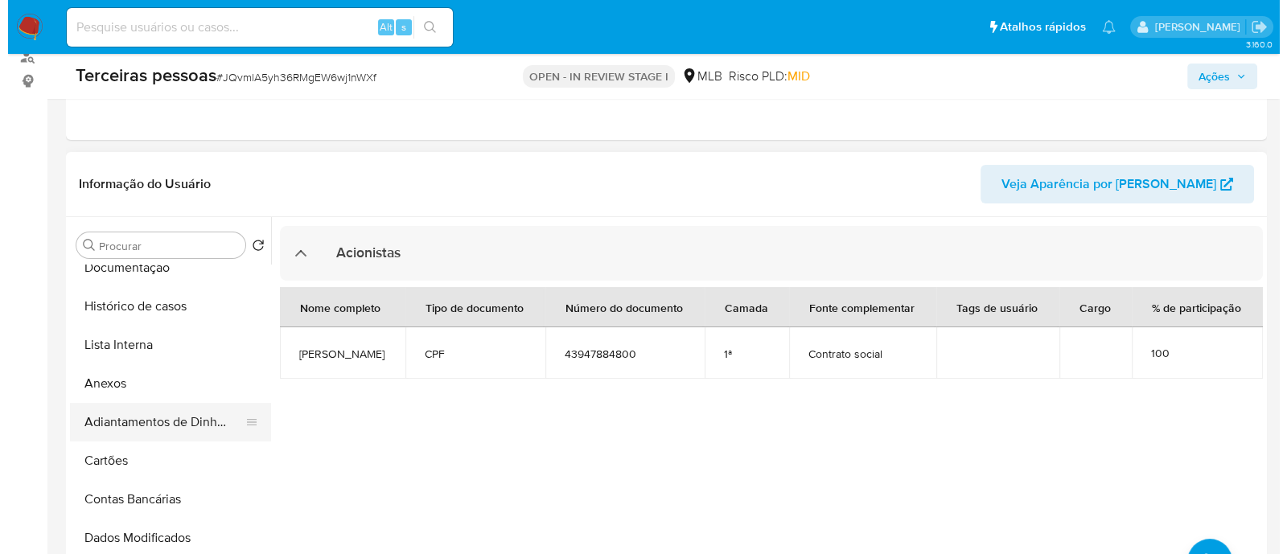
scroll to position [100, 0]
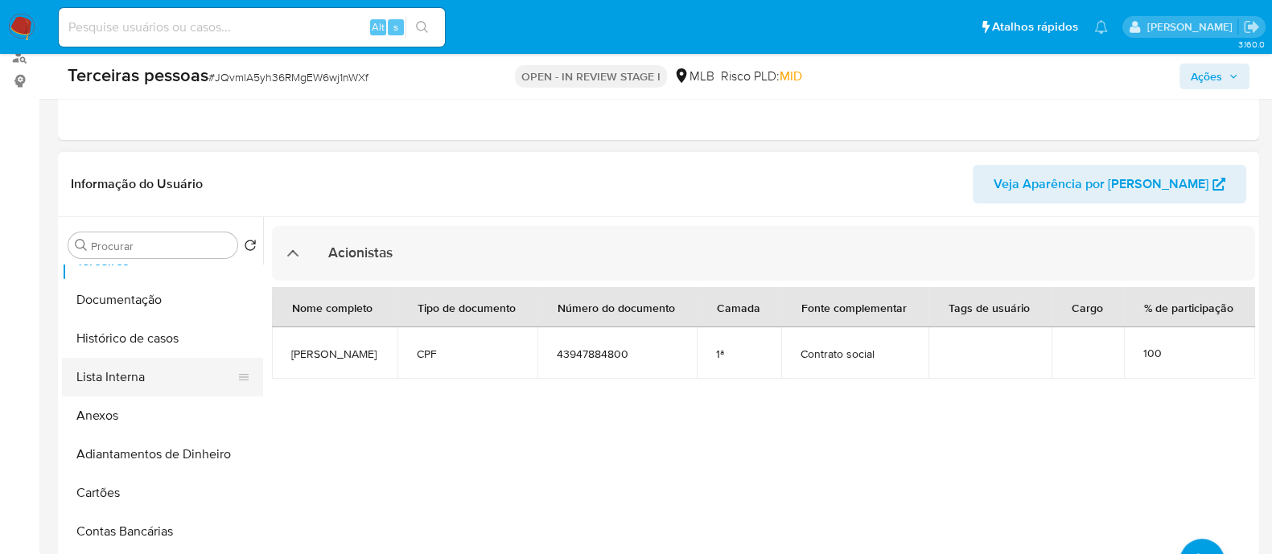
click at [142, 377] on button "Lista Interna" at bounding box center [156, 377] width 188 height 39
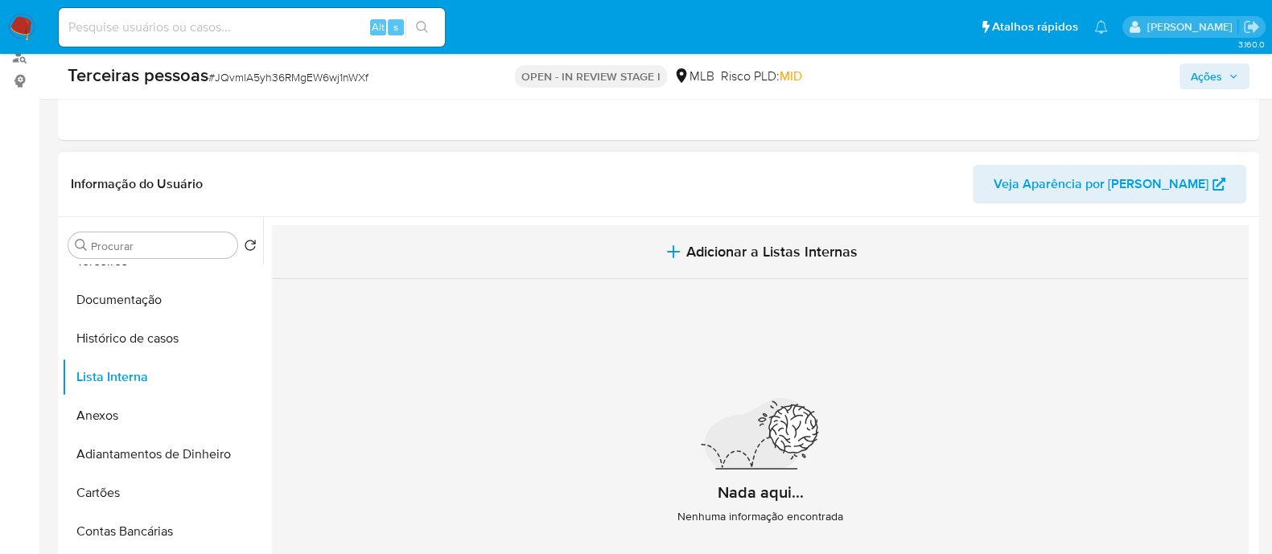
click at [896, 275] on button "Adicionar a Listas Internas" at bounding box center [760, 252] width 977 height 54
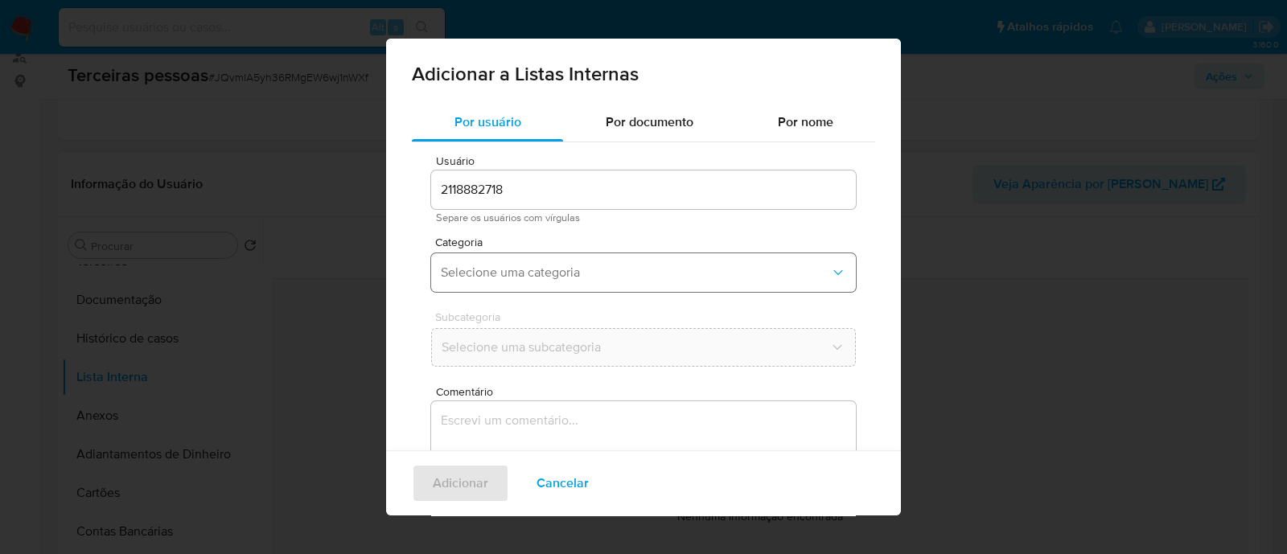
click at [537, 254] on button "Selecione uma categoria" at bounding box center [643, 272] width 425 height 39
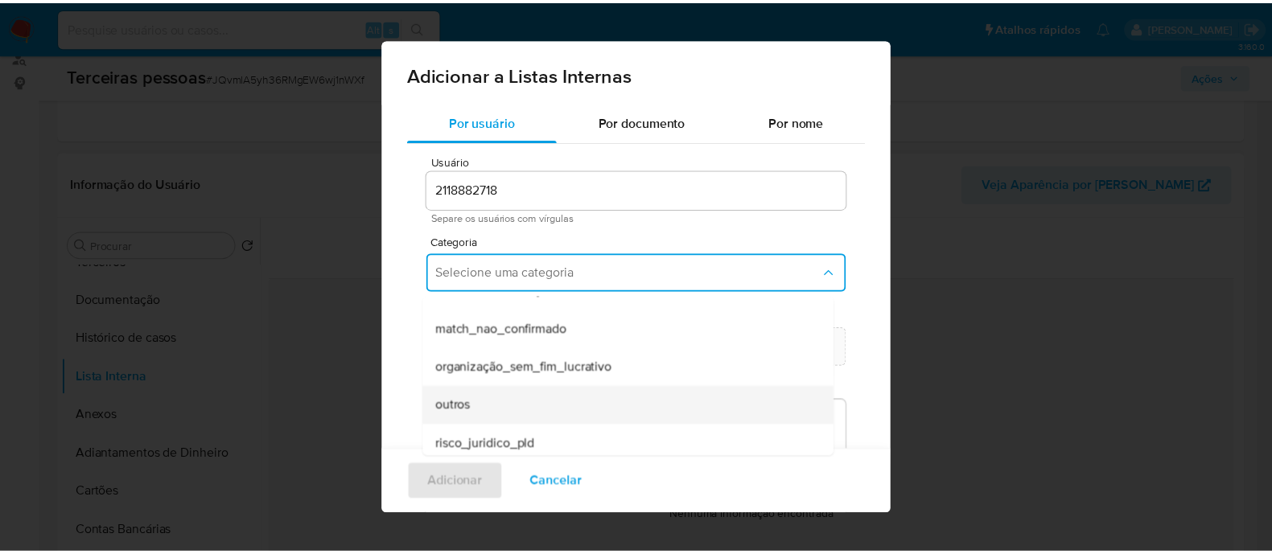
scroll to position [379, 0]
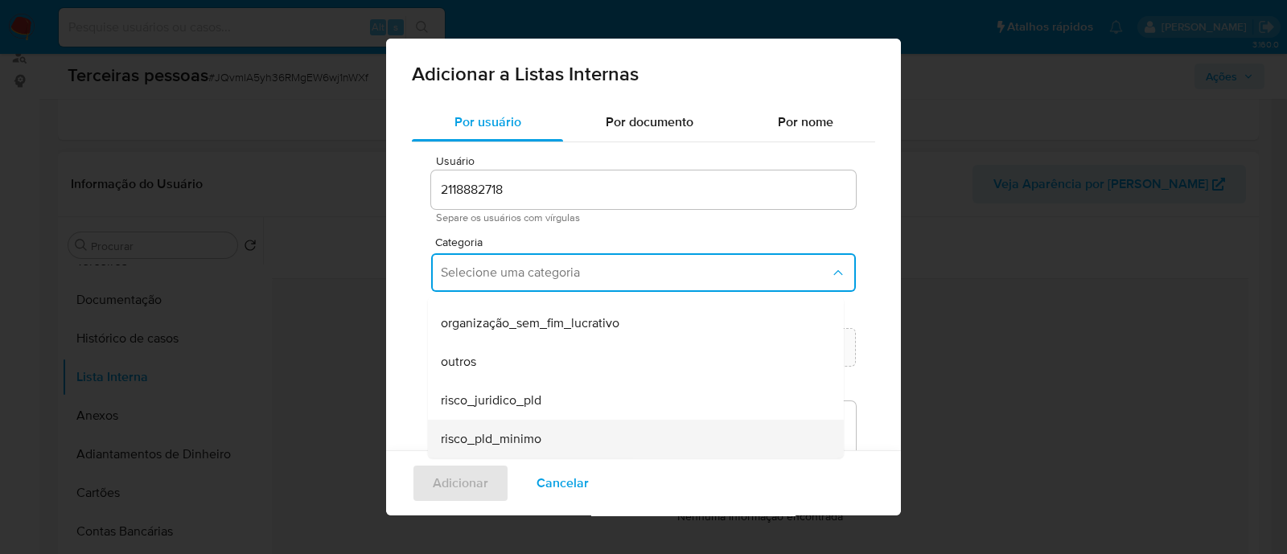
click at [588, 426] on div "risco_pld_minimo" at bounding box center [631, 439] width 381 height 39
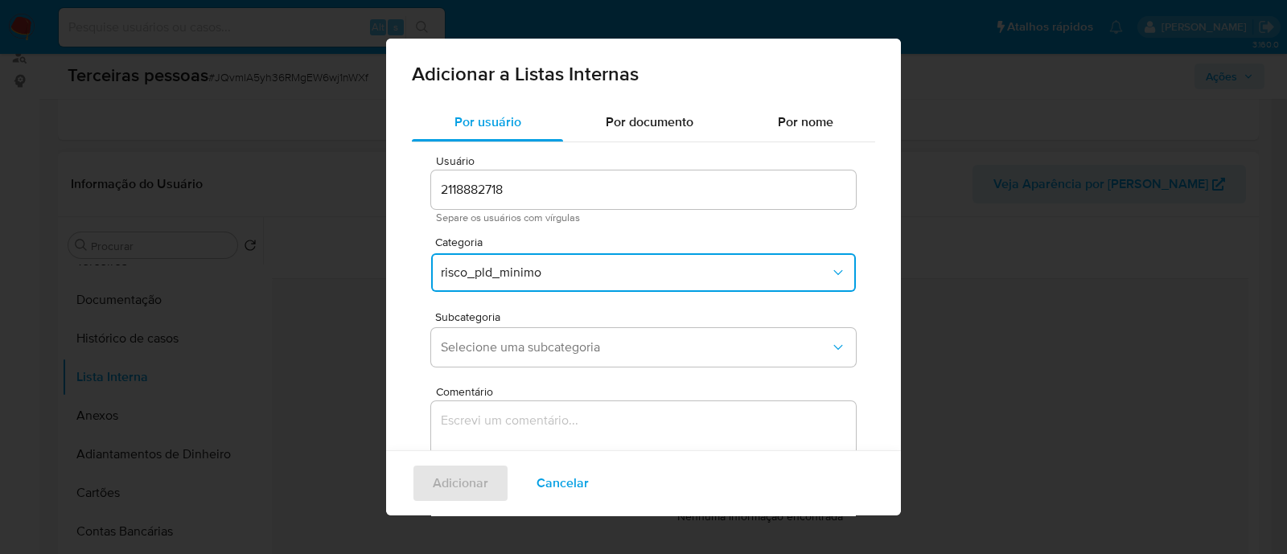
click at [599, 372] on div "Subcategoria Selecione uma subcategoria" at bounding box center [643, 342] width 425 height 62
click at [605, 348] on span "Selecione uma subcategoria" at bounding box center [635, 348] width 389 height 16
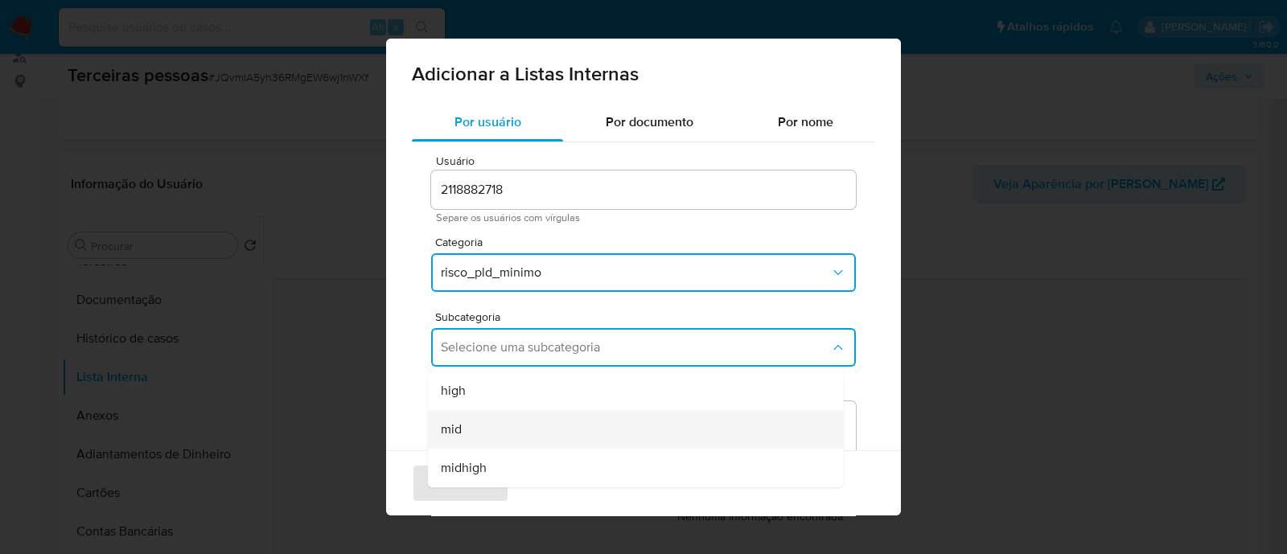
click at [539, 436] on div "mid" at bounding box center [631, 429] width 381 height 39
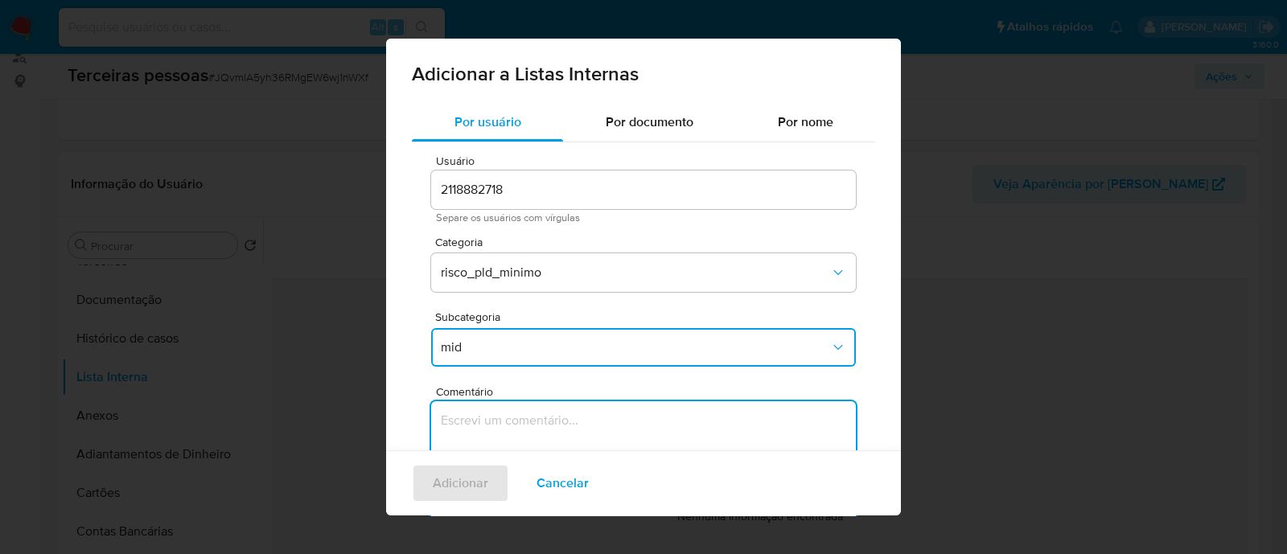
click at [611, 406] on textarea "Comentário" at bounding box center [643, 479] width 425 height 154
type textarea "Conforme Risco PLD"
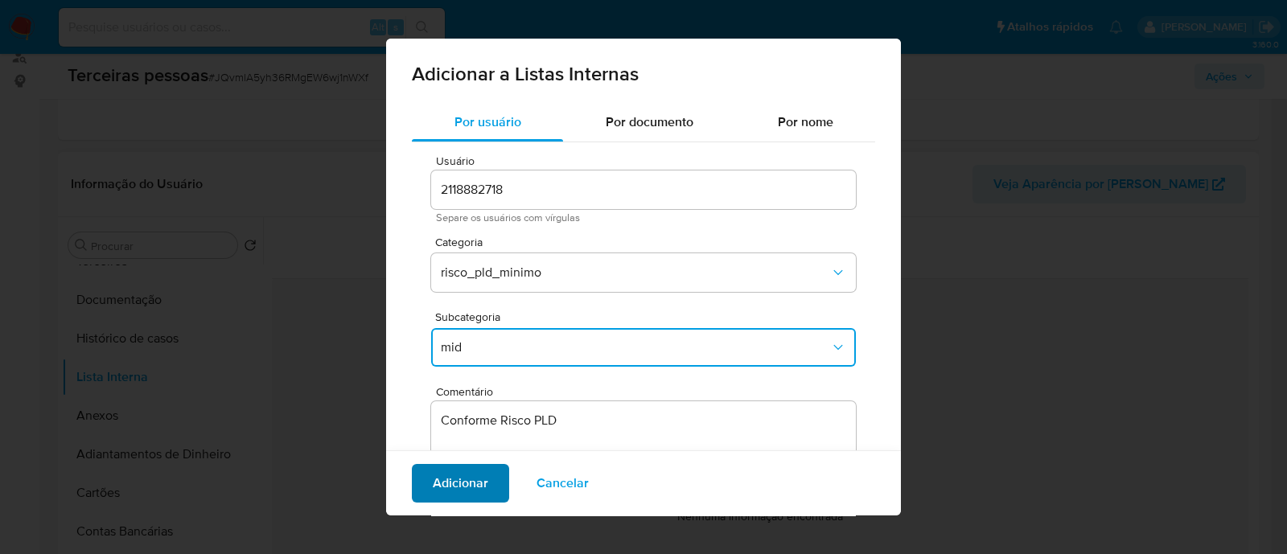
click at [488, 488] on button "Adicionar" at bounding box center [460, 483] width 97 height 39
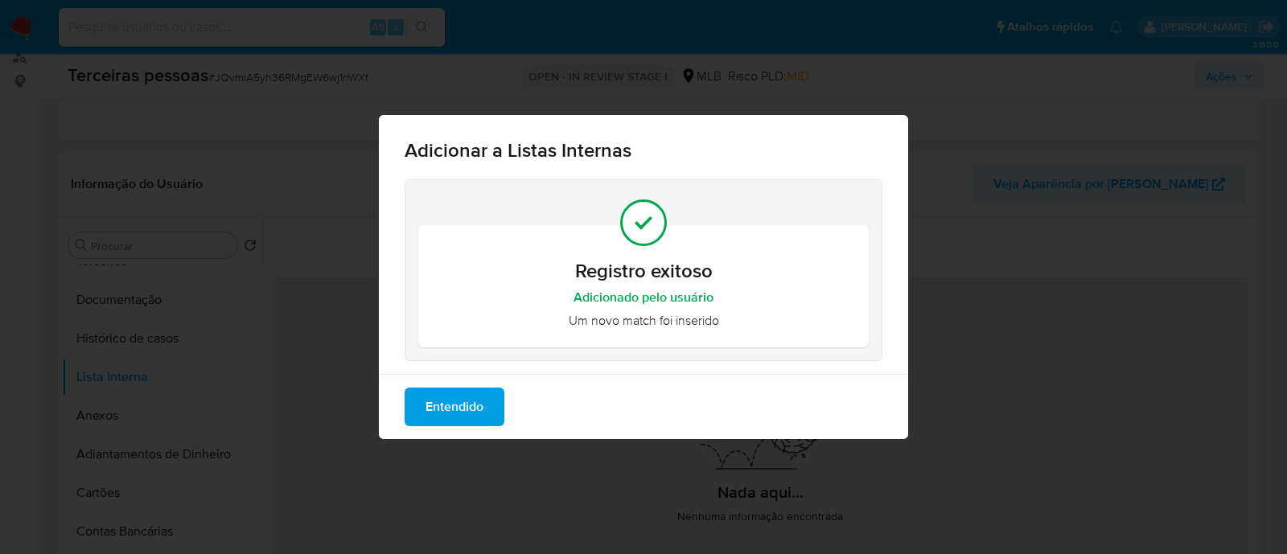
click at [476, 400] on span "Entendido" at bounding box center [455, 406] width 58 height 35
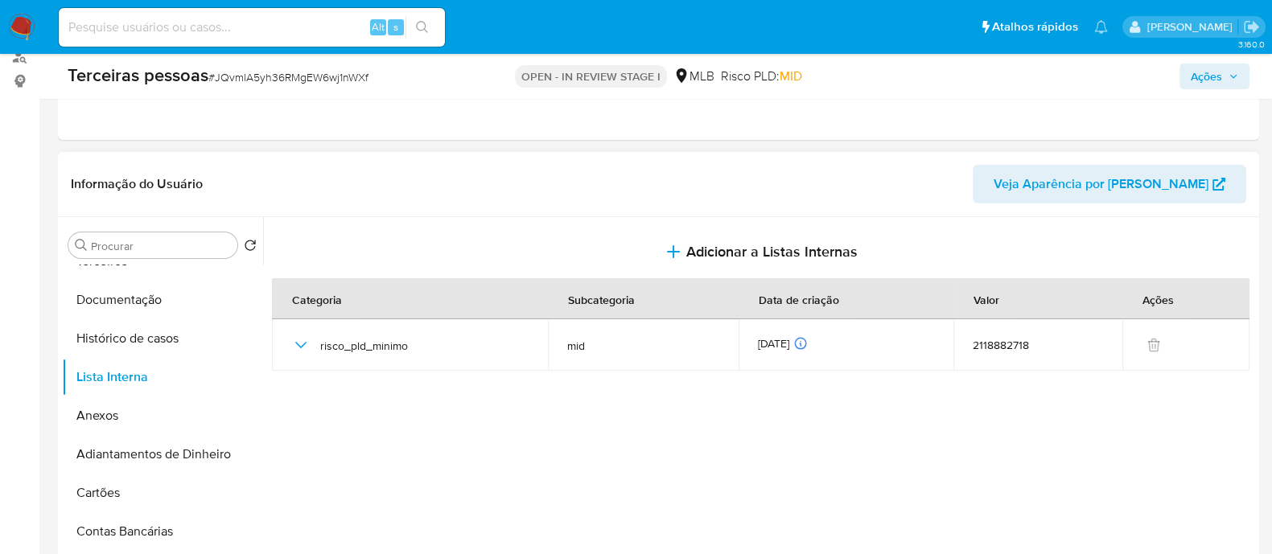
click at [1225, 71] on span "Ações" at bounding box center [1214, 76] width 47 height 23
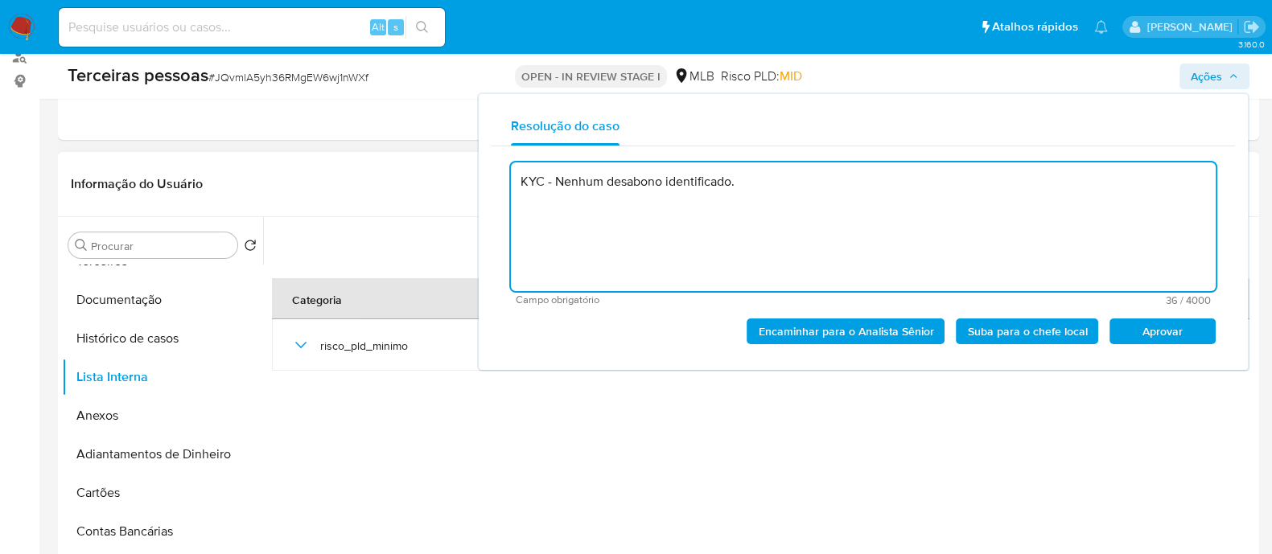
click at [1153, 338] on span "Aprovar" at bounding box center [1163, 331] width 84 height 23
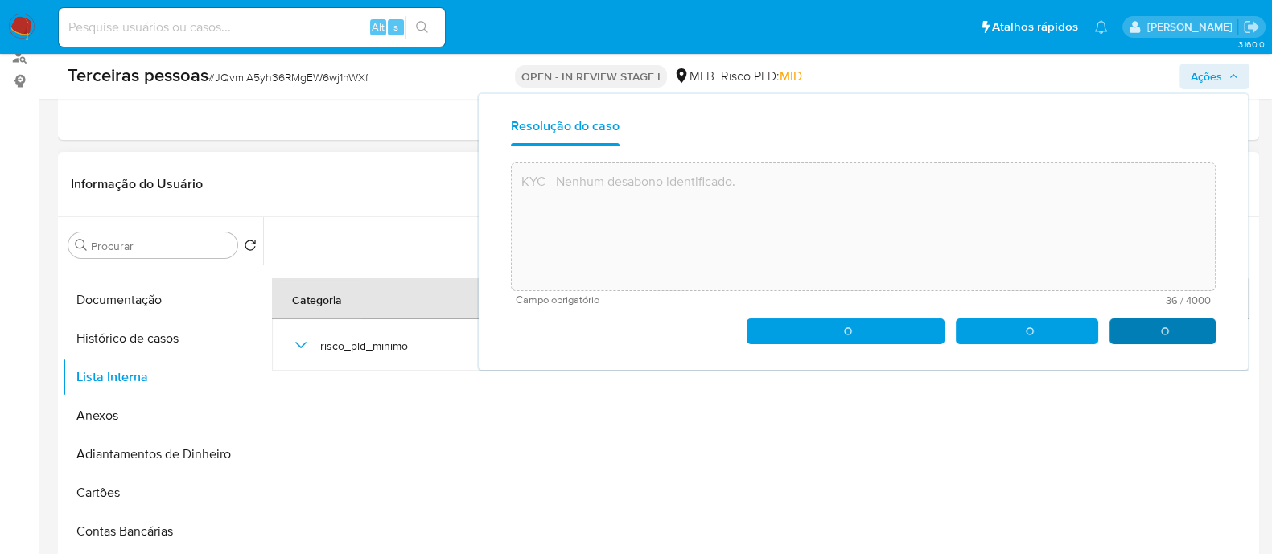
type textarea "KYC - Nenhum desabono identificado."
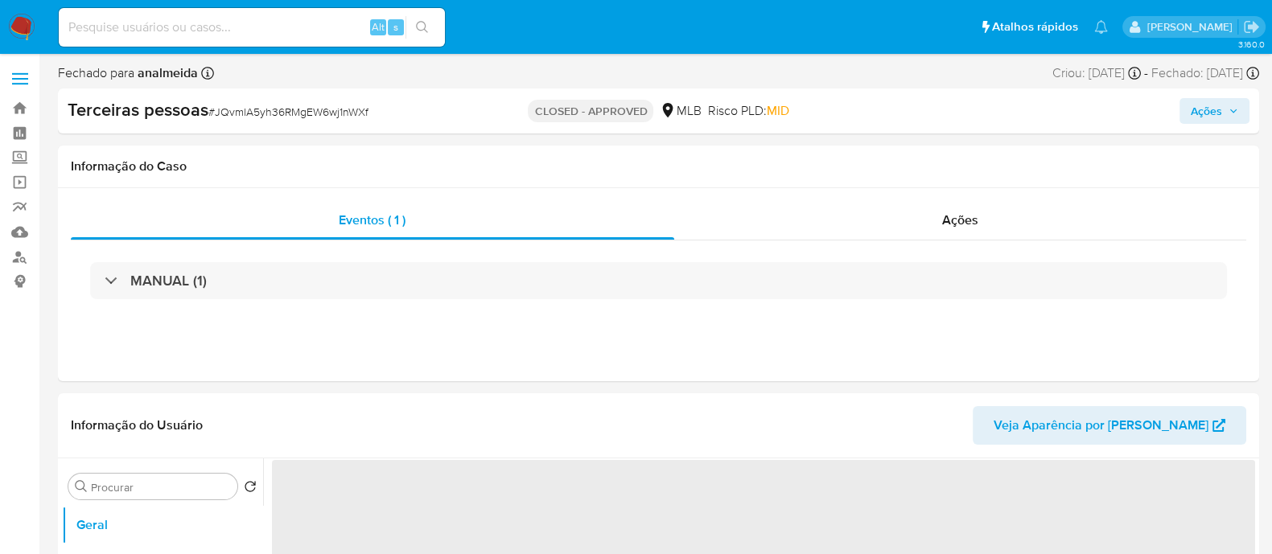
select select "10"
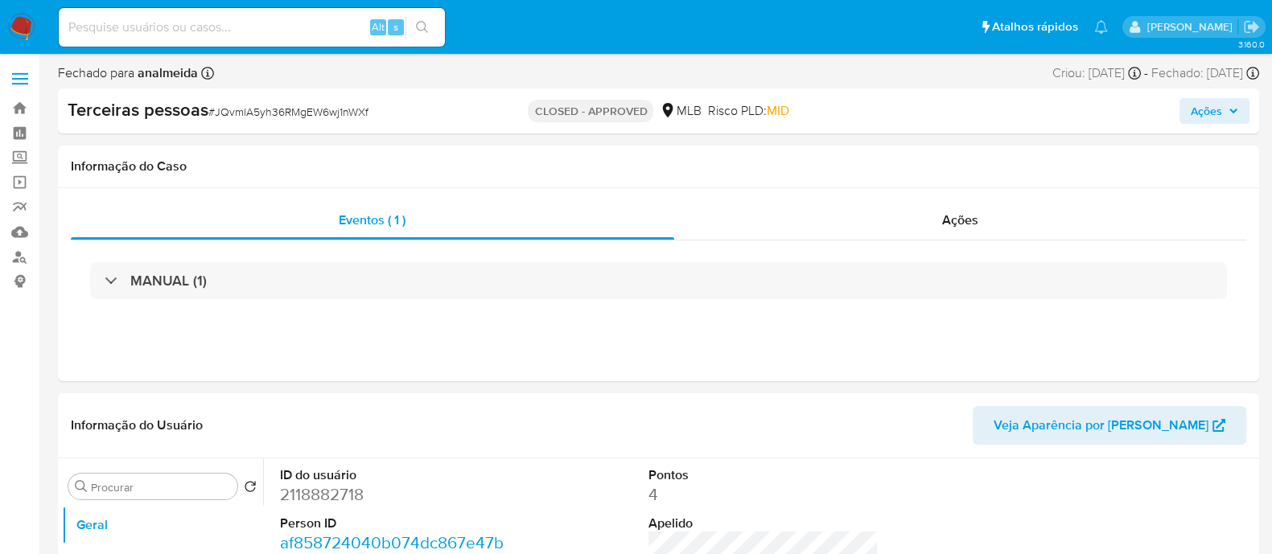
click at [517, 78] on div "Fechado para analmeida Asignado el: 18/09/2025 15:19:00 Criou: 18/09/2025 Criou…" at bounding box center [658, 76] width 1201 height 24
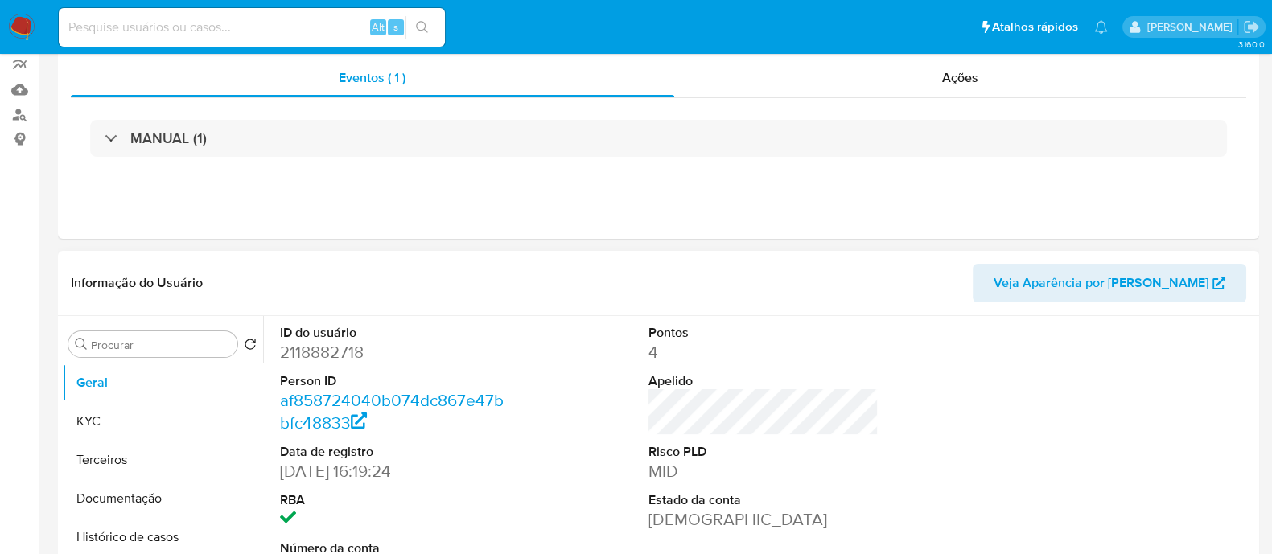
scroll to position [302, 0]
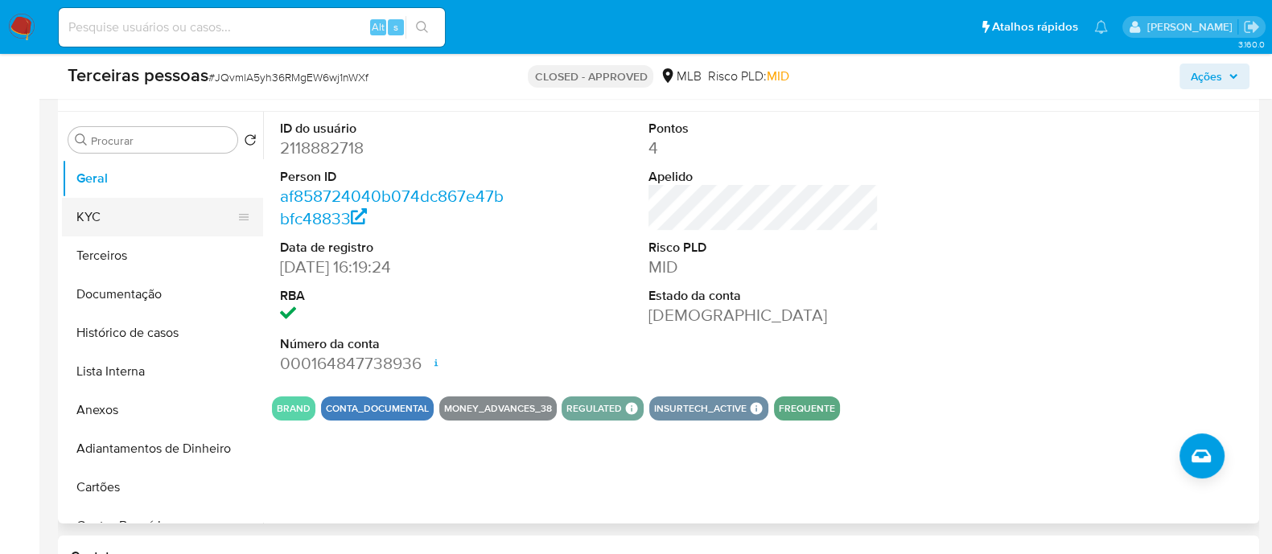
click at [120, 221] on button "KYC" at bounding box center [156, 217] width 188 height 39
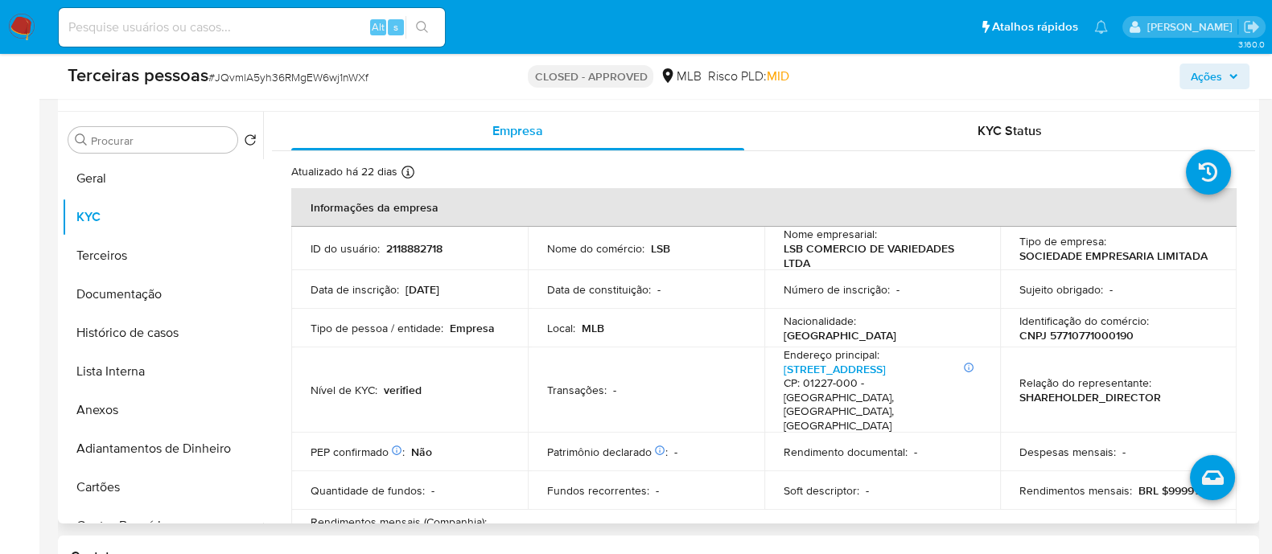
click at [1102, 338] on p "CNPJ 57710771000190" at bounding box center [1077, 335] width 114 height 14
copy p "57710771000190"
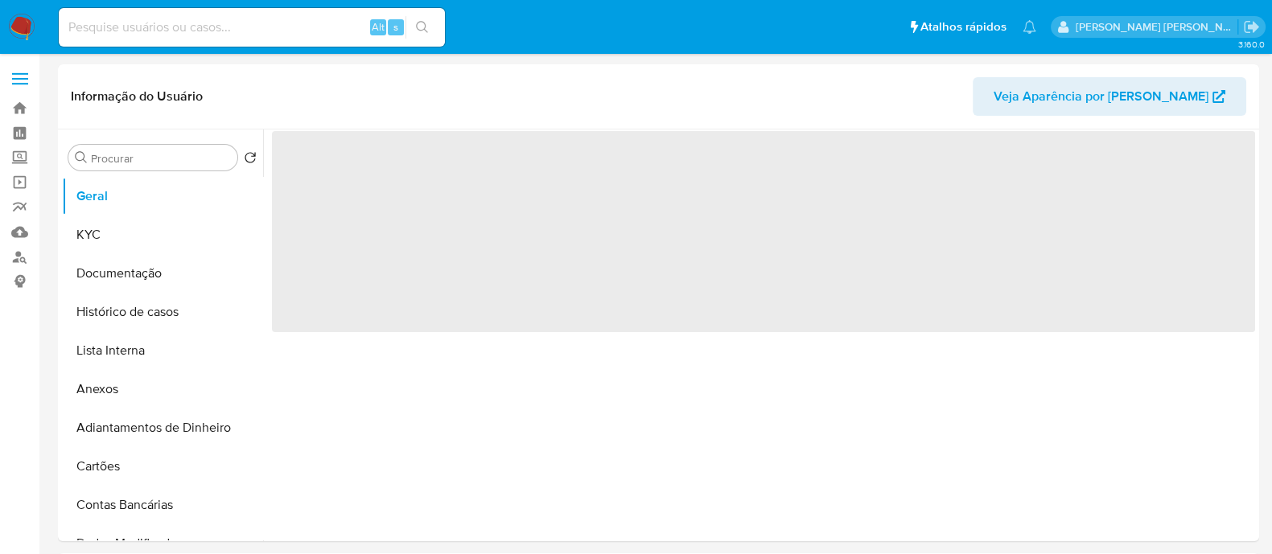
select select "10"
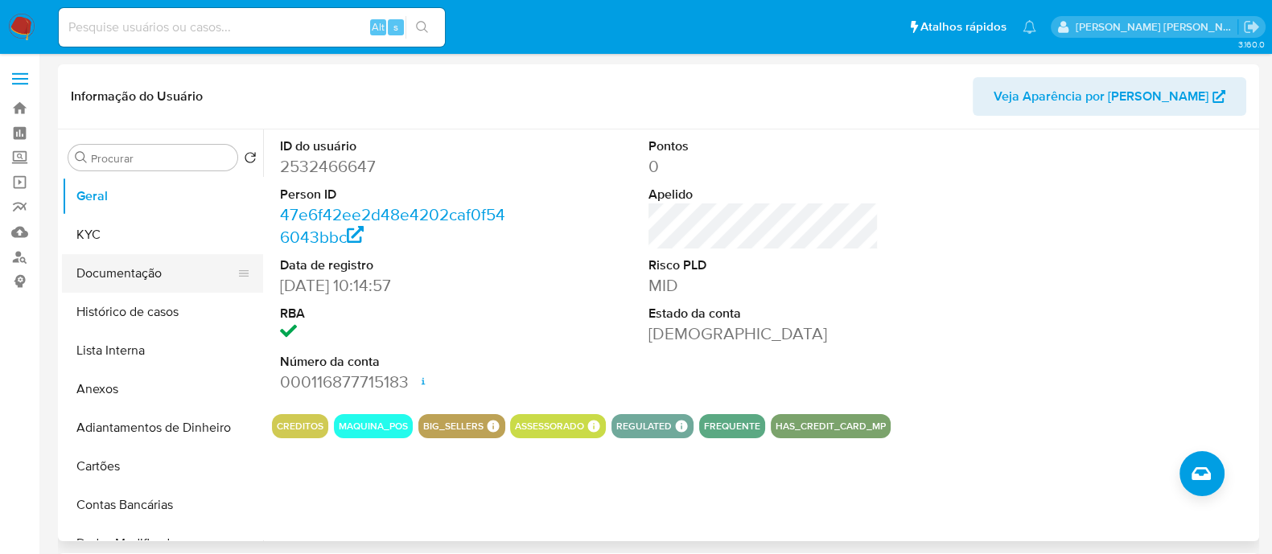
click at [160, 259] on button "Documentação" at bounding box center [156, 273] width 188 height 39
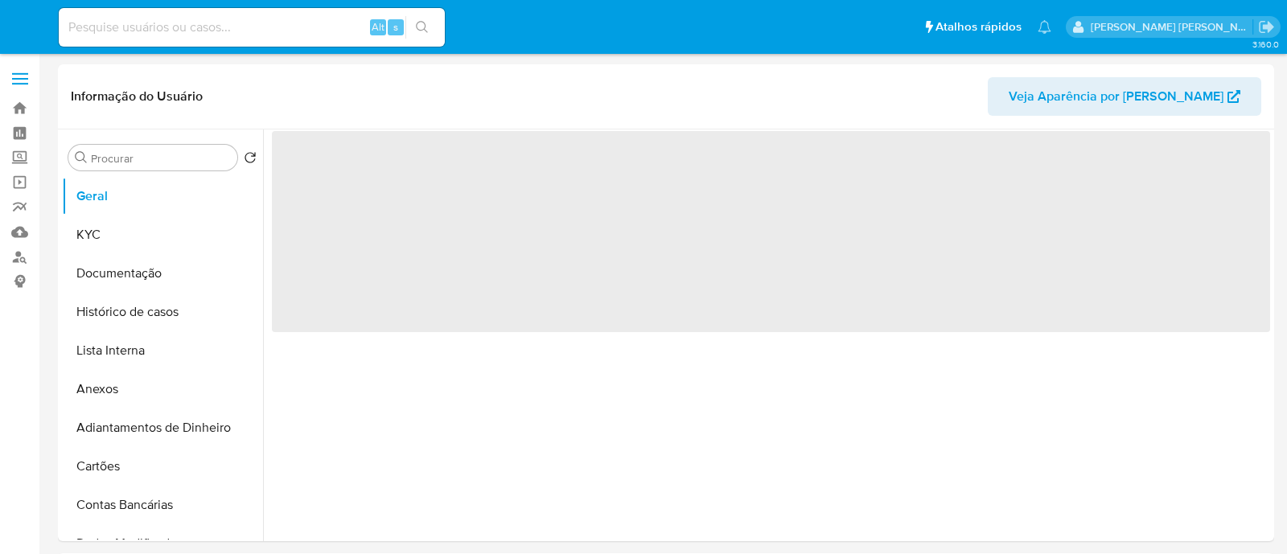
select select "10"
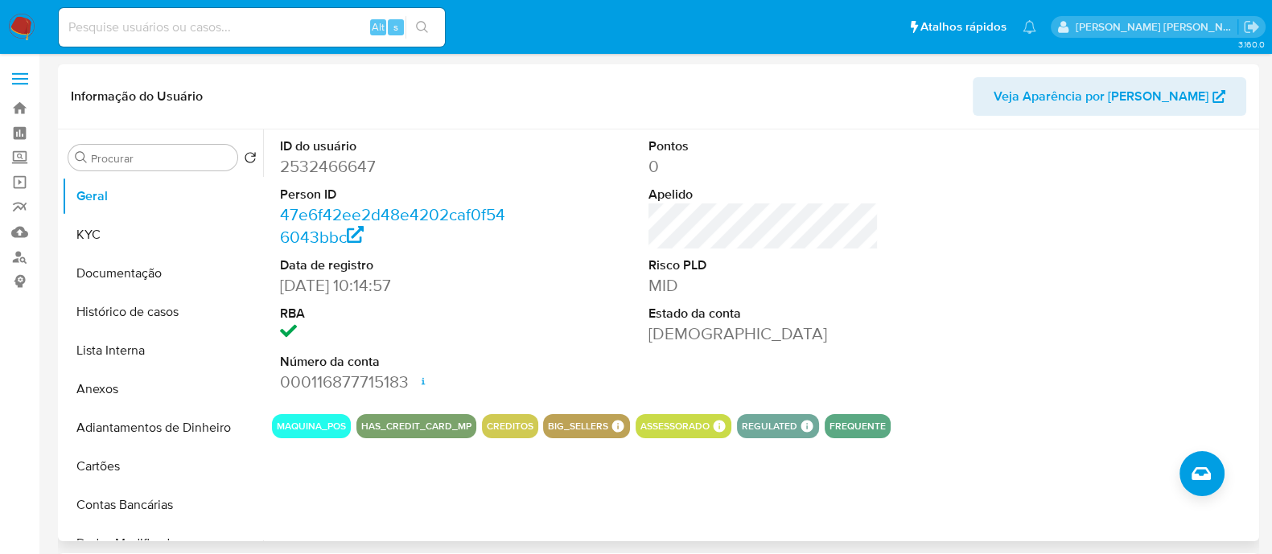
click at [382, 357] on dt "Número da conta" at bounding box center [395, 362] width 230 height 18
click at [76, 231] on button "KYC" at bounding box center [156, 235] width 188 height 39
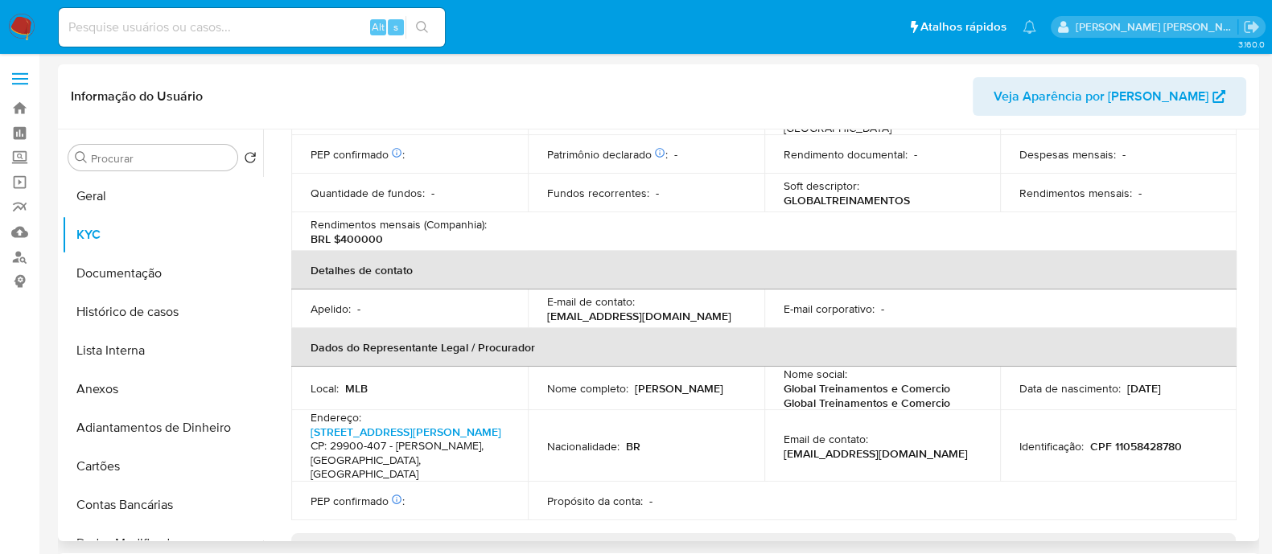
scroll to position [719, 0]
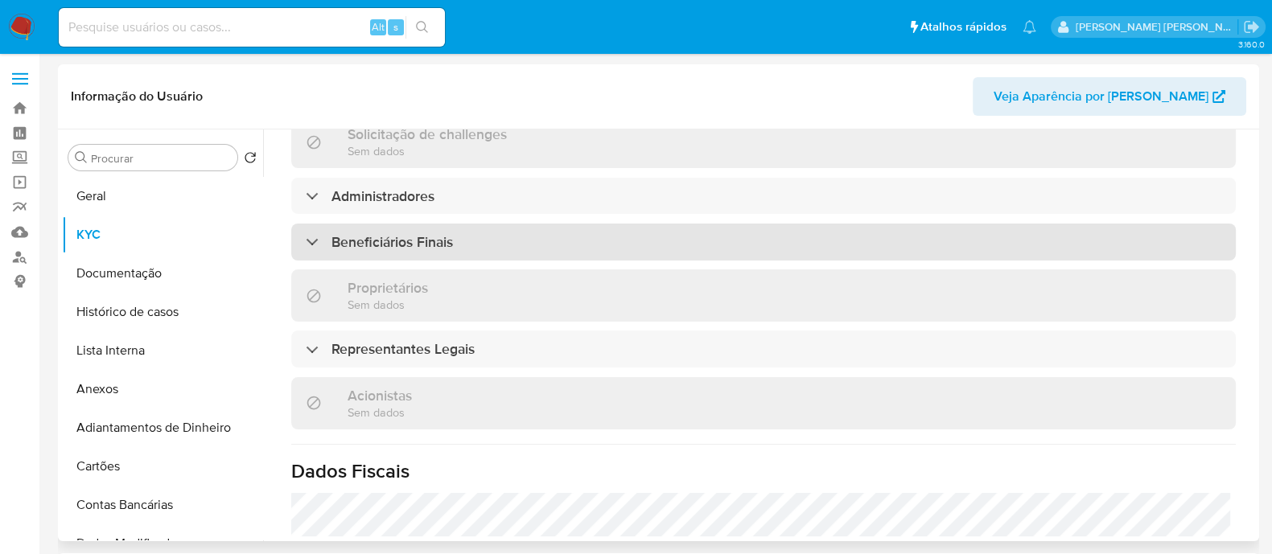
click at [423, 239] on h3 "Beneficiários Finais" at bounding box center [393, 242] width 122 height 18
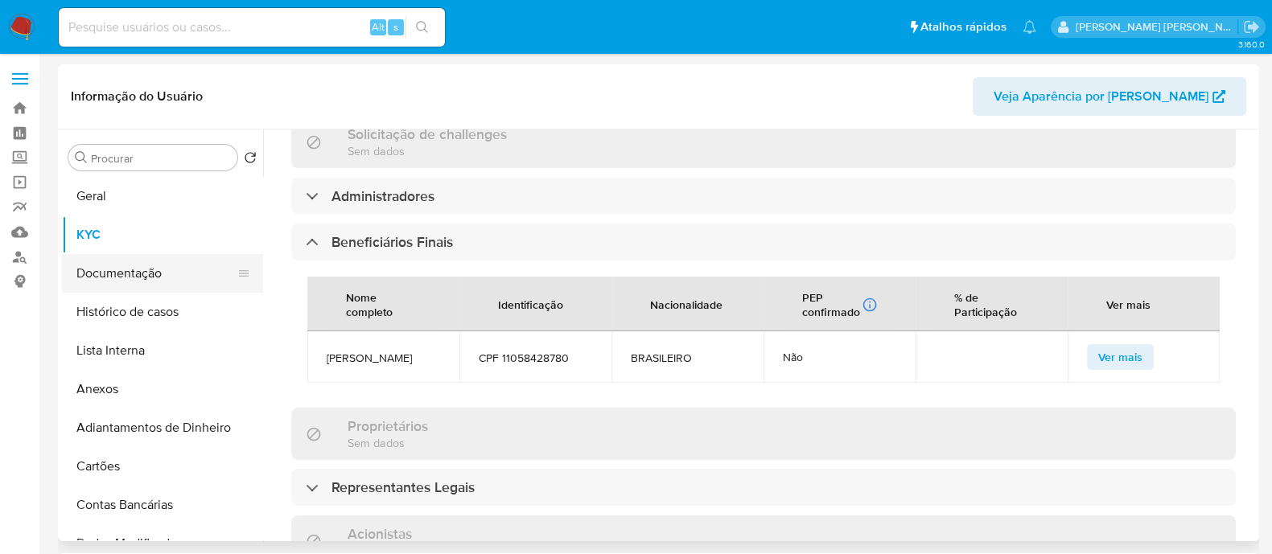
click at [120, 277] on button "Documentação" at bounding box center [156, 273] width 188 height 39
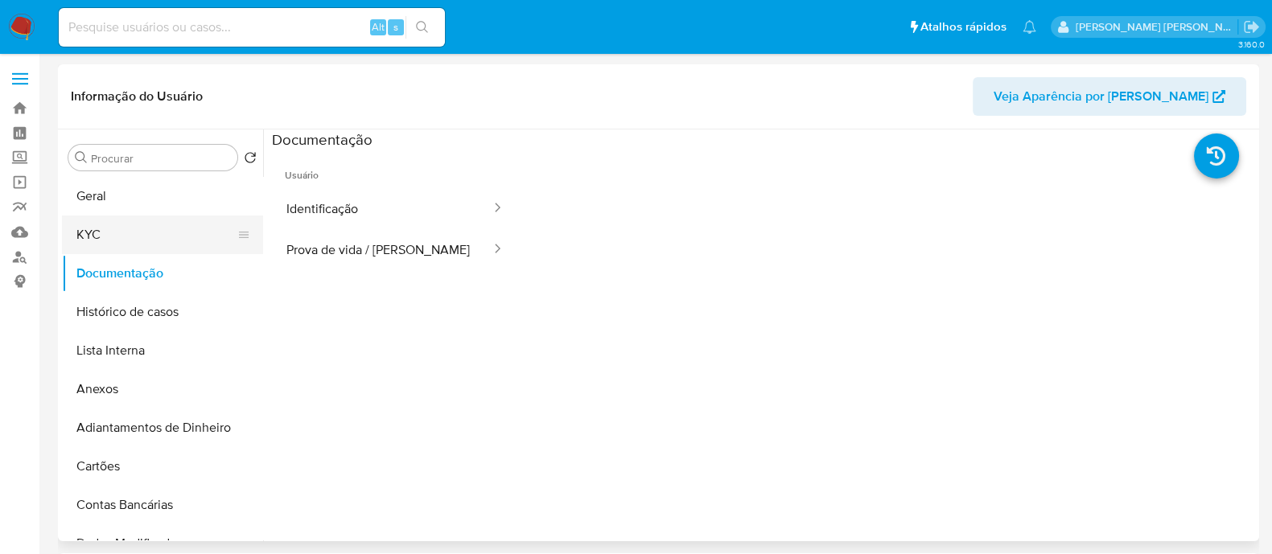
click at [84, 235] on button "KYC" at bounding box center [156, 235] width 188 height 39
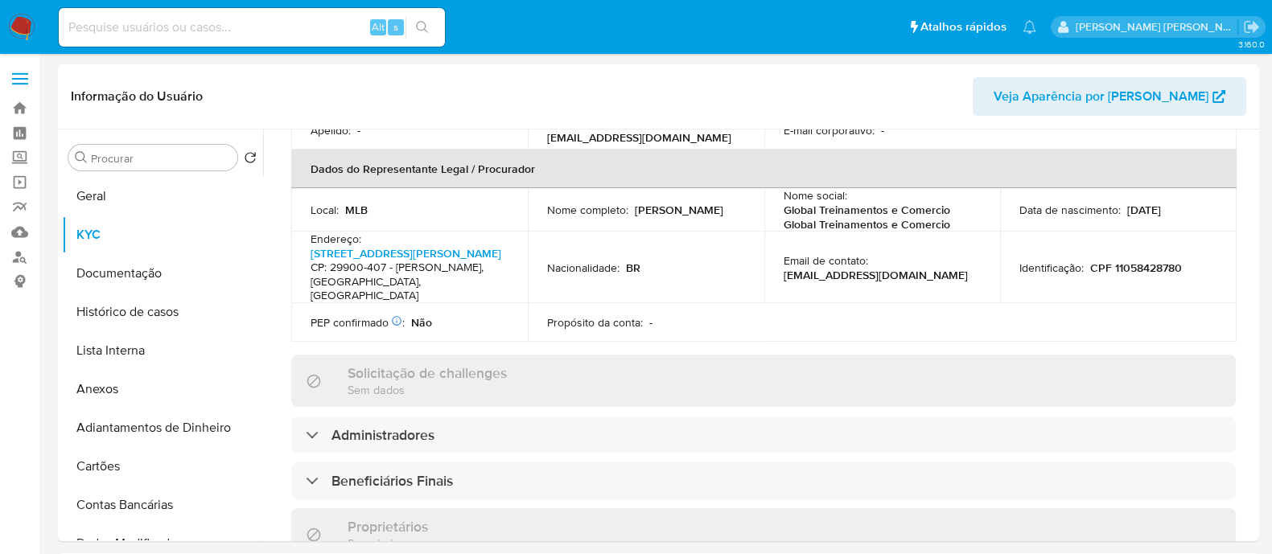
scroll to position [804, 0]
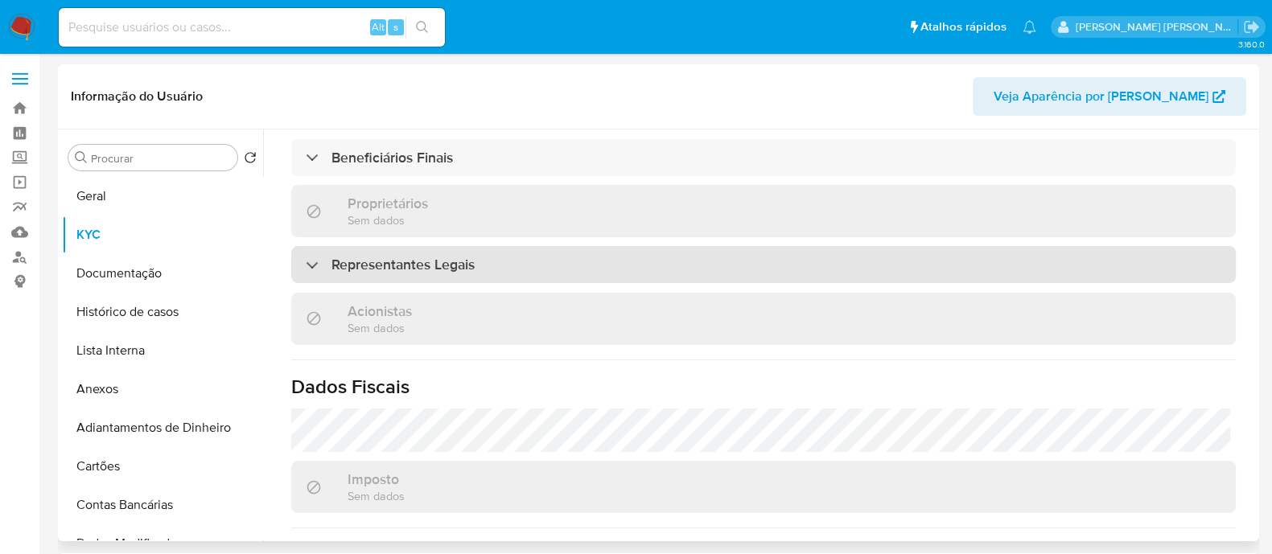
click at [463, 269] on h3 "Representantes Legais" at bounding box center [403, 265] width 143 height 18
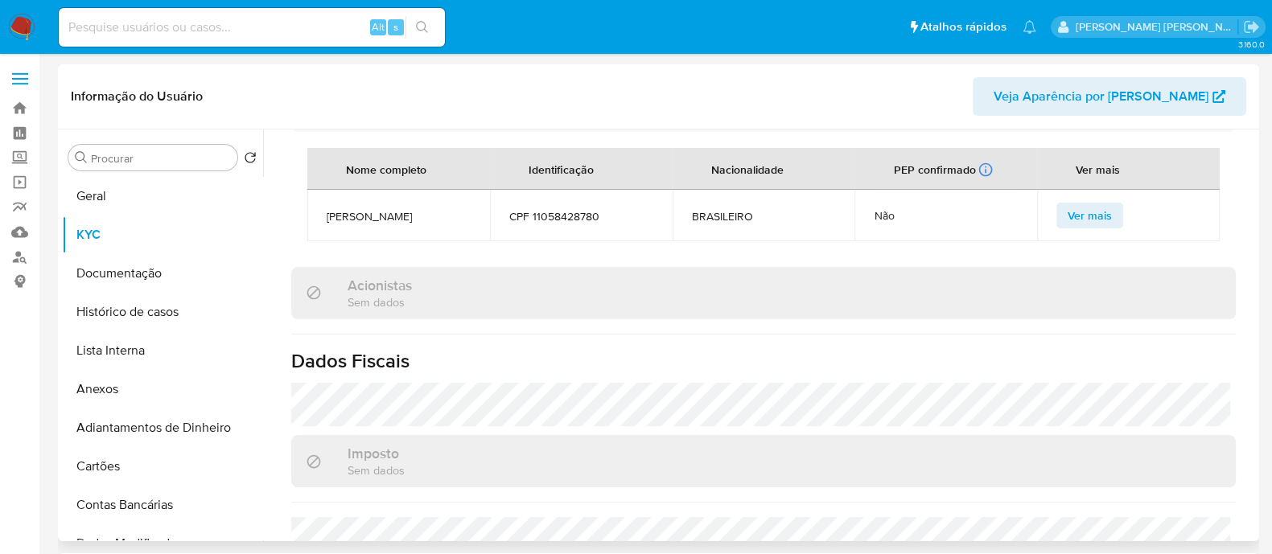
scroll to position [655, 0]
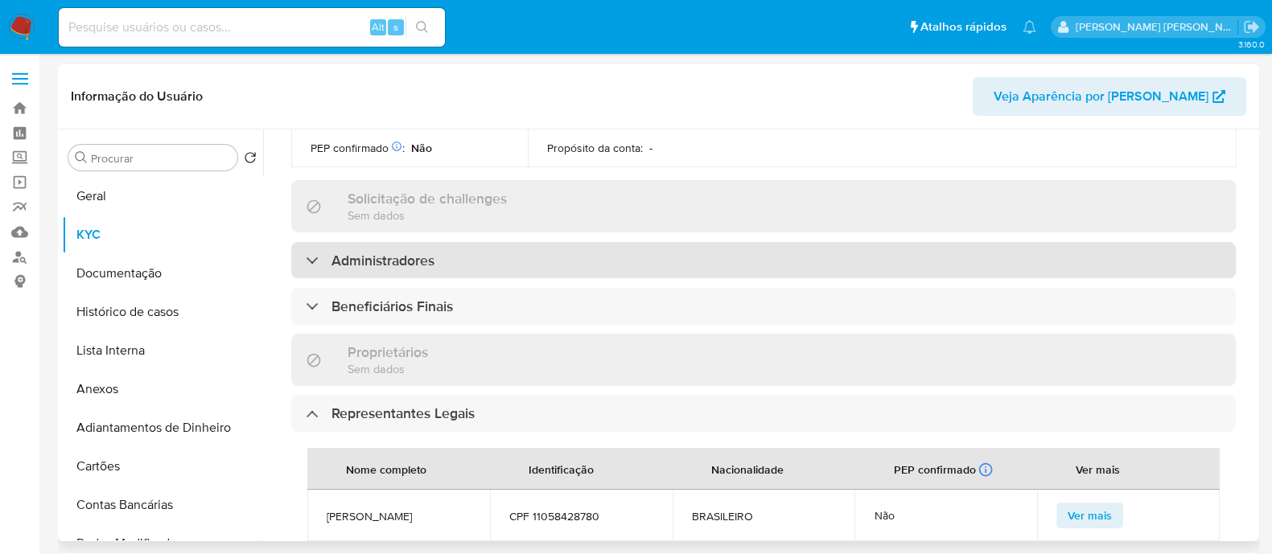
click at [332, 245] on div "Administradores" at bounding box center [763, 260] width 945 height 37
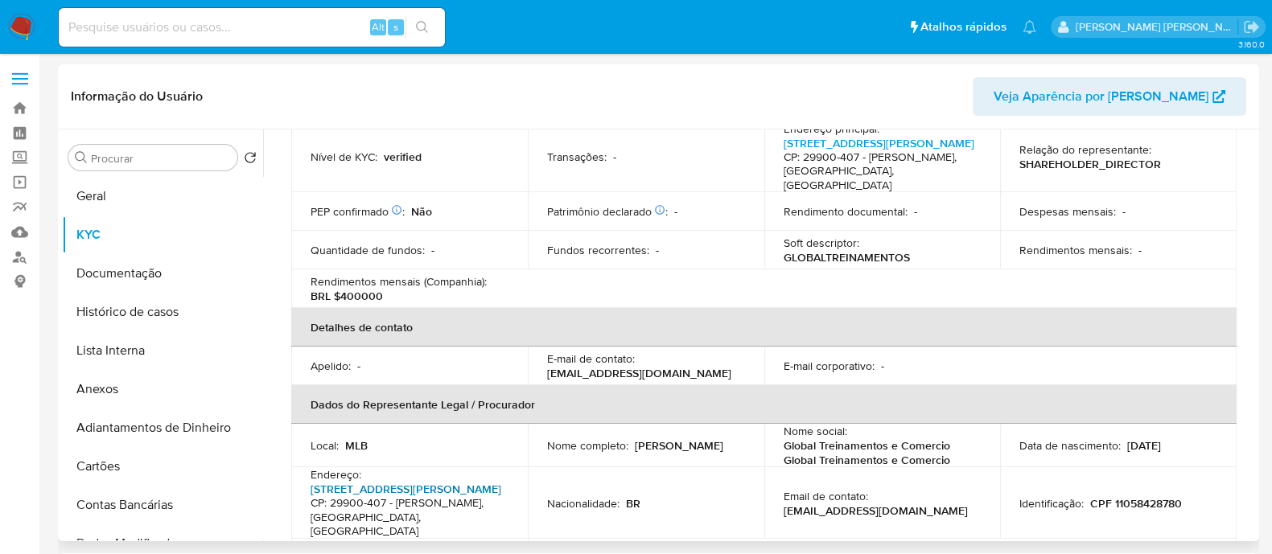
scroll to position [0, 0]
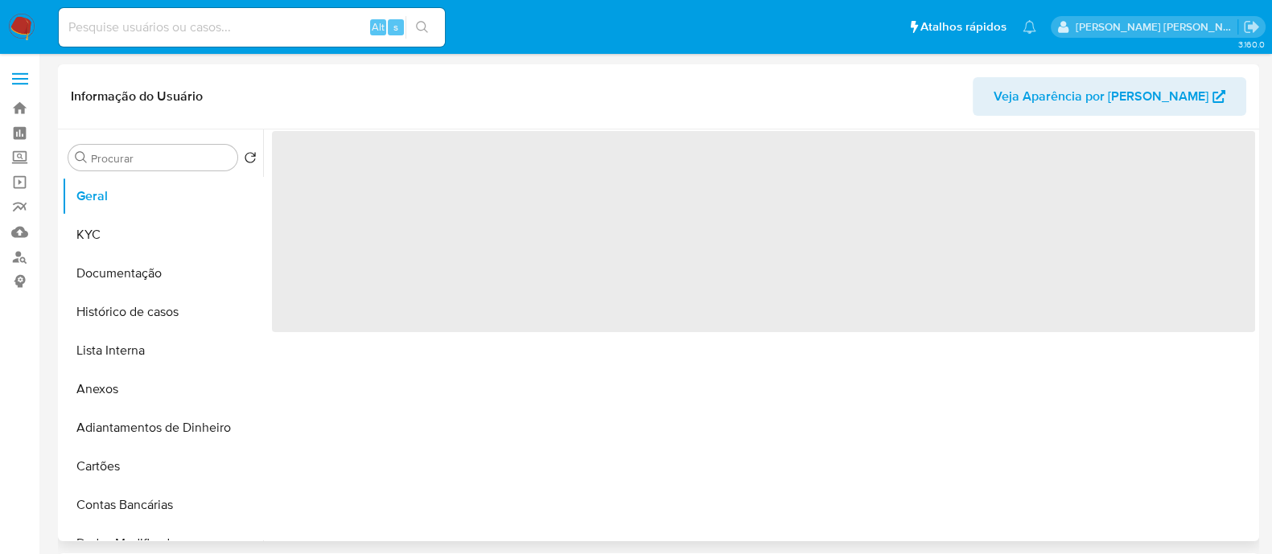
select select "10"
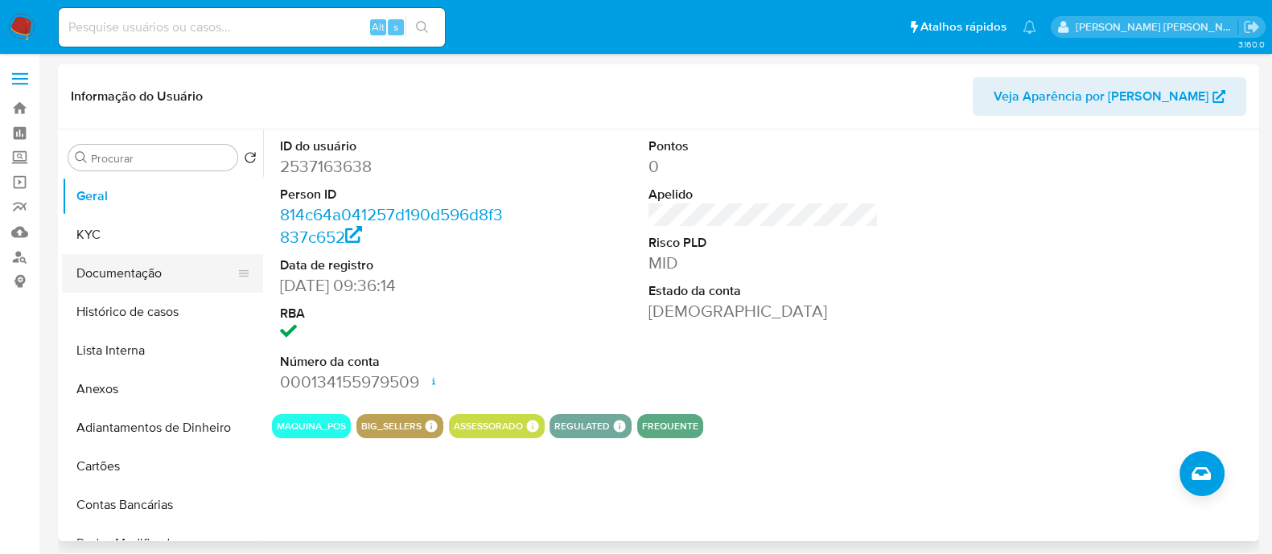
click at [176, 279] on button "Documentação" at bounding box center [156, 273] width 188 height 39
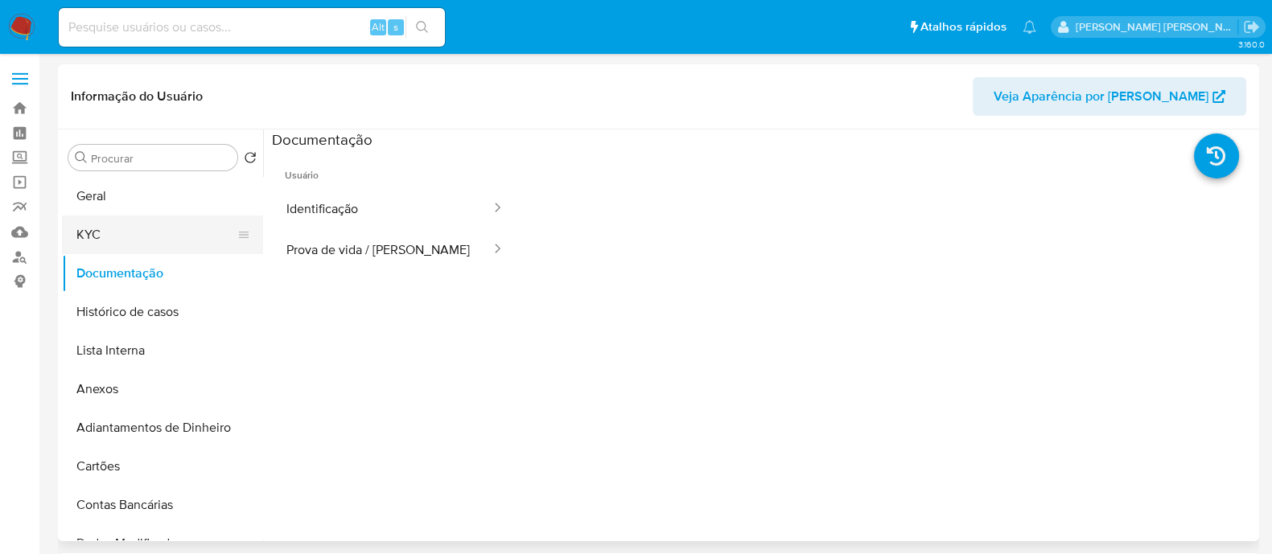
click at [111, 238] on button "KYC" at bounding box center [156, 235] width 188 height 39
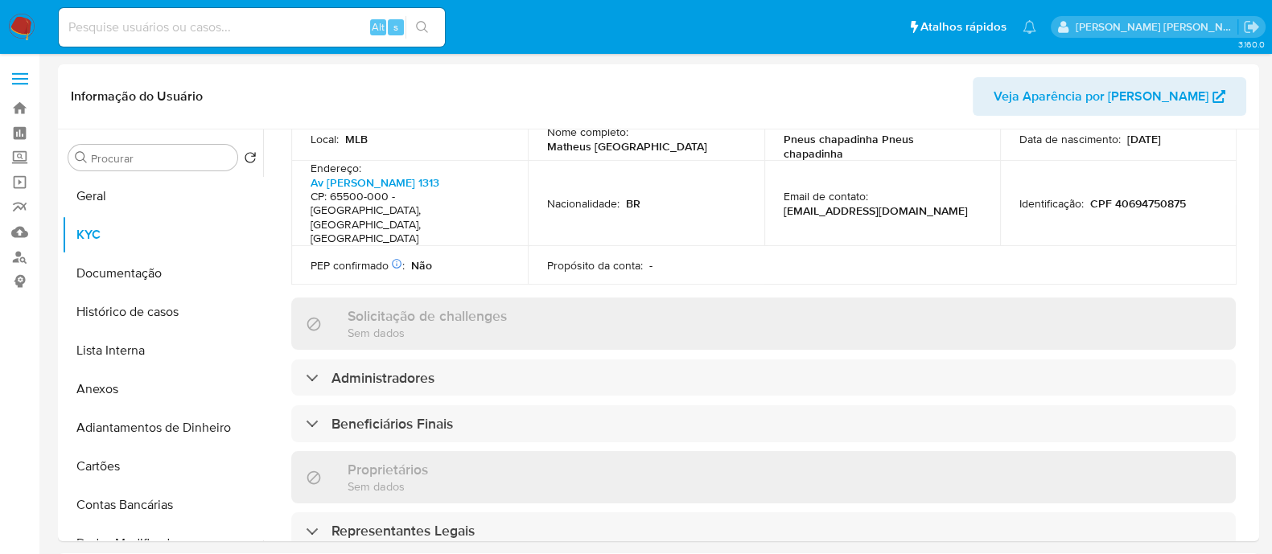
scroll to position [703, 0]
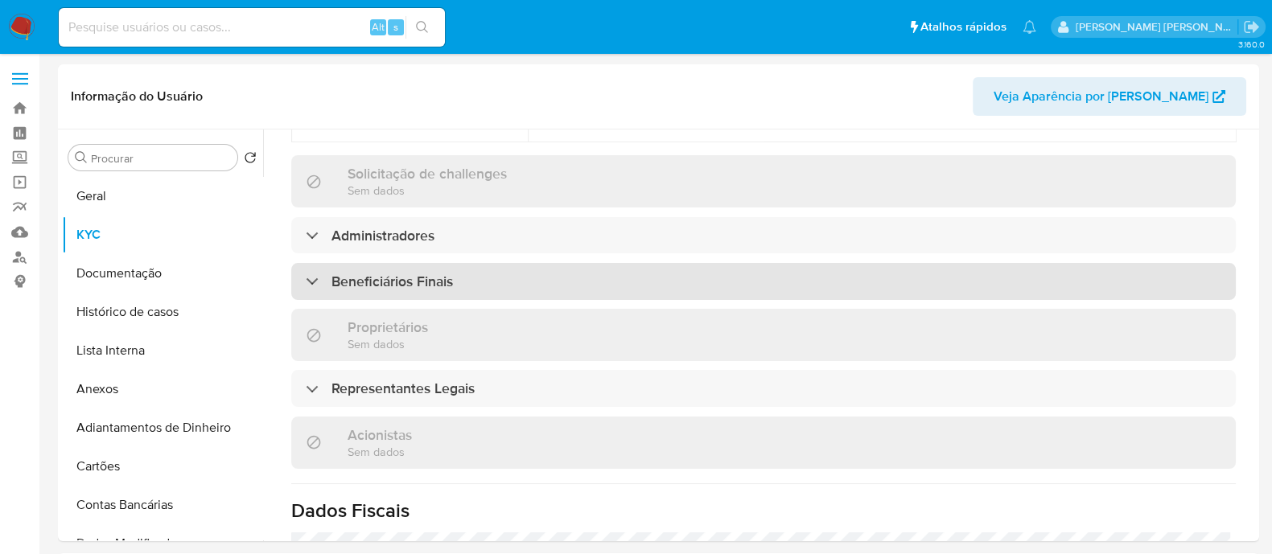
click at [475, 263] on div "Beneficiários Finais" at bounding box center [763, 281] width 945 height 37
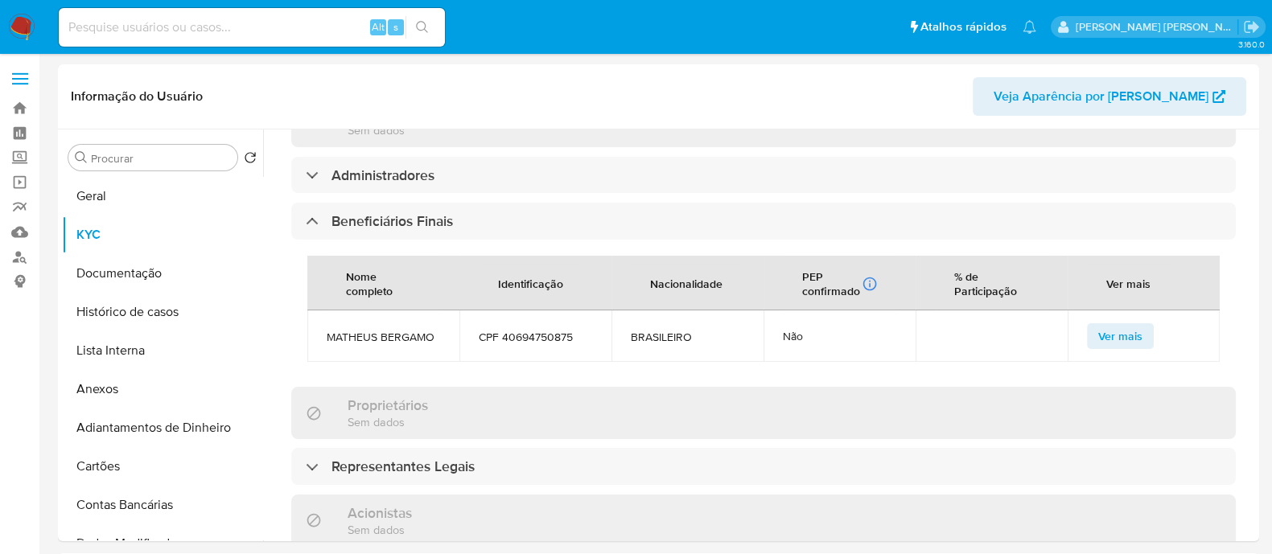
scroll to position [804, 0]
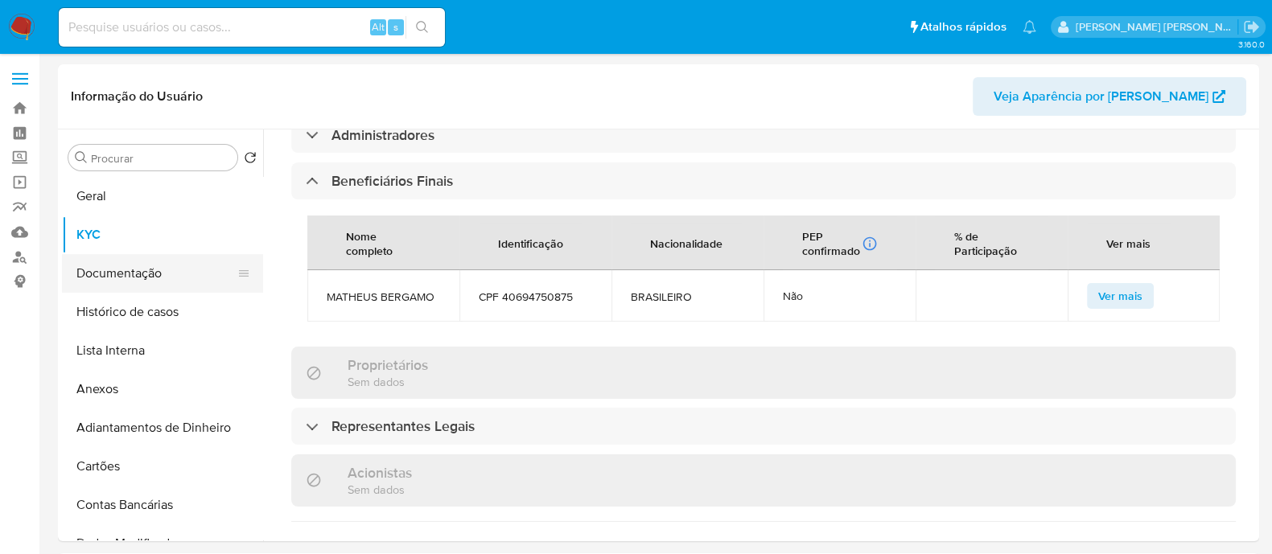
click at [136, 272] on button "Documentação" at bounding box center [156, 273] width 188 height 39
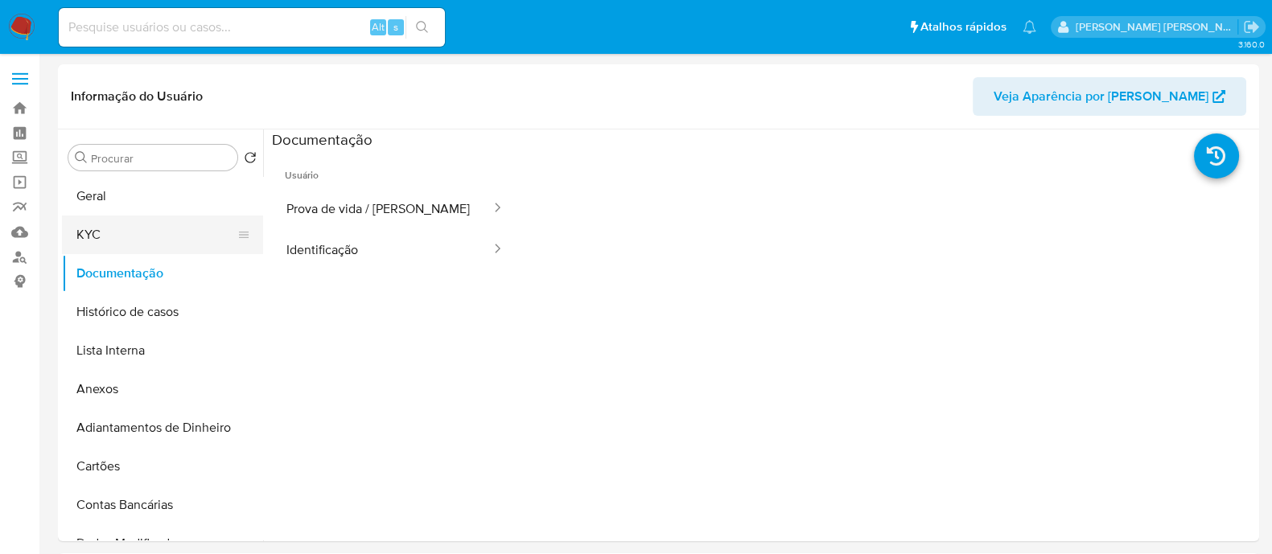
click at [111, 233] on button "KYC" at bounding box center [156, 235] width 188 height 39
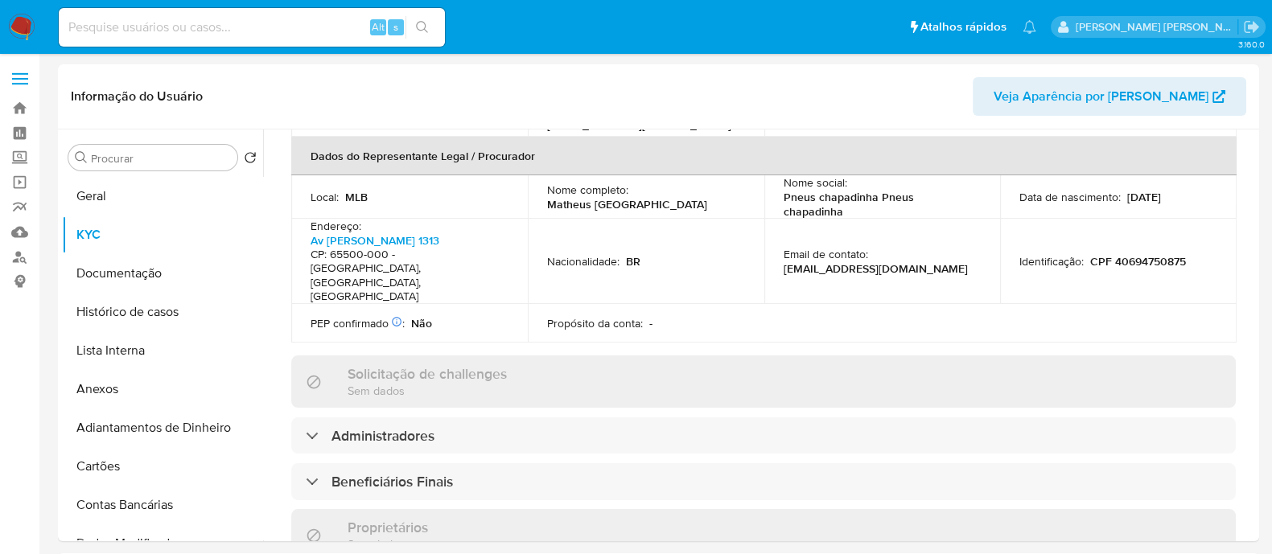
scroll to position [604, 0]
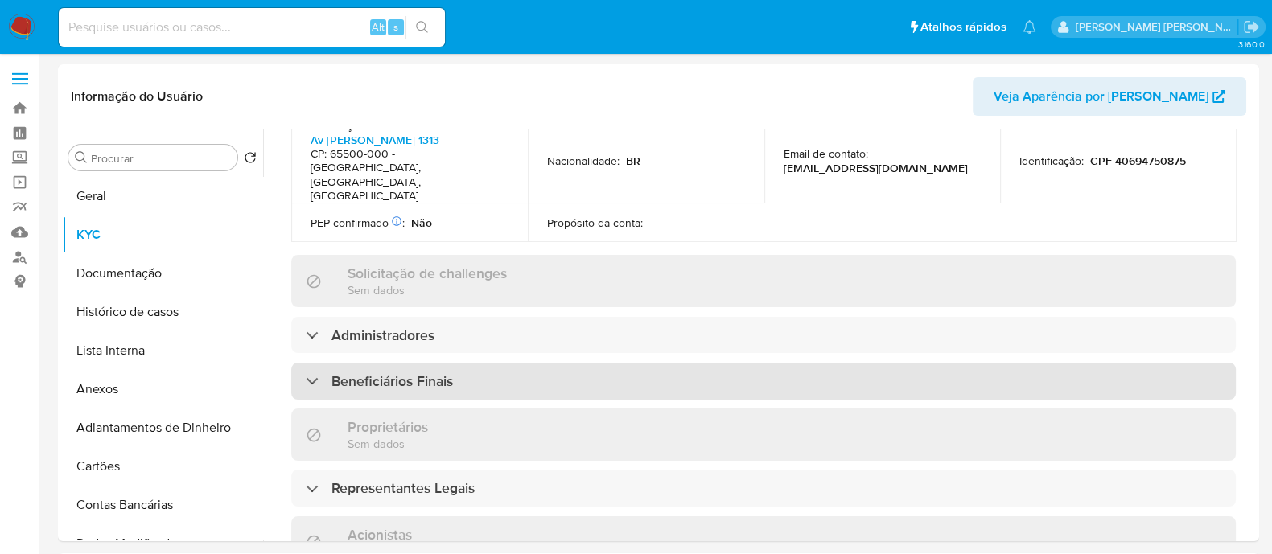
click at [610, 363] on div "Beneficiários Finais" at bounding box center [763, 381] width 945 height 37
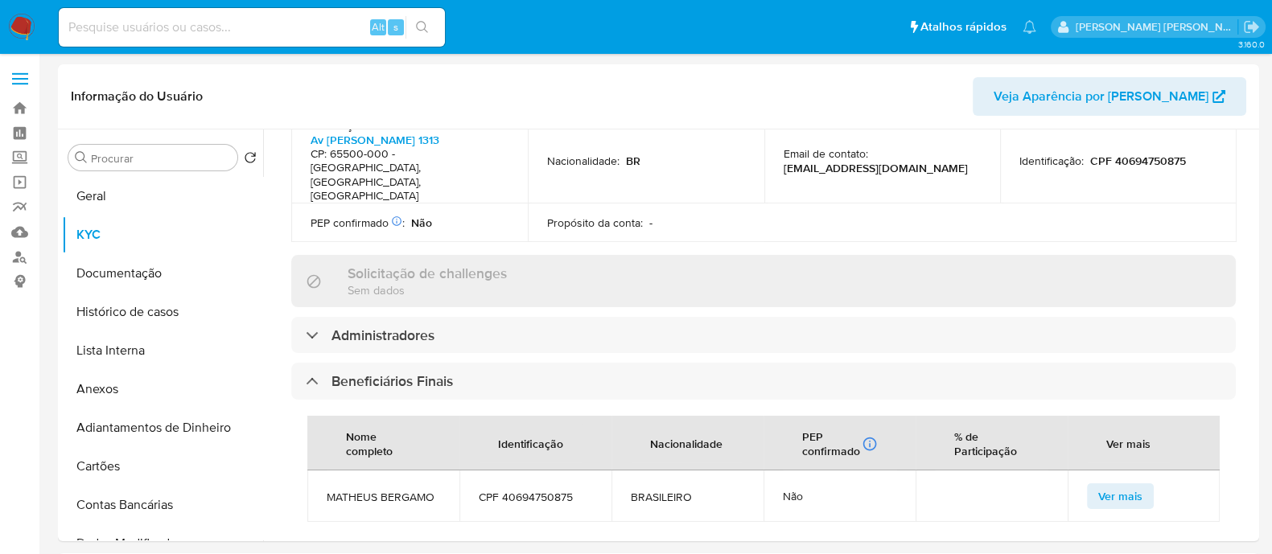
scroll to position [804, 0]
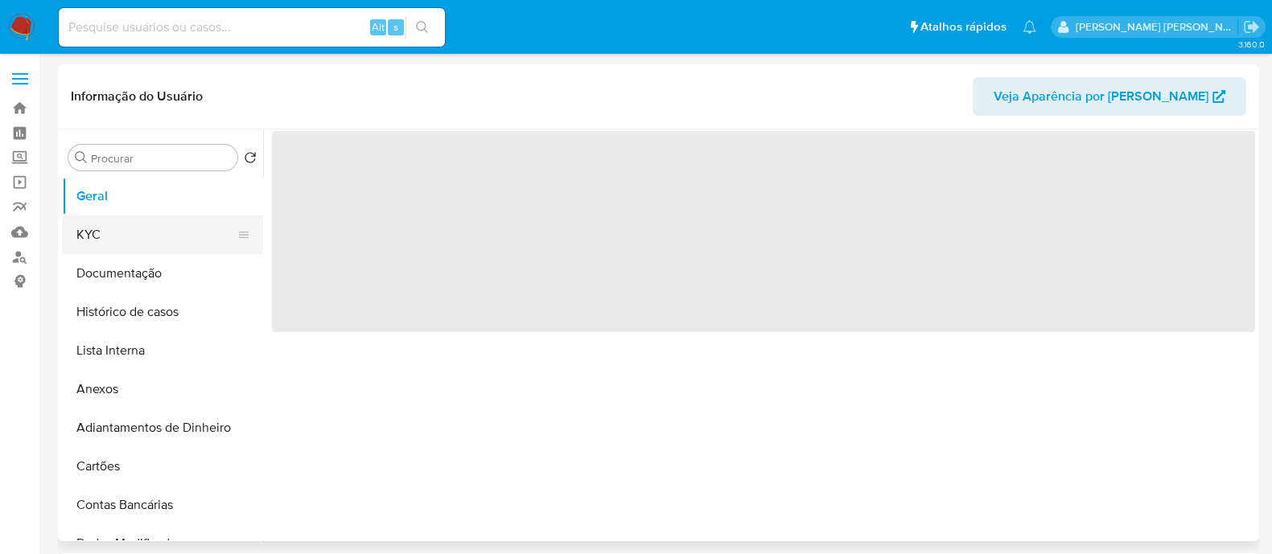
select select "10"
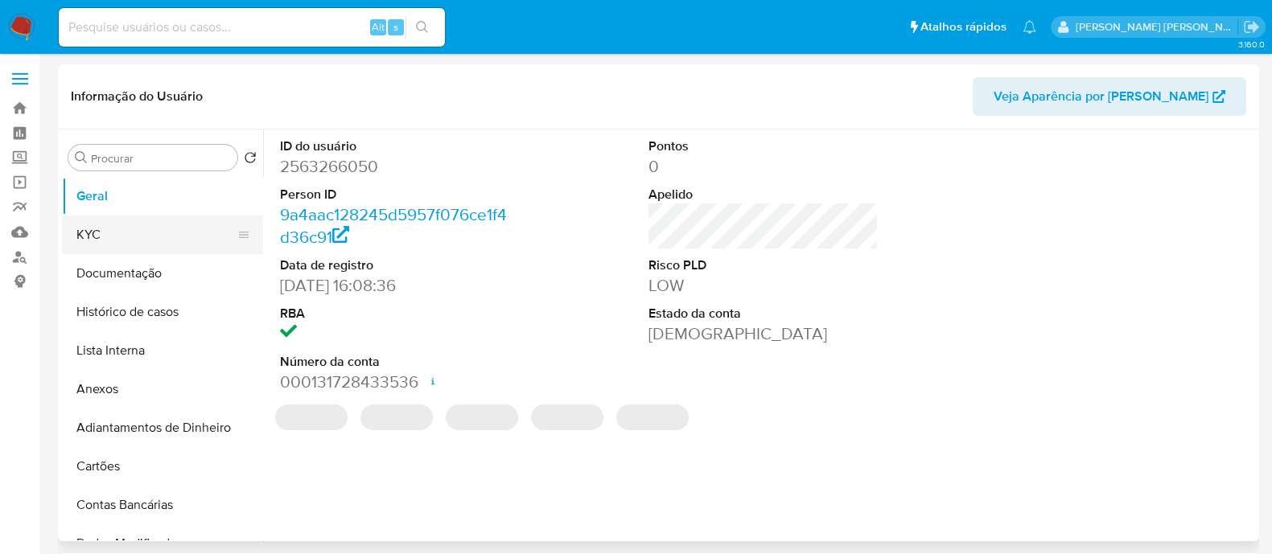
click at [161, 235] on button "KYC" at bounding box center [156, 235] width 188 height 39
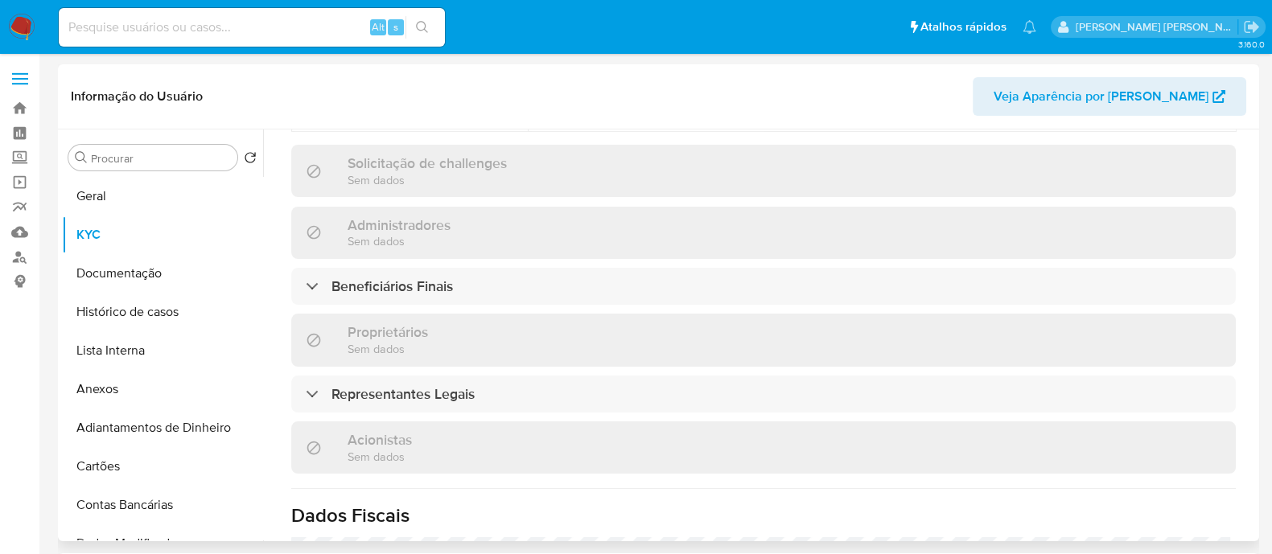
scroll to position [804, 0]
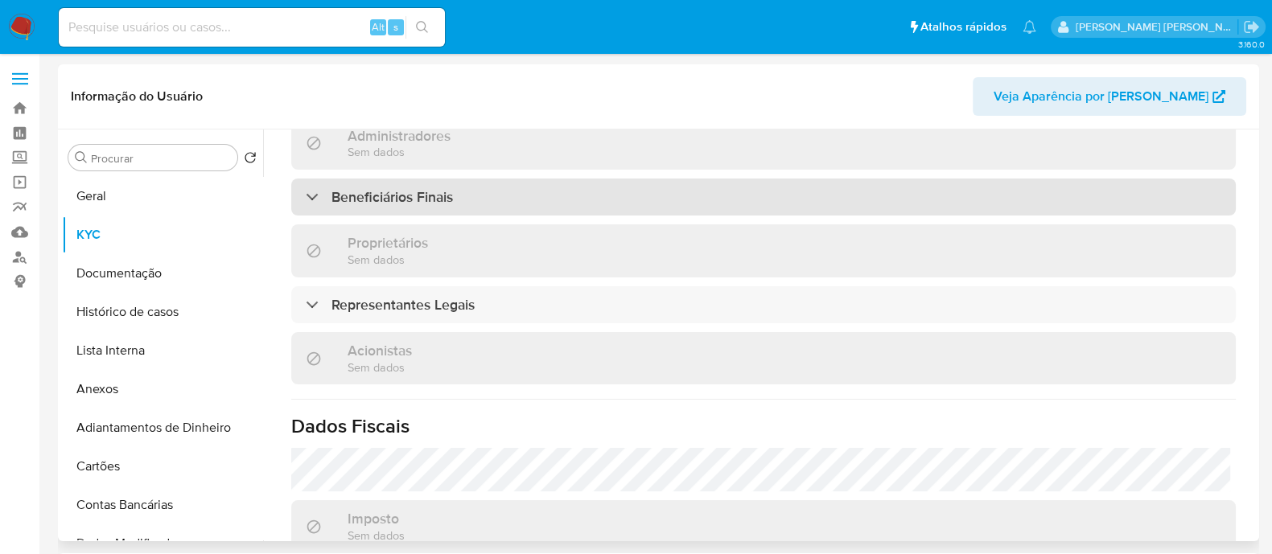
click at [454, 183] on div "Beneficiários Finais" at bounding box center [763, 197] width 945 height 37
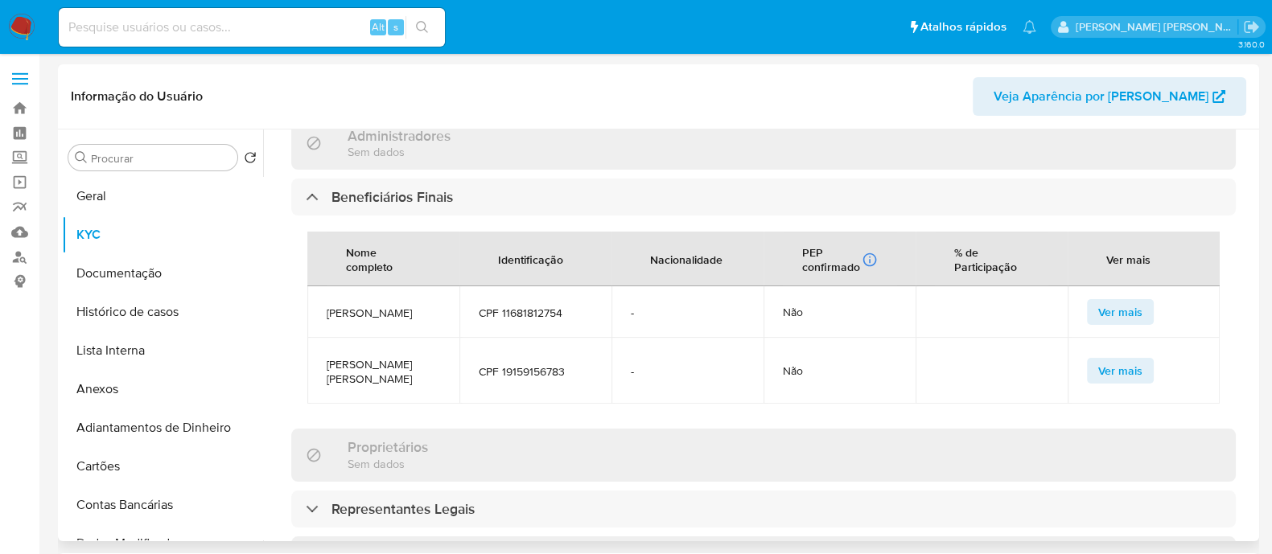
scroll to position [503, 0]
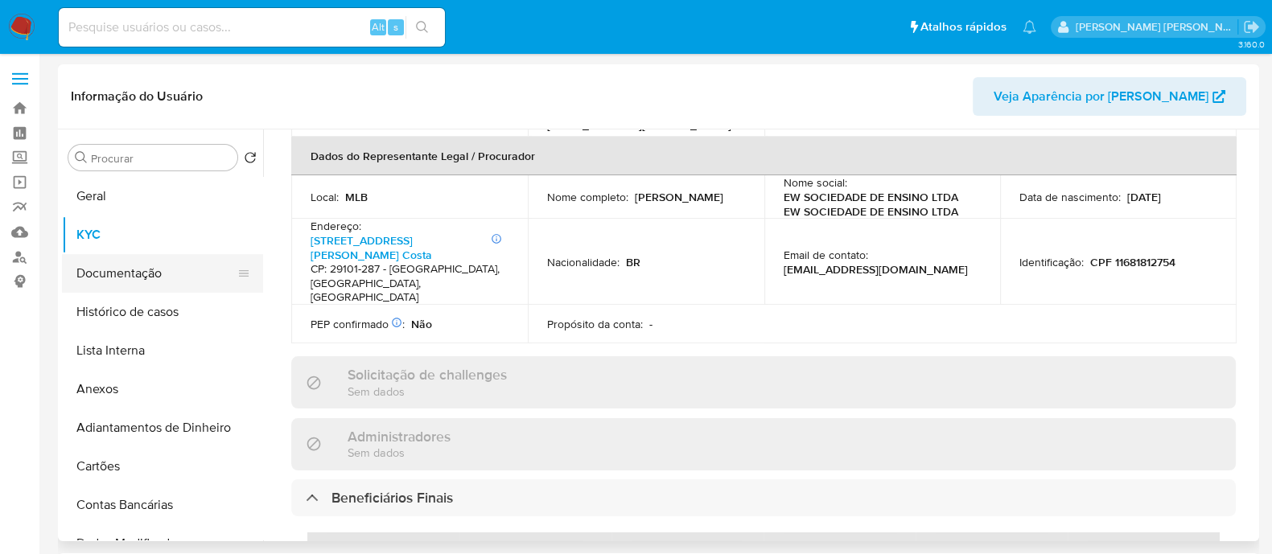
click at [138, 263] on button "Documentação" at bounding box center [156, 273] width 188 height 39
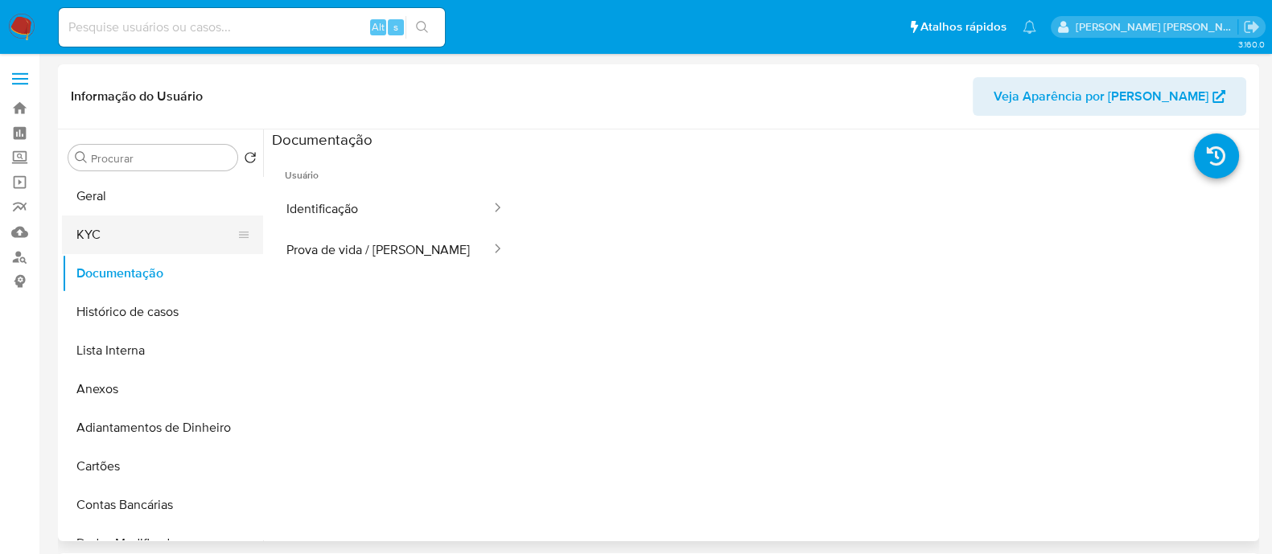
click at [101, 220] on button "KYC" at bounding box center [156, 235] width 188 height 39
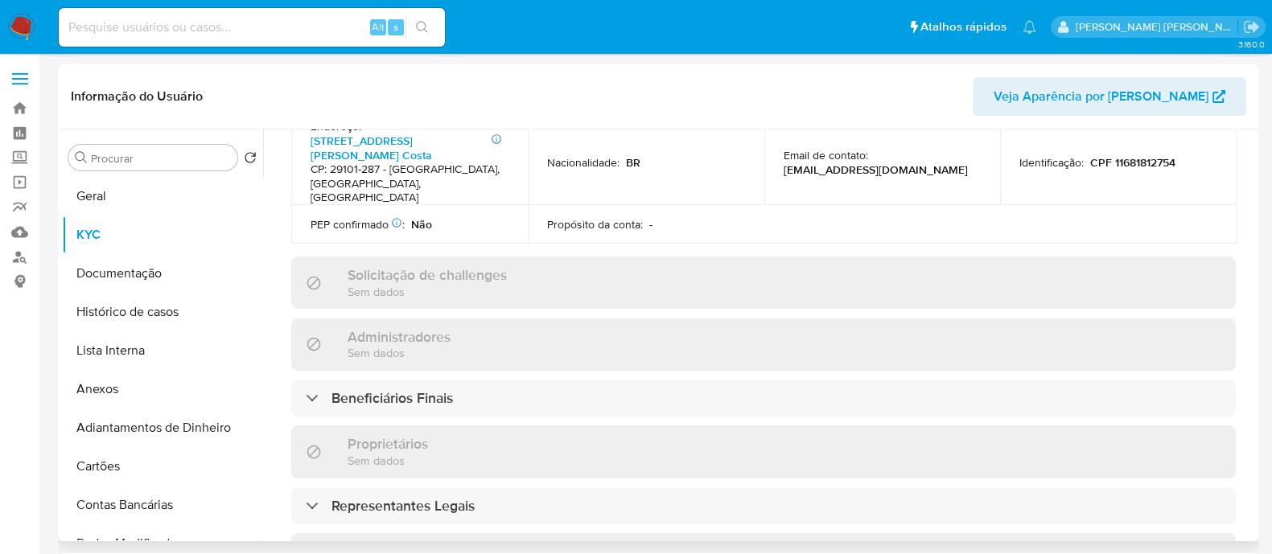
scroll to position [604, 0]
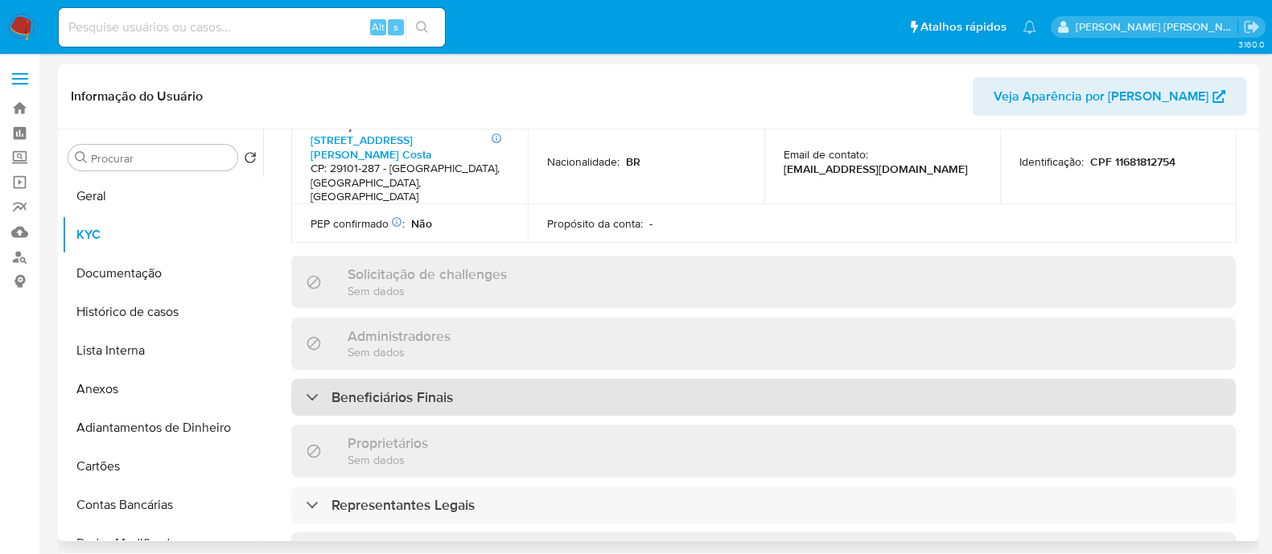
click at [422, 389] on h3 "Beneficiários Finais" at bounding box center [393, 398] width 122 height 18
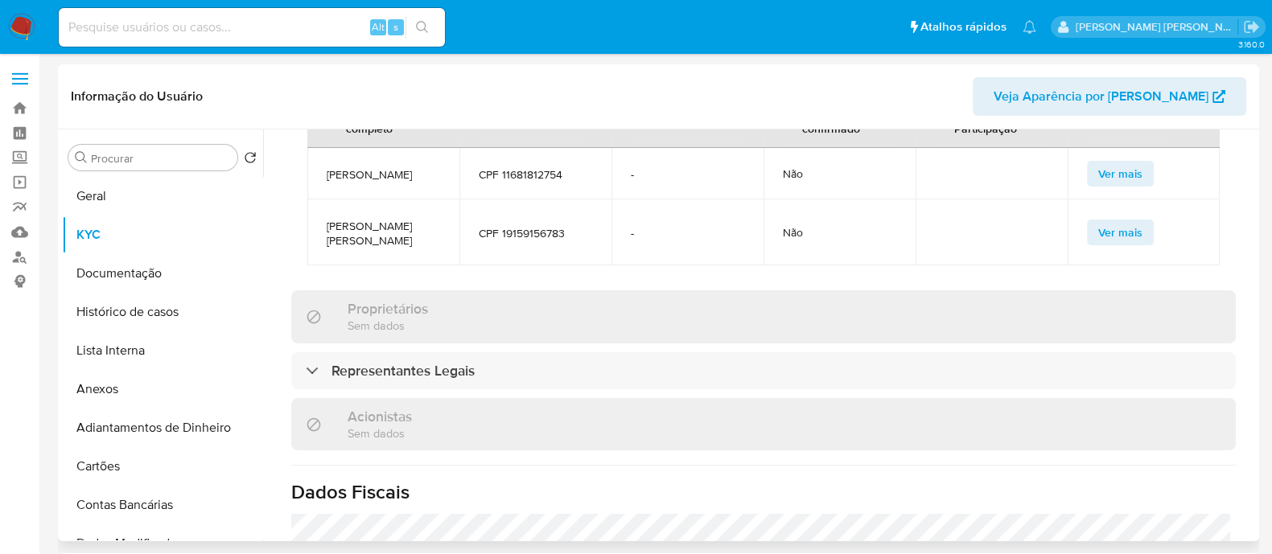
scroll to position [1138, 0]
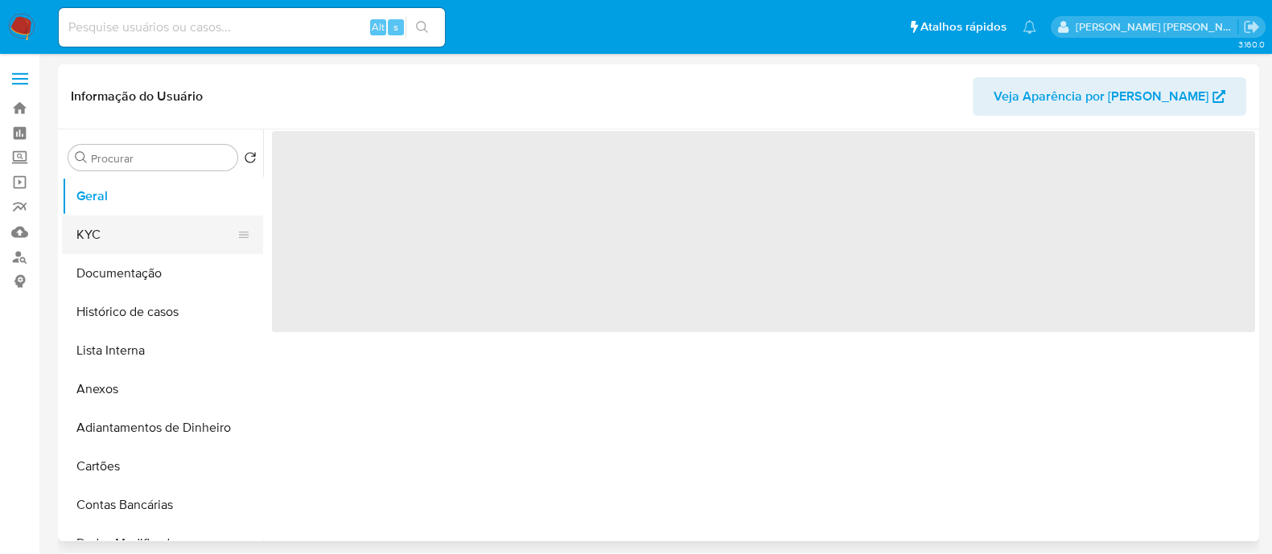
click at [113, 233] on button "KYC" at bounding box center [156, 235] width 188 height 39
select select "10"
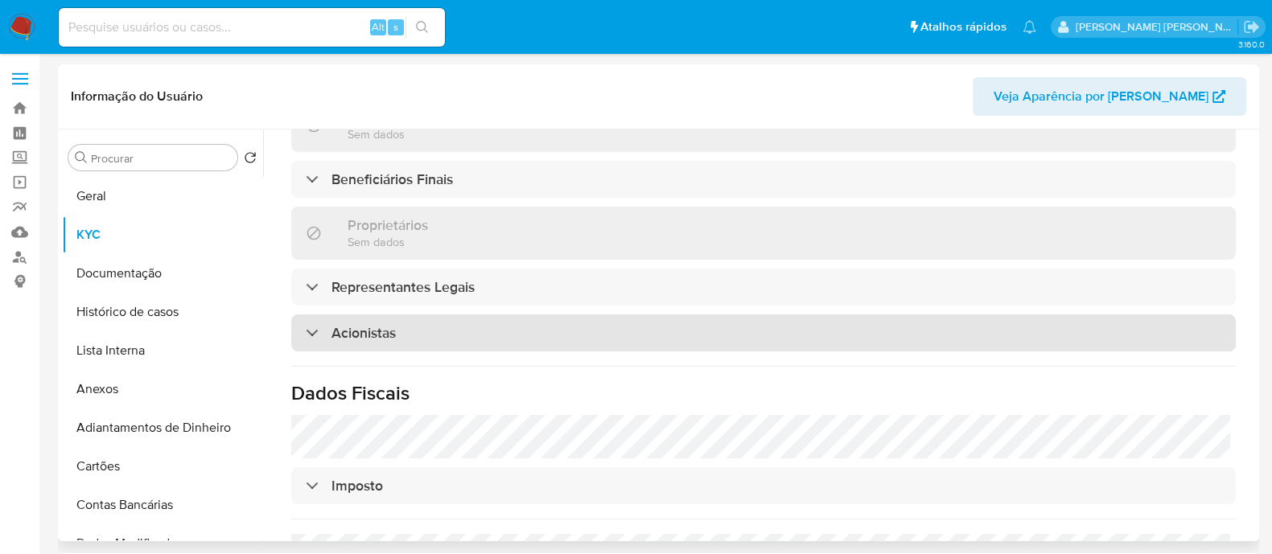
scroll to position [797, 0]
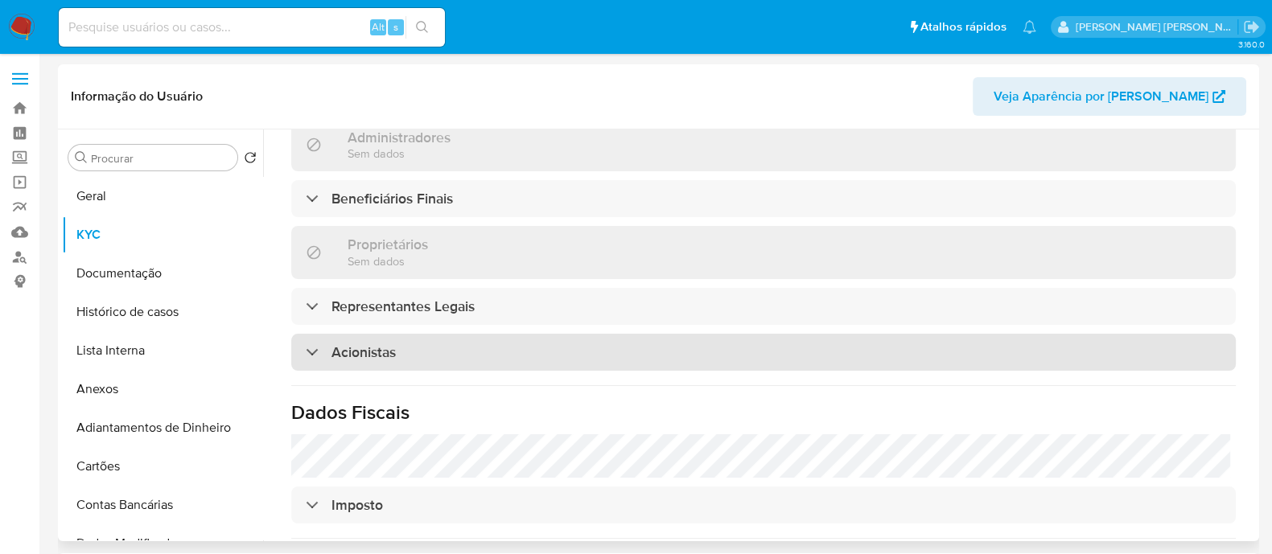
click at [676, 334] on div "Acionistas" at bounding box center [763, 352] width 945 height 37
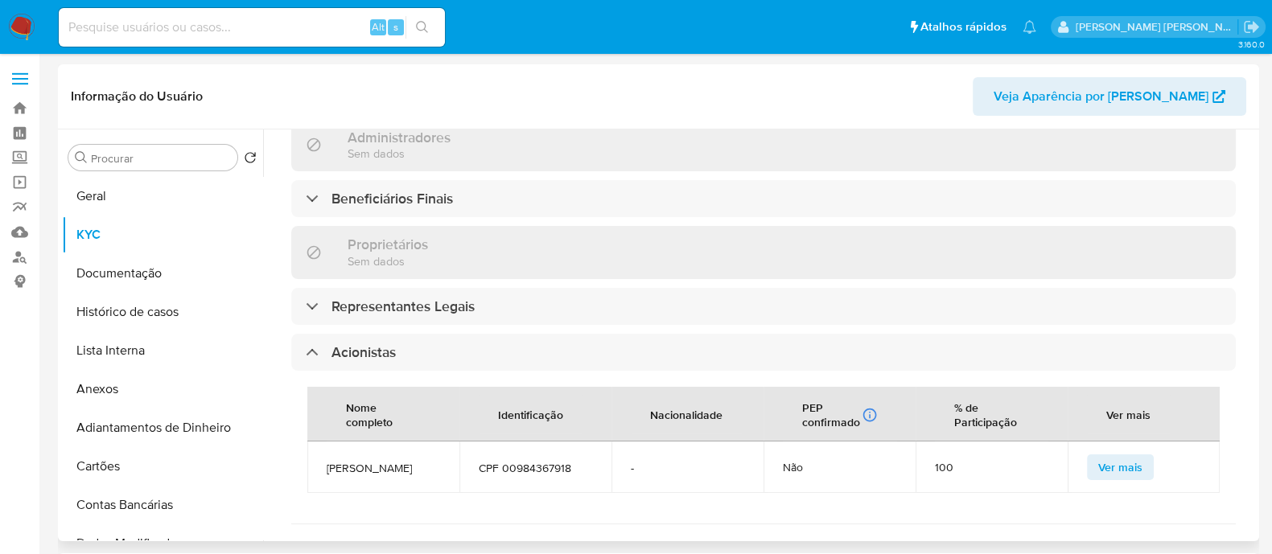
scroll to position [294, 0]
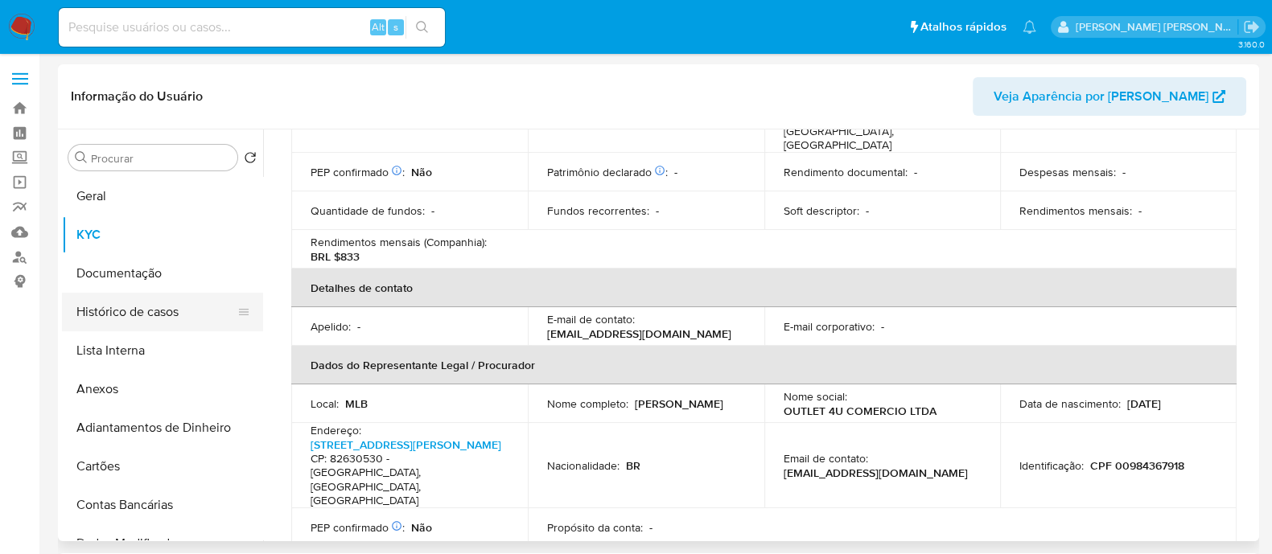
click at [124, 312] on button "Histórico de casos" at bounding box center [156, 312] width 188 height 39
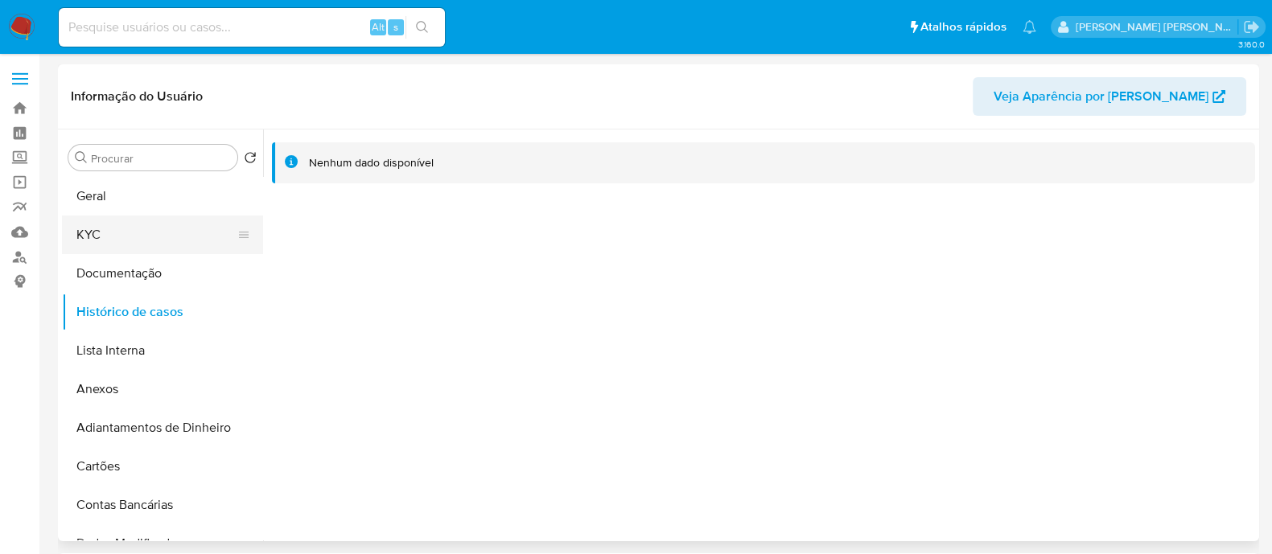
click at [135, 243] on button "KYC" at bounding box center [156, 235] width 188 height 39
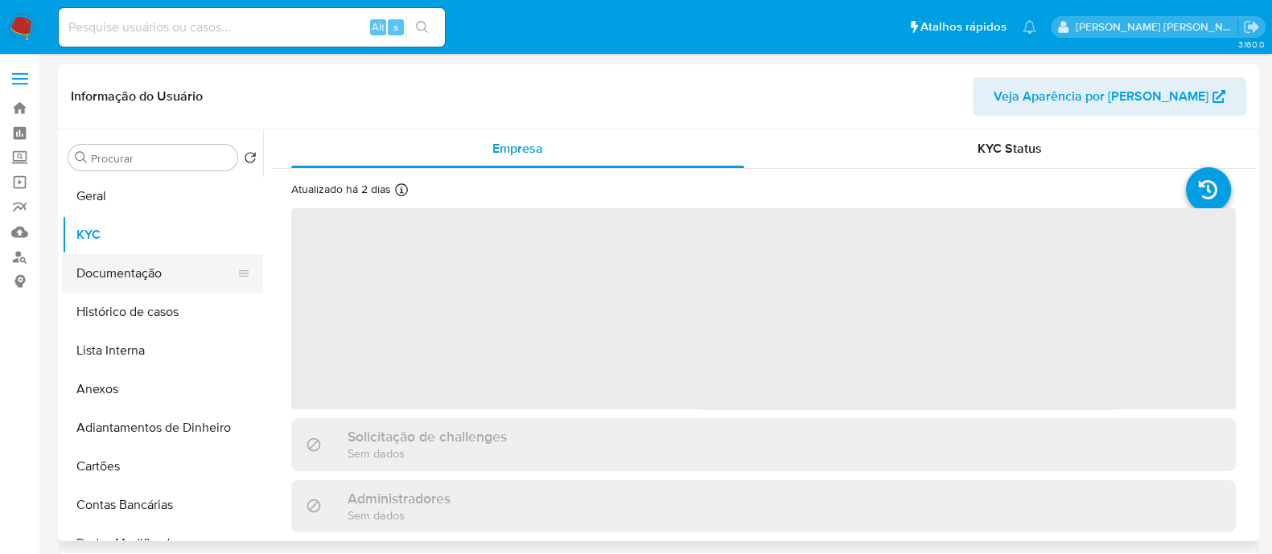
click at [130, 260] on button "Documentação" at bounding box center [156, 273] width 188 height 39
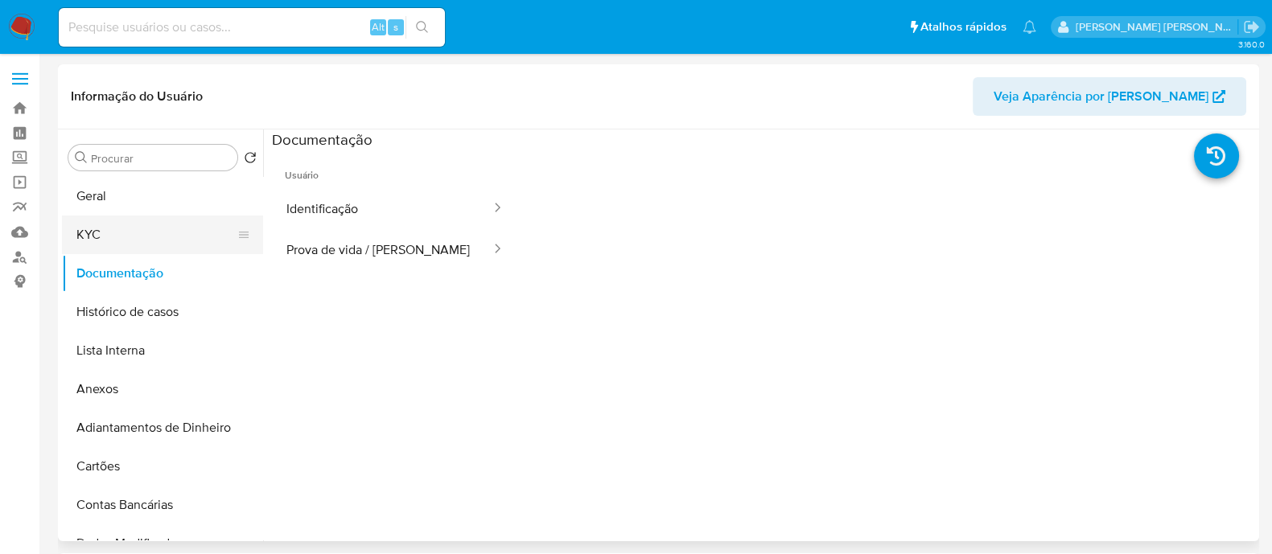
click at [147, 239] on button "KYC" at bounding box center [156, 235] width 188 height 39
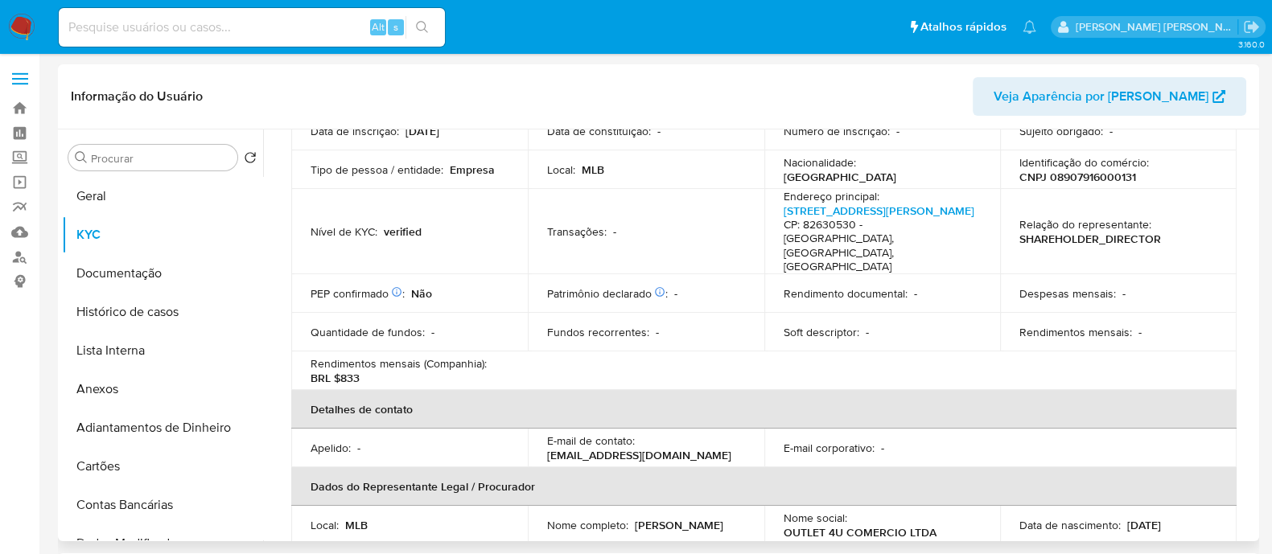
scroll to position [100, 0]
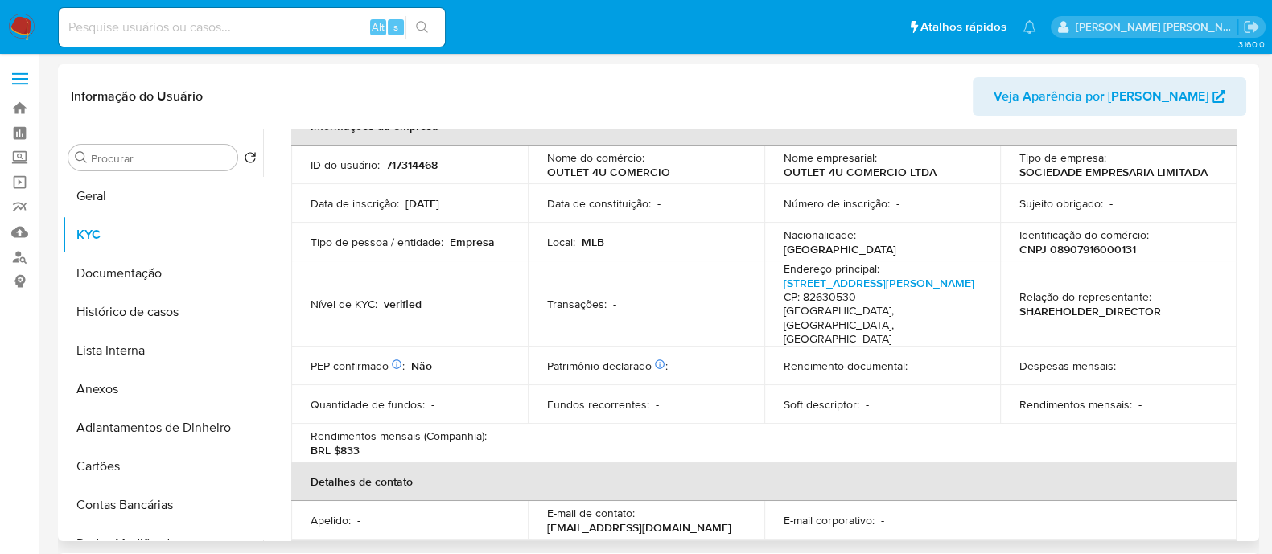
click at [1094, 252] on p "CNPJ 08907916000131" at bounding box center [1078, 249] width 117 height 14
copy p "08907916000131"
